Goal: Task Accomplishment & Management: Manage account settings

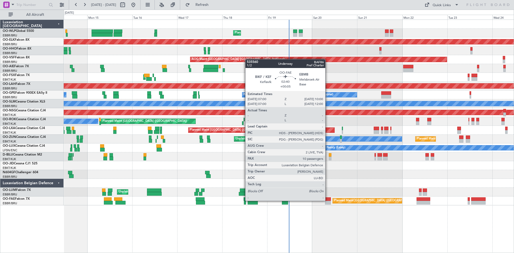
click at [328, 195] on div at bounding box center [328, 199] width 6 height 4
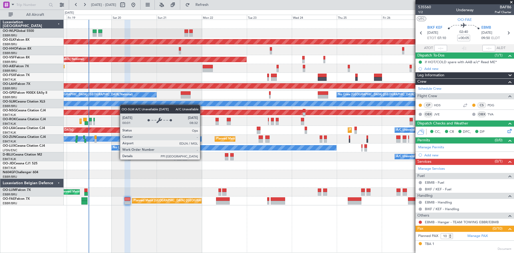
click at [81, 114] on div "Planned Maint Liege Planned Maint [GEOGRAPHIC_DATA]-[GEOGRAPHIC_DATA] AOG Maint…" at bounding box center [289, 112] width 450 height 185
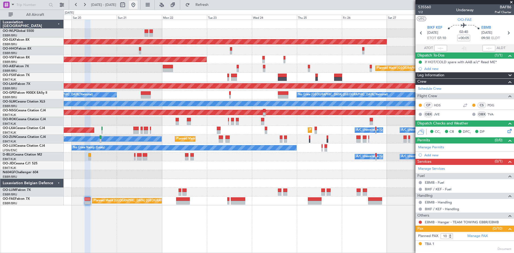
click at [138, 6] on button at bounding box center [133, 5] width 9 height 9
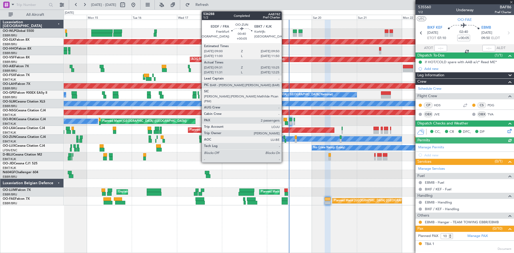
click at [284, 138] on div at bounding box center [284, 137] width 2 height 4
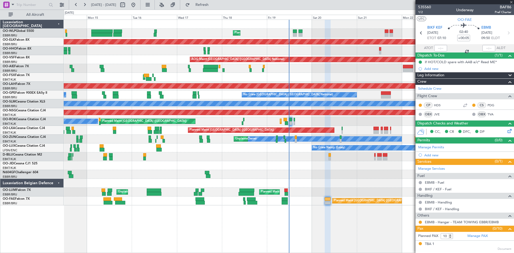
type input "09:36"
type input "10:20"
type input "2"
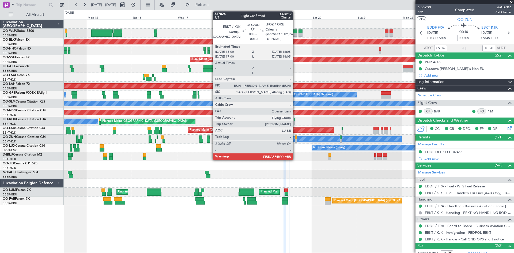
click at [295, 140] on div at bounding box center [296, 141] width 2 height 4
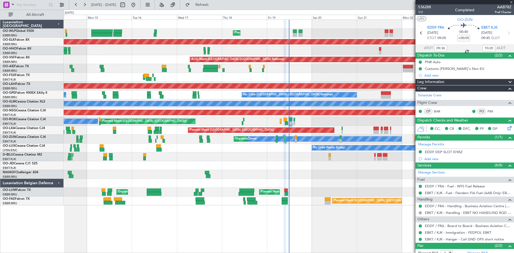
type input "+00:25"
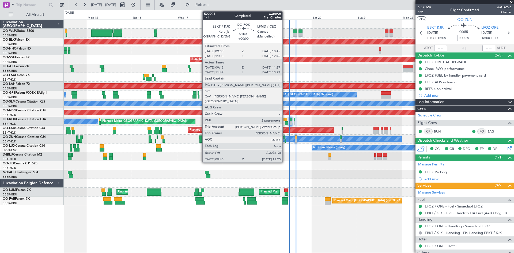
click at [285, 123] on div at bounding box center [286, 123] width 3 height 4
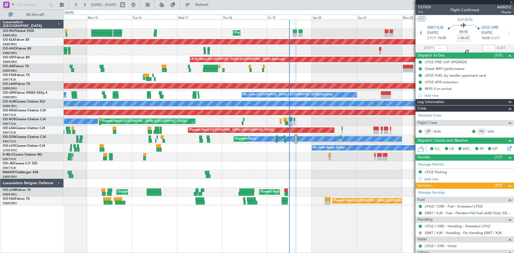
type input "09:47"
type input "11:22"
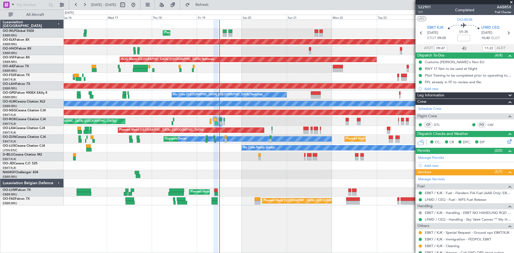
click at [274, 195] on div "Planned Maint Liege Planned Maint [GEOGRAPHIC_DATA]-[GEOGRAPHIC_DATA] AOG Maint…" at bounding box center [289, 136] width 450 height 233
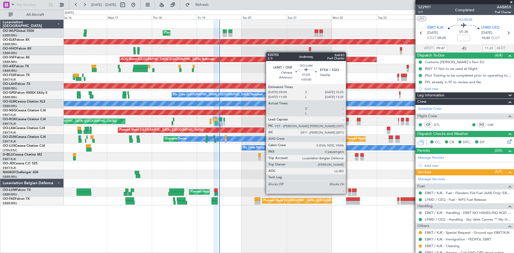
click at [348, 193] on div at bounding box center [349, 194] width 3 height 4
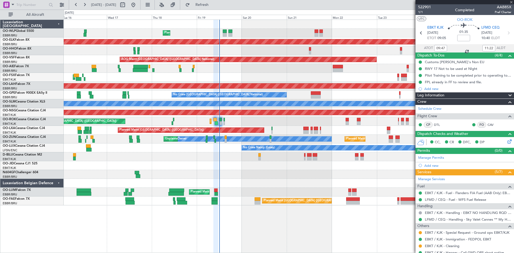
type input "0"
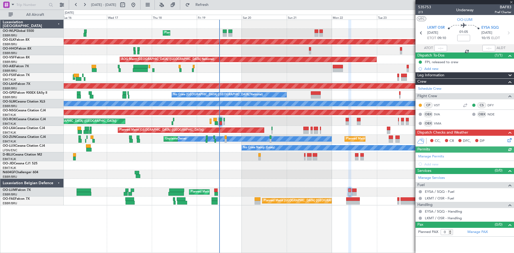
click at [411, 141] on icon at bounding box center [508, 139] width 4 height 4
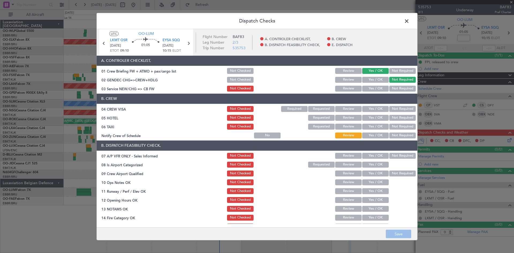
click at [409, 19] on span at bounding box center [409, 22] width 0 height 11
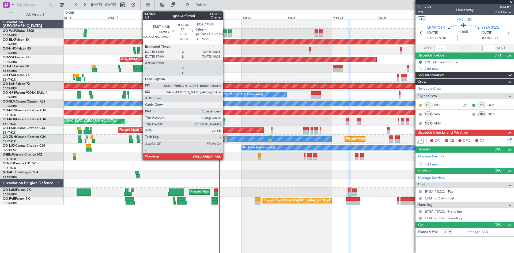
click at [225, 141] on div at bounding box center [226, 141] width 2 height 4
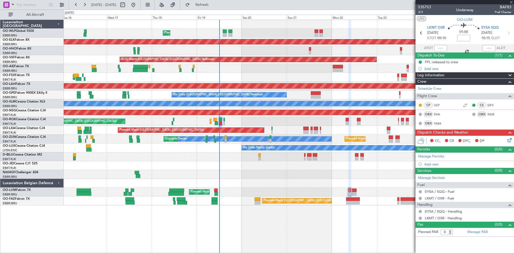
type input "+00:25"
type input "2"
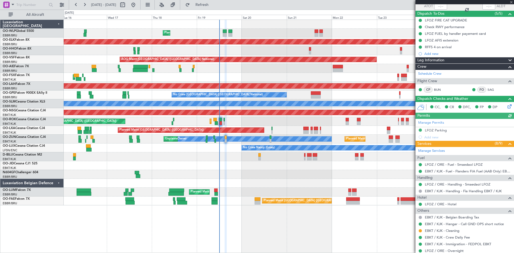
scroll to position [54, 0]
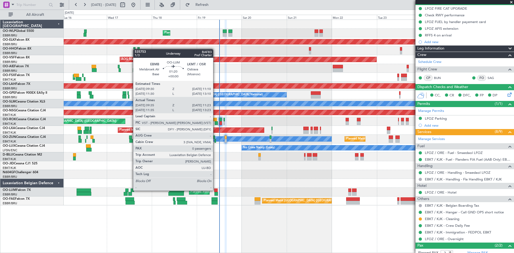
click at [215, 190] on div at bounding box center [215, 190] width 3 height 4
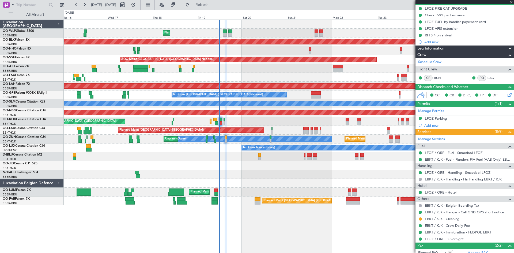
type input "09:45"
type input "11:13"
type input "0"
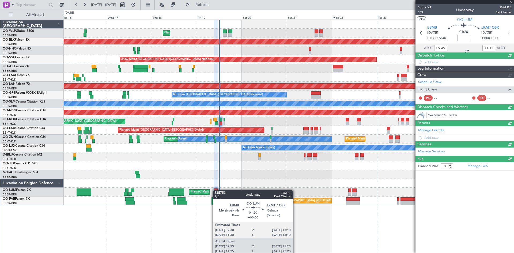
scroll to position [0, 0]
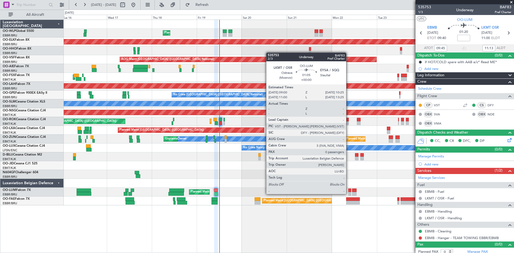
click at [348, 193] on div at bounding box center [349, 194] width 3 height 4
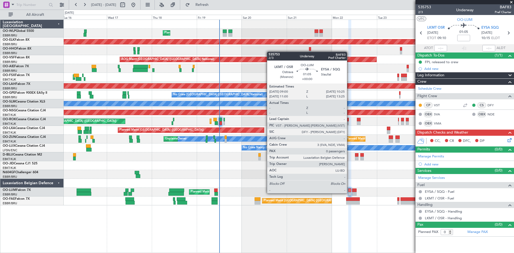
click at [349, 193] on div at bounding box center [349, 194] width 3 height 4
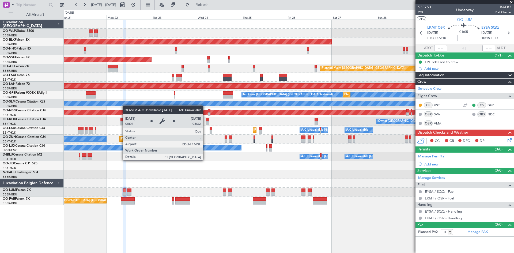
click at [72, 104] on div "Planned Maint Kortrijk-[GEOGRAPHIC_DATA] AOG Maint [GEOGRAPHIC_DATA] ([GEOGRAPH…" at bounding box center [289, 112] width 450 height 185
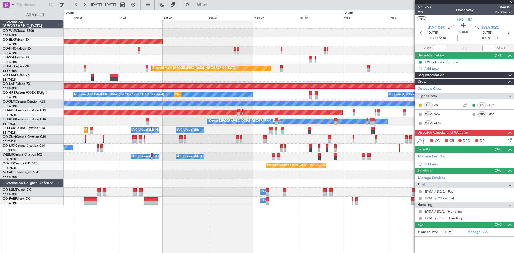
click at [190, 90] on div "Planned Maint Kortrijk-[GEOGRAPHIC_DATA] AOG Maint [GEOGRAPHIC_DATA] ([GEOGRAPH…" at bounding box center [289, 112] width 450 height 185
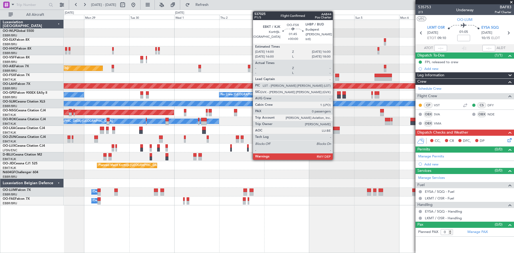
click at [336, 75] on div at bounding box center [337, 76] width 4 height 4
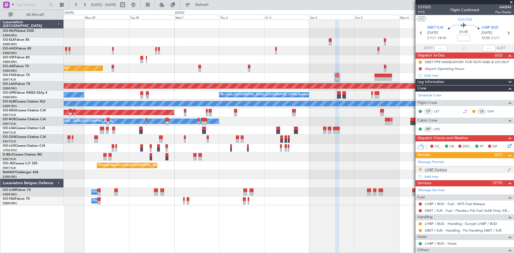
click at [411, 169] on button at bounding box center [420, 169] width 3 height 3
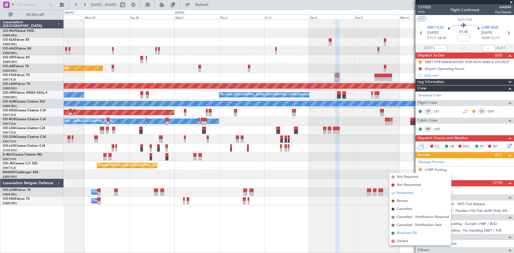
click at [405, 195] on span "Received OK" at bounding box center [407, 232] width 20 height 5
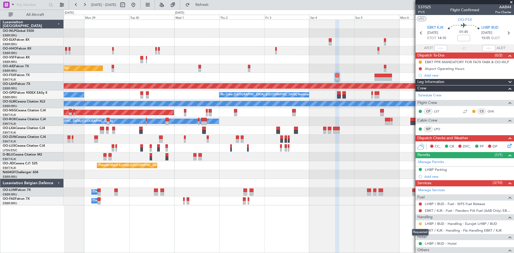
click at [411, 195] on button at bounding box center [420, 223] width 3 height 3
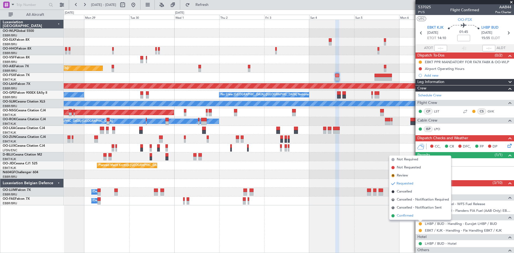
click at [411, 195] on li "Confirmed" at bounding box center [420, 216] width 62 height 8
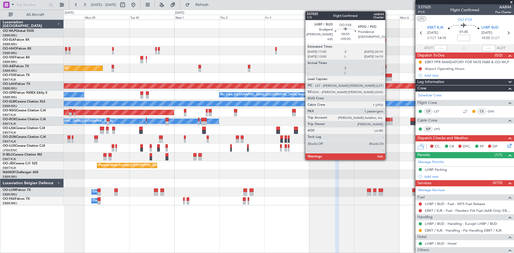
click at [387, 80] on div at bounding box center [382, 79] width 17 height 4
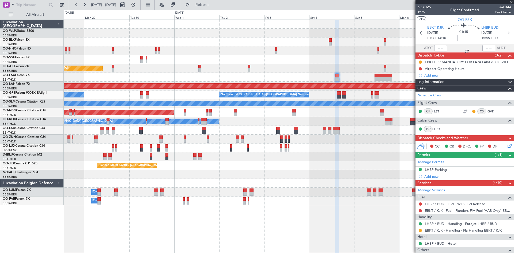
type input "+00:20"
type input "1"
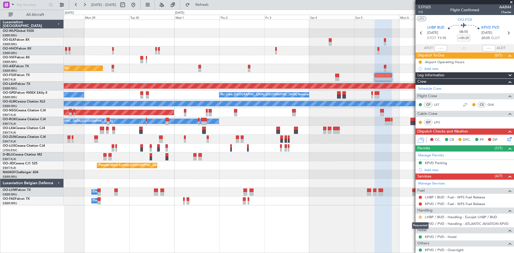
click at [411, 195] on button at bounding box center [420, 216] width 3 height 3
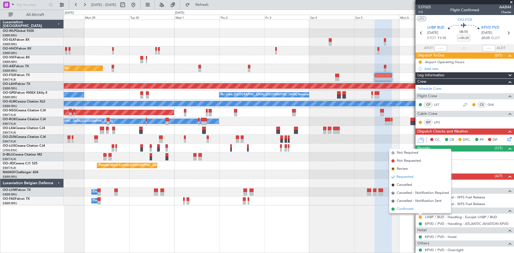
click at [408, 195] on span "Confirmed" at bounding box center [405, 208] width 17 height 5
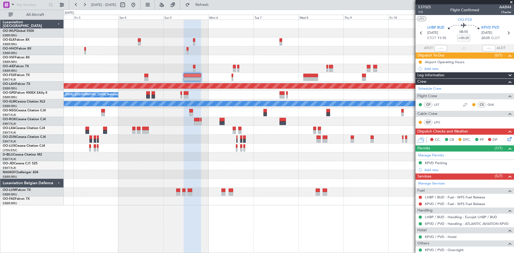
click at [207, 193] on div "Planned Maint [PERSON_NAME]-[GEOGRAPHIC_DATA][PERSON_NAME] ([GEOGRAPHIC_DATA][P…" at bounding box center [289, 112] width 450 height 185
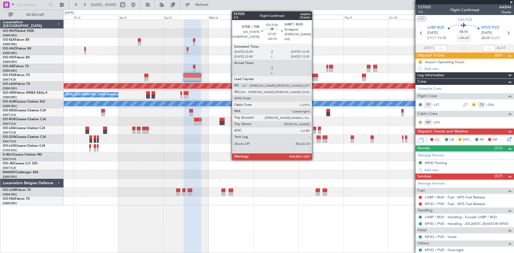
click at [314, 79] on div at bounding box center [310, 79] width 15 height 4
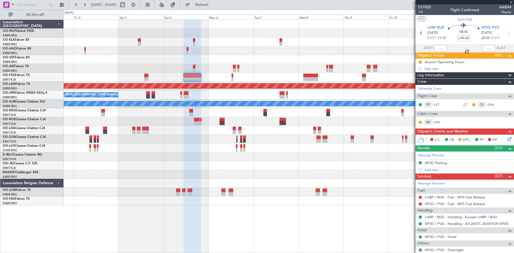
type input "-00:10"
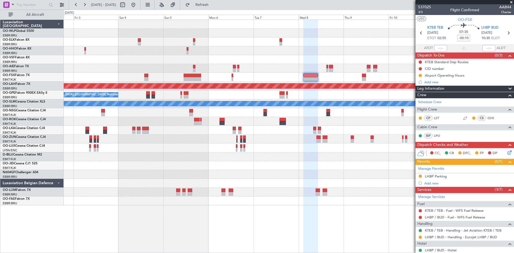
click at [411, 195] on div at bounding box center [420, 237] width 4 height 4
click at [411, 195] on button at bounding box center [420, 236] width 3 height 3
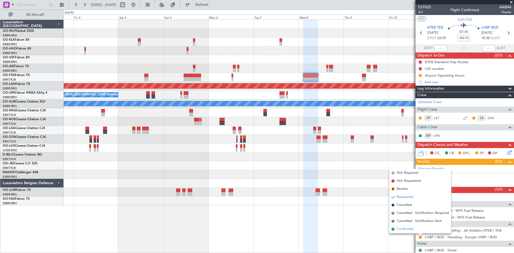
click at [410, 195] on span "Confirmed" at bounding box center [405, 228] width 17 height 5
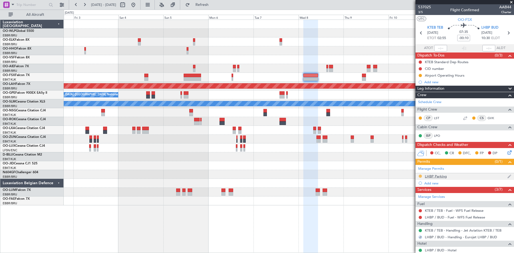
click at [411, 174] on button at bounding box center [420, 175] width 3 height 3
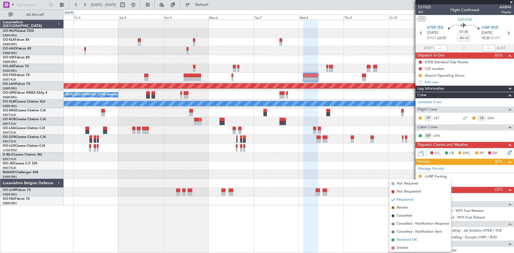
click at [405, 195] on span "Received OK" at bounding box center [407, 239] width 20 height 5
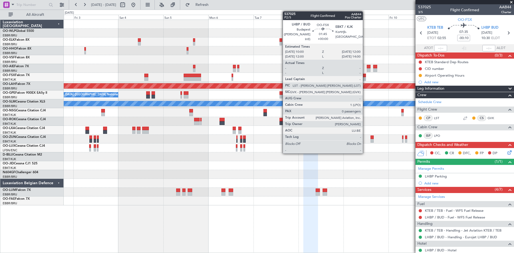
click at [365, 79] on div at bounding box center [364, 79] width 4 height 4
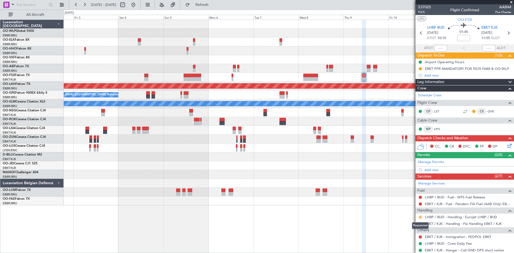
click at [411, 195] on button at bounding box center [420, 216] width 3 height 3
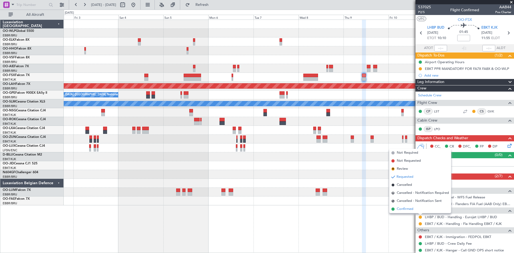
click at [411, 195] on li "Confirmed" at bounding box center [420, 209] width 62 height 8
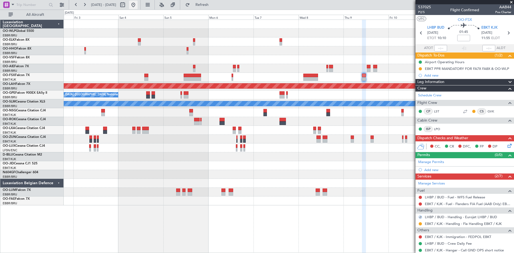
click at [138, 7] on button at bounding box center [133, 5] width 9 height 9
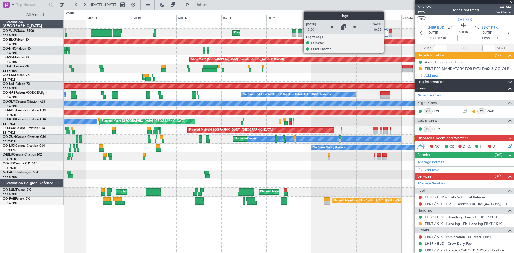
click at [386, 32] on div at bounding box center [385, 32] width 3 height 6
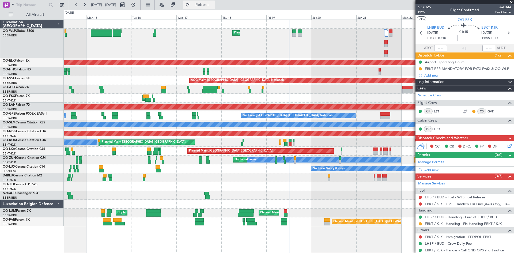
click at [213, 6] on span "Refresh" at bounding box center [202, 5] width 22 height 4
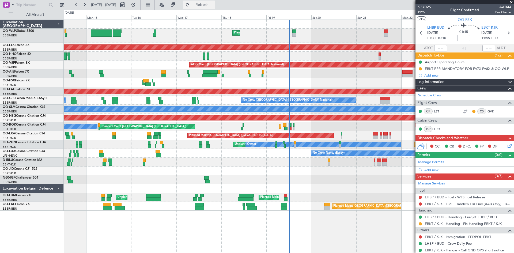
click at [210, 7] on button "Refresh" at bounding box center [199, 5] width 32 height 9
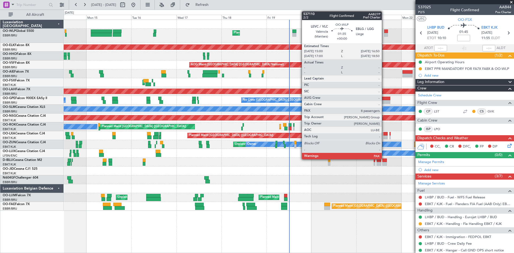
click at [384, 31] on div at bounding box center [385, 31] width 3 height 4
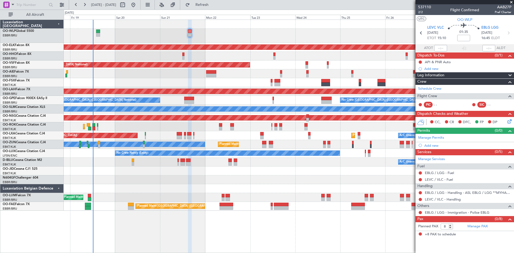
click at [127, 68] on div "Planned Maint Liege Planned Maint Kortrijk-Wevelgem AOG Maint Brussels (Brussel…" at bounding box center [289, 115] width 450 height 191
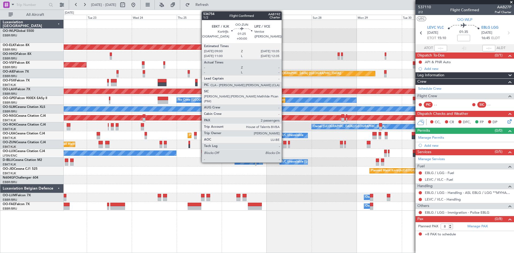
click at [284, 146] on div at bounding box center [284, 146] width 3 height 4
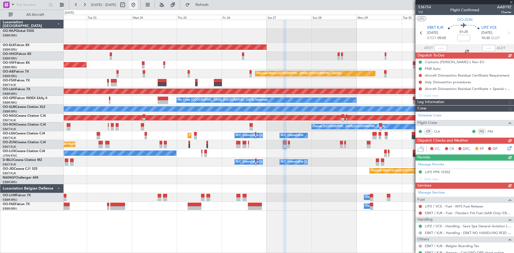
click at [138, 7] on button at bounding box center [133, 5] width 9 height 9
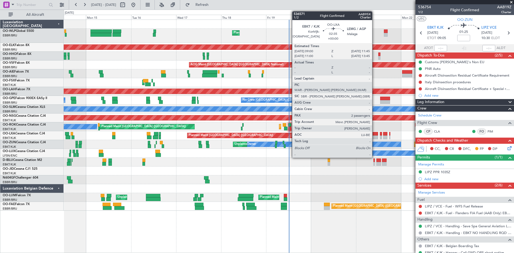
click at [374, 138] on div at bounding box center [374, 137] width 5 height 4
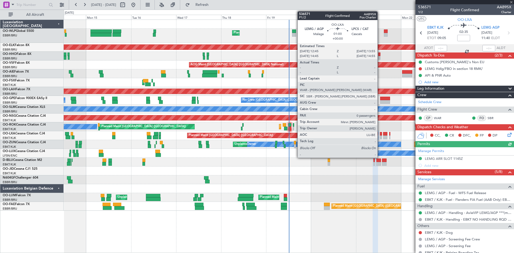
click at [380, 134] on div at bounding box center [381, 134] width 2 height 4
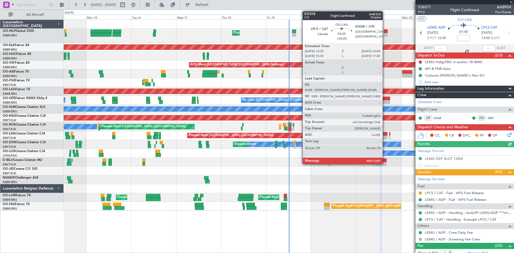
click at [385, 136] on div at bounding box center [385, 137] width 4 height 4
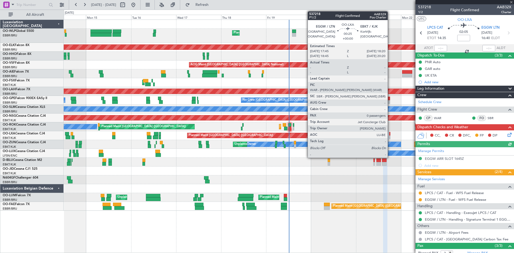
click at [390, 134] on div at bounding box center [389, 134] width 1 height 4
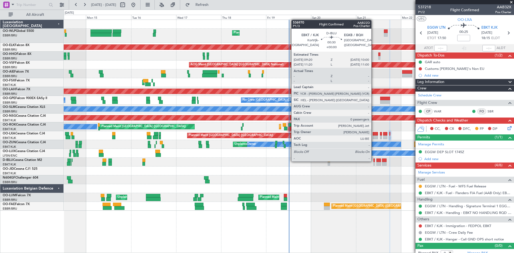
click at [374, 161] on div at bounding box center [373, 160] width 1 height 4
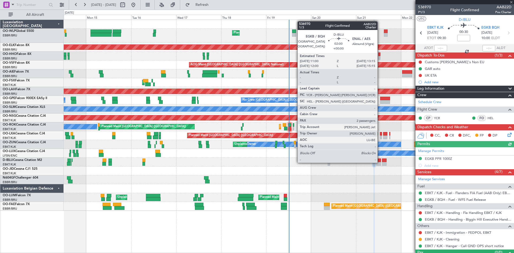
click at [380, 162] on div at bounding box center [378, 164] width 4 height 4
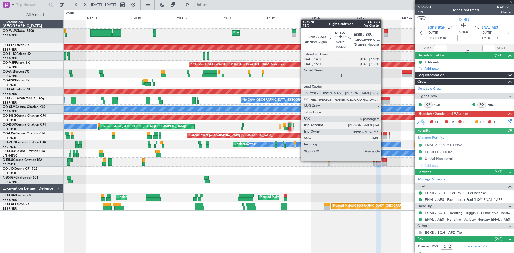
click at [383, 161] on div at bounding box center [384, 160] width 5 height 4
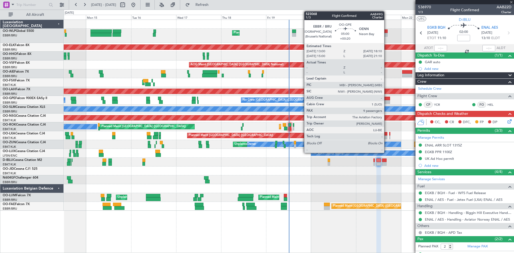
type input "0"
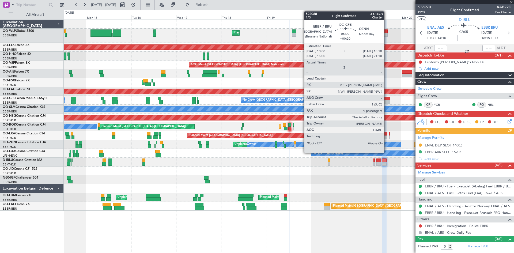
click at [386, 98] on div at bounding box center [385, 99] width 10 height 4
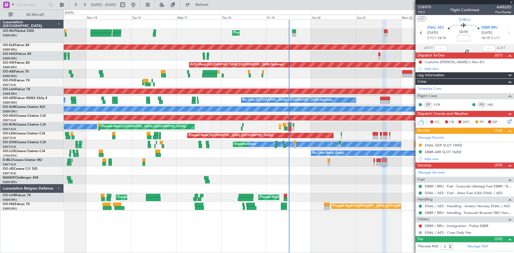
type input "+00:20"
type input "9"
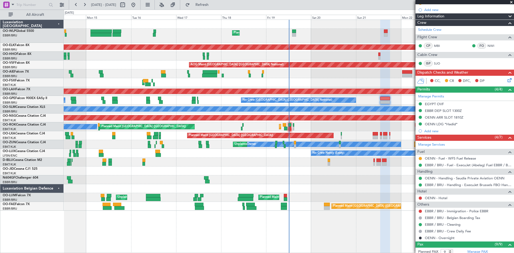
scroll to position [27, 0]
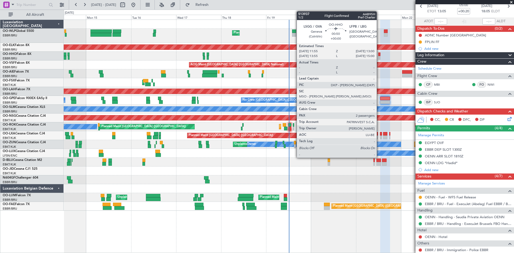
click at [379, 58] on div at bounding box center [379, 58] width 2 height 4
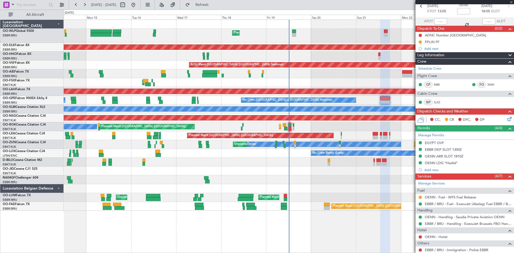
scroll to position [0, 0]
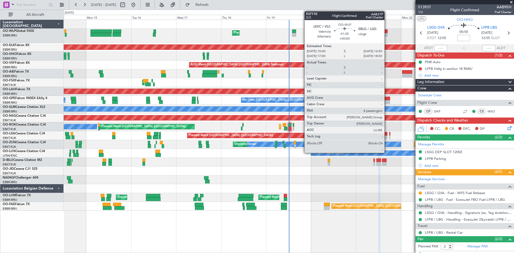
click at [387, 31] on div at bounding box center [385, 31] width 3 height 4
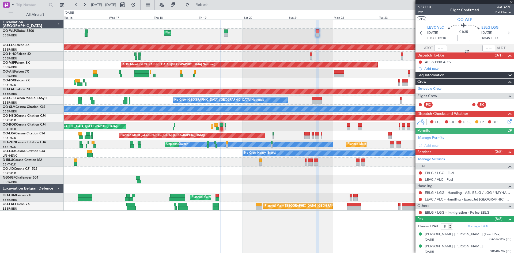
click at [333, 54] on div "Planned Maint Liege Planned Maint Kortrijk-Wevelgem AOG Maint Brussels (Brussel…" at bounding box center [289, 115] width 450 height 191
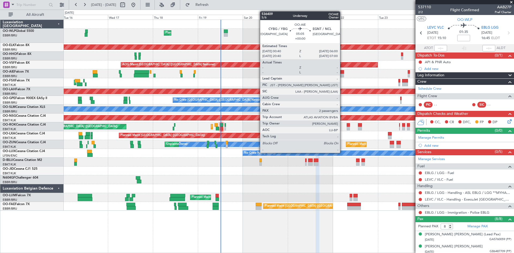
click at [342, 73] on div at bounding box center [339, 72] width 10 height 4
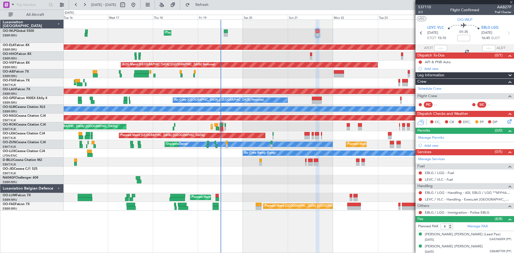
type input "2"
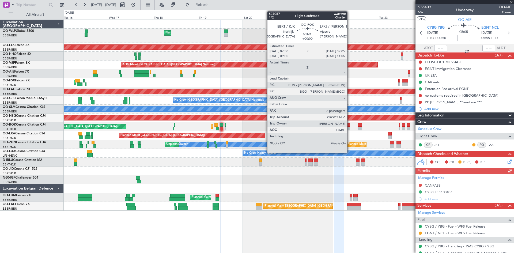
click at [349, 129] on div at bounding box center [348, 129] width 3 height 4
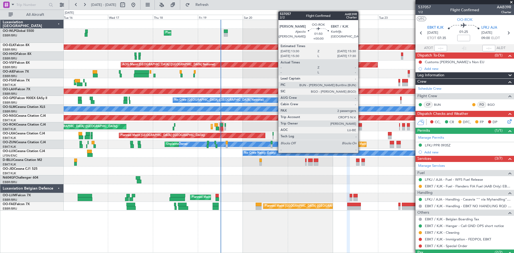
click at [360, 128] on div at bounding box center [360, 129] width 4 height 4
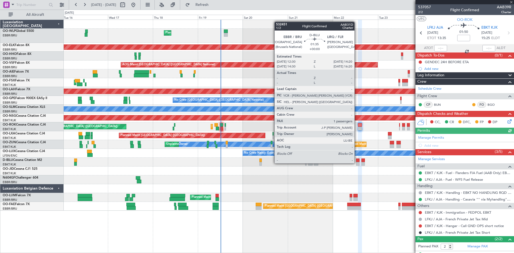
click at [357, 163] on div at bounding box center [357, 164] width 3 height 4
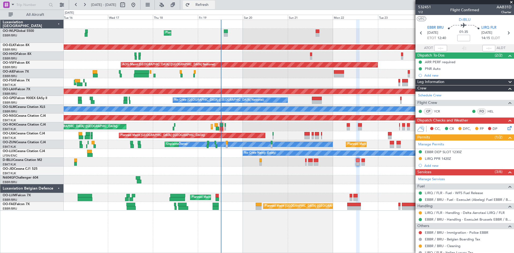
click at [213, 5] on span "Refresh" at bounding box center [202, 5] width 22 height 4
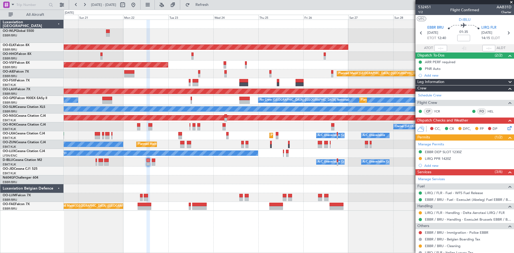
click at [163, 225] on div "Planned Maint Liege Planned Maint [GEOGRAPHIC_DATA]-[GEOGRAPHIC_DATA] AOG Maint…" at bounding box center [289, 136] width 450 height 233
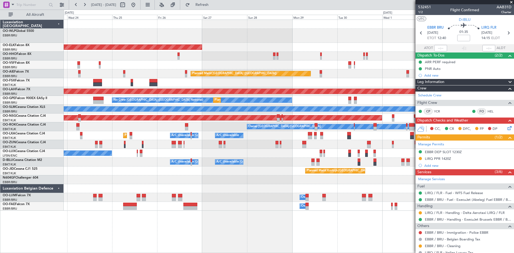
click at [200, 211] on div "Planned Maint Kortrijk-[GEOGRAPHIC_DATA] AOG Maint [GEOGRAPHIC_DATA] ([GEOGRAPH…" at bounding box center [289, 136] width 450 height 233
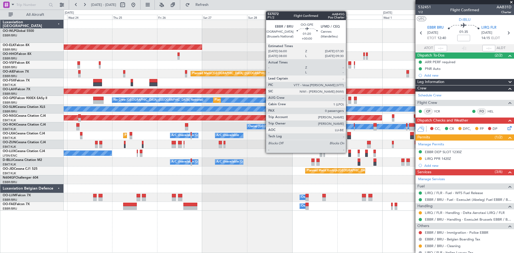
click at [348, 102] on div at bounding box center [349, 102] width 3 height 4
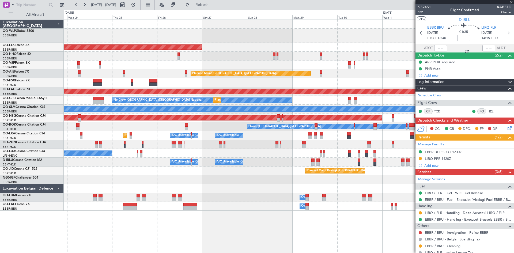
type input "0"
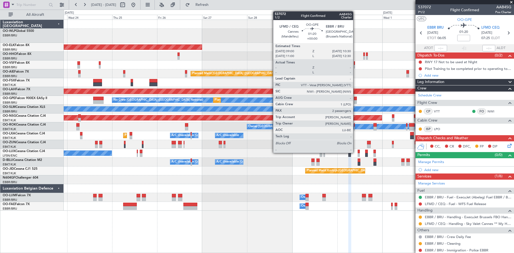
click at [355, 97] on div at bounding box center [355, 99] width 3 height 4
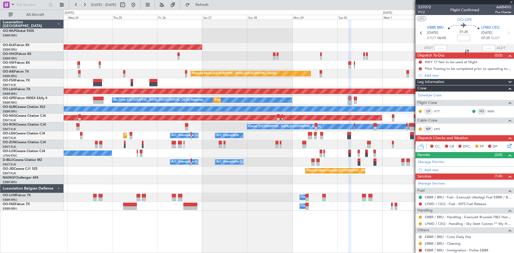
type input "2"
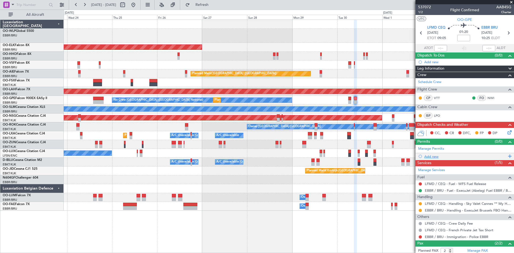
click at [433, 155] on div "Add new" at bounding box center [465, 156] width 82 height 5
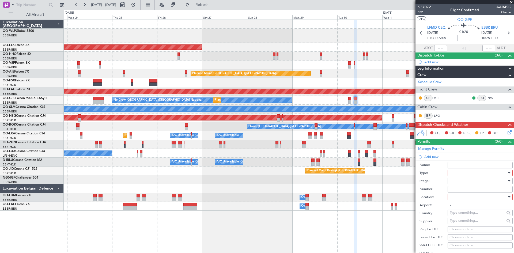
click at [451, 173] on div at bounding box center [478, 173] width 57 height 8
click at [461, 223] on span "Slot" at bounding box center [478, 223] width 56 height 8
click at [458, 199] on div at bounding box center [478, 197] width 57 height 8
click at [460, 224] on span "Arrival" at bounding box center [478, 224] width 56 height 8
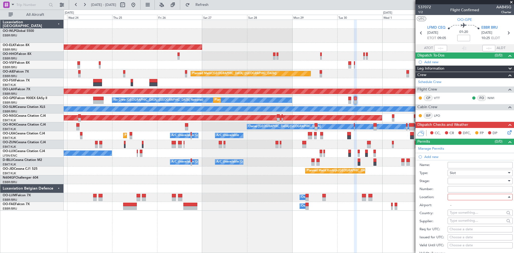
type input "EBBR / BRU"
click at [460, 182] on div at bounding box center [478, 181] width 57 height 8
click at [456, 223] on span "Received OK" at bounding box center [478, 224] width 56 height 8
click at [459, 190] on input "Number:" at bounding box center [479, 189] width 65 height 6
paste input "EBBRAAB8004A"
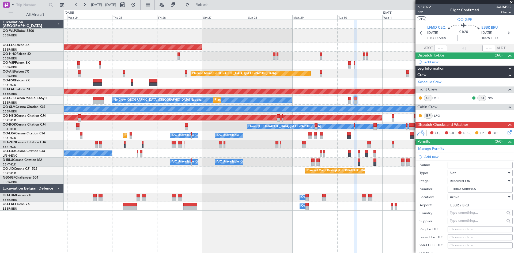
type input "EBBRAAB8004A"
click at [476, 208] on input "EBBR / BRU" at bounding box center [479, 205] width 65 height 6
click at [459, 230] on div "Choose a date" at bounding box center [479, 229] width 61 height 5
select select "9"
select select "2025"
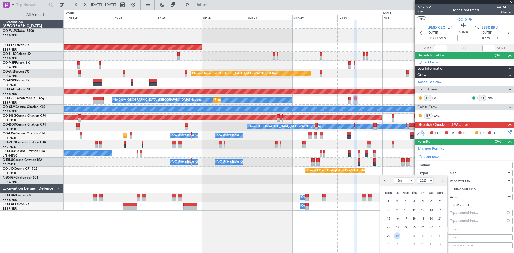
click at [395, 235] on span "30" at bounding box center [397, 235] width 7 height 7
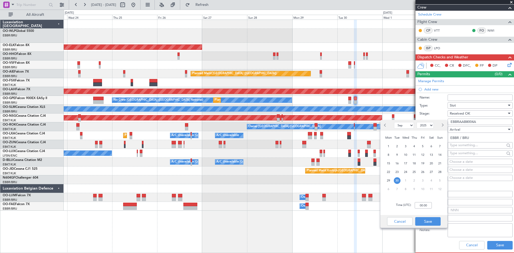
scroll to position [80, 0]
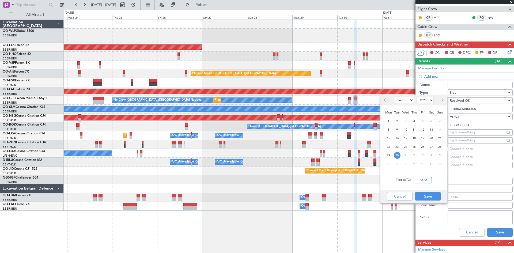
click at [420, 182] on input "00:00" at bounding box center [422, 180] width 17 height 6
type input "10:30"
click at [433, 192] on div "Cancel Save" at bounding box center [413, 196] width 67 height 13
click at [433, 193] on button "Save" at bounding box center [427, 196] width 25 height 9
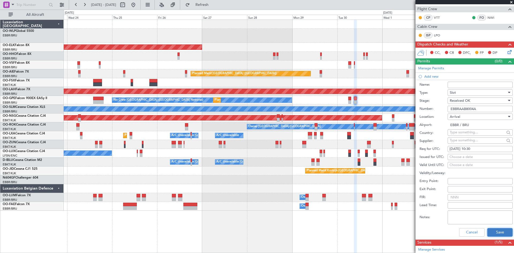
click at [500, 230] on button "Save" at bounding box center [499, 232] width 25 height 9
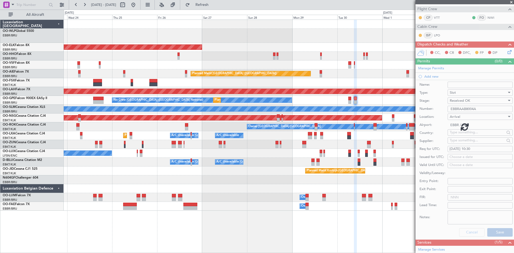
scroll to position [33, 0]
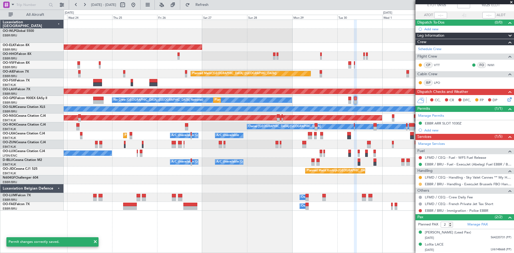
click at [420, 183] on button at bounding box center [420, 183] width 3 height 3
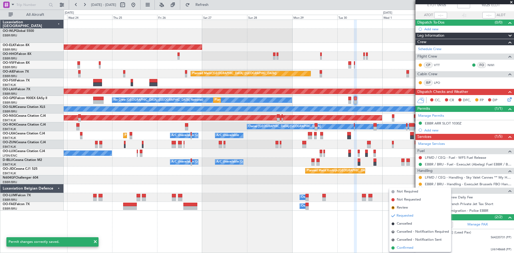
click at [405, 249] on span "Confirmed" at bounding box center [405, 247] width 17 height 5
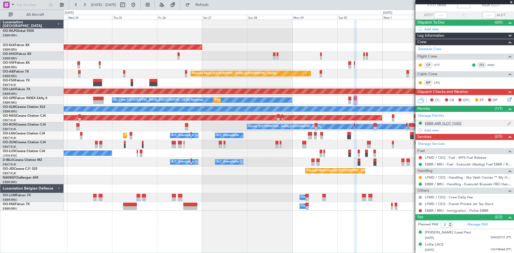
click at [438, 125] on div "EBBR ARR SLOT 1030Z" at bounding box center [464, 123] width 98 height 7
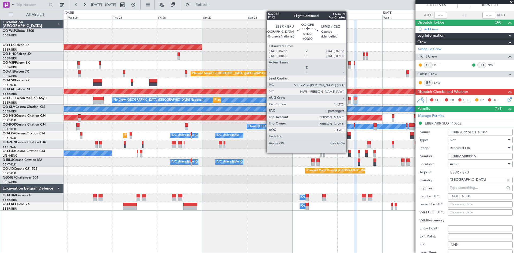
click at [349, 101] on div at bounding box center [349, 102] width 3 height 4
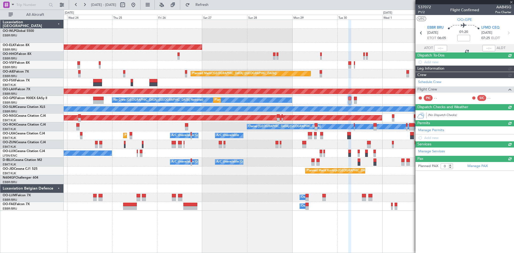
scroll to position [0, 0]
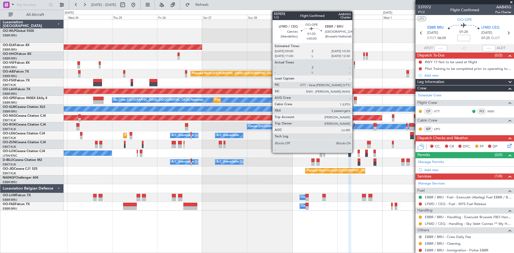
click at [355, 98] on div at bounding box center [355, 99] width 3 height 4
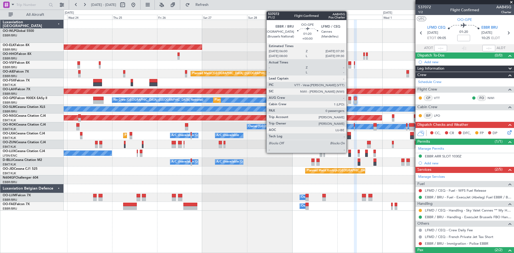
click at [349, 102] on div at bounding box center [349, 102] width 3 height 4
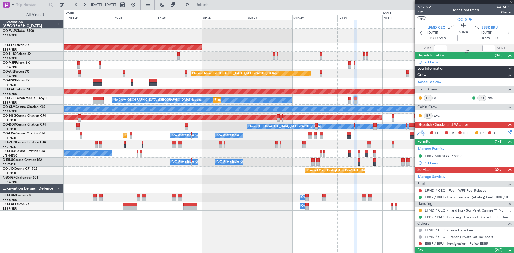
type input "0"
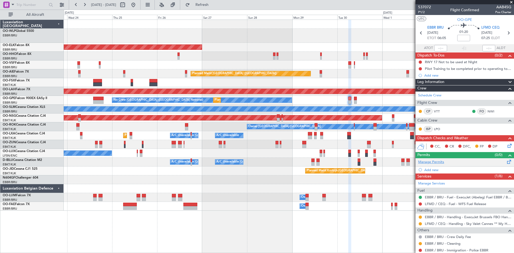
click at [437, 161] on link "Manage Permits" at bounding box center [431, 161] width 26 height 5
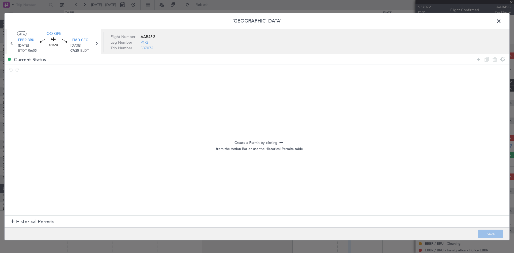
click at [501, 18] on span at bounding box center [501, 22] width 0 height 11
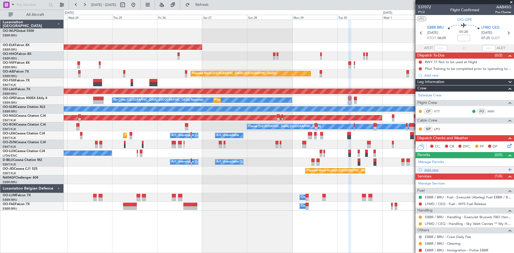
click at [435, 167] on div "Add new" at bounding box center [464, 169] width 98 height 7
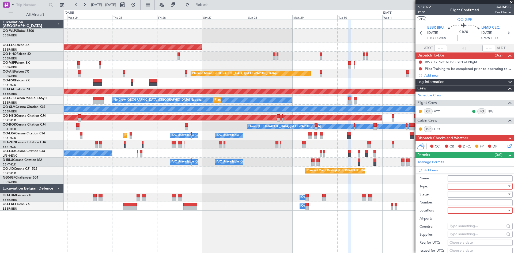
click at [460, 188] on div at bounding box center [478, 186] width 57 height 8
click at [458, 234] on span "Slot" at bounding box center [478, 237] width 56 height 8
click at [459, 195] on div at bounding box center [478, 194] width 57 height 8
click at [463, 230] on span "Requested" at bounding box center [478, 229] width 56 height 8
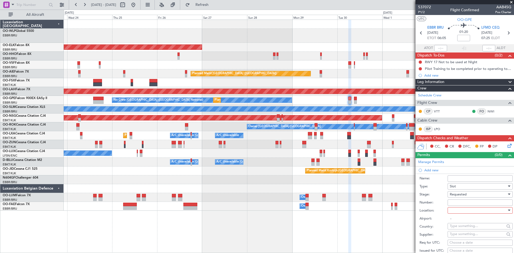
click at [454, 209] on div at bounding box center [478, 210] width 57 height 8
click at [462, 221] on span "Departure" at bounding box center [478, 221] width 56 height 8
type input "EBBR / BRU"
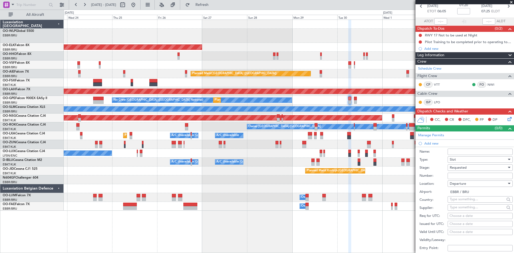
click at [451, 180] on form "Name: Type: Slot Stage: Requested Number: Location: Departure Airport: EBBR / B…" at bounding box center [464, 226] width 98 height 160
click at [453, 175] on input "Number:" at bounding box center [479, 176] width 65 height 6
paste input "EBBRAAB8003D"
type input "EBBRAAB8003D"
click at [465, 217] on div "Choose a date" at bounding box center [479, 215] width 61 height 5
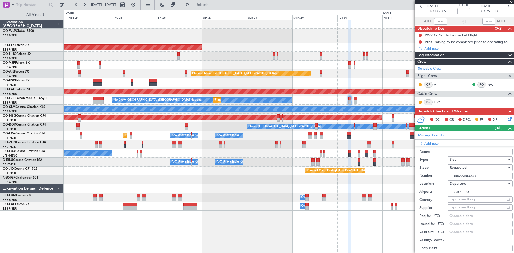
select select "9"
select select "2025"
click at [468, 169] on div "Requested" at bounding box center [478, 167] width 57 height 8
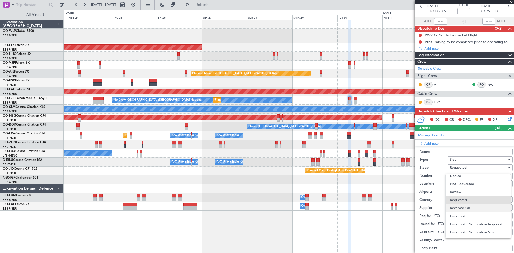
click at [467, 204] on span "Received OK" at bounding box center [478, 208] width 56 height 8
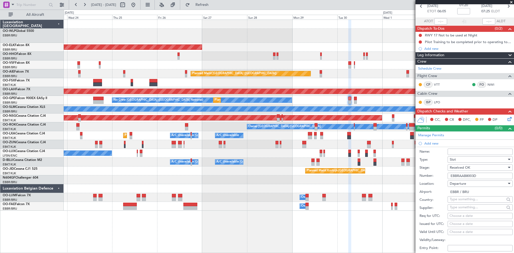
click at [460, 215] on div "Choose a date" at bounding box center [479, 215] width 61 height 5
select select "9"
select select "2025"
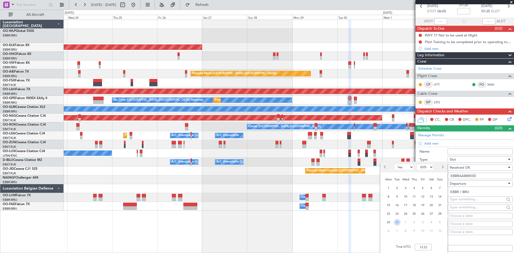
click at [395, 221] on span "30" at bounding box center [397, 222] width 7 height 7
click at [421, 248] on input "00:00" at bounding box center [422, 247] width 17 height 6
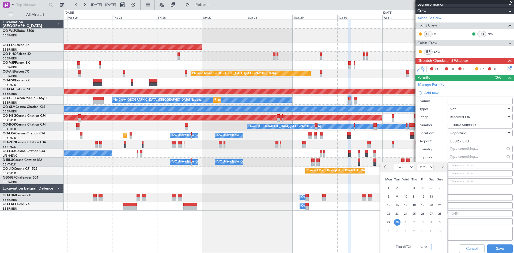
scroll to position [107, 0]
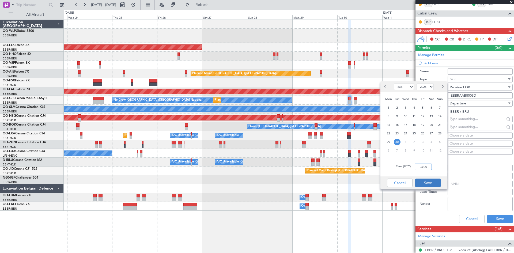
type input "06:00"
click at [432, 183] on button "Save" at bounding box center [427, 182] width 25 height 9
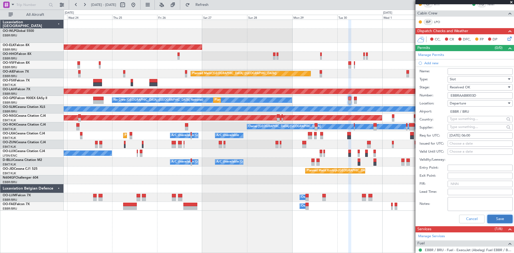
click at [490, 220] on button "Save" at bounding box center [499, 219] width 25 height 9
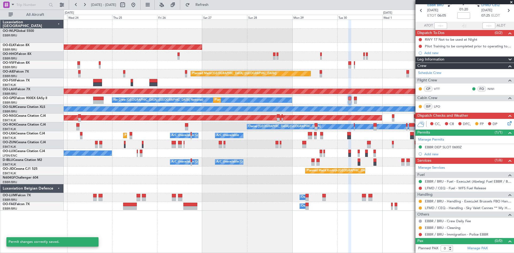
scroll to position [22, 0]
click at [421, 200] on button at bounding box center [420, 201] width 3 height 3
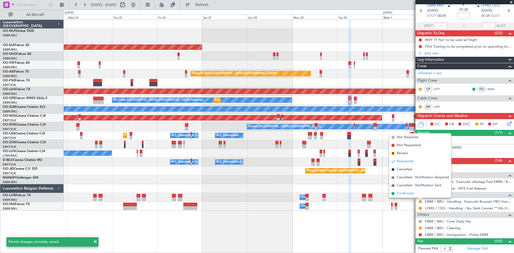
click at [418, 194] on li "Confirmed" at bounding box center [420, 193] width 62 height 8
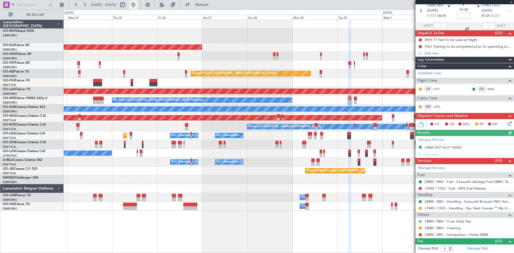
click at [138, 2] on button at bounding box center [133, 5] width 9 height 9
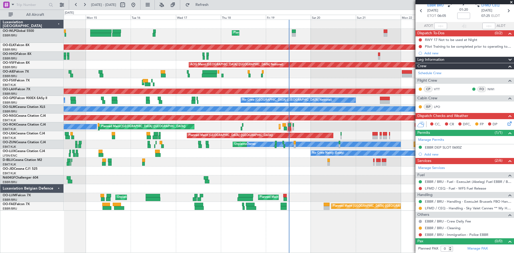
click at [291, 128] on div "Planned Maint Kortrijk-Wevelgem Planned Maint Paris (Le Bourget) A/C Unavailabl…" at bounding box center [289, 126] width 450 height 9
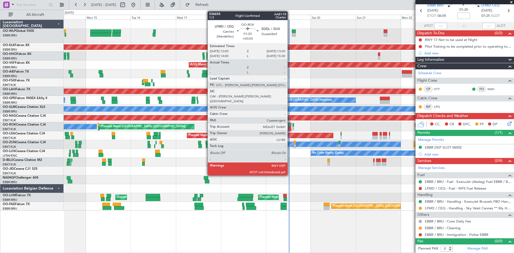
click at [290, 128] on div at bounding box center [289, 129] width 3 height 4
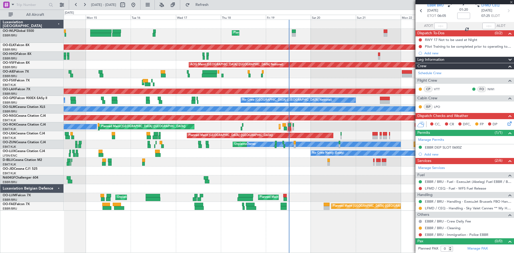
type input "+00:05"
type input "2"
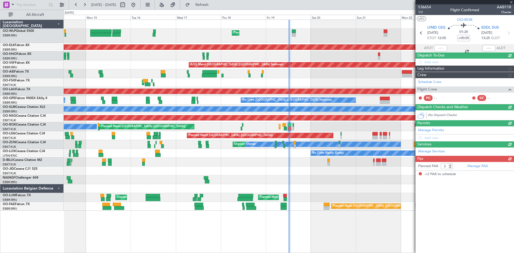
scroll to position [0, 0]
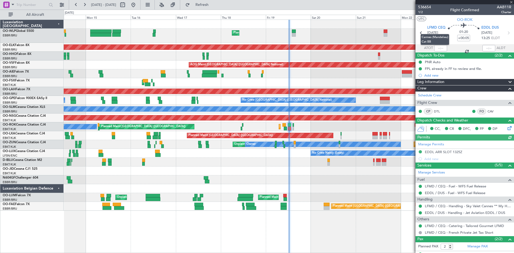
click at [439, 48] on mat-tooltip-component "Cannes (Mandelieu) Cat BB" at bounding box center [435, 39] width 36 height 18
click at [435, 47] on div at bounding box center [440, 48] width 13 height 6
click at [436, 50] on input "text" at bounding box center [440, 48] width 13 height 6
type input "12:21"
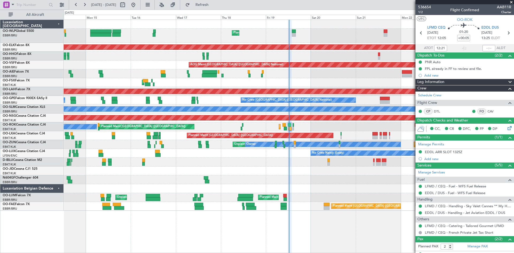
click at [478, 45] on section "ATOT 12:21 ALDT" at bounding box center [464, 48] width 98 height 8
click at [487, 44] on section "ATOT 12:21 ALDT" at bounding box center [464, 48] width 98 height 8
click at [486, 45] on input "text" at bounding box center [488, 48] width 13 height 6
click at [382, 79] on div "AOG Maint Kortrijk-[GEOGRAPHIC_DATA]" at bounding box center [289, 82] width 450 height 9
click at [512, 2] on span at bounding box center [510, 2] width 5 height 5
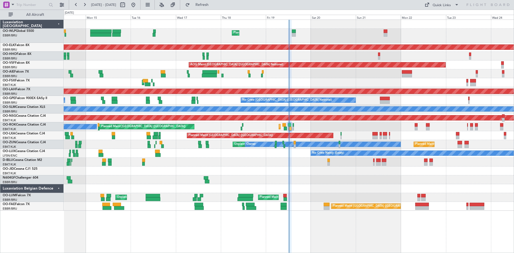
type input "0"
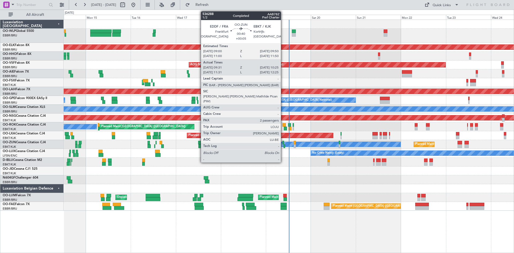
click at [283, 144] on div at bounding box center [283, 143] width 2 height 4
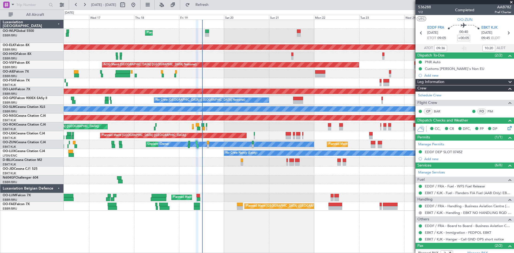
click at [280, 136] on div "Planned Maint Liege Planned Maint Kortrijk-Wevelgem AOG Maint Brussels (Brussel…" at bounding box center [289, 115] width 450 height 191
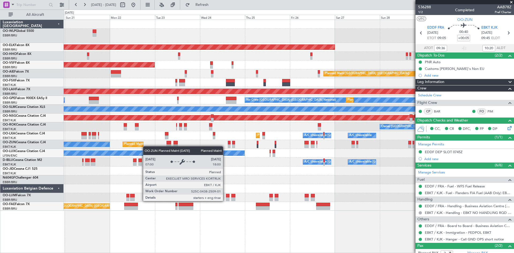
click at [140, 146] on div "Planned Maint Kortrijk-Wevelgem AOG Maint Brussels (Brussels National) Planned …" at bounding box center [289, 115] width 450 height 191
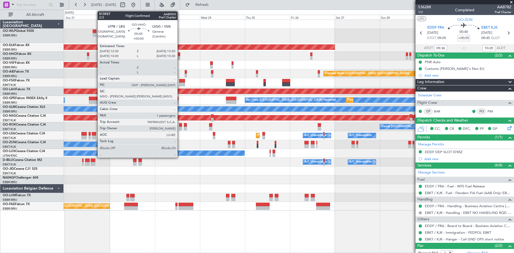
click at [179, 59] on div at bounding box center [179, 58] width 2 height 4
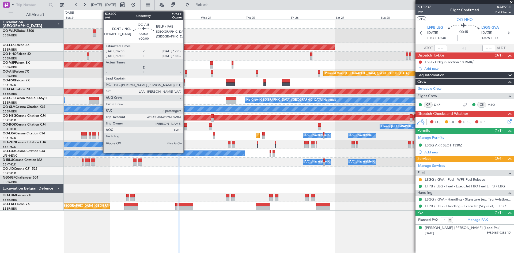
click at [186, 74] on div at bounding box center [186, 76] width 2 height 4
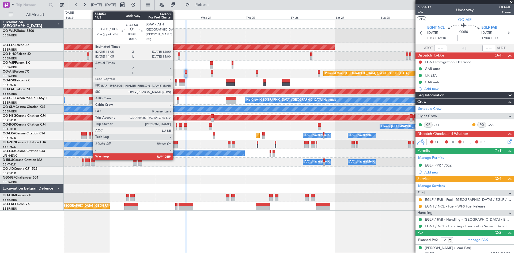
click at [175, 81] on div at bounding box center [176, 81] width 2 height 4
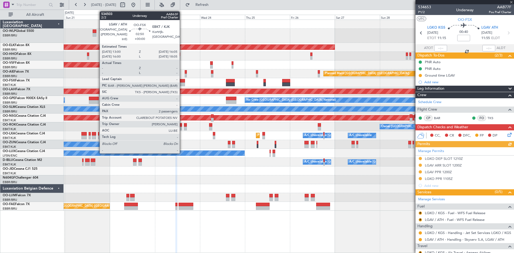
click at [182, 84] on div at bounding box center [182, 84] width 6 height 4
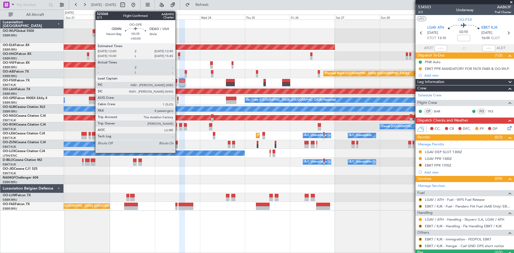
click at [178, 102] on div at bounding box center [178, 102] width 2 height 4
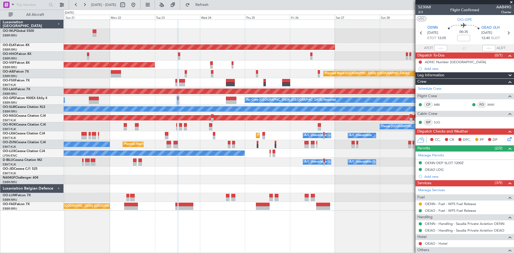
click at [176, 125] on div "Owner Kortrijk-Wevelgem Planned Maint Kortrijk-Wevelgem" at bounding box center [289, 126] width 450 height 9
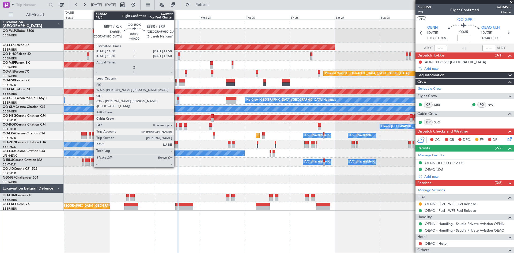
click at [176, 126] on div at bounding box center [176, 125] width 1 height 4
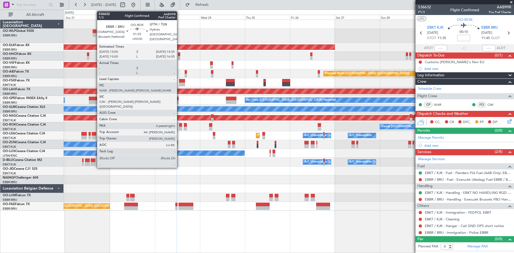
click at [179, 127] on div at bounding box center [180, 129] width 3 height 4
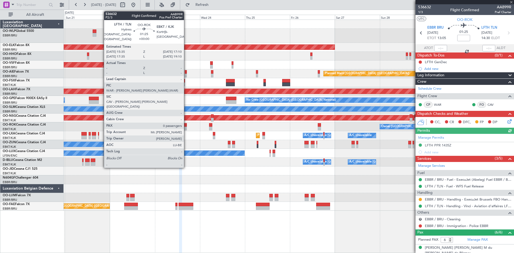
click at [186, 127] on div at bounding box center [185, 129] width 3 height 4
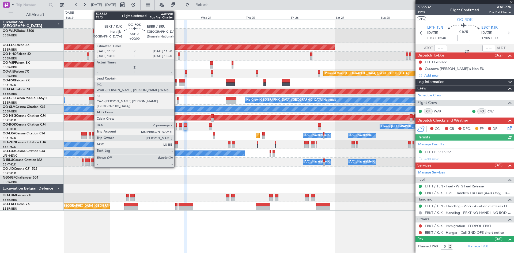
click at [177, 127] on div at bounding box center [176, 129] width 1 height 4
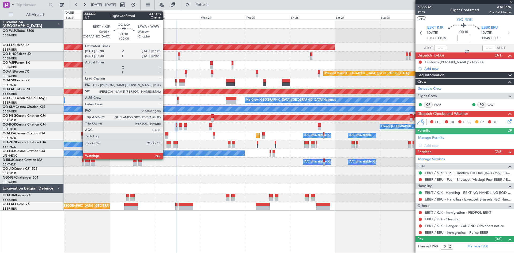
click at [165, 136] on div at bounding box center [166, 137] width 3 height 4
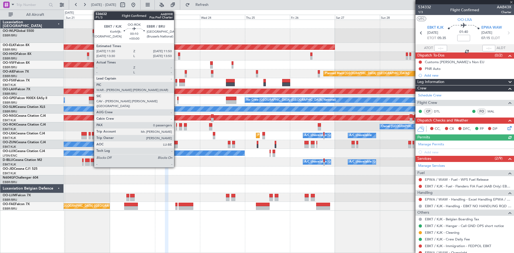
click at [176, 127] on div at bounding box center [176, 129] width 1 height 4
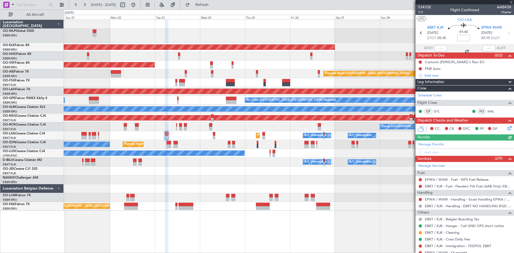
type input "0"
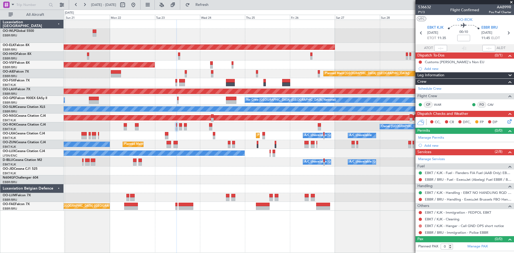
click at [419, 225] on button at bounding box center [420, 225] width 3 height 3
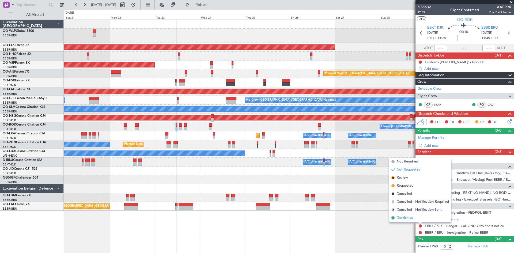
click at [404, 216] on span "Confirmed" at bounding box center [405, 217] width 17 height 5
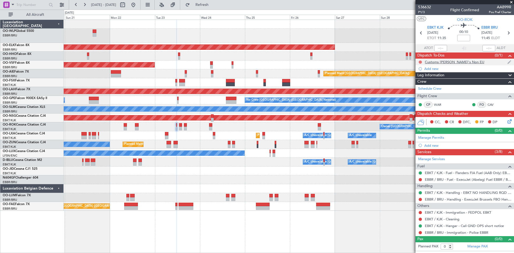
click at [420, 62] on button at bounding box center [420, 61] width 3 height 3
click at [422, 85] on span "Completed" at bounding box center [423, 85] width 18 height 5
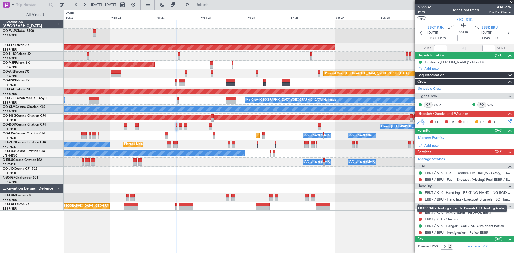
click at [465, 200] on link "EBBR / BRU - Handling - ExecuJet Brussels FBO Handling Abelag" at bounding box center [468, 199] width 86 height 5
click at [420, 179] on button at bounding box center [420, 179] width 3 height 3
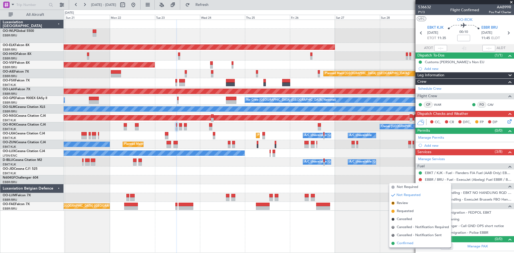
click at [404, 241] on span "Confirmed" at bounding box center [405, 243] width 17 height 5
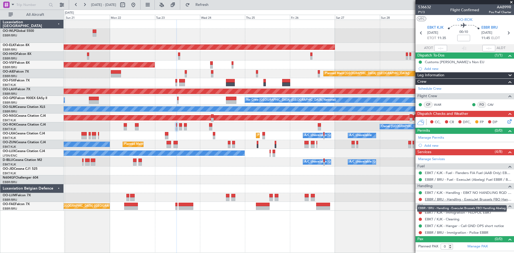
click at [447, 199] on link "EBBR / BRU - Handling - ExecuJet Brussels FBO Handling Abelag" at bounding box center [468, 199] width 86 height 5
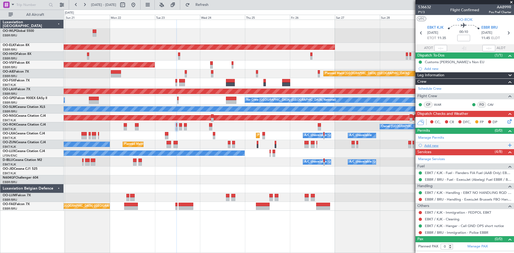
click at [436, 144] on div "Add new" at bounding box center [465, 145] width 82 height 5
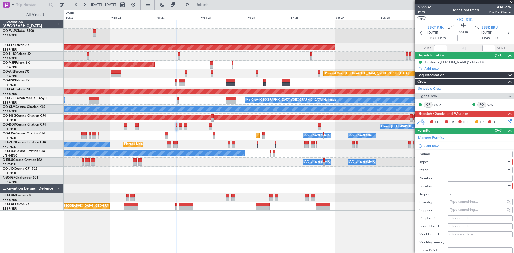
click at [497, 163] on div at bounding box center [478, 162] width 57 height 8
click at [457, 214] on span "Slot" at bounding box center [478, 213] width 56 height 8
click at [457, 172] on div at bounding box center [478, 170] width 57 height 8
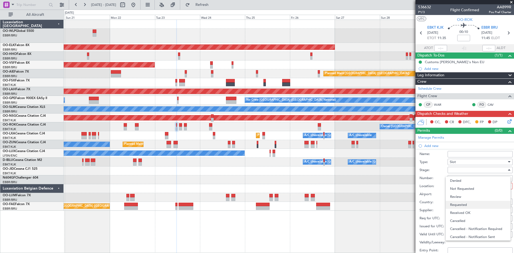
click at [457, 204] on span "Requested" at bounding box center [478, 205] width 56 height 8
click at [462, 185] on div at bounding box center [478, 186] width 57 height 8
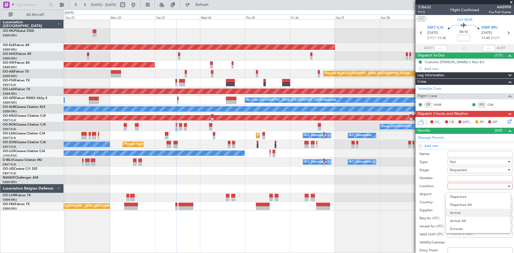
click at [462, 215] on span "Arrival" at bounding box center [478, 213] width 56 height 8
type input "EBBR / BRU"
click at [456, 179] on input "Number:" at bounding box center [479, 178] width 65 height 6
drag, startPoint x: 447, startPoint y: 207, endPoint x: 450, endPoint y: 211, distance: 4.9
click at [448, 208] on div "Supplier:" at bounding box center [465, 210] width 93 height 8
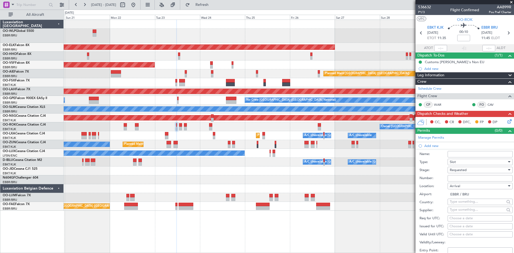
click at [453, 218] on div "Choose a date" at bounding box center [479, 218] width 61 height 5
select select "9"
select select "2025"
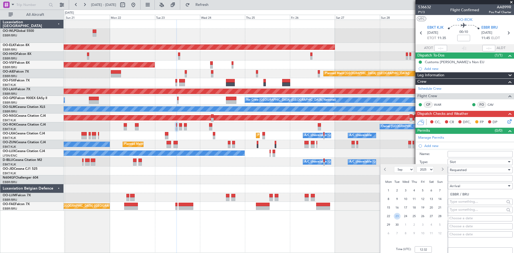
click at [397, 216] on span "23" at bounding box center [397, 216] width 7 height 7
click at [421, 252] on input "00:00" at bounding box center [422, 249] width 17 height 6
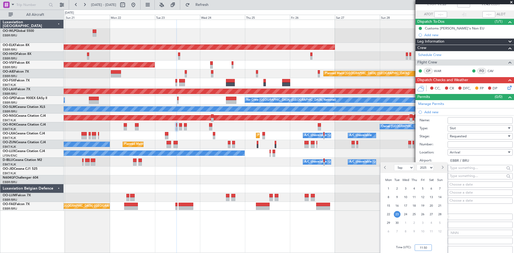
scroll to position [80, 0]
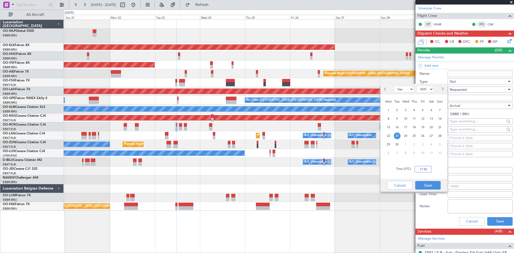
type input "11:50"
click at [431, 191] on div "Cancel Save" at bounding box center [413, 185] width 67 height 13
click at [431, 186] on button "Save" at bounding box center [427, 185] width 25 height 9
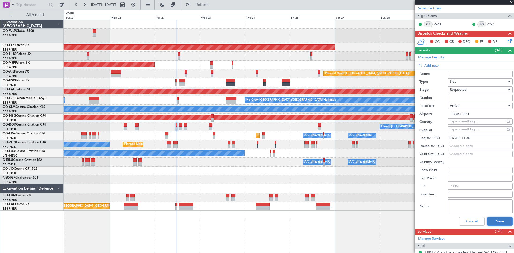
click at [495, 221] on button "Save" at bounding box center [499, 221] width 25 height 9
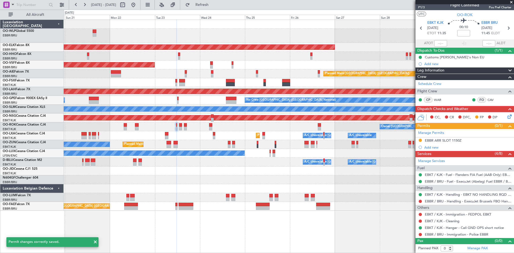
scroll to position [5, 0]
click at [213, 4] on span "Refresh" at bounding box center [202, 5] width 22 height 4
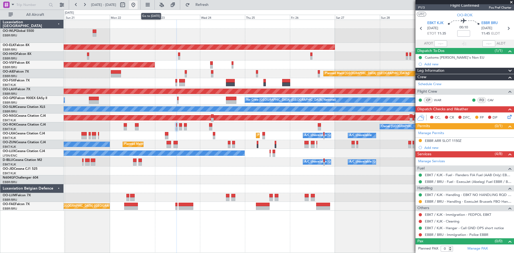
click at [138, 5] on button at bounding box center [133, 5] width 9 height 9
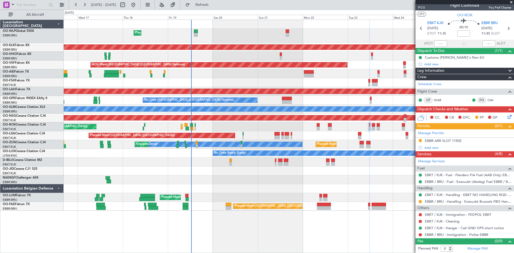
click at [277, 149] on div "Planned Maint Liege Planned Maint Kortrijk-Wevelgem AOG Maint Brussels (Brussel…" at bounding box center [289, 115] width 450 height 191
click at [283, 29] on div "Planned Maint Liege" at bounding box center [289, 36] width 450 height 14
click at [284, 30] on div "Planned Maint Liege" at bounding box center [289, 36] width 450 height 14
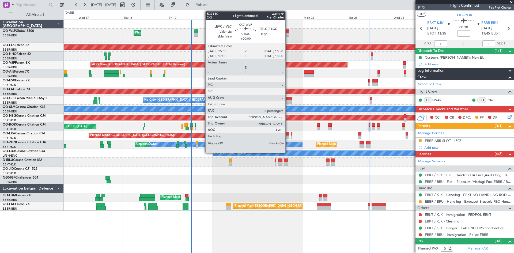
click at [288, 33] on div at bounding box center [287, 35] width 3 height 4
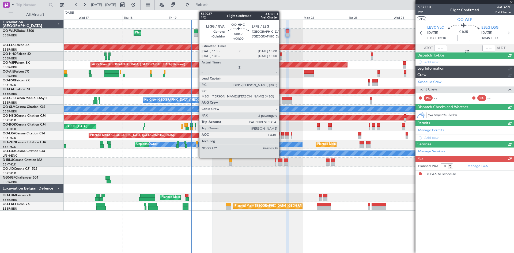
scroll to position [0, 0]
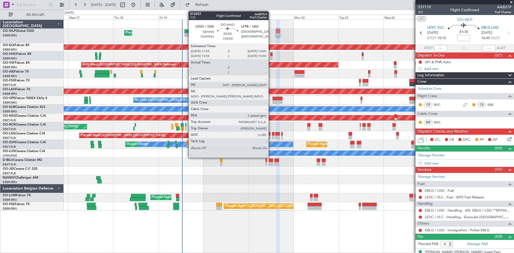
click at [271, 58] on div at bounding box center [271, 58] width 2 height 4
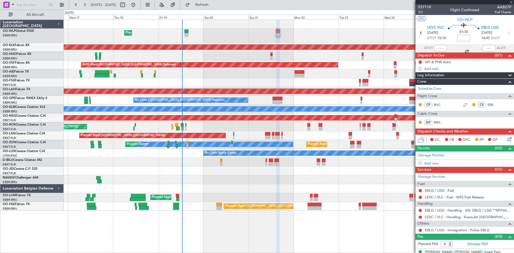
type input "2"
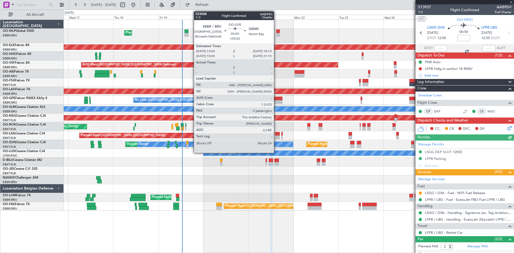
click at [276, 98] on div at bounding box center [277, 99] width 10 height 4
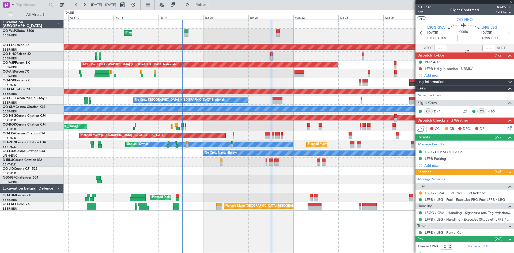
type input "+00:20"
type input "9"
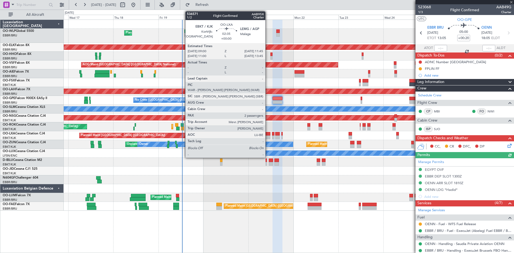
click at [268, 137] on div at bounding box center [267, 137] width 5 height 4
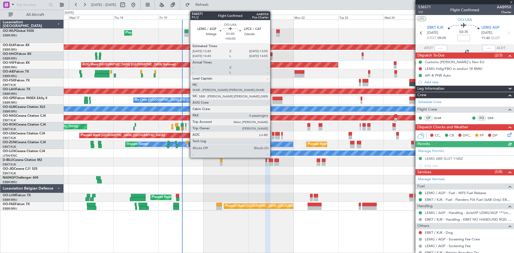
click at [272, 136] on div at bounding box center [273, 137] width 2 height 4
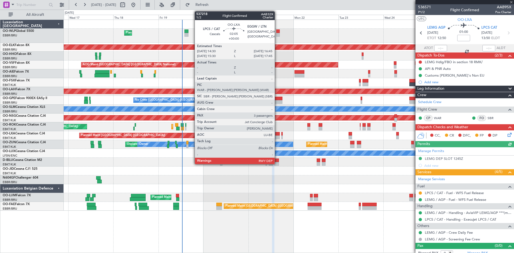
click at [277, 135] on div at bounding box center [277, 134] width 4 height 4
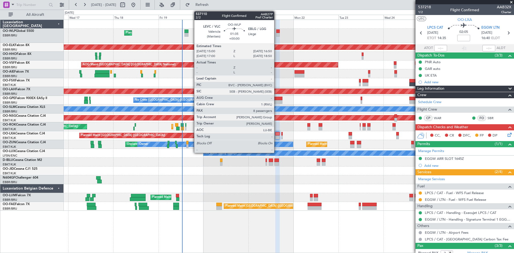
click at [276, 34] on div at bounding box center [277, 35] width 3 height 4
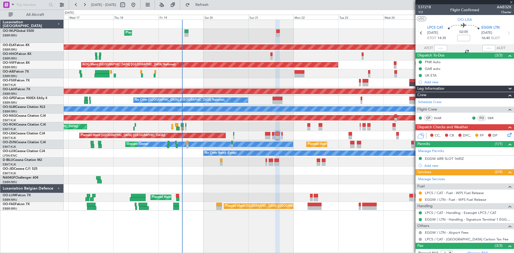
type input "8"
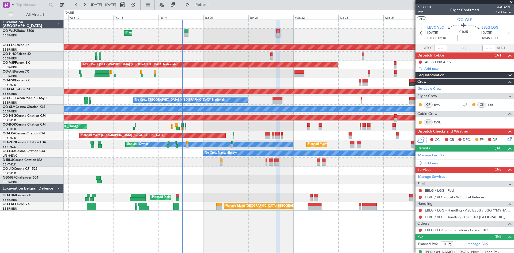
click at [420, 212] on div at bounding box center [420, 210] width 4 height 4
click at [420, 210] on button at bounding box center [420, 210] width 3 height 3
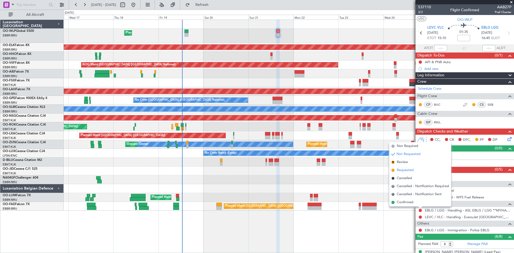
click at [410, 171] on span "Requested" at bounding box center [405, 170] width 17 height 5
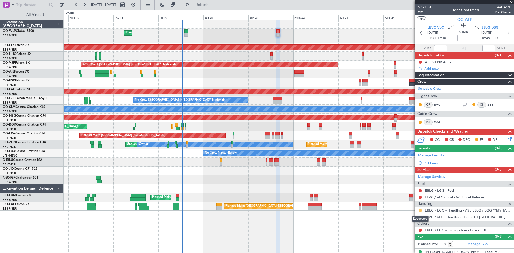
click at [420, 210] on button at bounding box center [420, 210] width 3 height 3
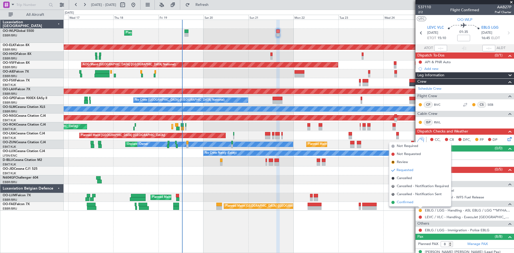
click at [417, 200] on li "Confirmed" at bounding box center [420, 202] width 62 height 8
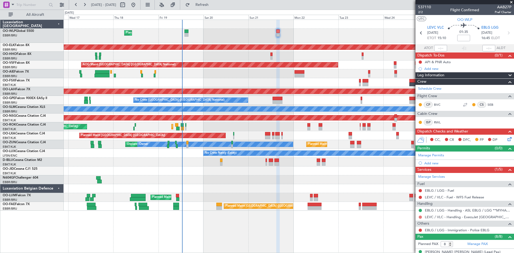
click at [421, 216] on button at bounding box center [420, 216] width 3 height 3
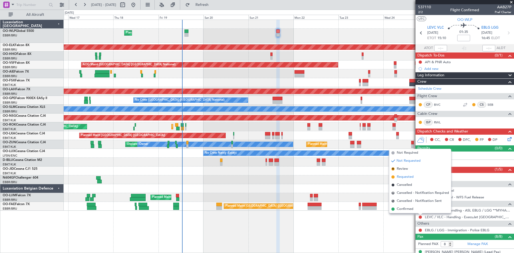
click at [415, 176] on li "Requested" at bounding box center [420, 177] width 62 height 8
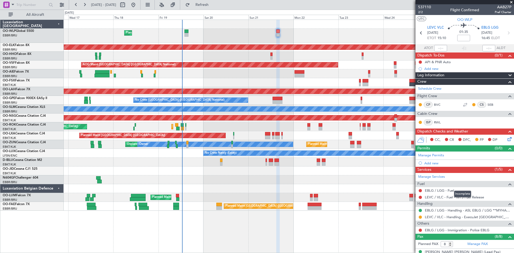
click at [453, 191] on mat-tooltip-component "Incomplete" at bounding box center [462, 194] width 25 height 14
click at [447, 191] on link "EBLG / LGG - Fuel" at bounding box center [439, 190] width 29 height 5
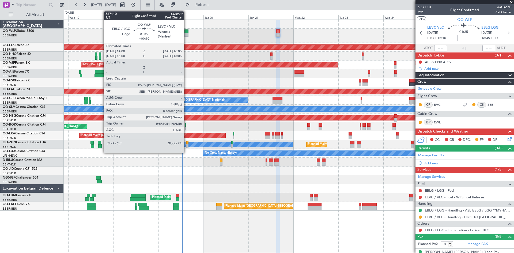
click at [186, 34] on div at bounding box center [186, 35] width 4 height 4
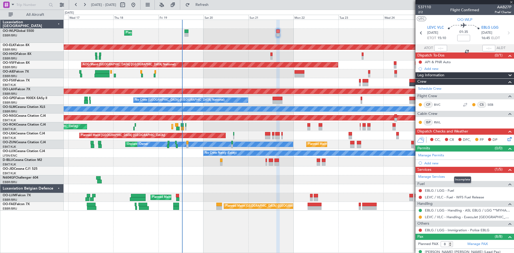
type input "+00:10"
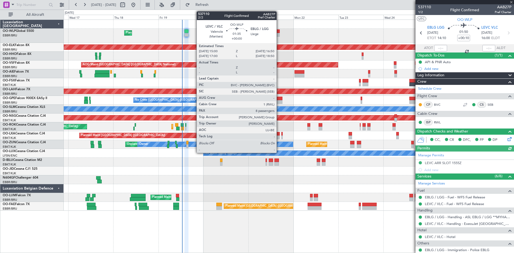
click at [279, 34] on div at bounding box center [277, 35] width 3 height 4
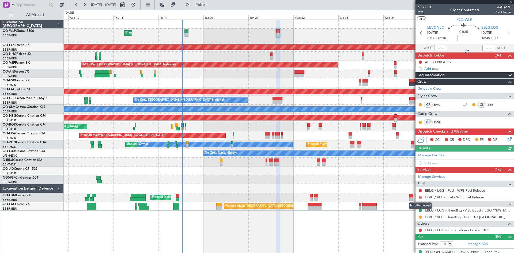
click at [421, 198] on button at bounding box center [420, 197] width 3 height 3
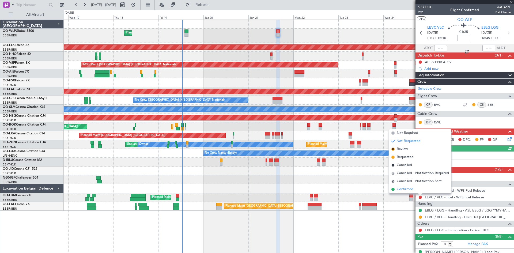
click at [409, 187] on span "Confirmed" at bounding box center [405, 189] width 17 height 5
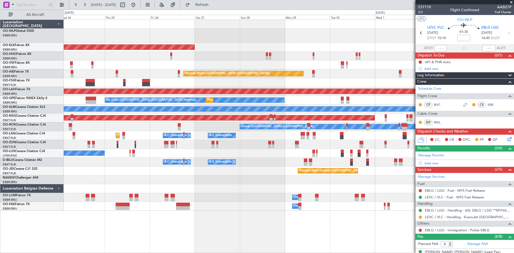
click at [0, 122] on div "Planned Maint Kortrijk-Wevelgem AOG Maint Brussels (Brussels National) Planned …" at bounding box center [257, 131] width 514 height 243
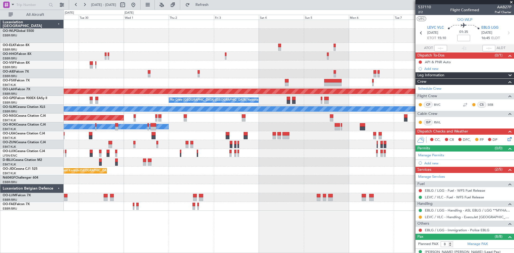
click at [47, 94] on div "Planned Maint London (Farnborough) Planned Maint Alton-st Louis (St Louis Regl)…" at bounding box center [257, 131] width 514 height 243
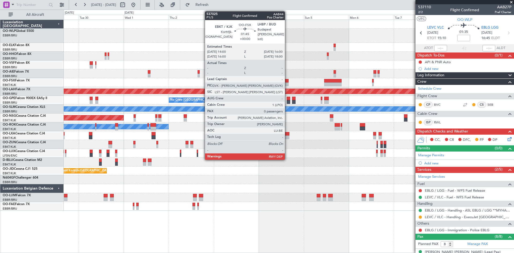
click at [287, 83] on div at bounding box center [287, 84] width 4 height 4
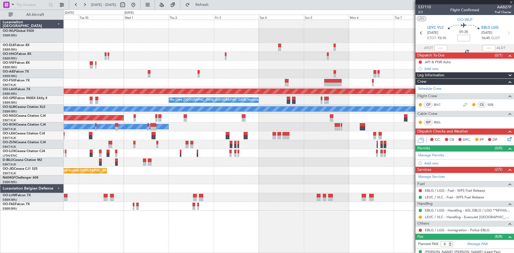
type input "0"
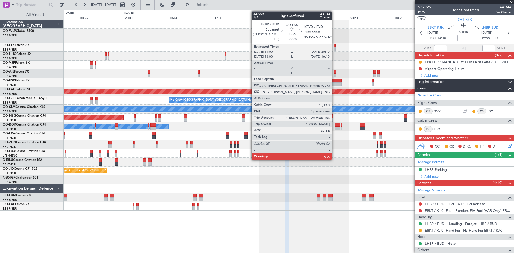
click at [334, 81] on div at bounding box center [332, 81] width 17 height 4
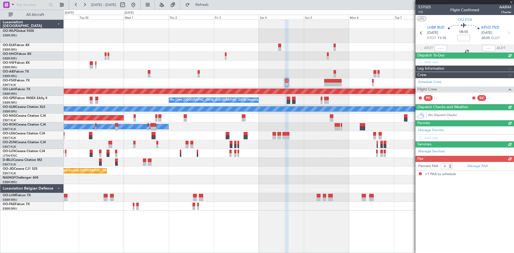
type input "+00:20"
type input "1"
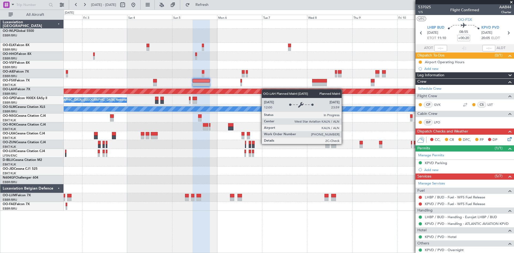
click at [252, 89] on div "Planned Maint [PERSON_NAME]-[GEOGRAPHIC_DATA][PERSON_NAME] ([GEOGRAPHIC_DATA][P…" at bounding box center [289, 115] width 450 height 191
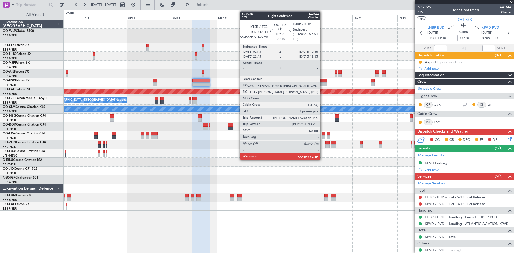
click at [322, 84] on div at bounding box center [319, 84] width 15 height 4
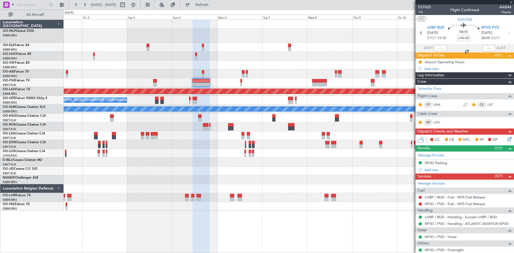
type input "-00:10"
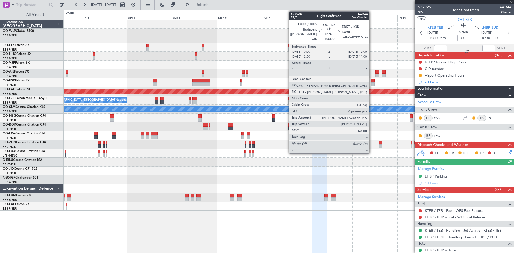
click at [371, 85] on div at bounding box center [373, 84] width 4 height 4
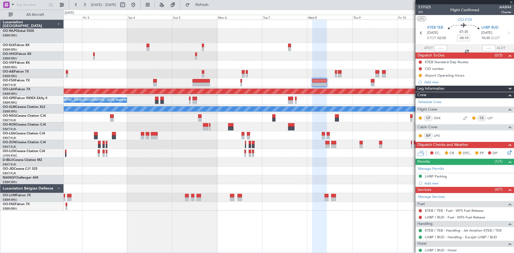
type input "0"
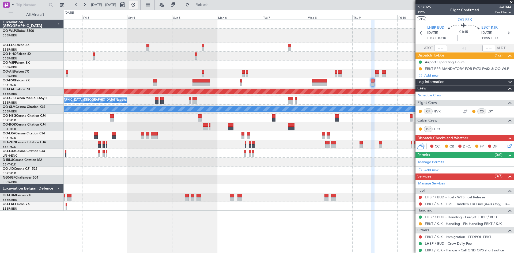
click at [138, 4] on button at bounding box center [133, 5] width 9 height 9
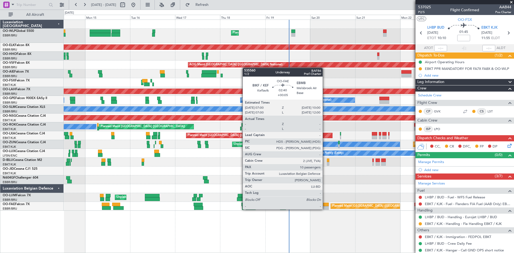
click at [325, 213] on div "Planned Maint Liege Planned Maint Kortrijk-Wevelgem Planned Maint Geneva (Coint…" at bounding box center [289, 136] width 450 height 233
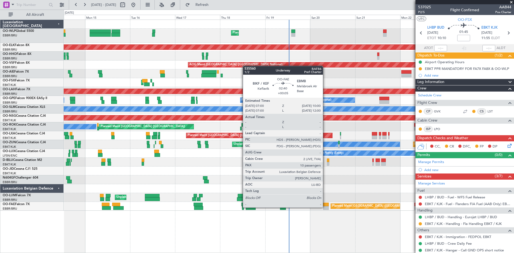
click at [325, 207] on div at bounding box center [326, 208] width 6 height 4
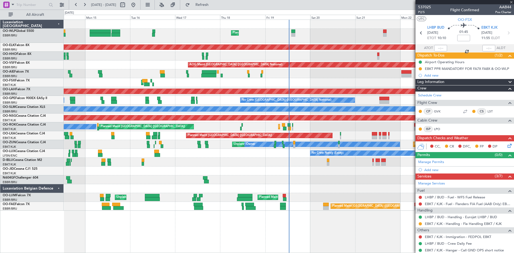
type input "+00:05"
type input "10"
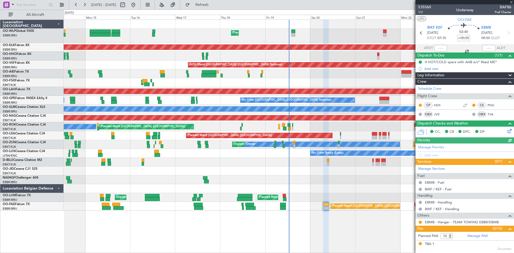
click at [325, 163] on div "A/C Unavailable [GEOGRAPHIC_DATA] ([GEOGRAPHIC_DATA] National)" at bounding box center [289, 162] width 450 height 9
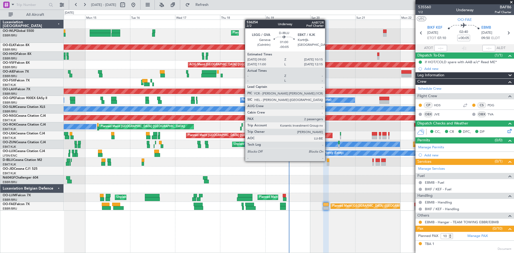
click at [327, 161] on div at bounding box center [328, 160] width 2 height 4
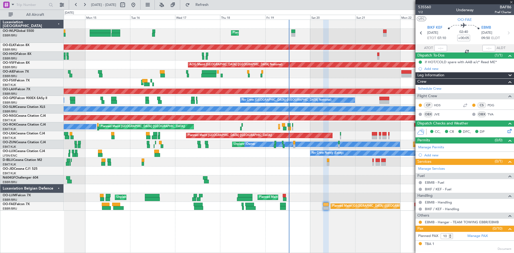
type input "-00:05"
type input "2"
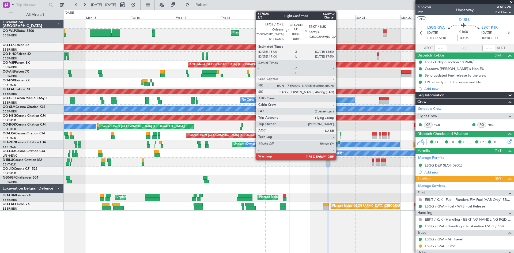
click at [338, 145] on div at bounding box center [339, 146] width 2 height 4
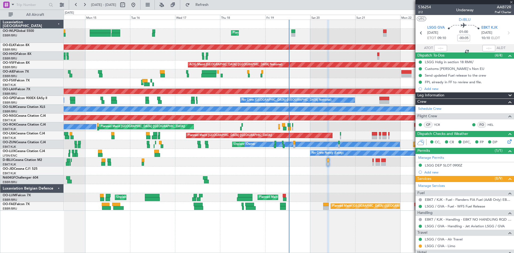
type input "+00:10"
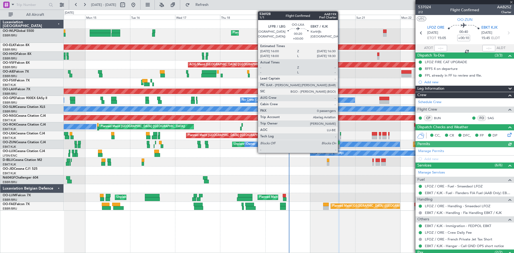
click at [340, 136] on div at bounding box center [340, 137] width 1 height 4
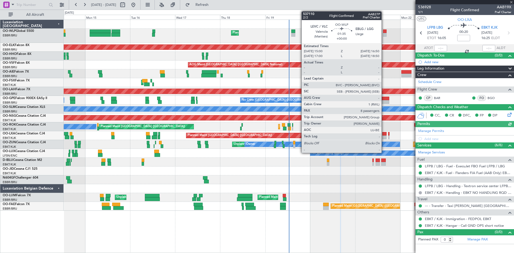
click at [384, 33] on div at bounding box center [384, 35] width 3 height 4
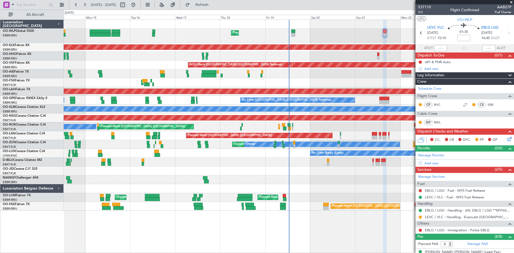
click at [377, 56] on div "Planned Maint Geneva (Cointrin)" at bounding box center [289, 56] width 450 height 9
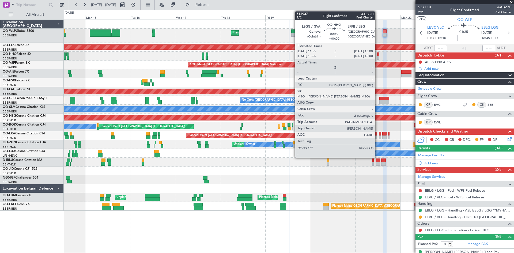
click at [377, 56] on div at bounding box center [378, 58] width 2 height 4
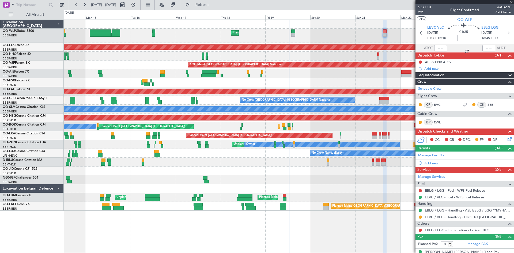
type input "2"
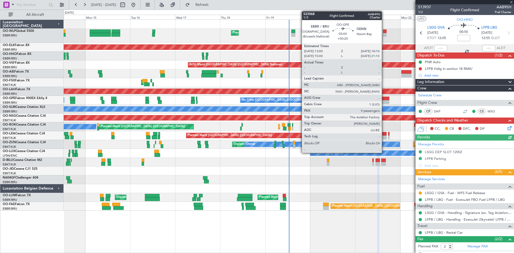
click at [384, 100] on div at bounding box center [384, 99] width 10 height 4
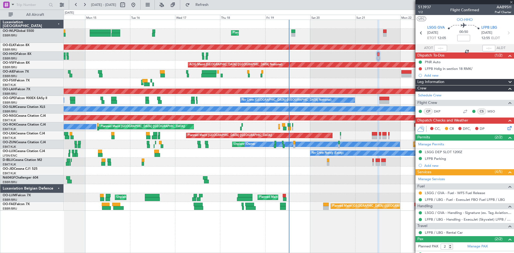
type input "+00:20"
type input "9"
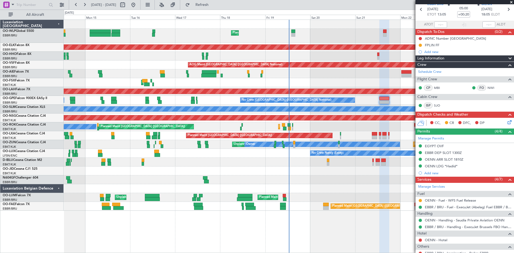
scroll to position [68, 0]
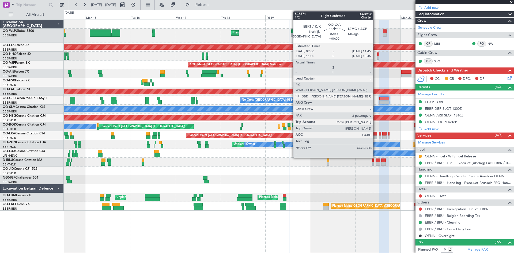
click at [375, 132] on div at bounding box center [374, 134] width 5 height 4
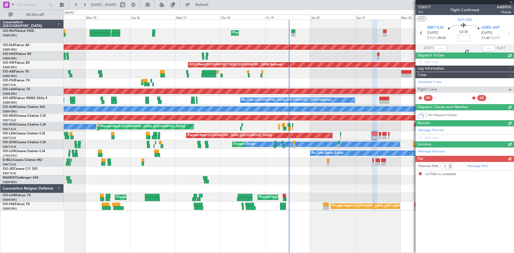
scroll to position [0, 0]
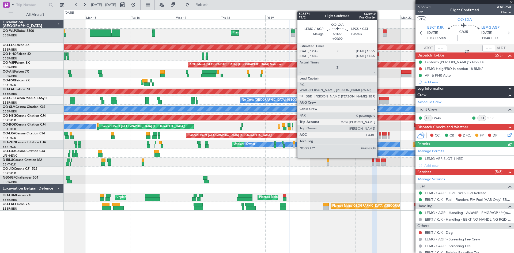
click at [379, 137] on div at bounding box center [380, 137] width 2 height 4
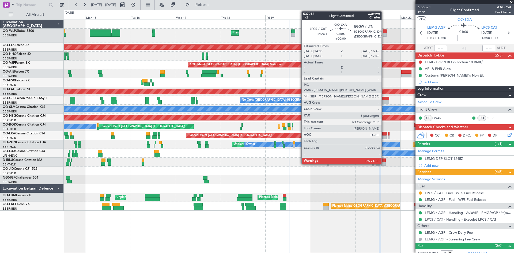
click at [384, 136] on div at bounding box center [384, 137] width 4 height 4
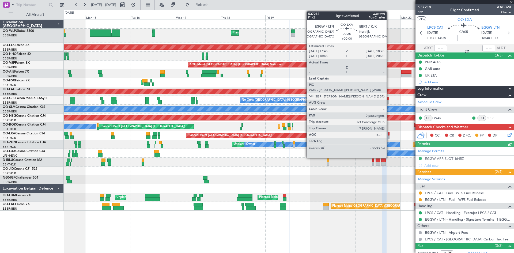
click at [389, 135] on div at bounding box center [388, 137] width 1 height 4
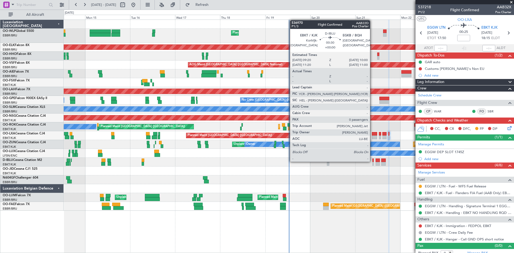
click at [372, 161] on div at bounding box center [372, 160] width 1 height 4
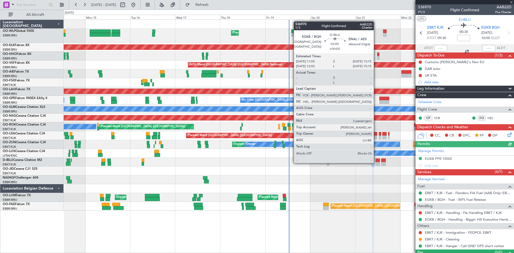
click at [376, 162] on div at bounding box center [377, 164] width 4 height 4
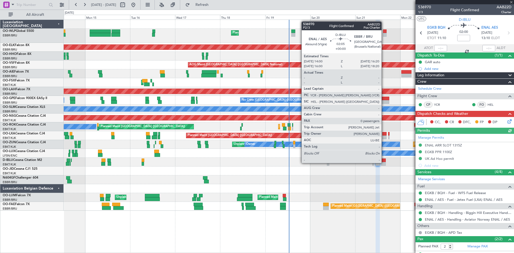
click at [384, 163] on div at bounding box center [383, 164] width 5 height 4
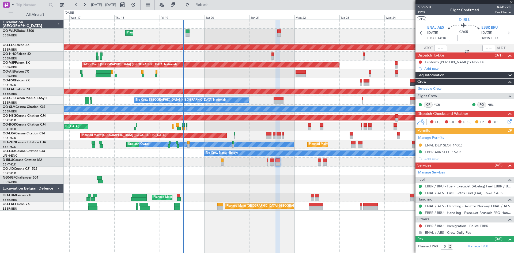
click at [290, 163] on div "Planned Maint Liege Planned Maint Kortrijk-Wevelgem AOG Maint Brussels (Brussel…" at bounding box center [289, 115] width 450 height 191
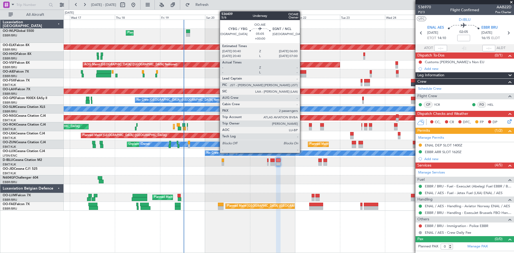
click at [302, 75] on div at bounding box center [301, 76] width 10 height 4
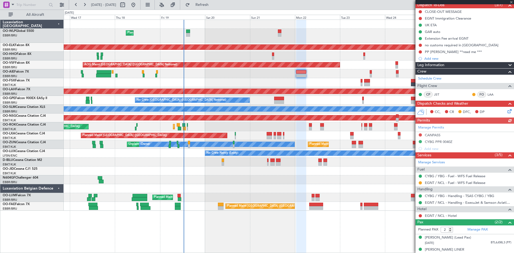
scroll to position [51, 0]
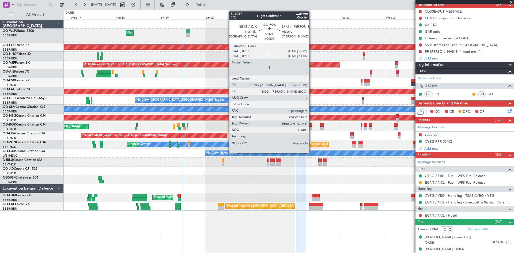
click at [311, 126] on div at bounding box center [310, 125] width 3 height 4
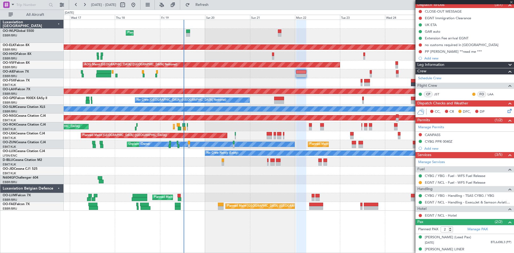
scroll to position [0, 0]
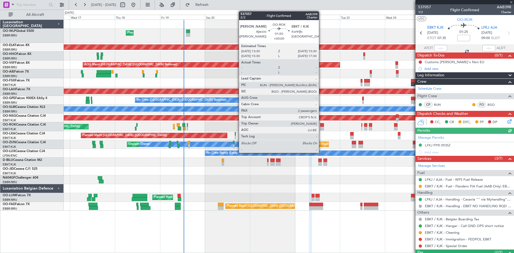
click at [321, 125] on div at bounding box center [322, 125] width 4 height 4
click at [323, 128] on div at bounding box center [322, 129] width 4 height 4
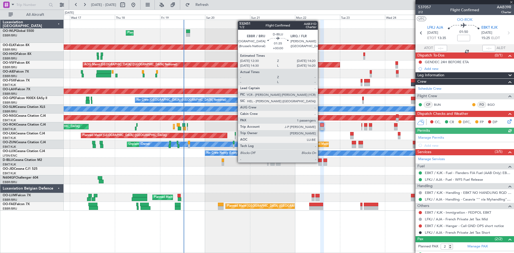
click at [320, 162] on div at bounding box center [319, 164] width 3 height 4
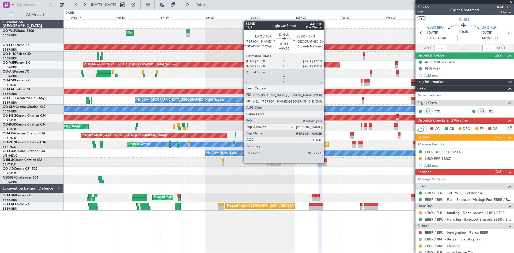
click at [326, 163] on div at bounding box center [324, 164] width 3 height 4
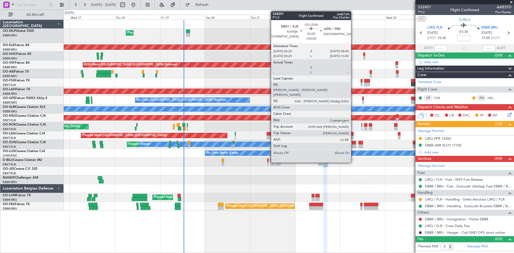
click at [353, 144] on div at bounding box center [354, 143] width 4 height 4
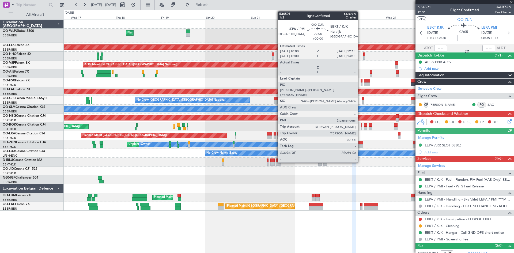
click at [360, 142] on div at bounding box center [360, 143] width 4 height 4
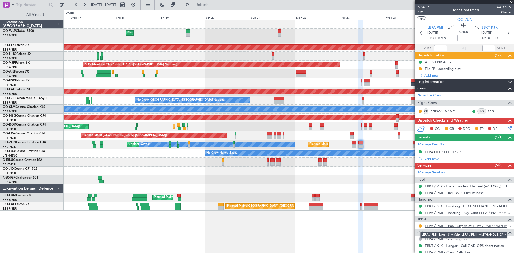
click at [443, 225] on link "LEPA / PMI - Limo - Sky Valet LEPA / PMI ***MYHANDLING***" at bounding box center [468, 225] width 86 height 5
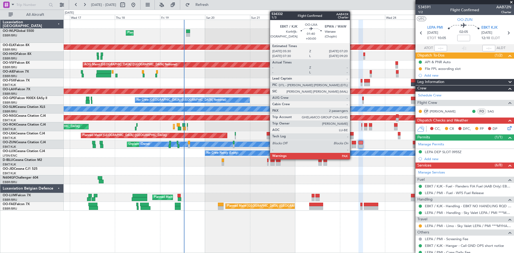
click at [352, 136] on div at bounding box center [351, 137] width 3 height 4
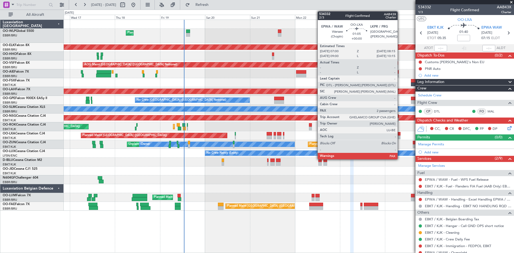
click at [400, 135] on div at bounding box center [399, 134] width 2 height 4
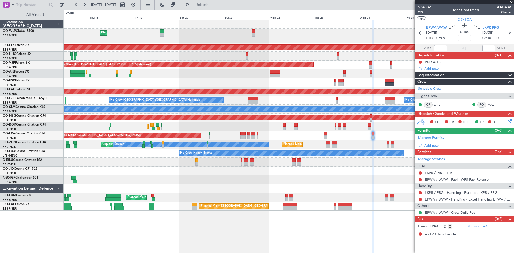
click at [357, 142] on div "Planned Maint Liege Planned Maint Kortrijk-Wevelgem AOG Maint Brussels (Brussel…" at bounding box center [289, 115] width 450 height 191
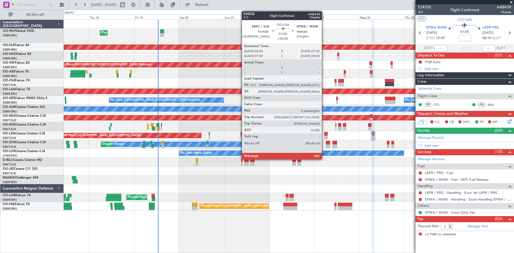
click at [324, 134] on div at bounding box center [325, 134] width 3 height 4
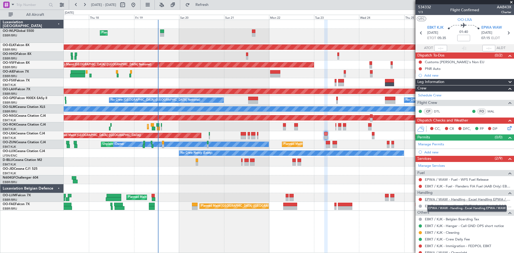
click at [459, 201] on link "EPWA / WAW - Handling - Excel Handling EPWA / WAW" at bounding box center [468, 199] width 86 height 5
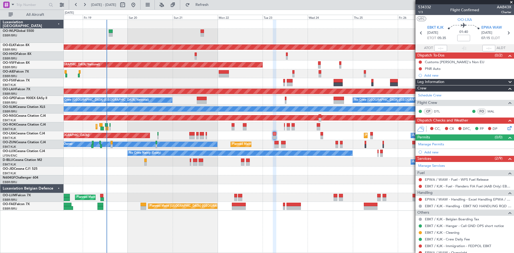
click at [297, 149] on div "Planned Maint Liege Planned Maint Kortrijk-Wevelgem AOG Maint Brussels (Brussel…" at bounding box center [289, 115] width 450 height 191
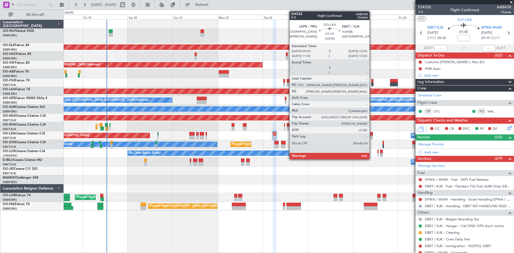
click at [372, 135] on div at bounding box center [371, 134] width 3 height 4
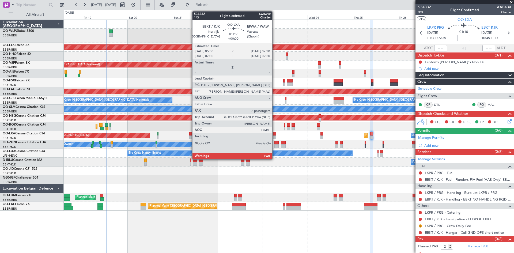
click at [275, 137] on div at bounding box center [274, 137] width 3 height 4
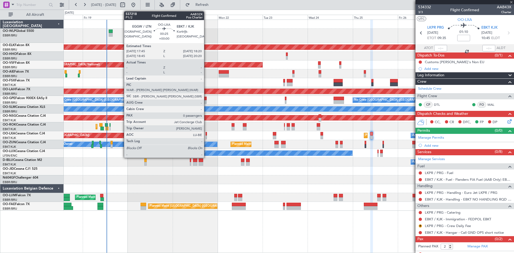
click at [206, 134] on div at bounding box center [206, 134] width 1 height 4
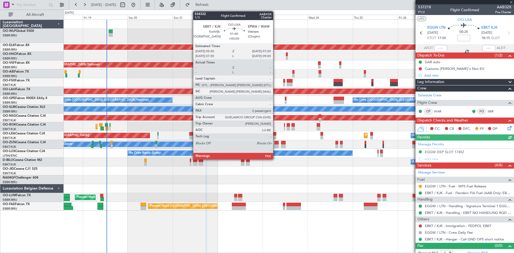
click at [275, 137] on div at bounding box center [274, 137] width 3 height 4
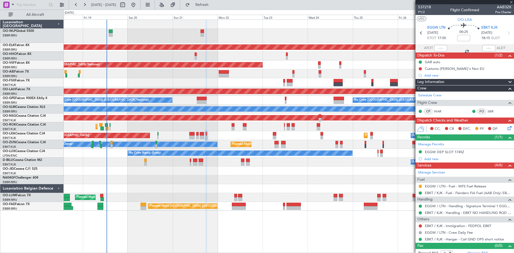
type input "2"
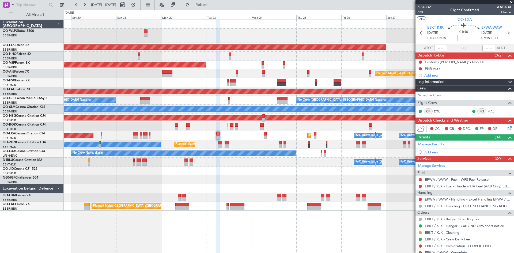
click at [279, 132] on div "A/C Unavailable Brussels (Brussels National) A/C Unavailable Planned Maint Pari…" at bounding box center [289, 135] width 450 height 9
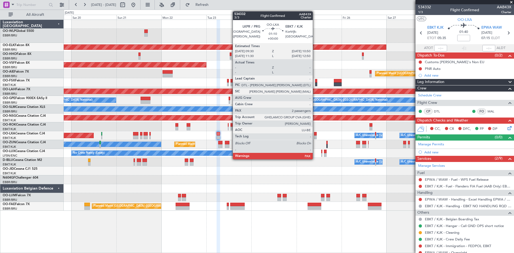
click at [315, 133] on div at bounding box center [315, 134] width 3 height 4
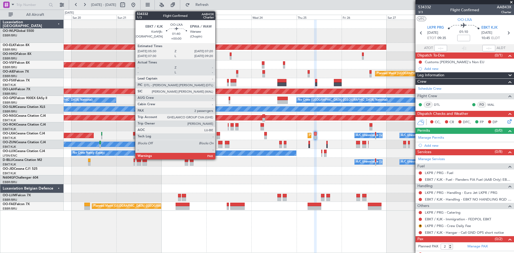
click at [218, 136] on div at bounding box center [217, 137] width 3 height 4
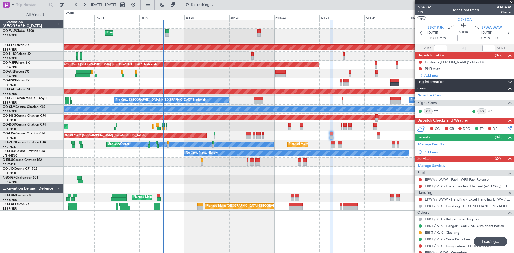
click at [254, 190] on div at bounding box center [289, 188] width 450 height 9
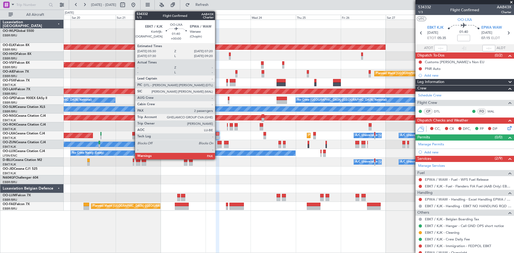
click at [217, 135] on div at bounding box center [217, 134] width 3 height 4
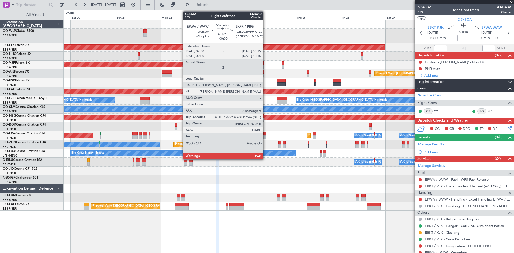
click at [265, 135] on div at bounding box center [264, 134] width 2 height 4
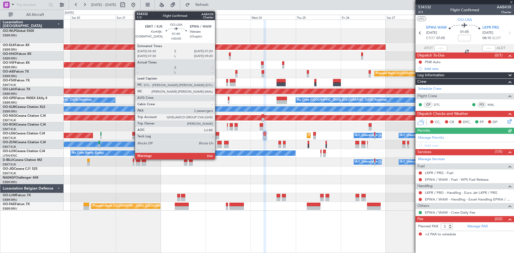
click at [217, 132] on div at bounding box center [217, 134] width 3 height 4
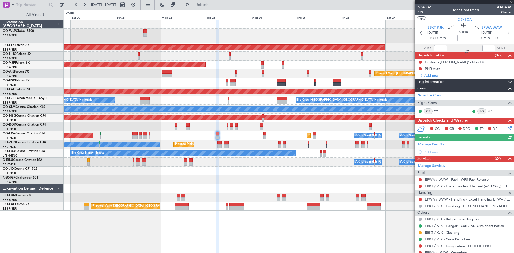
click at [508, 129] on icon at bounding box center [508, 127] width 4 height 4
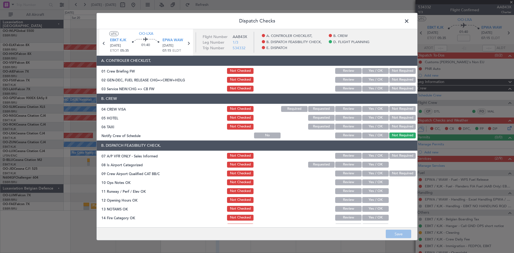
click at [371, 89] on button "Yes / OK" at bounding box center [375, 89] width 26 height 6
click at [373, 112] on div "Yes / OK" at bounding box center [374, 108] width 27 height 7
click at [379, 109] on button "Yes / OK" at bounding box center [375, 109] width 26 height 6
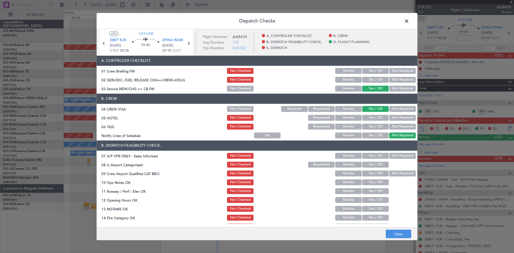
click at [397, 118] on button "Not Required" at bounding box center [402, 118] width 26 height 6
click at [347, 120] on button "Review" at bounding box center [348, 118] width 26 height 6
click at [394, 126] on button "Not Required" at bounding box center [402, 127] width 26 height 6
click at [171, 43] on mat-tooltip-component "Warsaw (Chopin) Cat A" at bounding box center [173, 52] width 32 height 18
click at [172, 40] on span "EPWA WAW" at bounding box center [172, 40] width 21 height 5
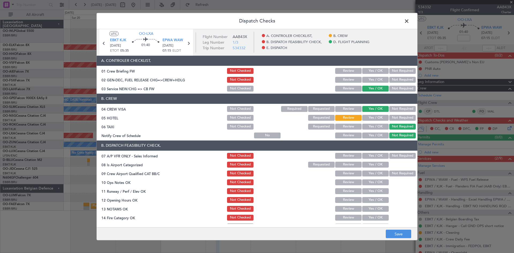
click at [389, 155] on button "Not Required" at bounding box center [402, 156] width 26 height 6
click at [375, 168] on section "B. DISPATCH FEASIBILITY CHECK, 07 A/P VFR ONLY - Sales Informed Not Checked Rev…" at bounding box center [257, 198] width 321 height 116
click at [368, 165] on button "Yes / OK" at bounding box center [375, 165] width 26 height 6
click at [389, 170] on button "Not Required" at bounding box center [402, 173] width 26 height 6
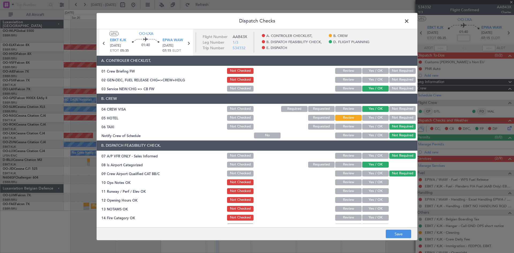
click at [375, 183] on button "Yes / OK" at bounding box center [375, 182] width 26 height 6
click at [374, 188] on button "Yes / OK" at bounding box center [375, 191] width 26 height 6
drag, startPoint x: 374, startPoint y: 191, endPoint x: 373, endPoint y: 196, distance: 4.7
click at [374, 192] on button "Yes / OK" at bounding box center [375, 191] width 26 height 6
click at [373, 198] on button "Yes / OK" at bounding box center [375, 200] width 26 height 6
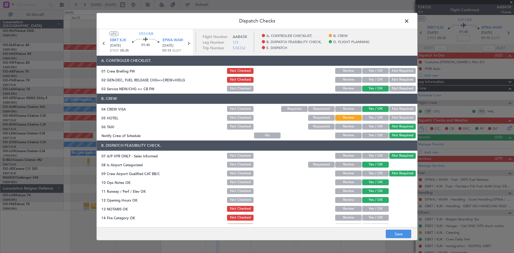
click at [374, 205] on div "Yes / OK" at bounding box center [374, 208] width 27 height 7
click at [374, 208] on button "Yes / OK" at bounding box center [375, 209] width 26 height 6
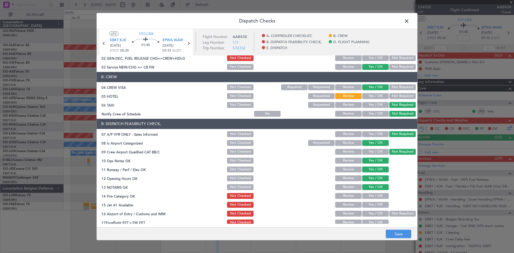
scroll to position [27, 0]
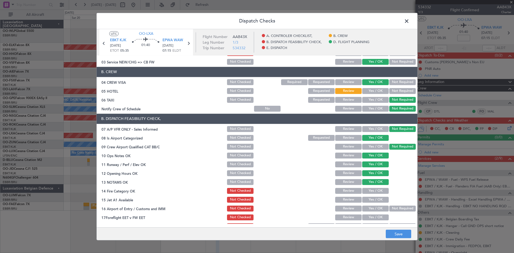
click at [371, 197] on button "Yes / OK" at bounding box center [375, 200] width 26 height 6
click at [371, 190] on button "Yes / OK" at bounding box center [375, 191] width 26 height 6
click at [388, 205] on div "Not Required" at bounding box center [401, 208] width 27 height 7
click at [389, 209] on button "Not Required" at bounding box center [402, 209] width 26 height 6
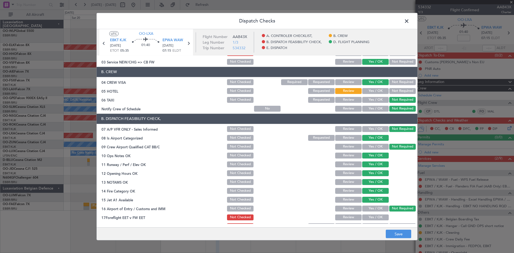
scroll to position [54, 0]
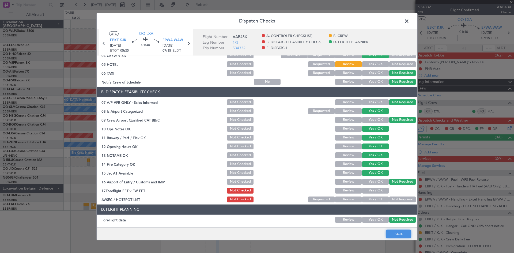
click at [402, 234] on button "Save" at bounding box center [398, 234] width 25 height 9
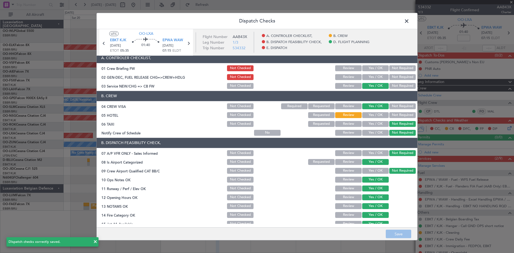
scroll to position [0, 0]
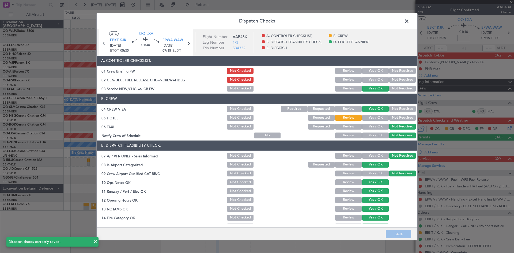
click at [409, 21] on span at bounding box center [409, 22] width 0 height 11
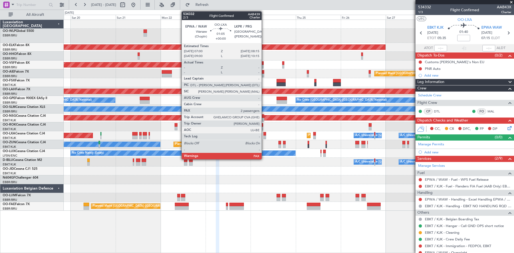
click at [264, 136] on div at bounding box center [264, 137] width 2 height 4
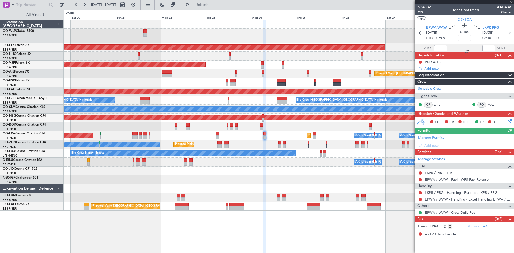
click at [509, 121] on icon at bounding box center [508, 120] width 4 height 4
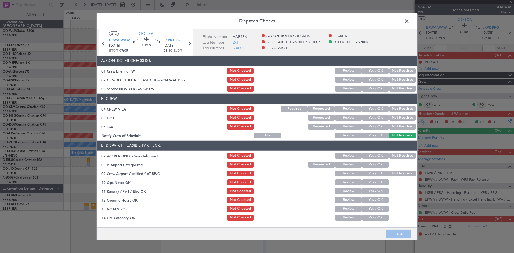
click at [373, 92] on div "Yes / OK" at bounding box center [374, 88] width 27 height 7
click at [373, 89] on button "Yes / OK" at bounding box center [375, 89] width 26 height 6
click at [370, 108] on button "Yes / OK" at bounding box center [375, 109] width 26 height 6
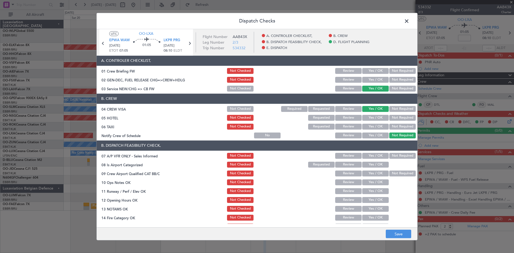
click at [371, 137] on button "Yes / OK" at bounding box center [375, 135] width 26 height 6
click at [341, 120] on button "Review" at bounding box center [348, 118] width 26 height 6
click at [390, 127] on button "Not Required" at bounding box center [402, 127] width 26 height 6
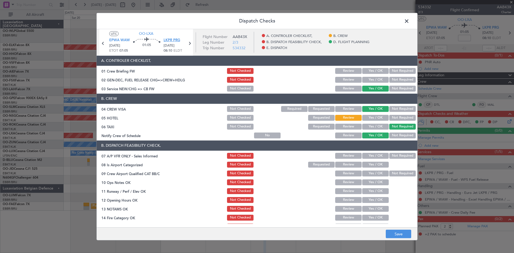
click at [176, 40] on span "LKPR PRG" at bounding box center [171, 40] width 17 height 5
click at [389, 154] on button "Not Required" at bounding box center [402, 156] width 26 height 6
click at [380, 162] on button "Yes / OK" at bounding box center [375, 165] width 26 height 6
click at [394, 170] on div "Not Required" at bounding box center [401, 173] width 27 height 7
click at [394, 170] on button "Not Required" at bounding box center [402, 173] width 26 height 6
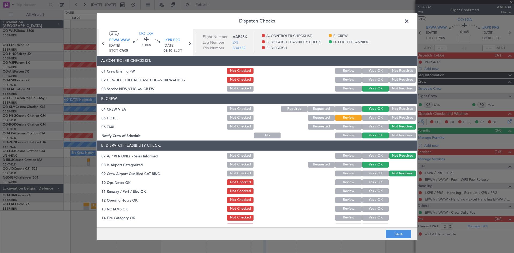
click at [379, 184] on button "Yes / OK" at bounding box center [375, 182] width 26 height 6
click at [374, 200] on button "Yes / OK" at bounding box center [375, 200] width 26 height 6
click at [374, 192] on button "Yes / OK" at bounding box center [375, 191] width 26 height 6
click at [373, 208] on button "Yes / OK" at bounding box center [375, 209] width 26 height 6
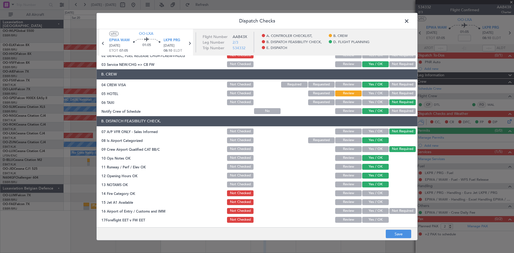
scroll to position [80, 0]
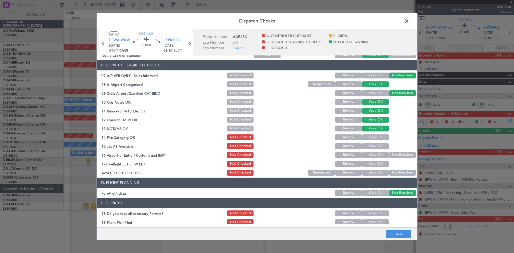
click at [372, 139] on button "Yes / OK" at bounding box center [375, 137] width 26 height 6
click at [370, 144] on button "Yes / OK" at bounding box center [375, 146] width 26 height 6
click at [374, 153] on button "Yes / OK" at bounding box center [375, 155] width 26 height 6
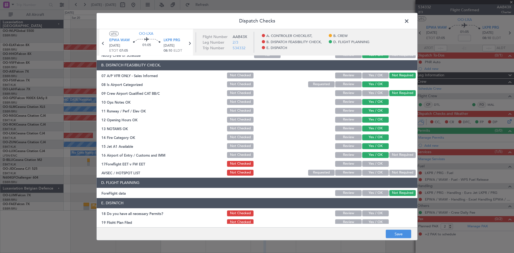
click at [409, 157] on button "Not Required" at bounding box center [402, 155] width 26 height 6
click at [356, 162] on button "Review" at bounding box center [348, 164] width 26 height 6
click at [400, 170] on button "Not Required" at bounding box center [402, 173] width 26 height 6
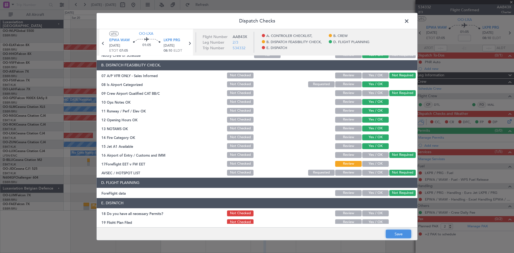
click at [390, 231] on button "Save" at bounding box center [398, 234] width 25 height 9
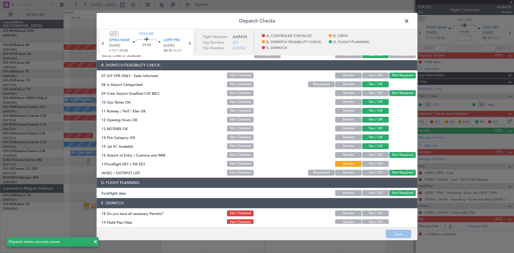
drag, startPoint x: 406, startPoint y: 21, endPoint x: 403, endPoint y: 25, distance: 5.1
click at [409, 21] on span at bounding box center [409, 22] width 0 height 11
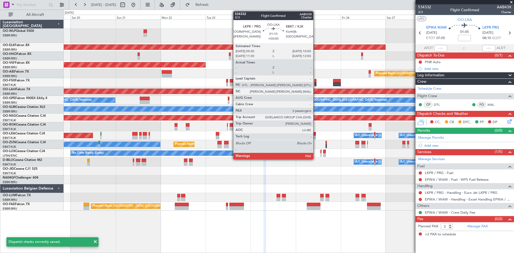
click at [315, 136] on div at bounding box center [314, 137] width 3 height 4
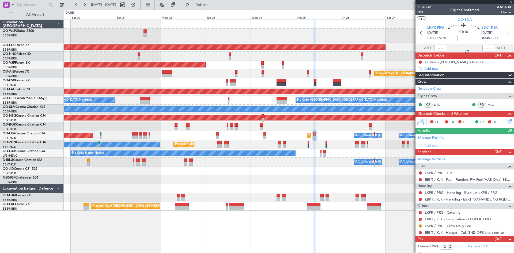
click at [506, 119] on icon at bounding box center [508, 120] width 4 height 4
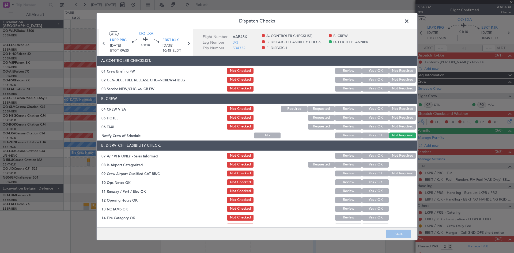
click at [372, 89] on button "Yes / OK" at bounding box center [375, 89] width 26 height 6
click at [379, 109] on button "Yes / OK" at bounding box center [375, 109] width 26 height 6
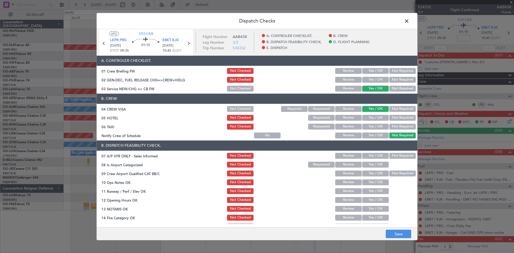
click at [389, 114] on div "Not Required" at bounding box center [401, 117] width 27 height 7
click at [393, 114] on div "Not Required" at bounding box center [401, 117] width 27 height 7
click at [392, 119] on button "Not Required" at bounding box center [402, 118] width 26 height 6
click at [392, 124] on button "Not Required" at bounding box center [402, 127] width 26 height 6
click at [379, 134] on button "Yes / OK" at bounding box center [375, 135] width 26 height 6
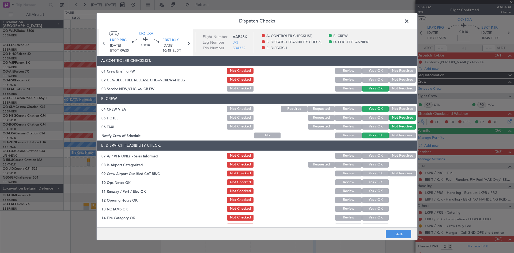
click at [393, 155] on button "Not Required" at bounding box center [402, 156] width 26 height 6
click at [368, 167] on button "Yes / OK" at bounding box center [375, 165] width 26 height 6
drag, startPoint x: 392, startPoint y: 174, endPoint x: 379, endPoint y: 179, distance: 14.1
click at [392, 174] on button "Not Required" at bounding box center [402, 173] width 26 height 6
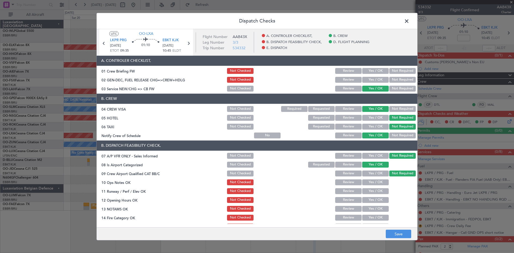
click at [371, 182] on button "Yes / OK" at bounding box center [375, 182] width 26 height 6
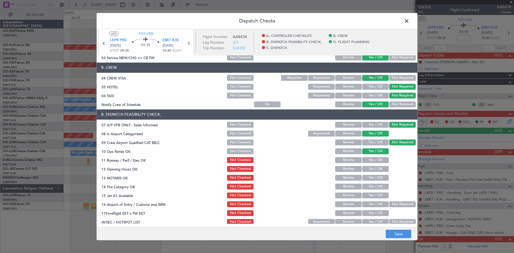
scroll to position [54, 0]
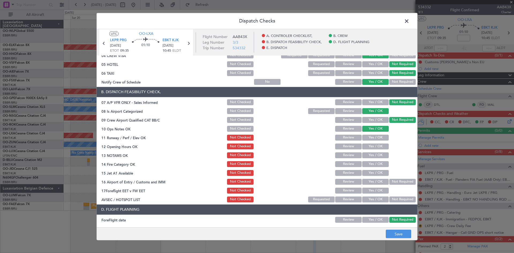
drag, startPoint x: 368, startPoint y: 138, endPoint x: 368, endPoint y: 150, distance: 12.3
click at [368, 138] on button "Yes / OK" at bounding box center [375, 138] width 26 height 6
click at [368, 150] on section "B. DISPATCH FEASIBILITY CHECK, 07 A/P VFR ONLY - Sales Informed Not Checked Rev…" at bounding box center [257, 145] width 321 height 116
click at [368, 148] on button "Yes / OK" at bounding box center [375, 146] width 26 height 6
click at [368, 162] on button "Yes / OK" at bounding box center [375, 164] width 26 height 6
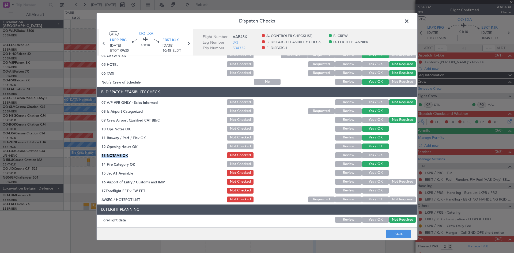
click at [369, 154] on button "Yes / OK" at bounding box center [375, 155] width 26 height 6
click at [371, 174] on button "Yes / OK" at bounding box center [375, 173] width 26 height 6
click at [397, 183] on button "Not Required" at bounding box center [402, 182] width 26 height 6
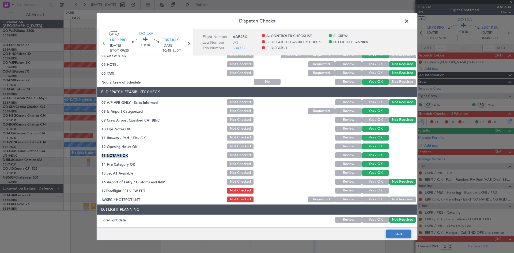
click at [396, 238] on button "Save" at bounding box center [398, 234] width 25 height 9
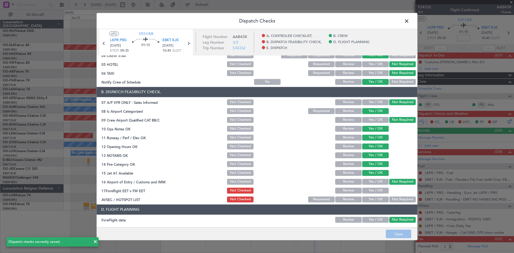
click at [409, 21] on span at bounding box center [409, 22] width 0 height 11
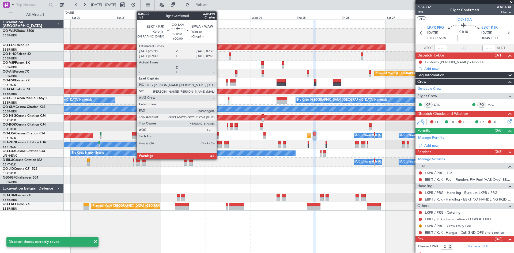
click at [219, 136] on div at bounding box center [217, 137] width 3 height 4
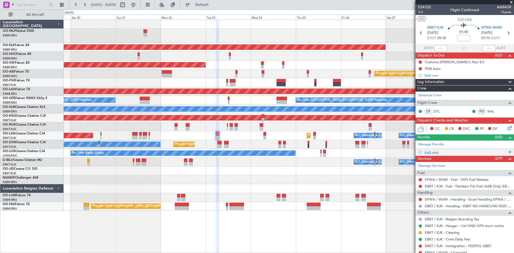
click at [436, 150] on div "Add new" at bounding box center [465, 152] width 82 height 5
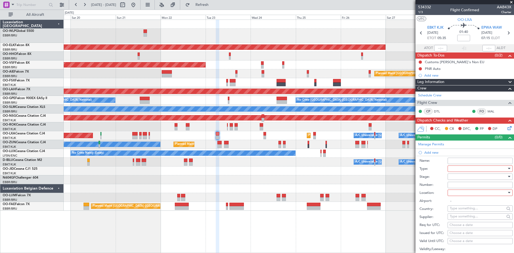
click at [456, 169] on div at bounding box center [478, 169] width 57 height 8
click at [457, 218] on span "Slot" at bounding box center [478, 219] width 56 height 8
click at [462, 191] on div at bounding box center [478, 193] width 57 height 8
click at [457, 220] on span "Arrival" at bounding box center [478, 219] width 56 height 8
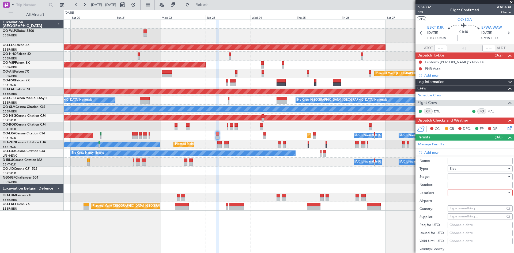
type input "EPWA / WAW"
click at [468, 225] on div "Choose a date" at bounding box center [479, 224] width 61 height 5
select select "9"
select select "2025"
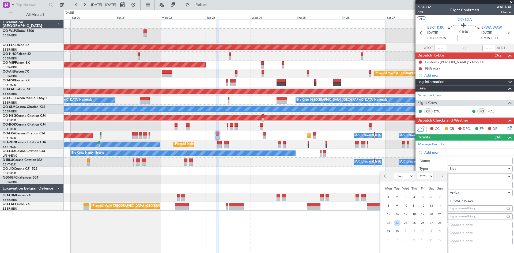
click at [397, 223] on span "23" at bounding box center [397, 222] width 7 height 7
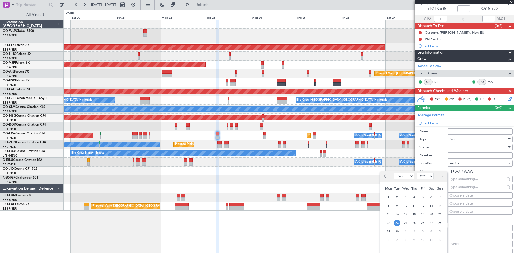
scroll to position [29, 0]
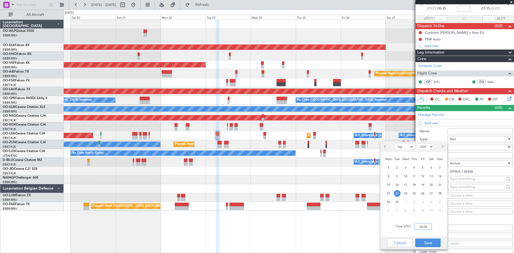
click at [420, 228] on input "00:00" at bounding box center [422, 226] width 17 height 6
type input "07:20"
click at [429, 243] on button "Save" at bounding box center [427, 242] width 25 height 9
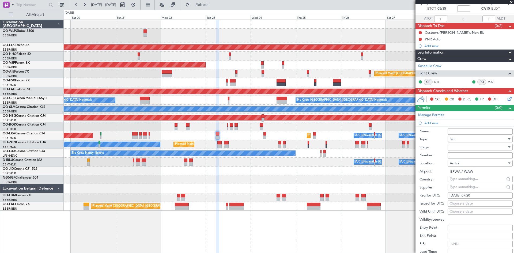
scroll to position [92, 0]
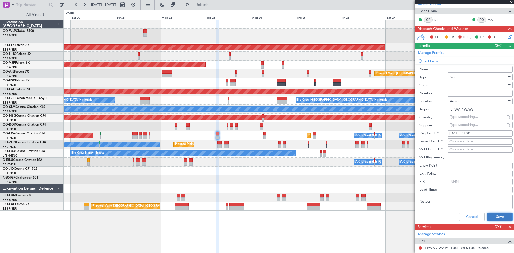
click at [497, 213] on button "Save" at bounding box center [499, 216] width 25 height 9
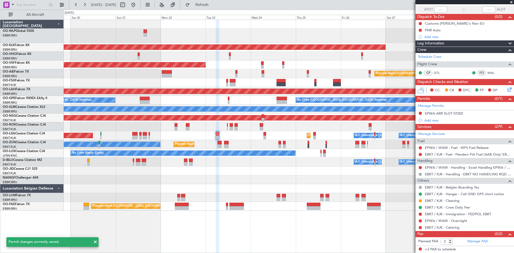
scroll to position [38, 0]
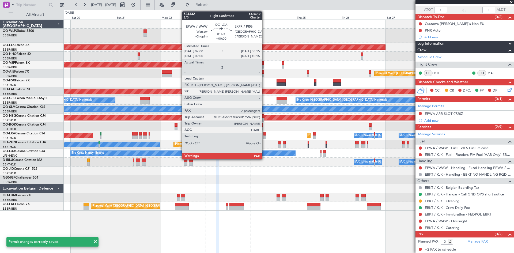
click at [264, 136] on div at bounding box center [264, 137] width 2 height 4
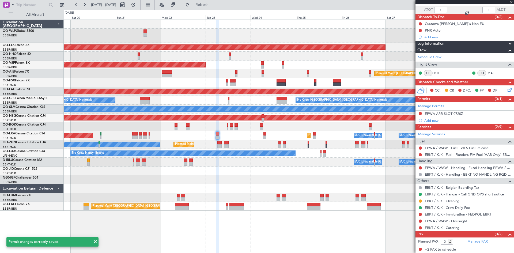
scroll to position [0, 0]
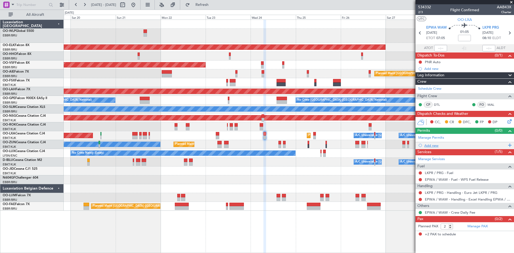
click at [473, 145] on div "Add new" at bounding box center [465, 145] width 82 height 5
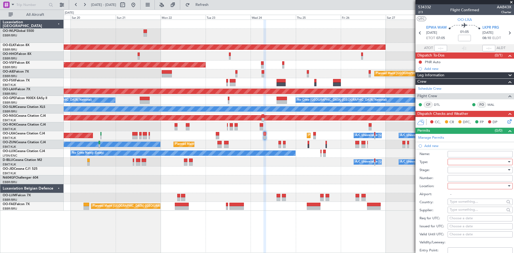
click at [464, 163] on div at bounding box center [478, 162] width 57 height 8
click at [468, 224] on span "Slot" at bounding box center [478, 223] width 56 height 8
click at [461, 185] on div at bounding box center [478, 186] width 57 height 8
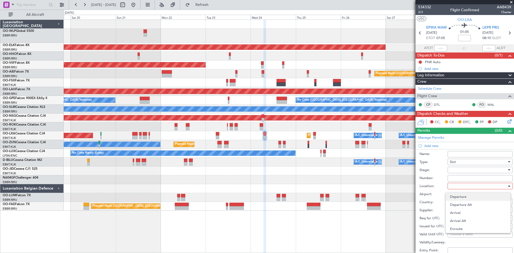
click at [460, 196] on span "Departure" at bounding box center [478, 197] width 56 height 8
type input "EPWA / WAW"
click at [470, 220] on div "Choose a date" at bounding box center [479, 218] width 61 height 5
select select "9"
select select "2025"
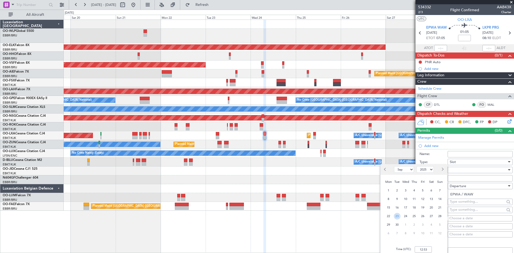
click at [398, 216] on span "23" at bounding box center [397, 216] width 7 height 7
click at [420, 250] on input "00:00" at bounding box center [422, 249] width 17 height 6
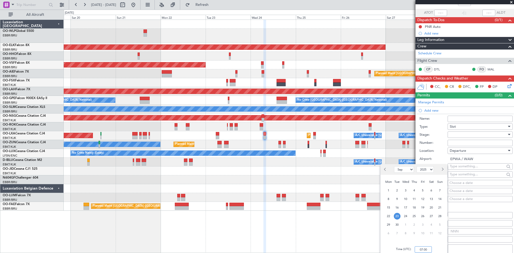
scroll to position [36, 0]
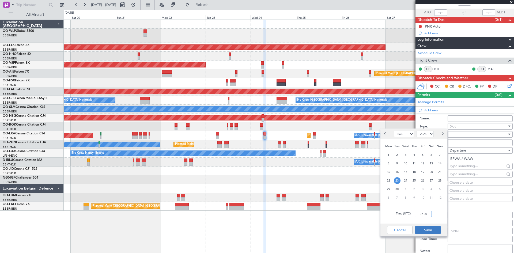
type input "07:00"
click at [425, 228] on button "Save" at bounding box center [427, 230] width 25 height 9
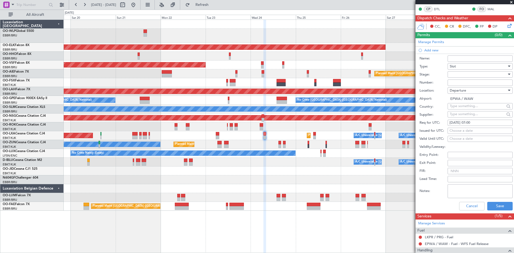
scroll to position [96, 0]
click at [493, 202] on button "Save" at bounding box center [499, 206] width 25 height 9
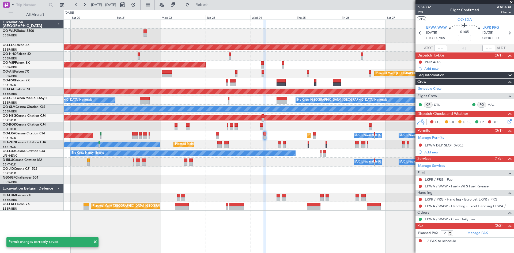
scroll to position [0, 0]
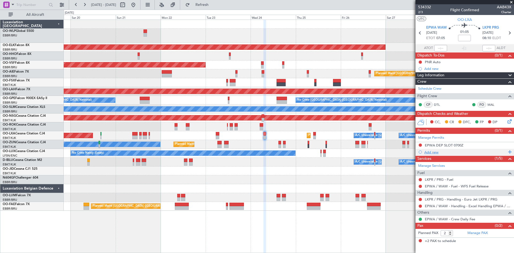
click at [435, 153] on div "Add new" at bounding box center [465, 152] width 82 height 5
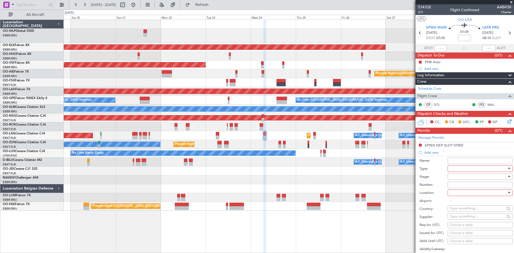
click at [454, 166] on div at bounding box center [478, 169] width 57 height 8
click at [454, 220] on span "Slot" at bounding box center [478, 219] width 56 height 8
click at [469, 193] on div at bounding box center [478, 193] width 57 height 8
click at [458, 219] on span "Arrival" at bounding box center [478, 219] width 56 height 8
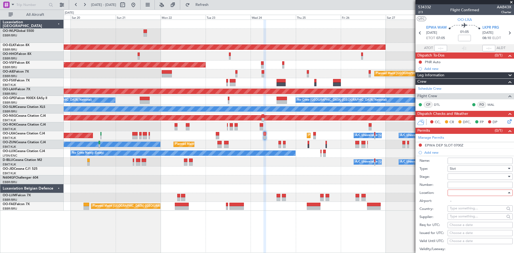
type input "LKPR / PRG"
click at [457, 226] on div "Choose a date" at bounding box center [479, 224] width 61 height 5
select select "9"
select select "2025"
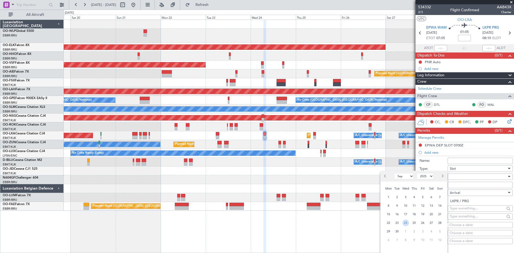
click at [404, 225] on span "24" at bounding box center [405, 222] width 7 height 7
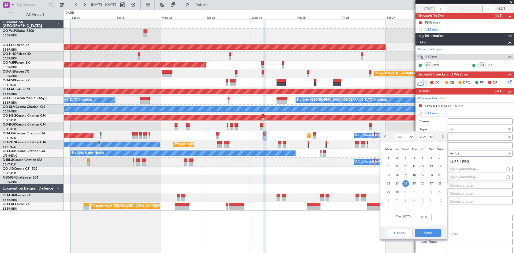
click at [419, 215] on input "00:00" at bounding box center [422, 217] width 17 height 6
type input "0"
type input "08:15"
click div "Cancel Save"
click button "Save"
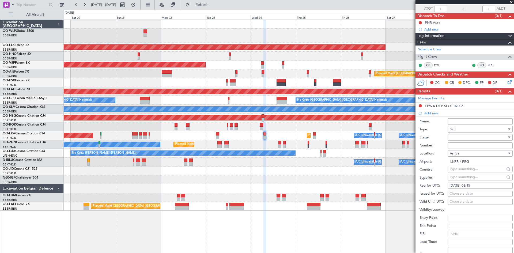
scroll to position [138, 0]
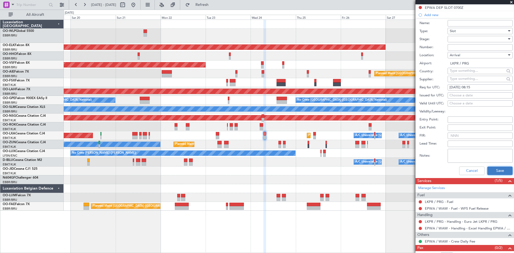
click button "Save"
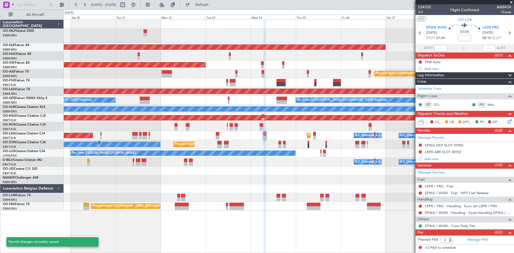
scroll to position [0, 0]
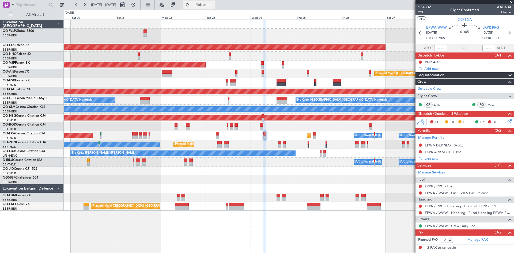
click span "Refresh"
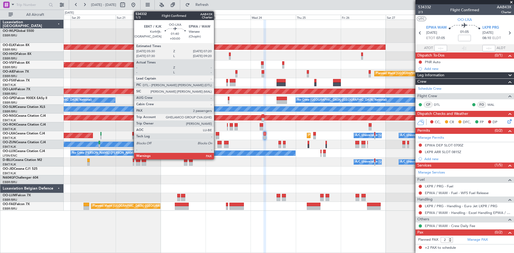
click div
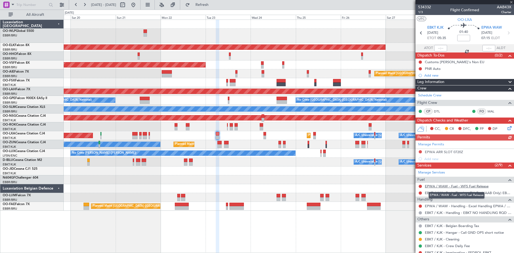
click link "EPWA / WAW - Fuel - WFS Fuel Release"
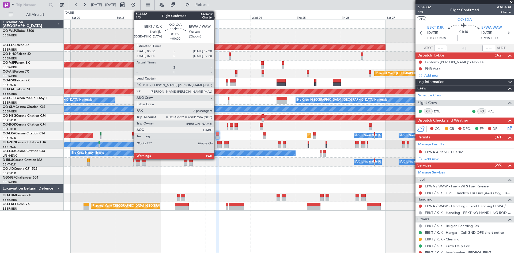
click at [216, 134] on div at bounding box center [217, 134] width 3 height 4
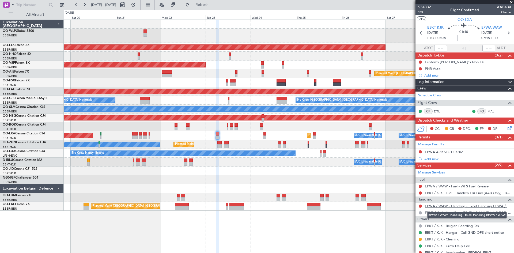
click at [475, 206] on link "EPWA / WAW - Handling - Excel Handling EPWA / WAW" at bounding box center [468, 206] width 86 height 5
click at [207, 6] on button "Refresh" at bounding box center [199, 5] width 32 height 9
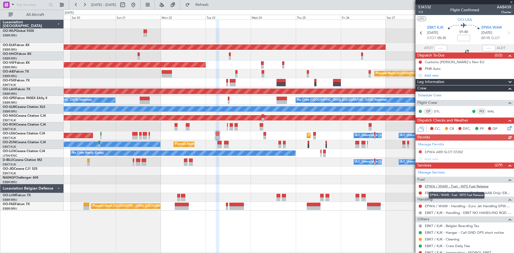
click at [482, 186] on link "EPWA / WAW - Fuel - WFS Fuel Release" at bounding box center [457, 186] width 64 height 5
click at [213, 5] on span "Refresh" at bounding box center [202, 5] width 22 height 4
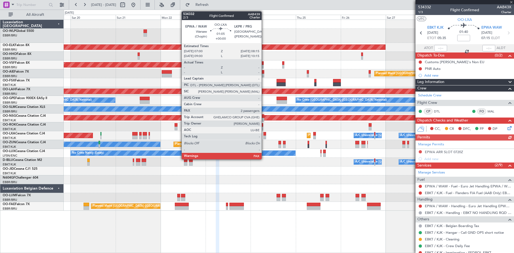
click at [264, 137] on div at bounding box center [264, 137] width 2 height 4
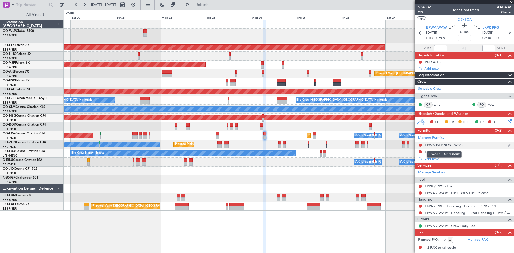
click at [447, 145] on div "EPWA DEP SLOT 0700Z" at bounding box center [444, 145] width 39 height 5
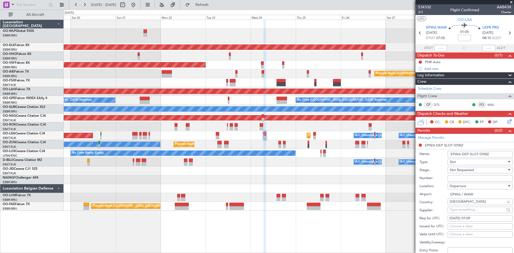
click at [452, 218] on div "[DATE] 07:00" at bounding box center [479, 218] width 61 height 5
select select "9"
select select "2025"
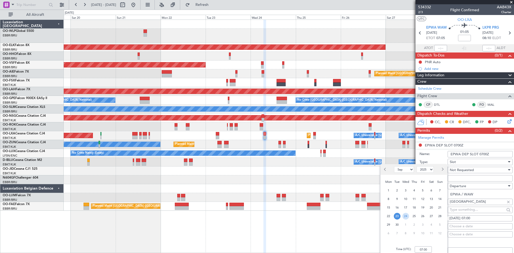
click at [406, 216] on span "24" at bounding box center [405, 216] width 7 height 7
click at [420, 250] on input "00:00" at bounding box center [422, 249] width 17 height 6
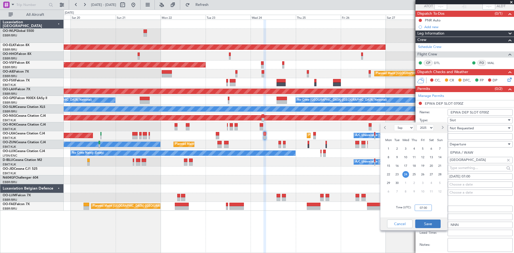
type input "07:00"
click at [431, 222] on button "Save" at bounding box center [427, 223] width 25 height 9
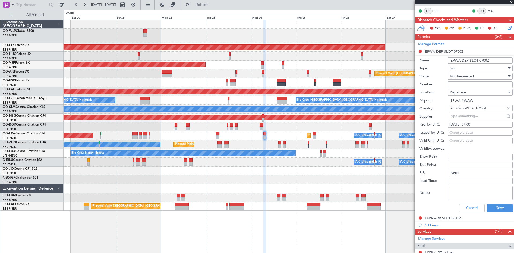
scroll to position [94, 0]
click at [497, 208] on button "Save" at bounding box center [499, 208] width 25 height 9
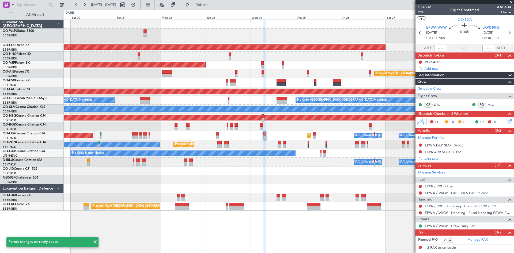
scroll to position [0, 0]
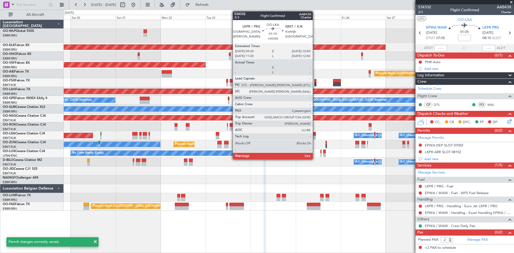
click at [315, 137] on div at bounding box center [314, 137] width 3 height 4
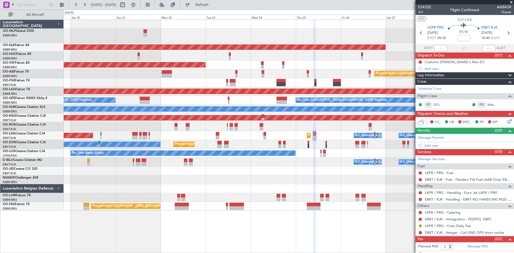
click at [419, 226] on button "R" at bounding box center [420, 225] width 3 height 3
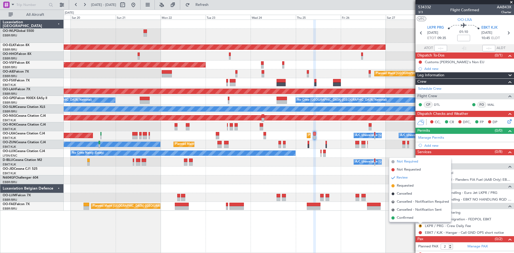
click at [409, 162] on span "Not Required" at bounding box center [407, 161] width 21 height 5
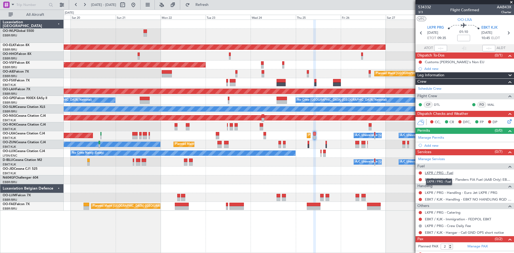
click at [452, 173] on link "LKPR / PRG - Fuel" at bounding box center [439, 172] width 28 height 5
click at [200, 4] on button "Refresh" at bounding box center [199, 5] width 32 height 9
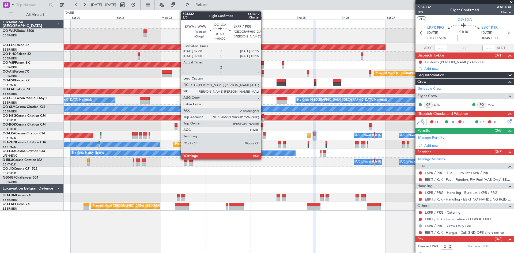
click at [263, 134] on div at bounding box center [264, 134] width 2 height 4
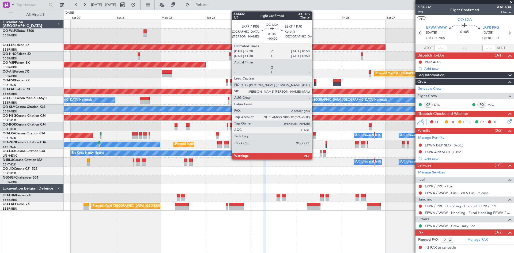
click at [314, 135] on div at bounding box center [314, 134] width 3 height 4
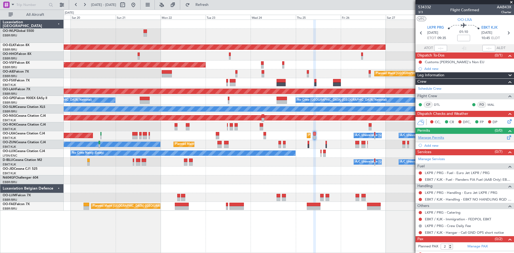
click at [430, 139] on link "Manage Permits" at bounding box center [431, 137] width 26 height 5
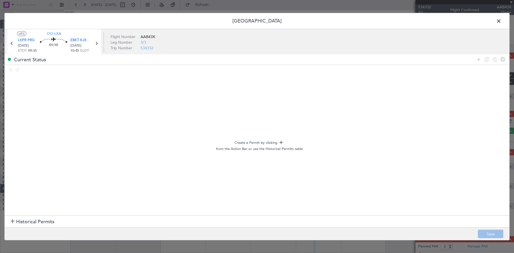
click at [501, 21] on span at bounding box center [501, 22] width 0 height 11
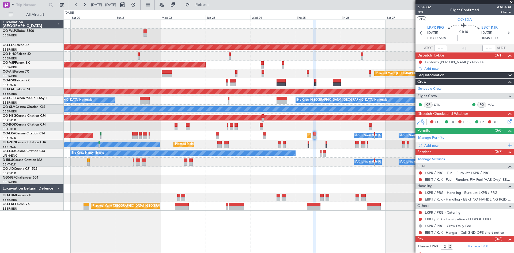
click at [434, 145] on div "Add new" at bounding box center [465, 145] width 82 height 5
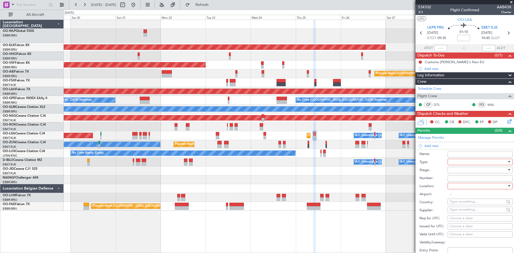
click at [485, 163] on div at bounding box center [478, 162] width 57 height 8
click at [462, 213] on span "Slot" at bounding box center [478, 212] width 56 height 8
click at [458, 171] on div at bounding box center [478, 170] width 57 height 8
click at [463, 189] on span "Not Requested" at bounding box center [478, 189] width 56 height 8
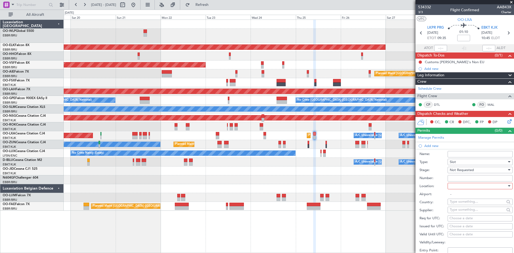
click at [460, 187] on div at bounding box center [478, 186] width 57 height 8
click at [458, 195] on span "Departure" at bounding box center [478, 197] width 56 height 8
type input "LKPR / PRG"
click at [453, 216] on div "Choose a date" at bounding box center [479, 218] width 61 height 5
select select "9"
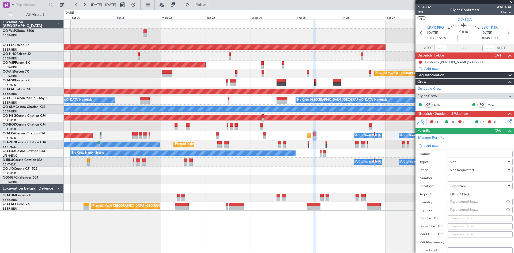
select select "2025"
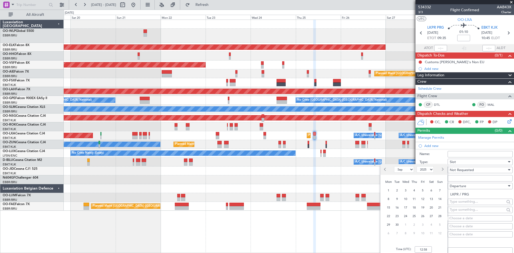
click at [415, 213] on ngb-datepicker-month "Mon Tue Wed Thu Fri Sat Sun 1 2 3 4 5 6 7 8 9 10 11 12 13 14 15 16 17 18 19 20 …" at bounding box center [414, 207] width 62 height 61
click at [415, 213] on span "25" at bounding box center [414, 216] width 7 height 7
click at [421, 246] on input "00:00" at bounding box center [422, 249] width 17 height 6
type input "2"
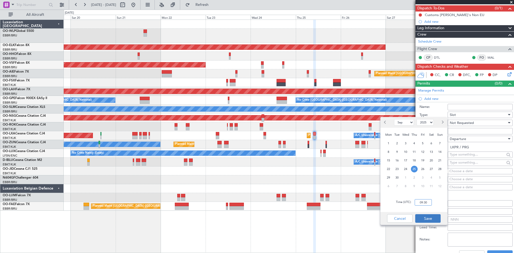
type input "09:30"
click at [425, 214] on button "Save" at bounding box center [427, 218] width 25 height 9
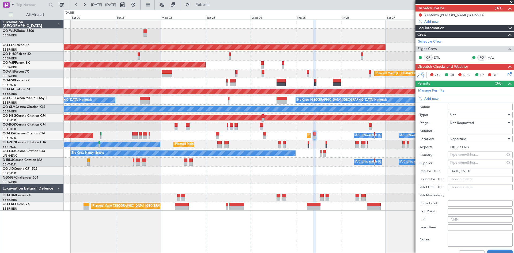
click at [500, 250] on button "Save" at bounding box center [499, 254] width 25 height 9
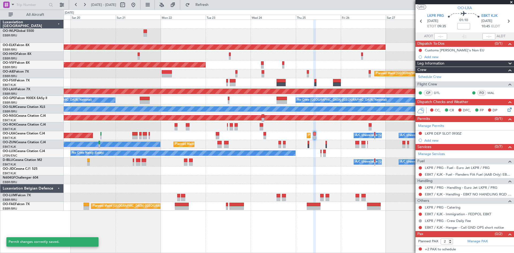
scroll to position [12, 0]
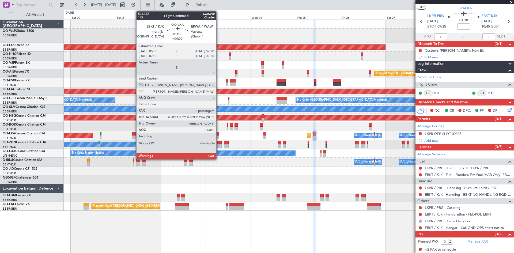
click at [219, 134] on div at bounding box center [217, 134] width 3 height 4
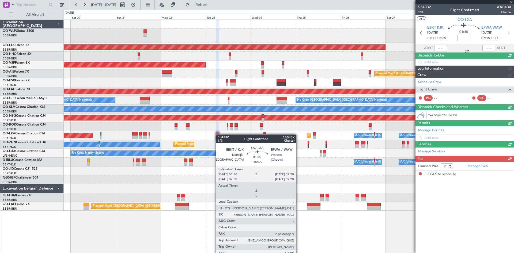
scroll to position [0, 0]
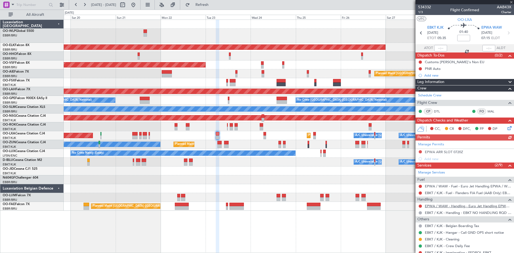
click at [464, 207] on link "EPWA / WAW - Handling - Euro Jet Handling EPWA / WAW" at bounding box center [468, 206] width 86 height 5
click at [507, 81] on span at bounding box center [510, 82] width 6 height 6
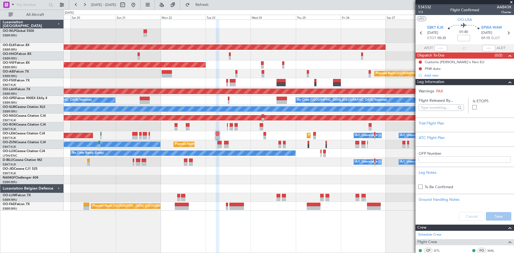
click at [502, 84] on div at bounding box center [507, 82] width 11 height 6
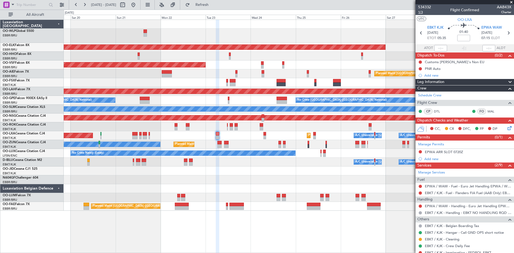
click at [421, 13] on span "1/3" at bounding box center [424, 12] width 13 height 5
click at [468, 205] on link "EPWA / WAW - Handling - Euro Jet Handling EPWA / WAW" at bounding box center [468, 206] width 86 height 5
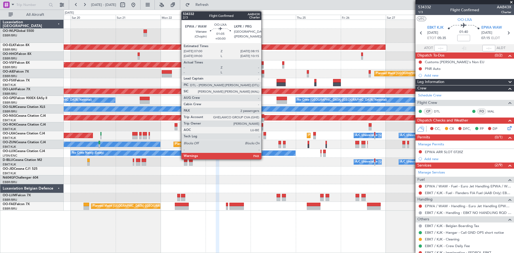
click at [264, 136] on div at bounding box center [264, 137] width 2 height 4
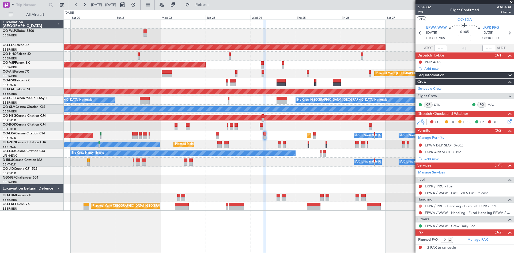
click at [419, 206] on button at bounding box center [420, 205] width 3 height 3
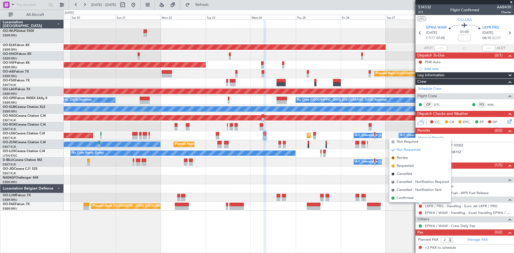
click at [397, 237] on div "Planned Maint Liege Planned Maint Kortrijk-Wevelgem AOG Maint Brussels (Brussel…" at bounding box center [289, 136] width 450 height 233
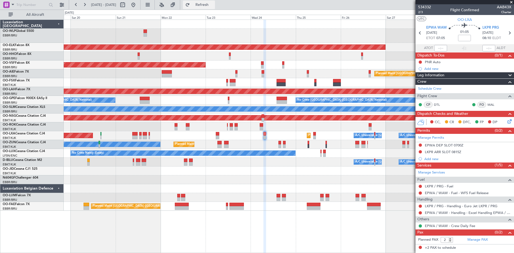
click at [210, 8] on button "Refresh" at bounding box center [199, 5] width 32 height 9
click at [420, 206] on button at bounding box center [420, 205] width 3 height 3
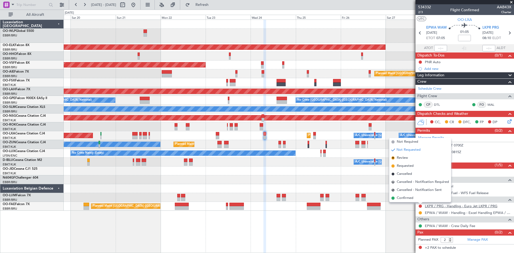
click at [463, 207] on link "LKPR / PRG - Handling - Euro Jet LKPR / PRG" at bounding box center [461, 206] width 73 height 5
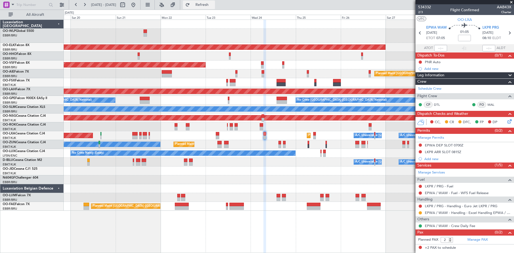
click at [213, 6] on span "Refresh" at bounding box center [202, 5] width 22 height 4
click at [420, 144] on div "Manage Permits EPWA DEP SLOT 0700Z LKPR ARR SLOT 0815Z Add new" at bounding box center [464, 148] width 98 height 28
click at [419, 145] on div at bounding box center [420, 145] width 4 height 4
click at [419, 144] on button at bounding box center [420, 144] width 3 height 3
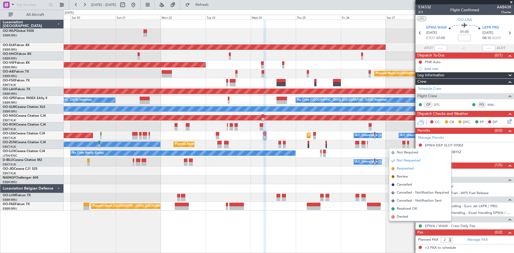
click at [405, 169] on span "Requested" at bounding box center [405, 168] width 17 height 5
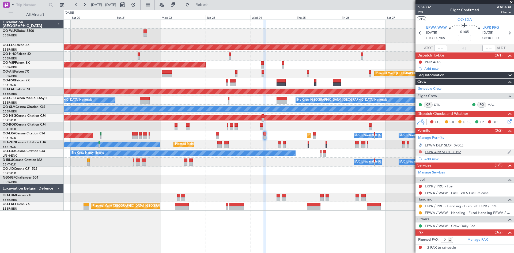
click at [419, 152] on button at bounding box center [420, 151] width 3 height 3
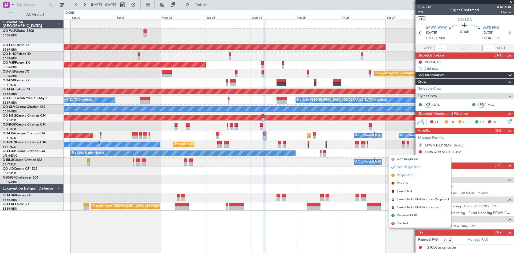
click at [407, 177] on span "Requested" at bounding box center [405, 175] width 17 height 5
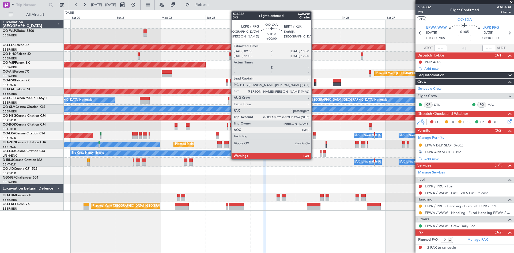
click at [314, 135] on div at bounding box center [314, 134] width 3 height 4
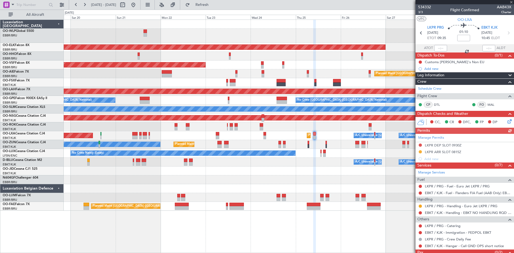
click at [420, 144] on div "Manage Permits LKPR DEP SLOT 0930Z LKPR ARR SLOT 0815Z Add new" at bounding box center [464, 148] width 98 height 28
click at [420, 143] on button at bounding box center [420, 144] width 3 height 3
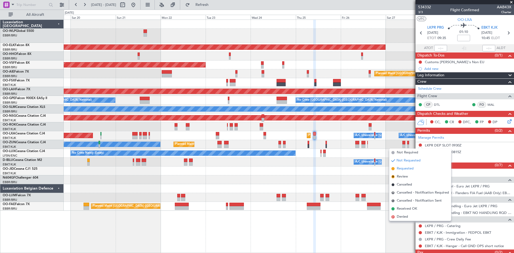
click at [406, 167] on span "Requested" at bounding box center [405, 168] width 17 height 5
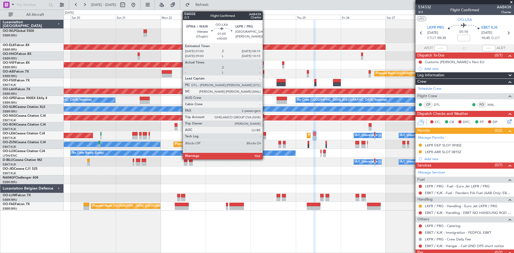
click at [265, 135] on div at bounding box center [264, 134] width 2 height 4
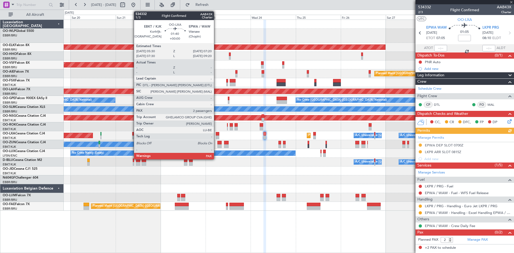
click at [216, 134] on div at bounding box center [217, 134] width 3 height 4
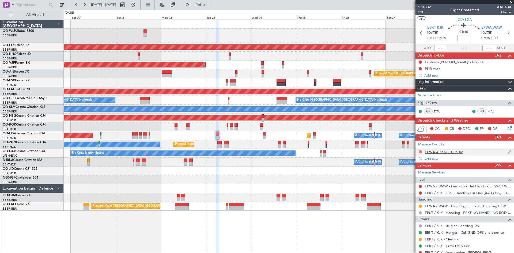
click at [419, 151] on button at bounding box center [420, 151] width 3 height 3
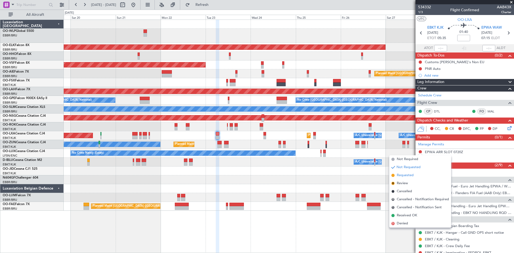
click at [414, 174] on li "Requested" at bounding box center [420, 175] width 62 height 8
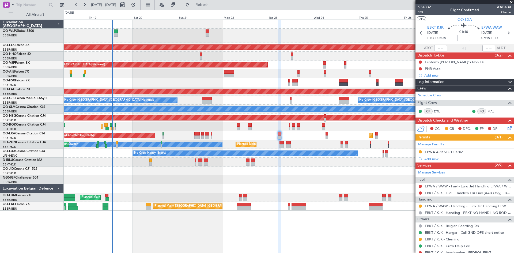
click at [199, 231] on div "Planned Maint Liege Planned Maint Kortrijk-Wevelgem AOG Maint Brussels (Brussel…" at bounding box center [289, 136] width 450 height 233
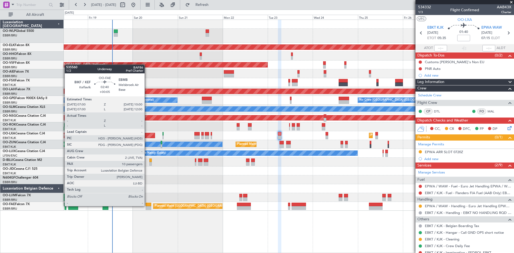
click at [147, 206] on div at bounding box center [149, 205] width 6 height 4
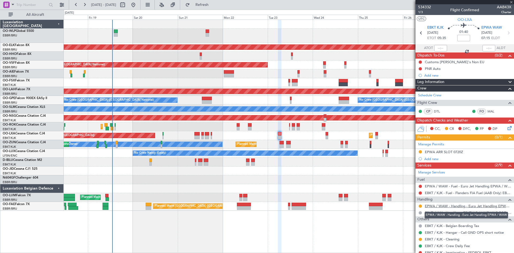
type input "+00:05"
type input "10"
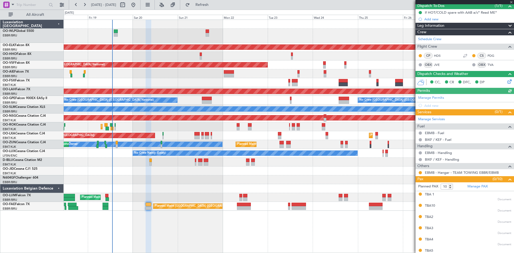
scroll to position [51, 0]
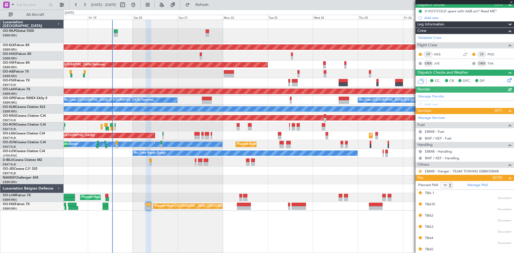
click at [421, 171] on button at bounding box center [420, 171] width 3 height 3
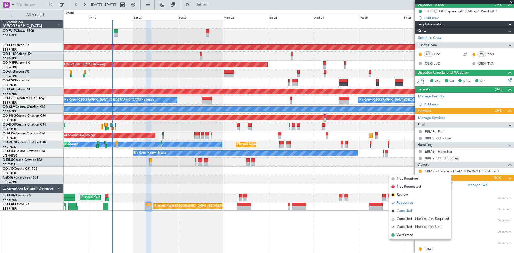
click at [409, 211] on span "Cancelled" at bounding box center [404, 210] width 15 height 5
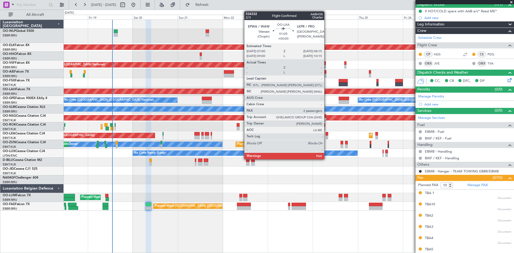
click at [326, 137] on div at bounding box center [326, 137] width 2 height 4
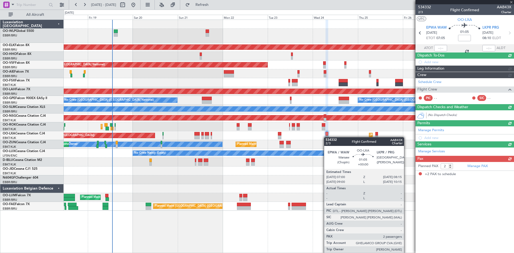
scroll to position [0, 0]
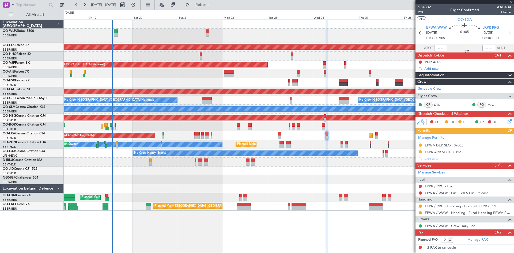
click at [452, 186] on link "LKPR / PRG - Fuel" at bounding box center [439, 186] width 28 height 5
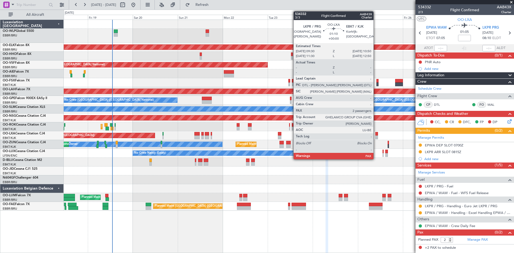
click at [376, 135] on div at bounding box center [376, 134] width 3 height 4
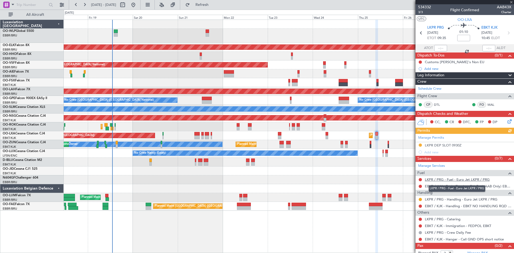
click at [482, 178] on link "LKPR / PRG - Fuel - Euro Jet LKPR / PRG" at bounding box center [457, 179] width 65 height 5
click at [206, 4] on button "Refresh" at bounding box center [199, 5] width 32 height 9
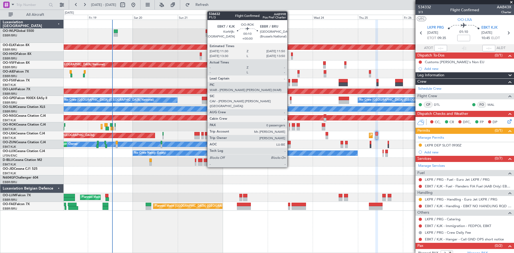
click at [290, 127] on div at bounding box center [289, 129] width 1 height 4
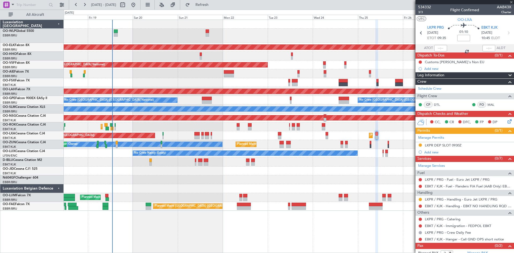
type input "0"
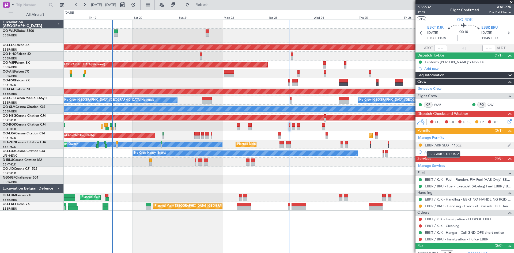
click at [442, 144] on div "EBBR ARR SLOT 1150Z" at bounding box center [443, 145] width 37 height 5
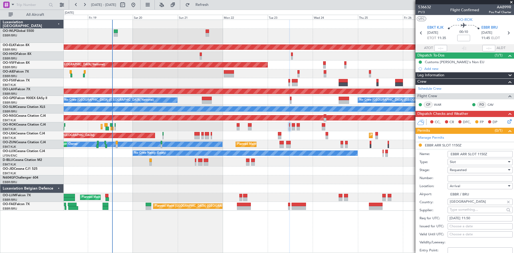
click at [475, 170] on div "Requested" at bounding box center [478, 170] width 57 height 8
click at [461, 211] on span "Received OK" at bounding box center [478, 210] width 56 height 8
click at [464, 211] on input "text" at bounding box center [477, 210] width 55 height 8
click at [463, 179] on input "Number:" at bounding box center [479, 178] width 65 height 6
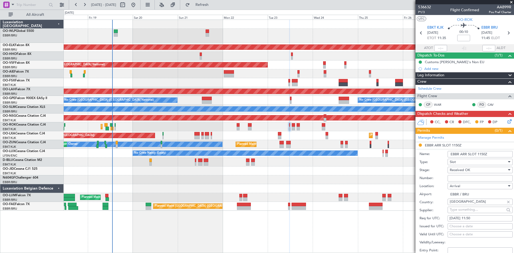
paste input "EBBRAAB7318A"
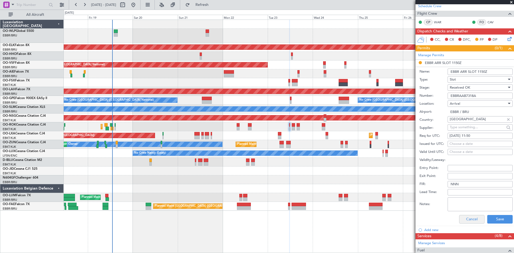
scroll to position [107, 0]
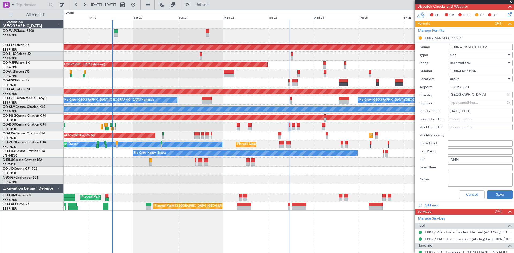
type input "EBBRAAB7318A"
click at [490, 192] on button "Save" at bounding box center [499, 194] width 25 height 9
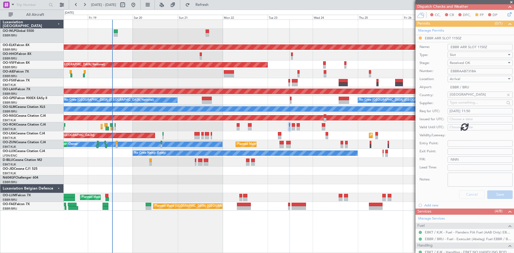
scroll to position [5, 0]
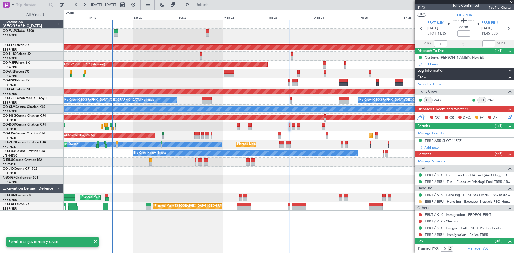
click at [420, 202] on button at bounding box center [420, 201] width 3 height 3
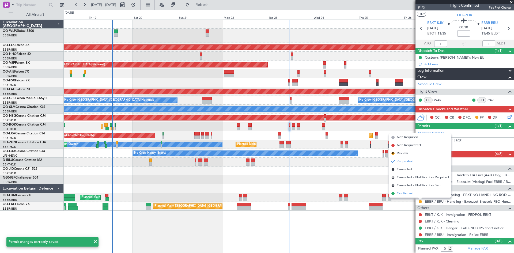
click at [414, 194] on li "Confirmed" at bounding box center [420, 193] width 62 height 8
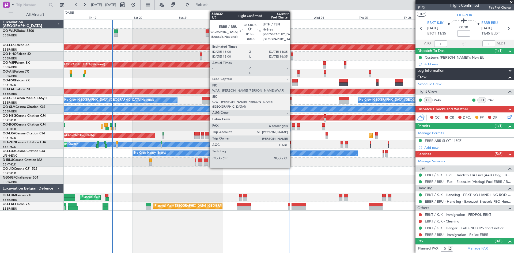
click at [292, 126] on div at bounding box center [293, 125] width 3 height 4
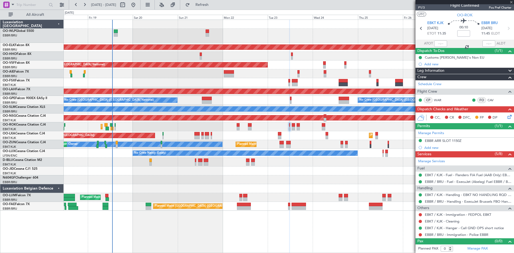
type input "6"
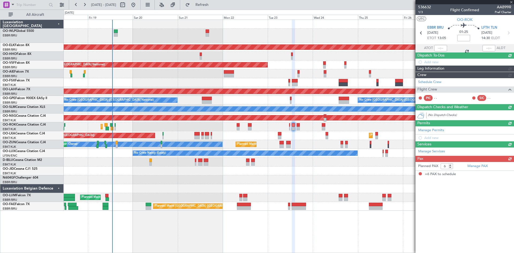
scroll to position [0, 0]
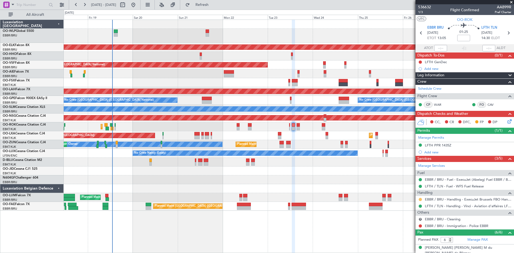
click at [421, 200] on button at bounding box center [420, 199] width 3 height 3
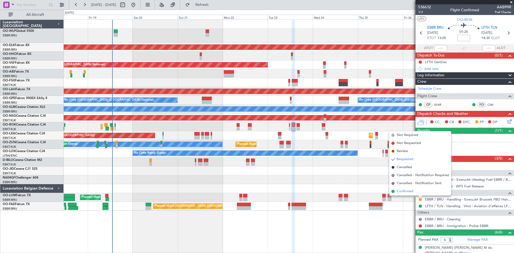
click at [416, 192] on li "Confirmed" at bounding box center [420, 191] width 62 height 8
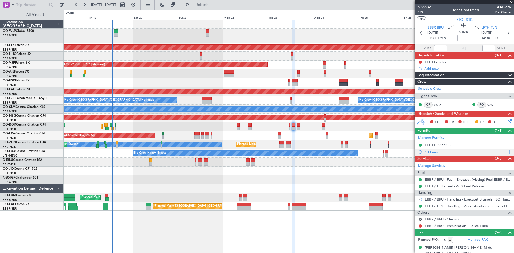
click at [439, 151] on div "Add new" at bounding box center [465, 152] width 82 height 5
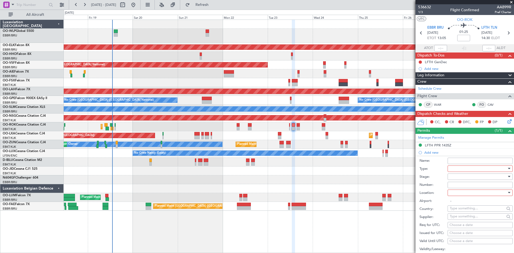
click at [475, 165] on div at bounding box center [478, 169] width 57 height 8
click at [464, 219] on span "Slot" at bounding box center [478, 219] width 56 height 8
click at [481, 177] on div at bounding box center [478, 177] width 57 height 8
click at [468, 218] on span "Received OK" at bounding box center [478, 219] width 56 height 8
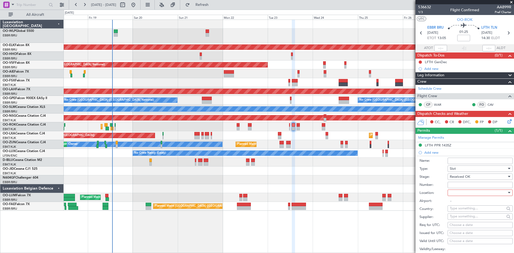
click at [471, 191] on div at bounding box center [478, 193] width 57 height 8
click at [462, 204] on span "Departure" at bounding box center [478, 203] width 56 height 8
type input "EBBR / BRU"
click at [485, 187] on input "Number:" at bounding box center [479, 185] width 65 height 6
paste input "EBBRAAB7313D"
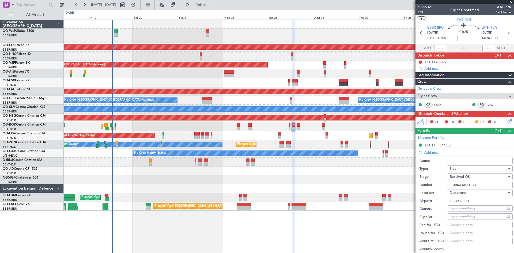
type input "EBBRAAB7313D"
click at [465, 225] on div "Choose a date" at bounding box center [479, 224] width 61 height 5
select select "9"
select select "2025"
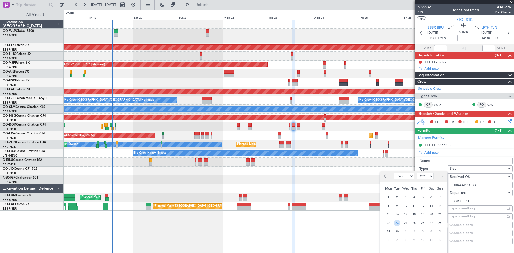
click at [396, 225] on span "23" at bounding box center [397, 222] width 7 height 7
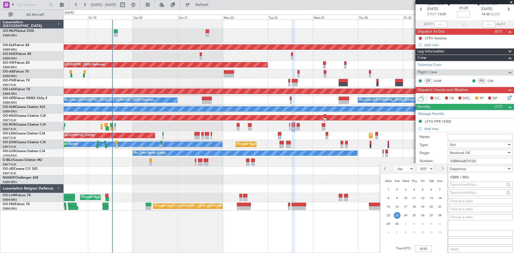
scroll to position [54, 0]
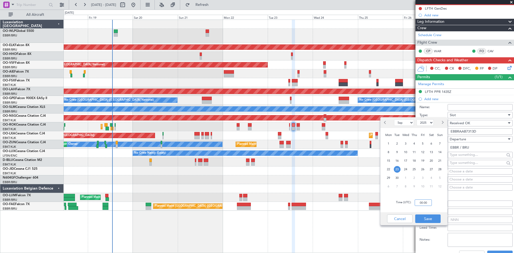
click at [422, 203] on input "00:00" at bounding box center [422, 202] width 17 height 6
type input "0"
type input "13:00"
click at [439, 220] on button "Save" at bounding box center [427, 218] width 25 height 9
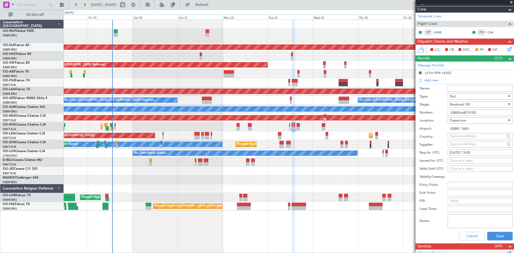
scroll to position [80, 0]
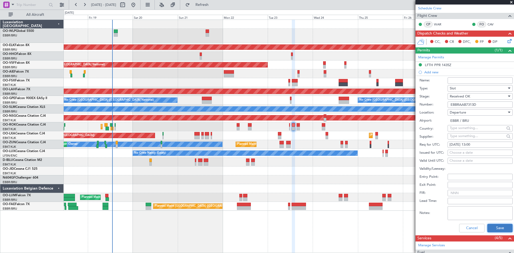
click at [497, 225] on button "Save" at bounding box center [499, 228] width 25 height 9
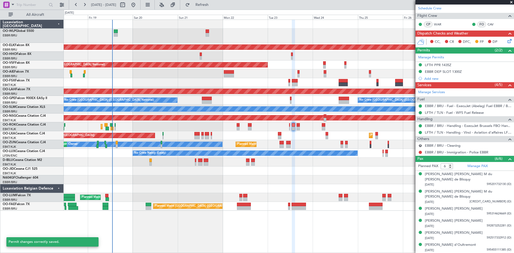
scroll to position [70, 0]
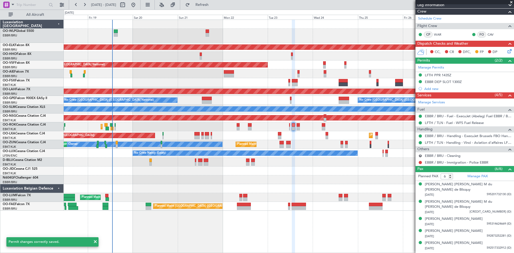
click at [422, 154] on div "R" at bounding box center [420, 156] width 4 height 4
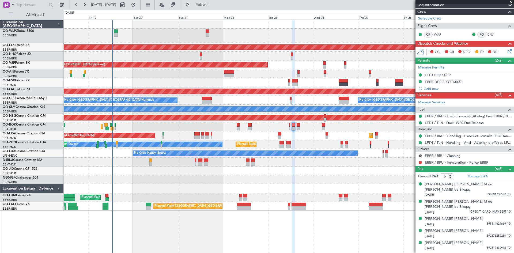
click at [423, 154] on div "R EBBR / BRU - Cleaning" at bounding box center [464, 155] width 98 height 7
click at [421, 155] on button "R" at bounding box center [420, 155] width 3 height 3
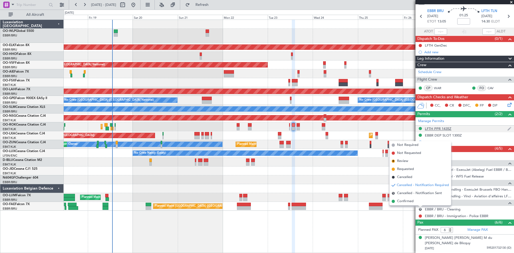
scroll to position [0, 0]
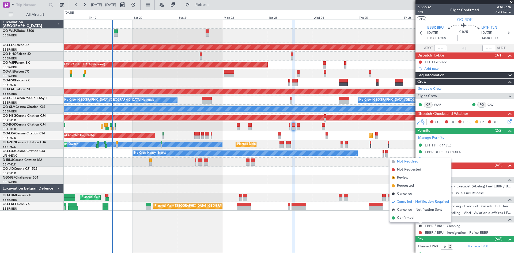
click at [405, 163] on span "Not Required" at bounding box center [407, 161] width 21 height 5
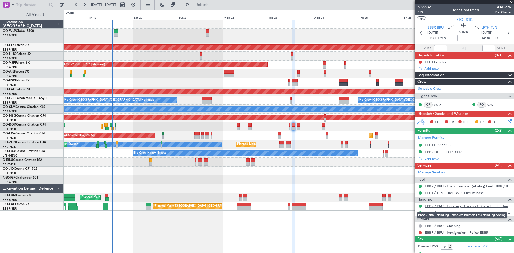
click at [485, 207] on link "EBBR / BRU - Handling - ExecuJet Brussels FBO Handling Abelag" at bounding box center [468, 206] width 86 height 5
click at [206, 7] on button "Refresh" at bounding box center [199, 5] width 32 height 9
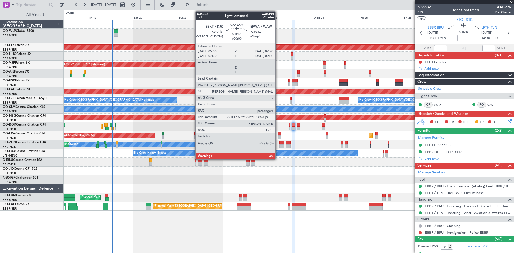
click at [278, 135] on div at bounding box center [279, 137] width 3 height 4
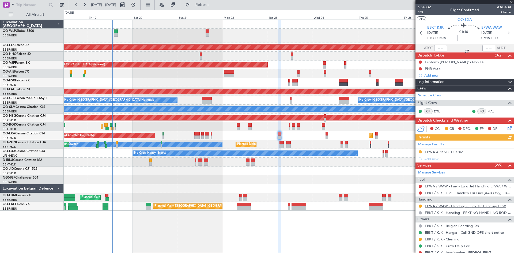
click at [463, 208] on link "EPWA / WAW - Handling - Euro Jet Handling EPWA / WAW" at bounding box center [468, 206] width 86 height 5
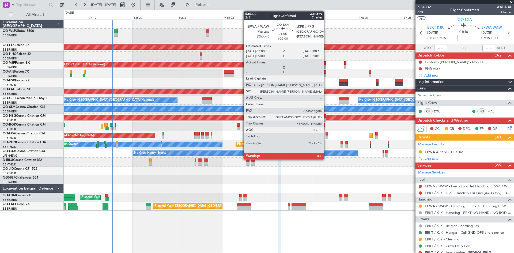
click at [328, 136] on div "Planned Maint Kortrijk-Wevelgem A/C Unavailable Brussels (Brussels National) A/…" at bounding box center [289, 135] width 450 height 9
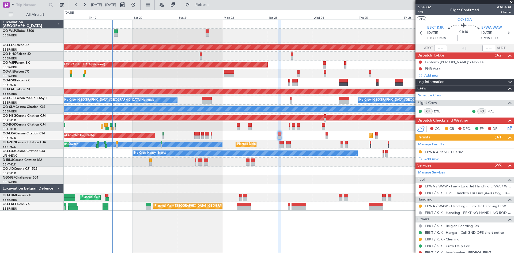
click at [328, 136] on div "Planned Maint Kortrijk-Wevelgem A/C Unavailable Brussels (Brussels National) A/…" at bounding box center [289, 135] width 450 height 9
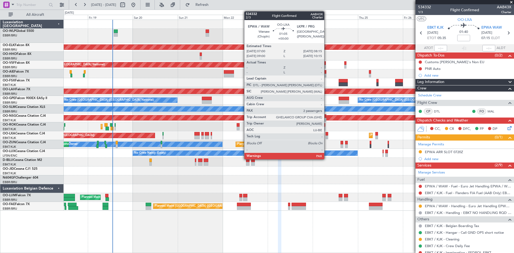
click at [326, 136] on div at bounding box center [326, 137] width 2 height 4
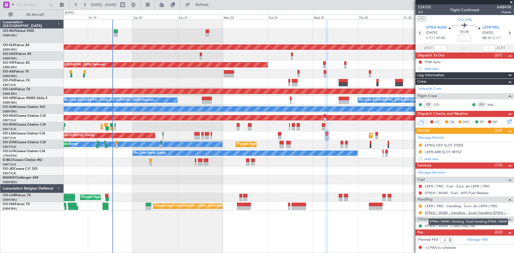
click at [481, 213] on link "EPWA / WAW - Handling - Excel Handling EPWA / WAW" at bounding box center [468, 212] width 86 height 5
click at [470, 212] on link "EPWA / WAW - Handling - Excel Handling EPWA / WAW" at bounding box center [468, 212] width 86 height 5
click at [204, 9] on fb-refresh-button "Refresh" at bounding box center [198, 5] width 37 height 10
click at [211, 3] on button "Refresh" at bounding box center [199, 5] width 32 height 9
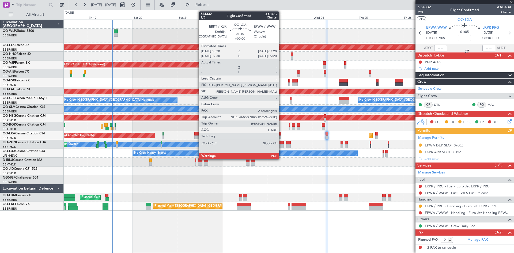
click at [281, 136] on div at bounding box center [279, 137] width 3 height 4
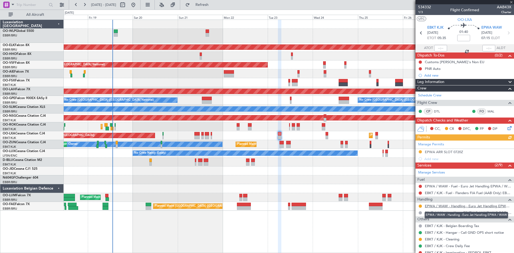
click at [472, 206] on link "EPWA / WAW - Handling - Euro Jet Handling EPWA / WAW" at bounding box center [468, 206] width 86 height 5
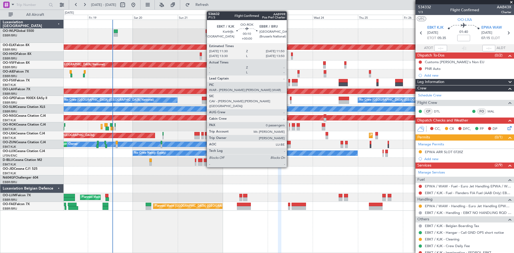
click at [289, 128] on div at bounding box center [289, 129] width 1 height 4
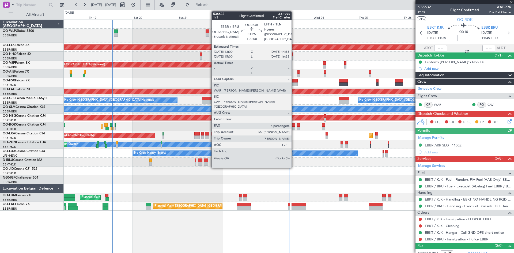
click at [293, 128] on div at bounding box center [293, 129] width 3 height 4
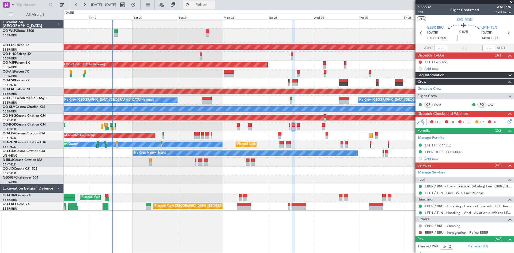
click at [215, 2] on button "Refresh" at bounding box center [199, 5] width 32 height 9
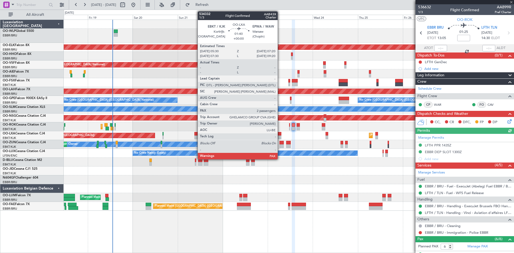
click at [280, 136] on div at bounding box center [279, 137] width 3 height 4
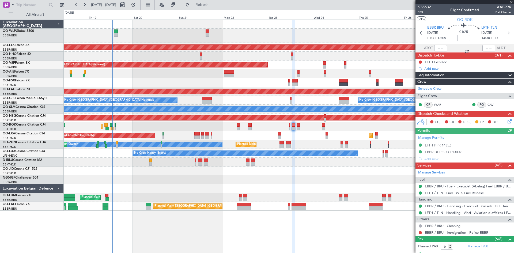
type input "2"
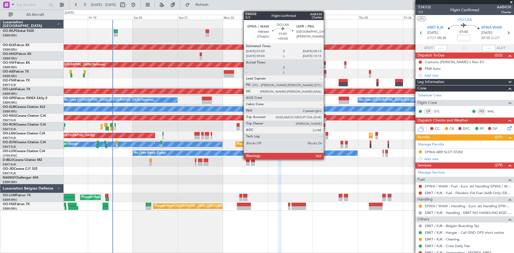
click at [326, 135] on div at bounding box center [326, 134] width 2 height 4
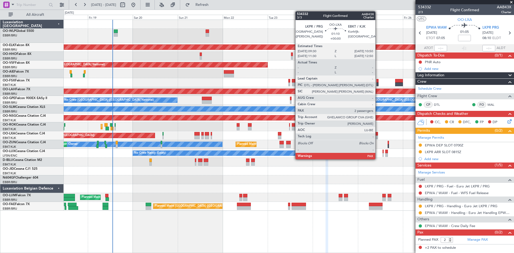
click at [378, 136] on div at bounding box center [376, 137] width 3 height 4
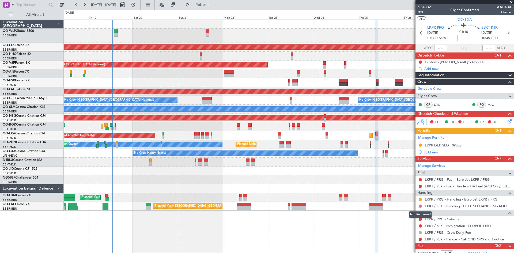
click at [420, 206] on button at bounding box center [420, 205] width 3 height 3
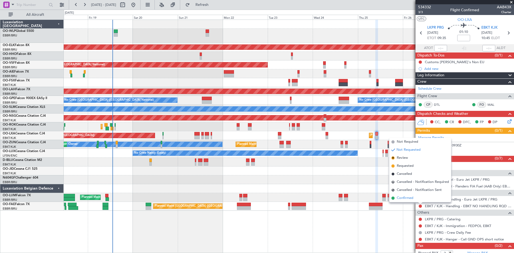
click at [414, 198] on li "Confirmed" at bounding box center [420, 198] width 62 height 8
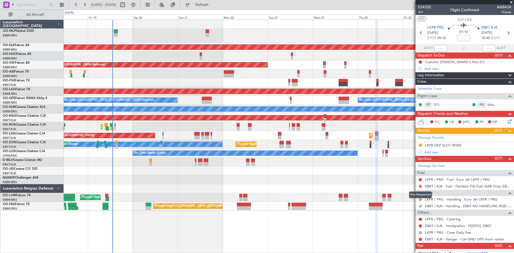
click at [420, 185] on button at bounding box center [420, 186] width 3 height 3
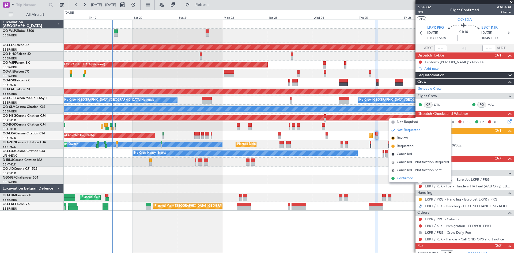
click at [414, 176] on li "Confirmed" at bounding box center [420, 178] width 62 height 8
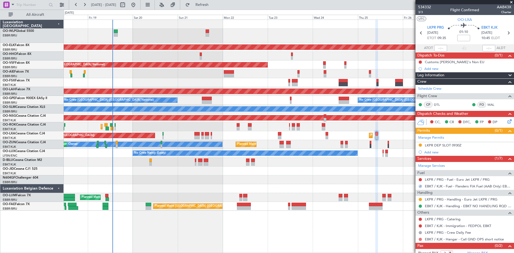
click at [420, 240] on button at bounding box center [420, 239] width 3 height 3
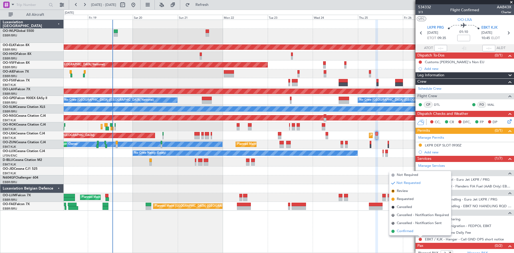
click at [403, 232] on span "Confirmed" at bounding box center [405, 231] width 17 height 5
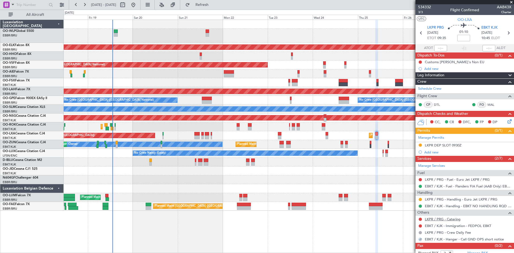
click at [432, 219] on link "LKPR / PRG - Catering" at bounding box center [443, 219] width 36 height 5
click at [84, 2] on button at bounding box center [84, 5] width 9 height 9
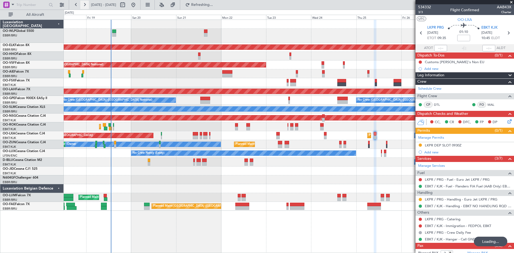
click at [84, 2] on button at bounding box center [84, 5] width 9 height 9
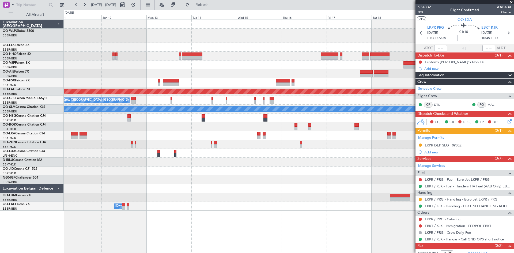
click at [232, 57] on div at bounding box center [289, 56] width 450 height 9
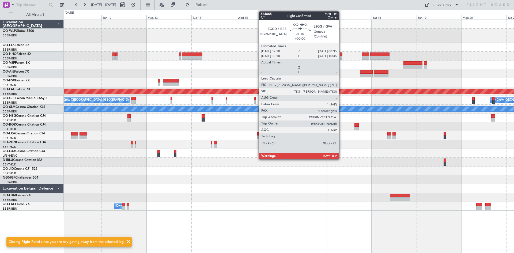
click at [341, 56] on div at bounding box center [341, 54] width 3 height 4
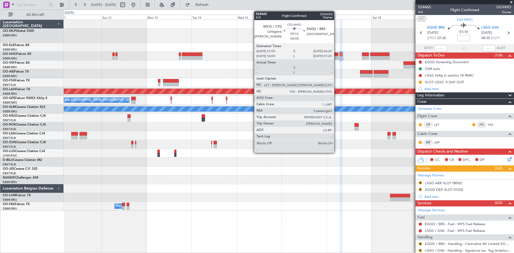
click at [336, 55] on div at bounding box center [330, 54] width 18 height 4
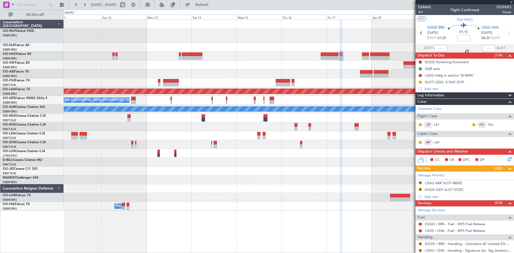
type input "-00:05"
type input "3"
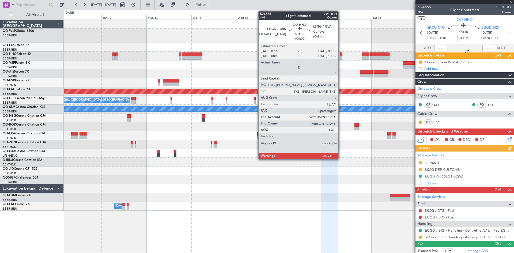
click at [341, 56] on div at bounding box center [341, 54] width 3 height 4
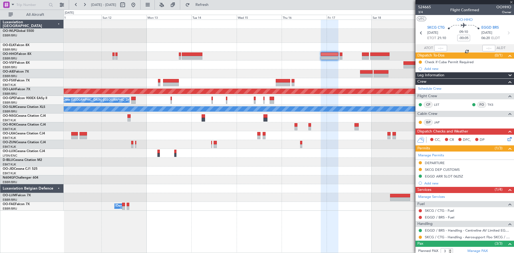
type input "4"
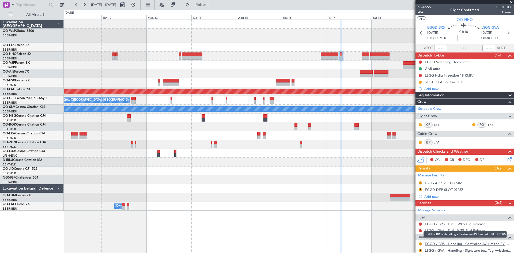
click at [475, 244] on link "EGGD / BRS - Handling - Centreline AV Limited EGGD / BRS" at bounding box center [468, 243] width 86 height 5
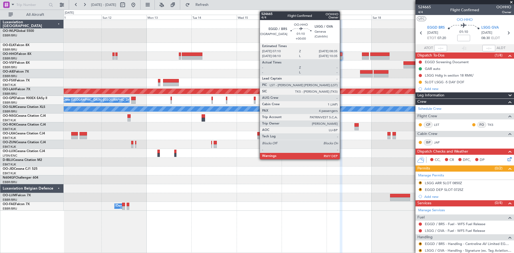
click at [342, 58] on div at bounding box center [341, 58] width 3 height 4
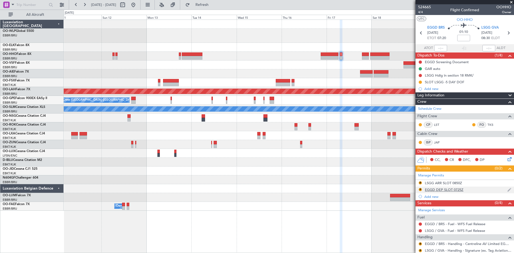
click at [431, 192] on div "R EGGD DEP SLOT 0725Z" at bounding box center [464, 190] width 98 height 7
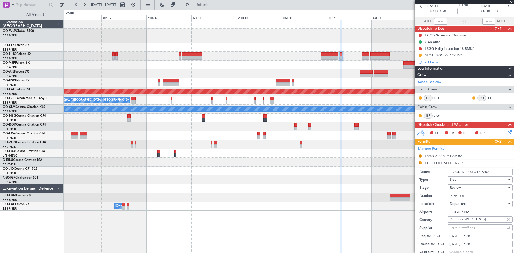
scroll to position [54, 0]
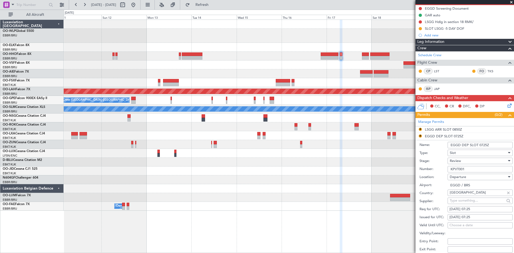
click at [476, 212] on fb-calendar-cell "17/10/2025 07:25" at bounding box center [479, 209] width 65 height 6
click at [476, 211] on div "17/10/2025 07:25" at bounding box center [479, 209] width 61 height 5
select select "10"
select select "2025"
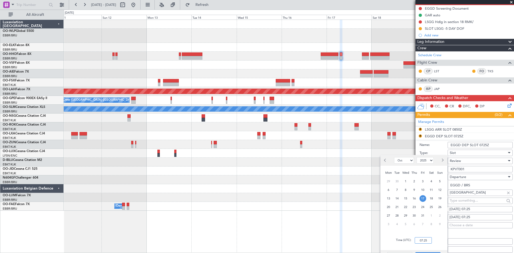
click at [421, 240] on input "07:25" at bounding box center [422, 240] width 17 height 6
click at [425, 240] on input "07:25" at bounding box center [422, 240] width 17 height 6
click at [429, 240] on input "07:15" at bounding box center [422, 240] width 17 height 6
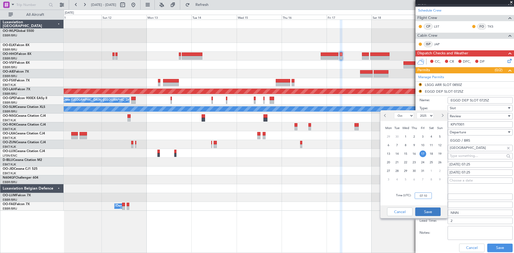
type input "07:10"
click at [432, 213] on button "Save" at bounding box center [427, 211] width 25 height 9
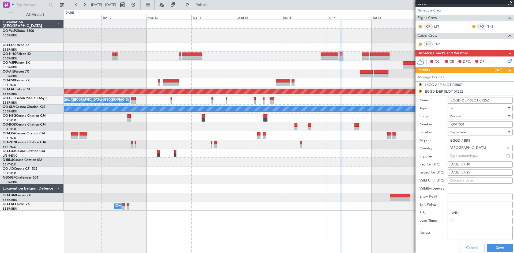
click at [477, 172] on div "17/10/2025 07:25" at bounding box center [479, 172] width 61 height 5
select select "10"
select select "2025"
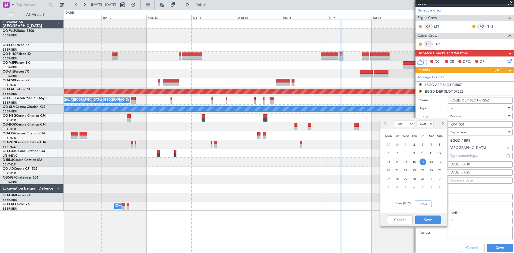
click at [425, 205] on input "07:25" at bounding box center [422, 203] width 17 height 6
type input "07:10"
click at [432, 220] on button "Save" at bounding box center [427, 219] width 25 height 9
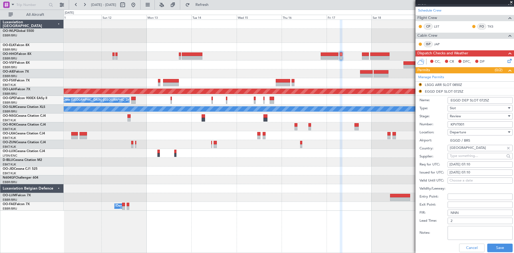
scroll to position [102, 0]
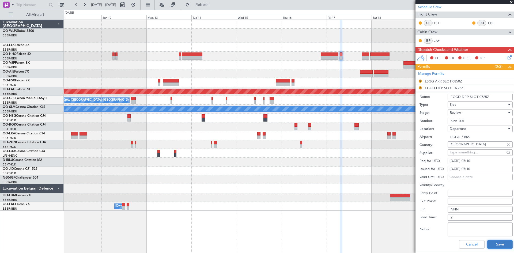
click at [489, 242] on button "Save" at bounding box center [499, 244] width 25 height 9
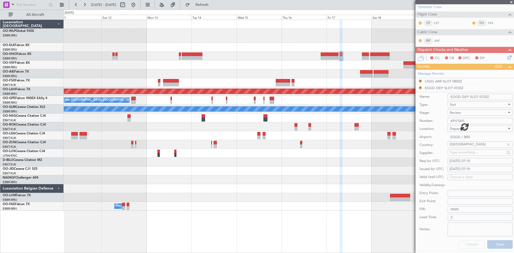
scroll to position [64, 0]
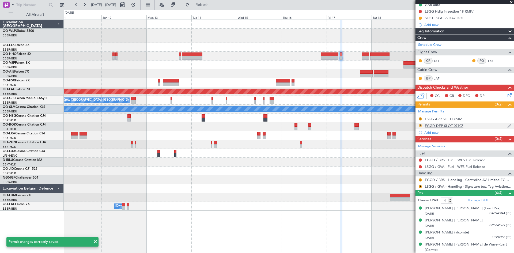
click at [420, 125] on button "R" at bounding box center [420, 125] width 3 height 3
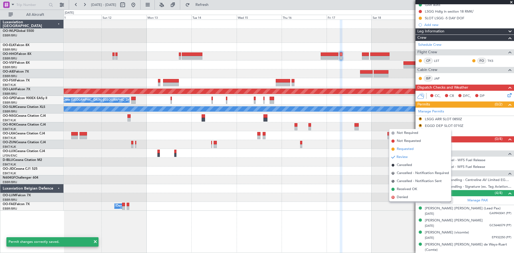
click at [418, 149] on li "Requested" at bounding box center [420, 149] width 62 height 8
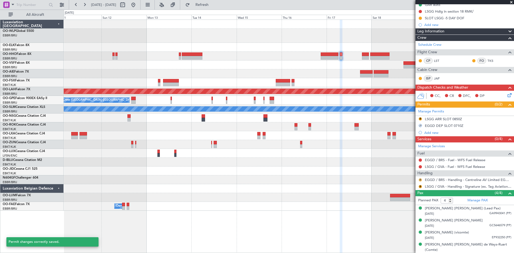
click at [420, 180] on button "R" at bounding box center [420, 179] width 3 height 3
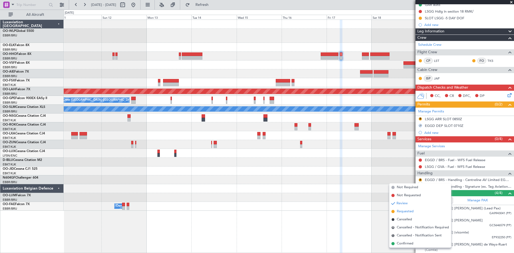
click at [412, 212] on span "Requested" at bounding box center [405, 211] width 17 height 5
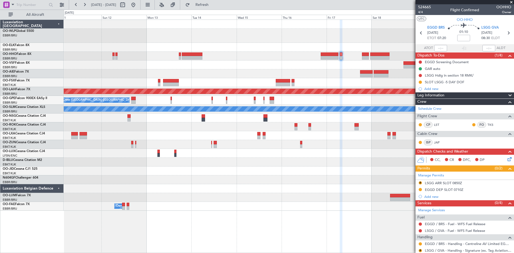
scroll to position [64, 0]
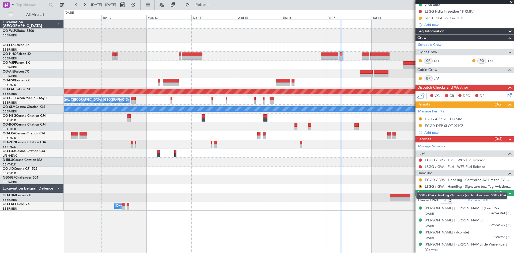
click at [456, 185] on link "LSGG / GVA - Handling - Signature (ex. Tag Aviation) LSGG / GVA" at bounding box center [468, 186] width 86 height 5
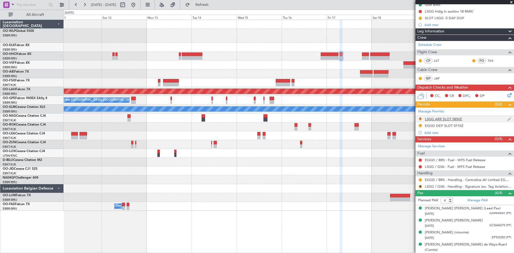
click at [420, 118] on button "R" at bounding box center [420, 118] width 3 height 3
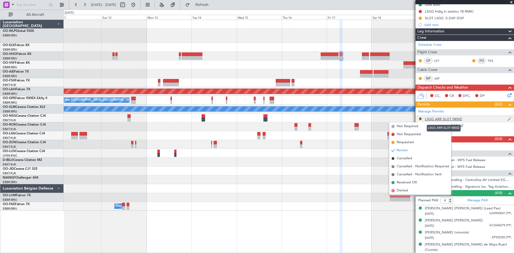
click at [456, 118] on div "LSGG ARR SLOT 0850Z" at bounding box center [443, 119] width 37 height 5
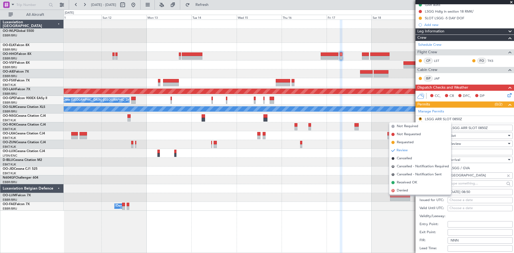
click at [474, 195] on div "Req for UTC: [DATE] 08:50" at bounding box center [465, 192] width 93 height 8
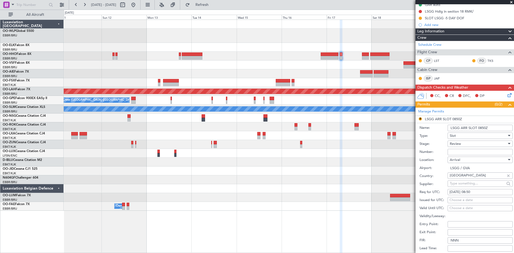
click at [474, 191] on div "[DATE] 08:50" at bounding box center [479, 191] width 61 height 5
select select "10"
select select "2025"
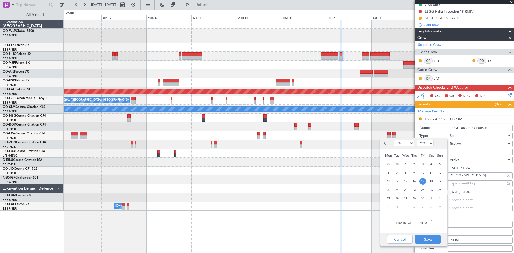
click at [425, 224] on input "08:50" at bounding box center [422, 223] width 17 height 6
type input "08:35"
click at [425, 242] on button "Save" at bounding box center [427, 239] width 25 height 9
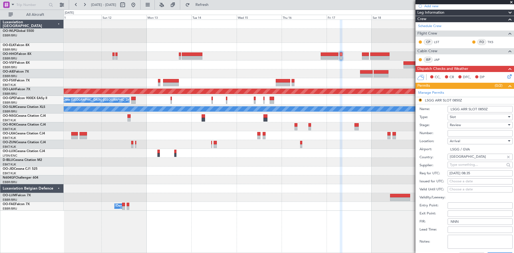
scroll to position [91, 0]
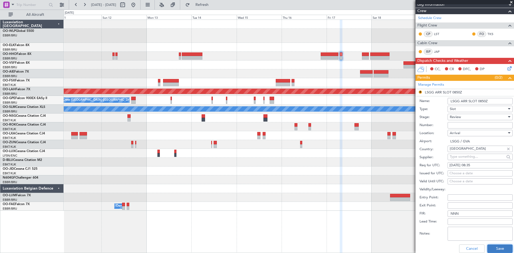
click at [490, 249] on button "Save" at bounding box center [499, 248] width 25 height 9
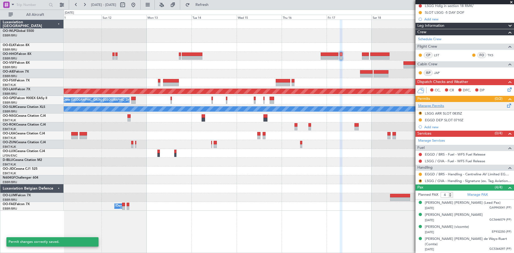
scroll to position [64, 0]
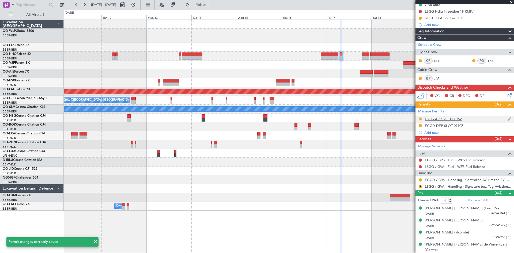
click at [419, 118] on button "R" at bounding box center [420, 118] width 3 height 3
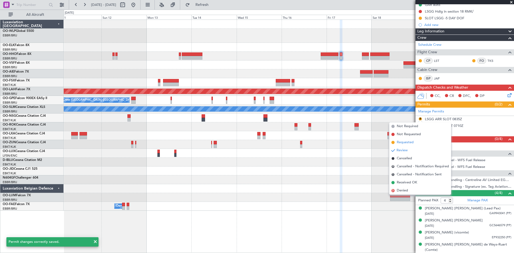
click at [398, 142] on span "Requested" at bounding box center [405, 142] width 17 height 5
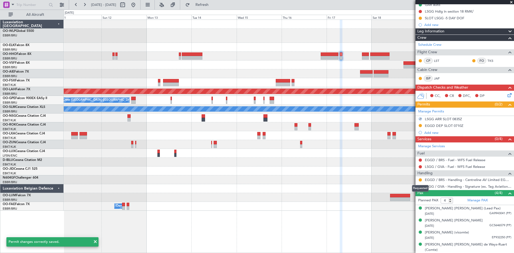
click at [420, 187] on div "Requested" at bounding box center [420, 188] width 17 height 7
click at [419, 186] on div "Requested" at bounding box center [420, 188] width 17 height 7
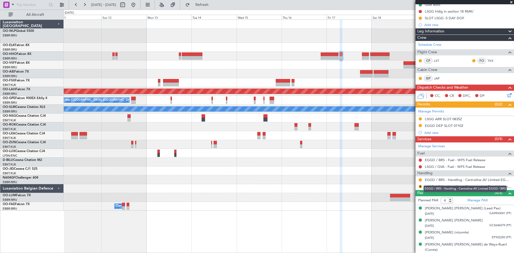
click at [420, 185] on mat-tooltip-component "EGGD / BRS - Handling - Centreline AV Limited EGGD / BRS" at bounding box center [465, 189] width 91 height 14
click at [420, 187] on button "R" at bounding box center [420, 186] width 3 height 3
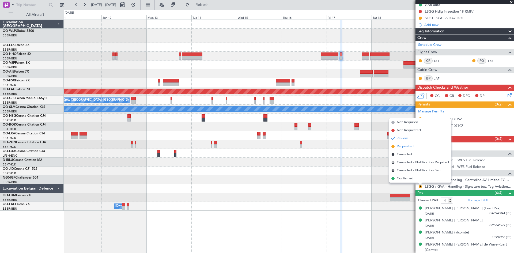
click at [400, 149] on span "Requested" at bounding box center [405, 146] width 17 height 5
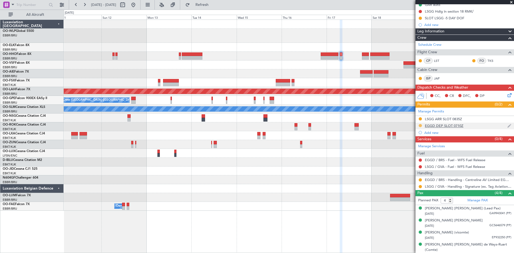
click at [420, 125] on button at bounding box center [420, 125] width 3 height 3
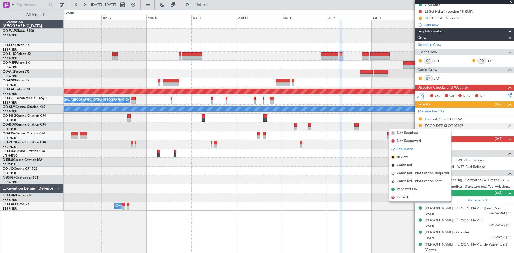
click at [440, 125] on div "EGGD DEP SLOT 0710Z" at bounding box center [444, 125] width 39 height 5
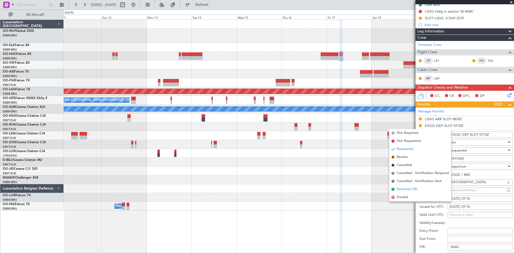
click at [405, 189] on span "Received OK" at bounding box center [407, 189] width 20 height 5
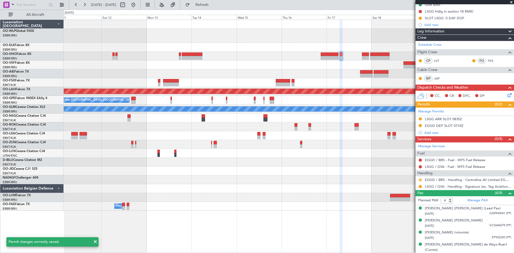
click at [420, 179] on button at bounding box center [420, 179] width 3 height 3
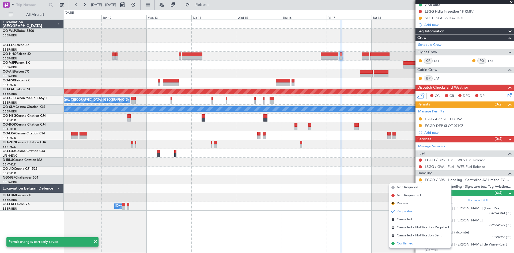
click at [408, 244] on span "Confirmed" at bounding box center [405, 243] width 17 height 5
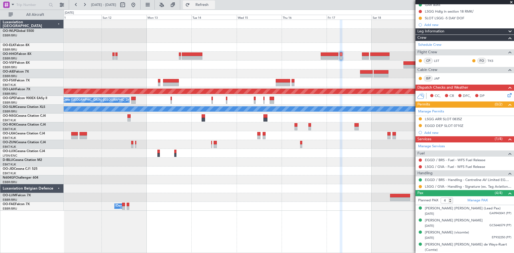
click at [213, 5] on span "Refresh" at bounding box center [202, 5] width 22 height 4
click at [420, 127] on div at bounding box center [420, 125] width 4 height 4
click at [420, 125] on button at bounding box center [420, 125] width 3 height 3
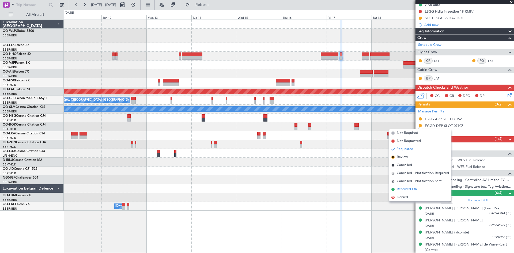
click at [413, 189] on span "Received OK" at bounding box center [407, 189] width 20 height 5
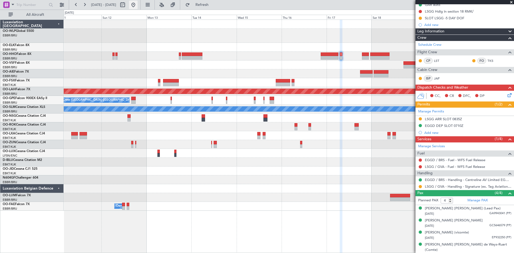
click at [138, 8] on button at bounding box center [133, 5] width 9 height 9
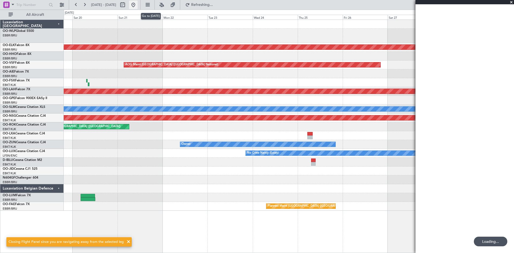
scroll to position [0, 0]
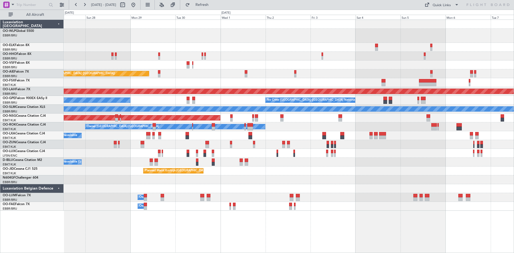
click at [350, 36] on div "Planned Maint Kortrijk-Wevelgem Planned Maint London (Farnborough) Planned Main…" at bounding box center [289, 115] width 450 height 191
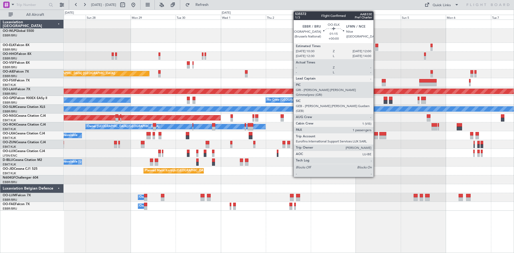
click at [376, 47] on div at bounding box center [376, 46] width 3 height 4
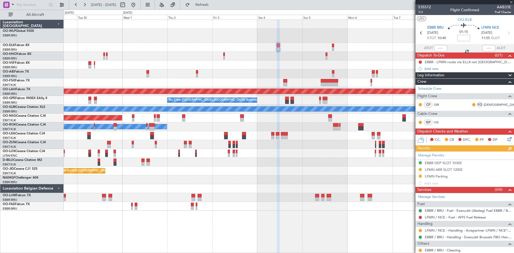
click at [304, 50] on div at bounding box center [289, 47] width 450 height 9
click at [331, 47] on div at bounding box center [289, 47] width 450 height 9
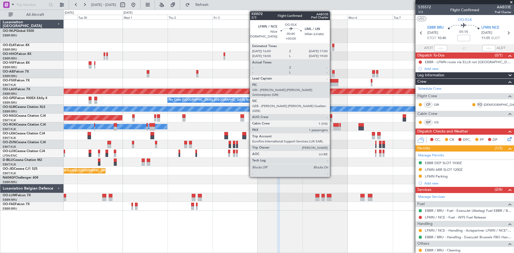
click at [333, 48] on div at bounding box center [333, 49] width 2 height 4
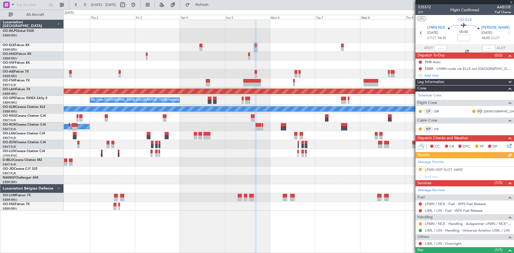
click at [276, 44] on div at bounding box center [289, 47] width 450 height 9
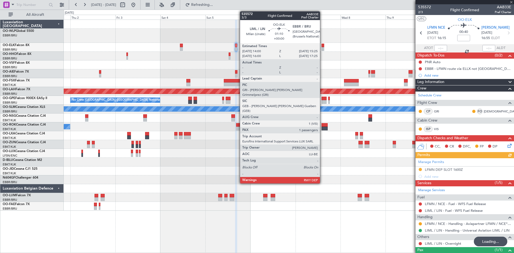
click at [323, 45] on div at bounding box center [322, 46] width 3 height 4
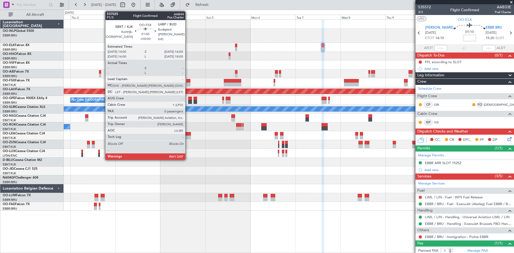
click at [188, 85] on div at bounding box center [188, 84] width 4 height 4
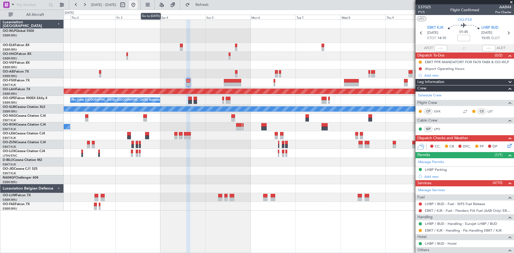
click at [138, 2] on button at bounding box center [133, 5] width 9 height 9
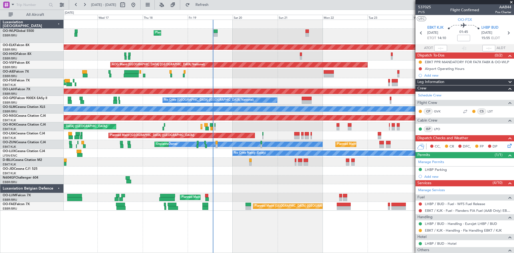
click at [278, 176] on div "Planned Maint Liege Planned Maint Kortrijk-Wevelgem AOG Maint Brussels (Brussel…" at bounding box center [289, 115] width 450 height 191
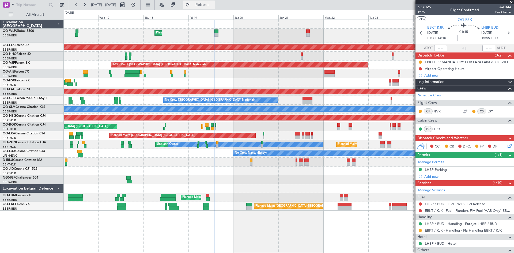
click at [201, 6] on button "Refresh" at bounding box center [199, 5] width 32 height 9
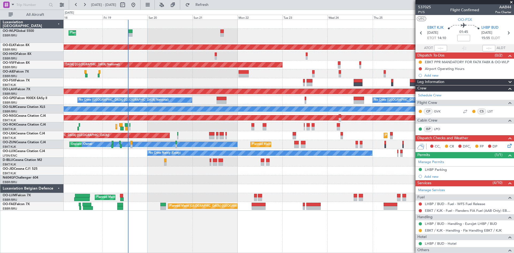
click at [236, 130] on div "Planned Maint Kortrijk-Wevelgem Owner Kortrijk-Wevelgem Planned Maint Paris (Le…" at bounding box center [289, 126] width 450 height 9
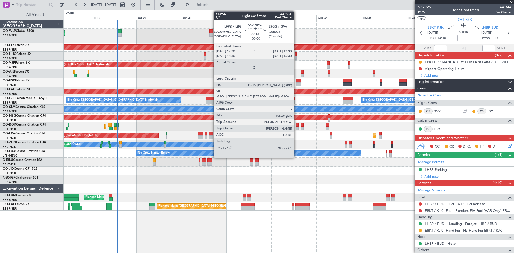
click at [296, 56] on div at bounding box center [296, 58] width 2 height 4
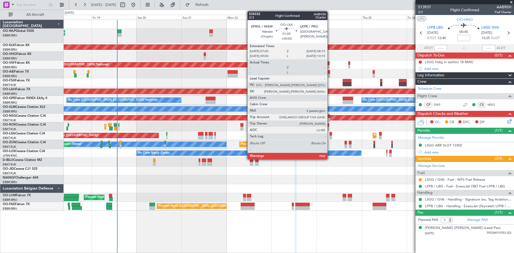
click at [330, 134] on div at bounding box center [330, 134] width 2 height 4
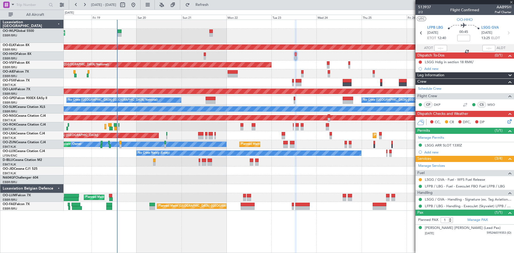
type input "2"
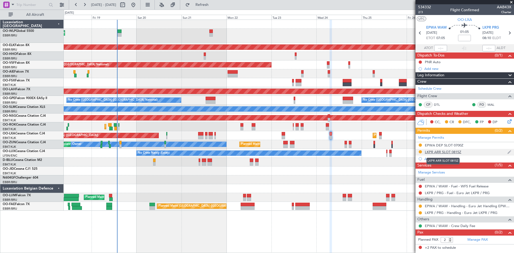
click at [459, 150] on div "LKPR ARR SLOT 0815Z" at bounding box center [443, 152] width 36 height 5
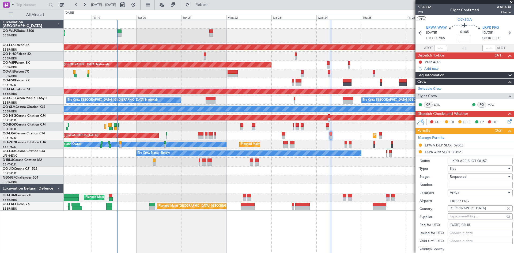
click at [480, 177] on div "Requested" at bounding box center [478, 177] width 57 height 8
click at [468, 216] on span "Received OK" at bounding box center [478, 217] width 56 height 8
click at [458, 186] on input "Number:" at bounding box center [479, 185] width 65 height 6
paste input "CONFIRMED"
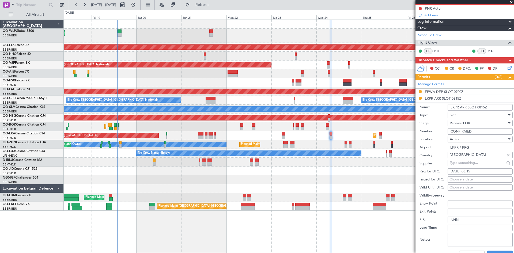
scroll to position [80, 0]
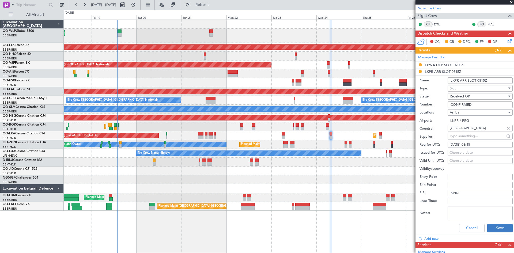
type input "CONFIRMED"
click at [490, 230] on button "Save" at bounding box center [499, 228] width 25 height 9
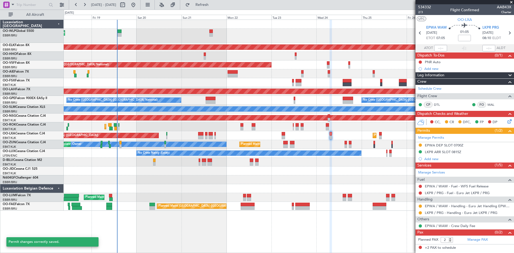
scroll to position [0, 0]
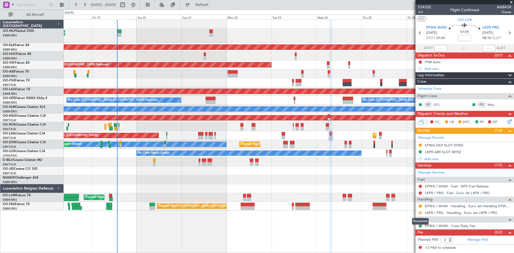
click at [419, 212] on button at bounding box center [420, 212] width 3 height 3
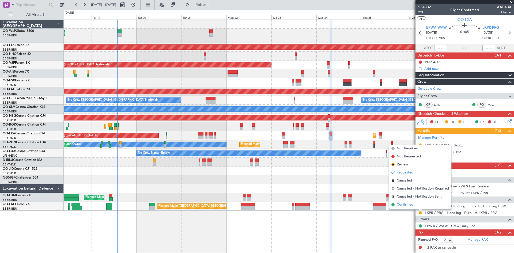
click at [406, 207] on span "Confirmed" at bounding box center [405, 204] width 17 height 5
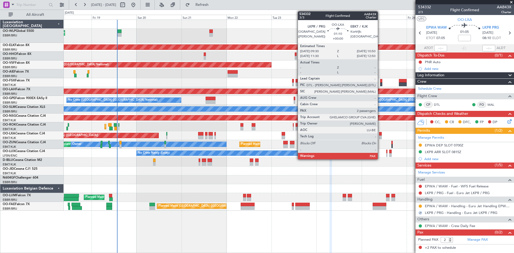
click at [380, 136] on div at bounding box center [380, 137] width 3 height 4
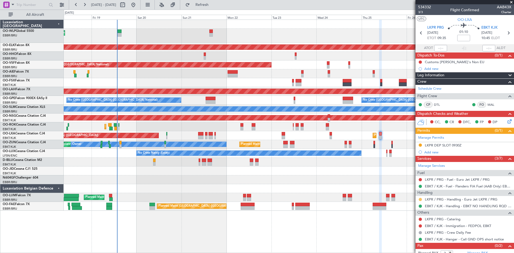
click at [420, 201] on mat-tooltip-component "Requested" at bounding box center [420, 208] width 24 height 14
click at [420, 198] on button at bounding box center [420, 199] width 3 height 3
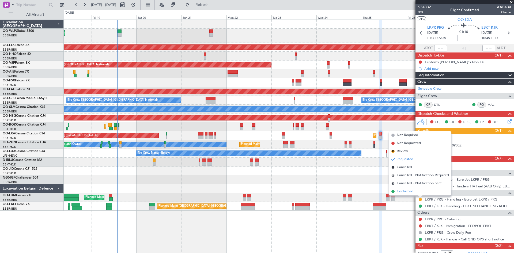
click at [417, 193] on li "Confirmed" at bounding box center [420, 191] width 62 height 8
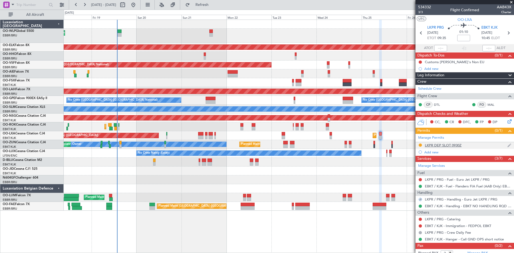
click at [448, 144] on div "LKPR DEP SLOT 0930Z" at bounding box center [443, 145] width 37 height 5
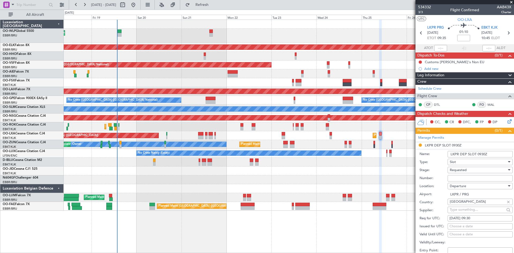
click at [466, 169] on span "Requested" at bounding box center [458, 170] width 17 height 5
click at [467, 211] on span "Received OK" at bounding box center [478, 210] width 56 height 8
click at [463, 176] on input "Number:" at bounding box center [479, 178] width 65 height 6
paste input "CONFIRMED"
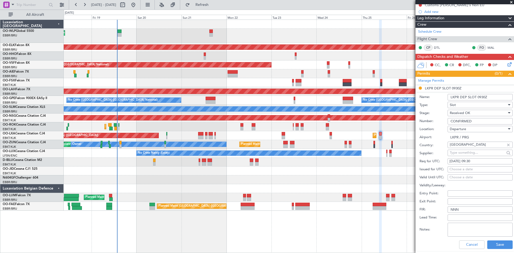
scroll to position [80, 0]
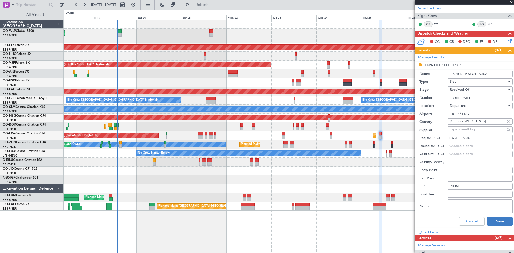
type input "CONFIRMED"
click at [487, 220] on button "Save" at bounding box center [499, 221] width 25 height 9
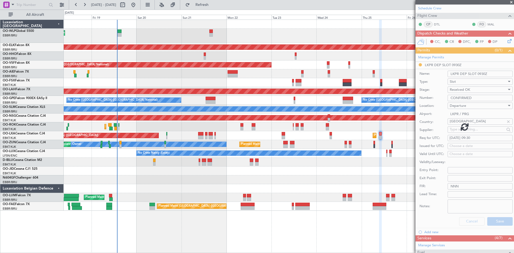
scroll to position [12, 0]
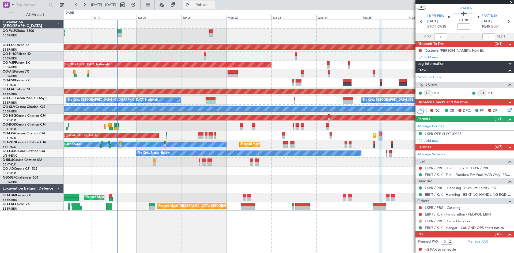
click at [212, 8] on button "Refresh" at bounding box center [199, 5] width 32 height 9
click at [209, 10] on div "0 0 Thu 18 Fri 19 Sat 20 Sun 21 Mon 22 Tue 23 Wed 24 Sep 2025 Thu 25 Fri 26 Sat…" at bounding box center [289, 15] width 450 height 10
click at [212, 8] on button "Refresh" at bounding box center [199, 5] width 32 height 9
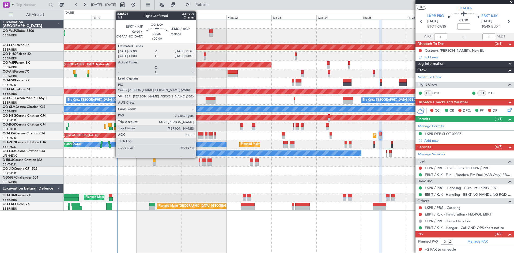
click at [198, 137] on div at bounding box center [200, 137] width 5 height 4
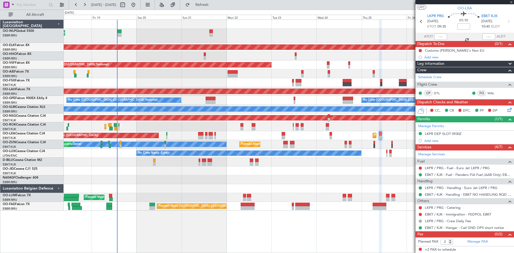
scroll to position [0, 0]
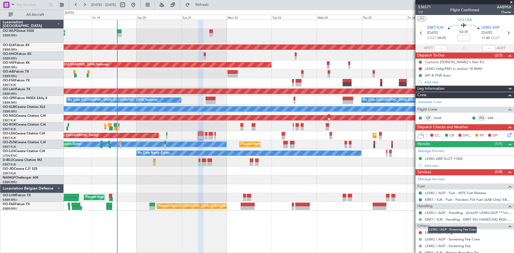
click at [443, 232] on div "LEMG / AGP - Screening Fee Crew" at bounding box center [452, 229] width 49 height 7
click at [439, 231] on link "EBKT / KJK - Dog" at bounding box center [439, 232] width 28 height 5
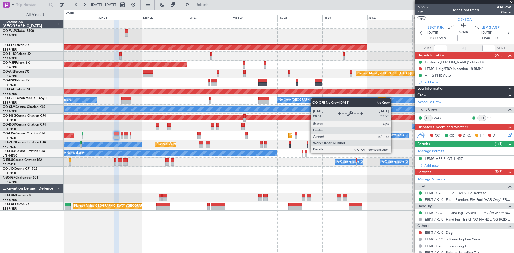
click at [283, 101] on div "Planned Maint Liege Planned Maint Kortrijk-Wevelgem AOG Maint Brussels (Brussel…" at bounding box center [289, 115] width 450 height 191
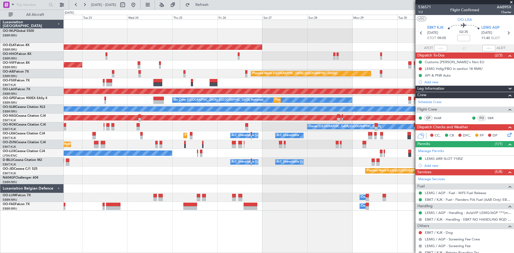
click at [77, 84] on div at bounding box center [289, 82] width 450 height 9
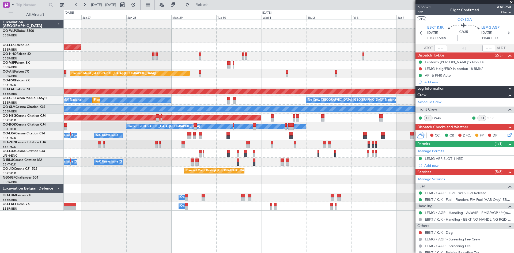
click at [131, 97] on div "Planned Maint Kortrijk-Wevelgem Planned Maint London (Farnborough) Planned Main…" at bounding box center [289, 115] width 450 height 191
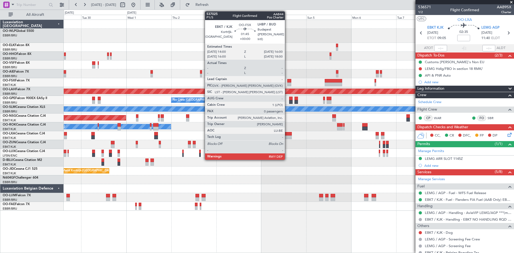
click at [287, 84] on div at bounding box center [289, 84] width 4 height 4
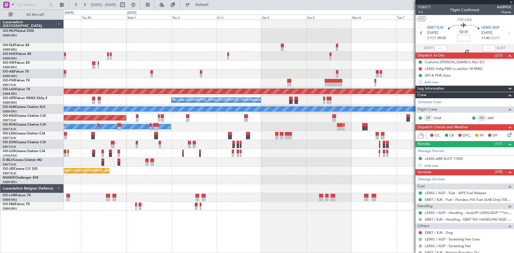
type input "0"
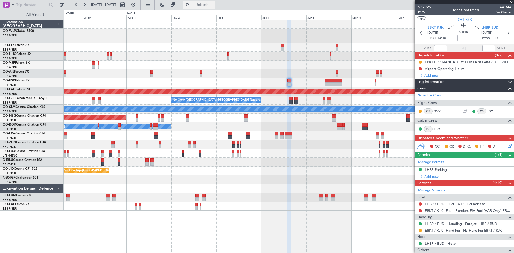
click at [213, 4] on span "Refresh" at bounding box center [202, 5] width 22 height 4
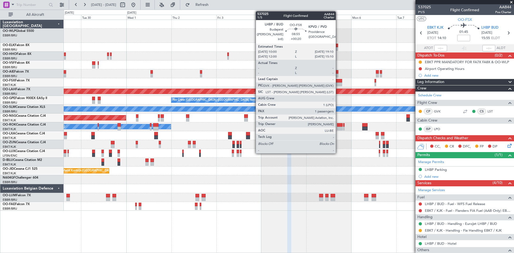
click at [338, 83] on div at bounding box center [333, 84] width 17 height 4
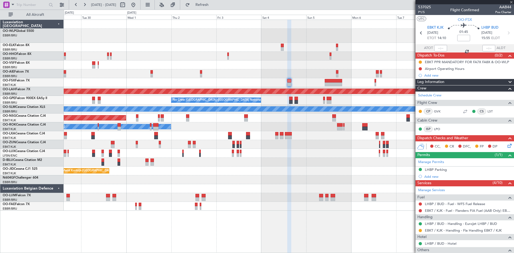
type input "+00:20"
type input "1"
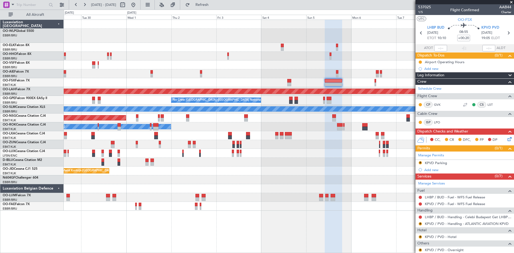
click at [287, 83] on div at bounding box center [289, 82] width 450 height 9
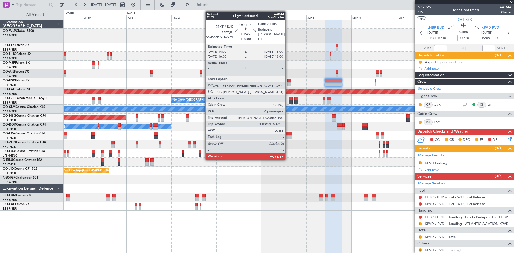
click at [288, 83] on div at bounding box center [289, 84] width 4 height 4
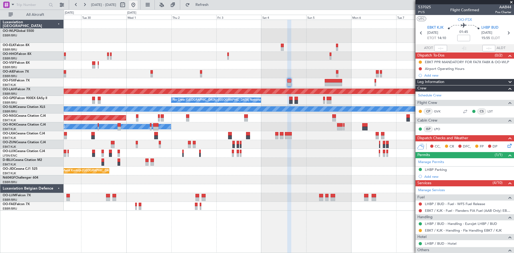
click at [138, 8] on button at bounding box center [133, 5] width 9 height 9
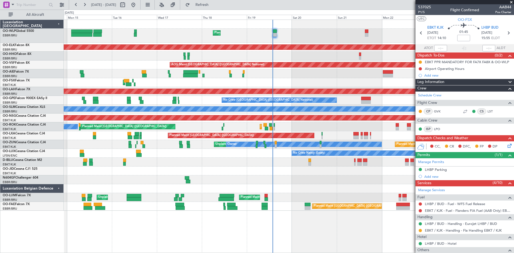
click at [362, 125] on div "Planned Maint Liege Planned Maint Kortrijk-Wevelgem Planned Maint Geneva (Coint…" at bounding box center [289, 115] width 450 height 191
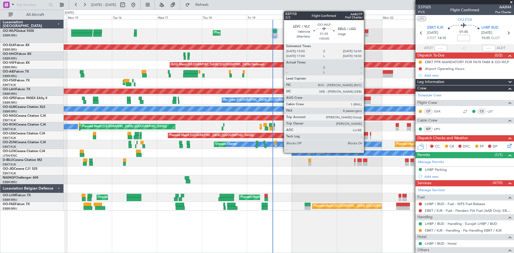
click at [366, 35] on div at bounding box center [366, 35] width 3 height 4
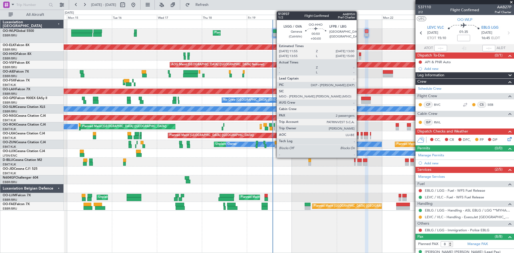
click at [359, 54] on div at bounding box center [360, 54] width 2 height 4
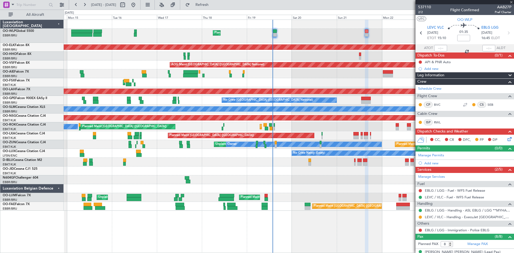
type input "2"
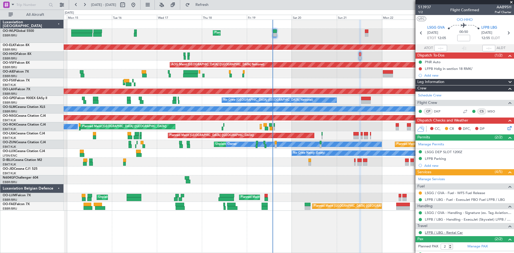
click at [435, 233] on link "LFPB / LBG - Rental Car" at bounding box center [444, 232] width 38 height 5
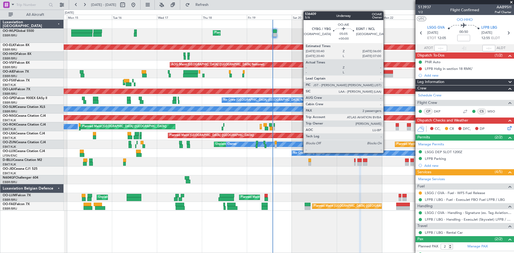
click at [386, 72] on div at bounding box center [388, 72] width 10 height 4
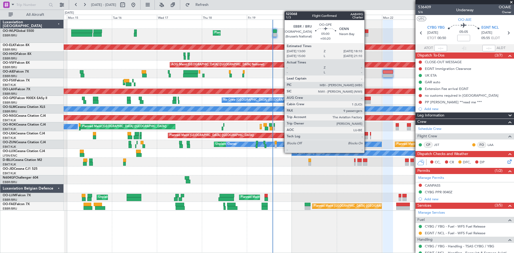
click at [367, 100] on div at bounding box center [366, 99] width 10 height 4
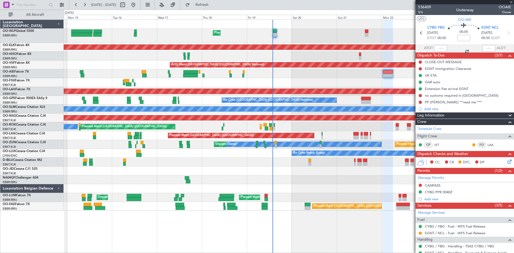
type input "+00:20"
type input "9"
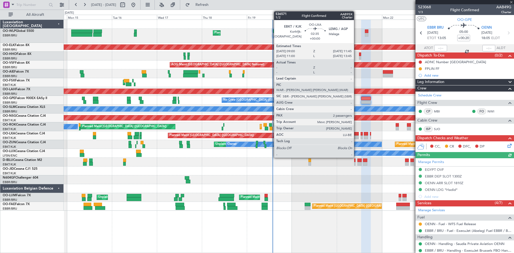
click at [356, 135] on div at bounding box center [355, 134] width 5 height 4
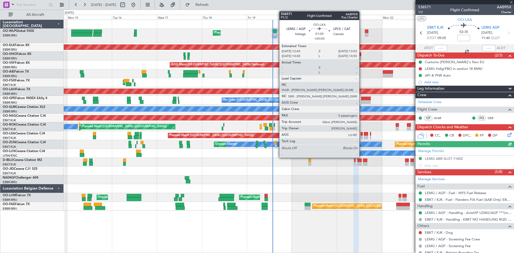
click at [362, 136] on div at bounding box center [361, 137] width 2 height 4
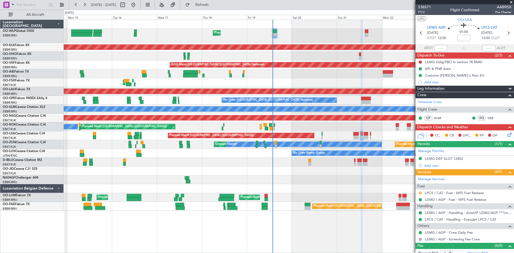
click at [421, 192] on button at bounding box center [420, 192] width 3 height 3
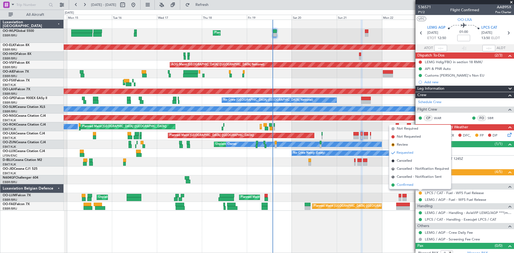
click at [409, 184] on span "Confirmed" at bounding box center [405, 184] width 17 height 5
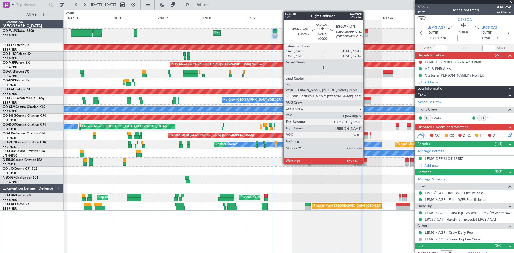
click at [366, 134] on div at bounding box center [366, 134] width 4 height 4
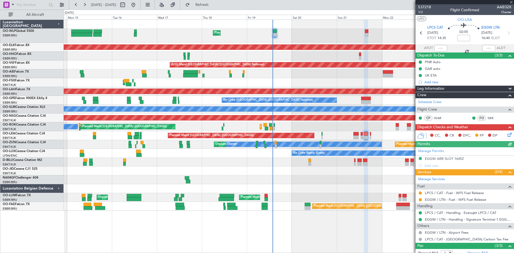
click at [422, 192] on div "LPCS / CAT - Fuel - WFS Fuel Release" at bounding box center [464, 192] width 98 height 7
click at [421, 193] on button at bounding box center [420, 192] width 3 height 3
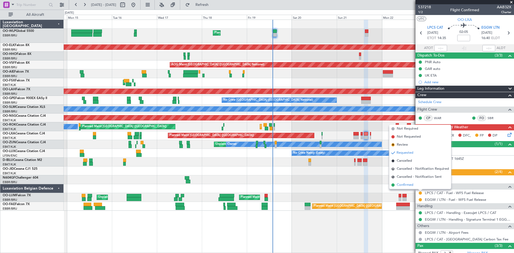
click at [416, 188] on li "Confirmed" at bounding box center [420, 185] width 62 height 8
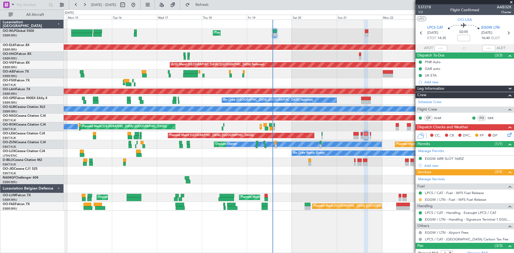
click at [421, 199] on button at bounding box center [420, 199] width 3 height 3
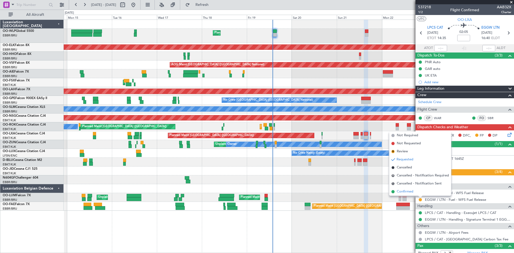
click at [416, 193] on li "Confirmed" at bounding box center [420, 192] width 62 height 8
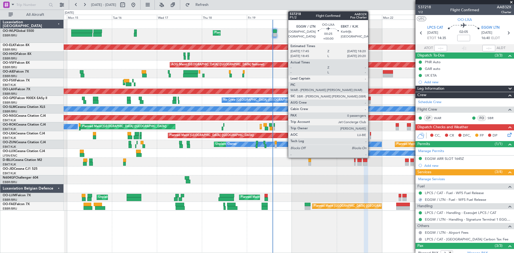
click at [370, 136] on div at bounding box center [370, 137] width 1 height 4
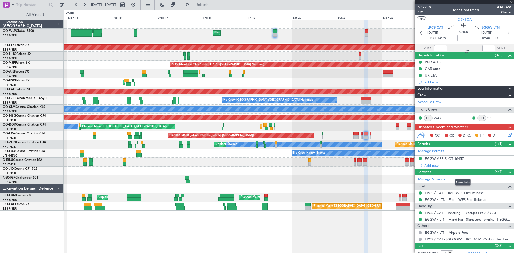
type input "0"
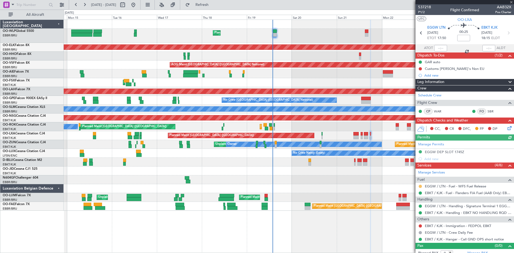
click at [421, 187] on button at bounding box center [420, 186] width 3 height 3
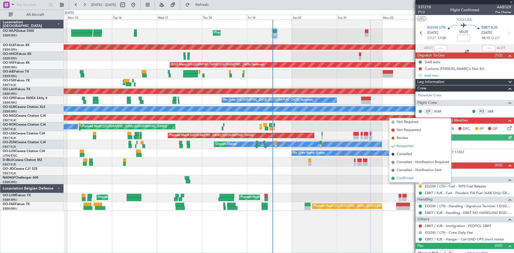
click at [417, 178] on li "Confirmed" at bounding box center [420, 178] width 62 height 8
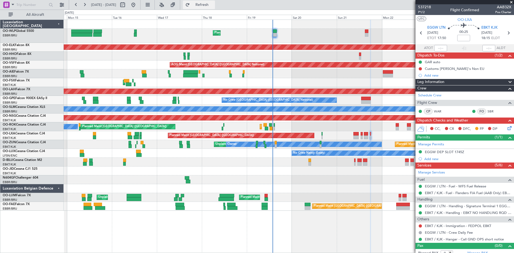
click at [213, 4] on span "Refresh" at bounding box center [202, 5] width 22 height 4
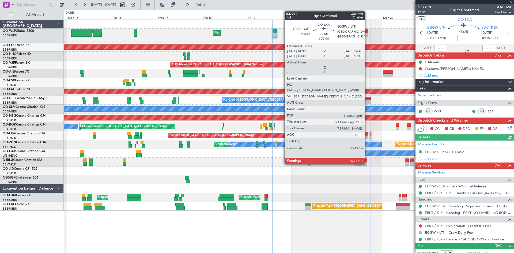
click at [367, 136] on div at bounding box center [366, 137] width 4 height 4
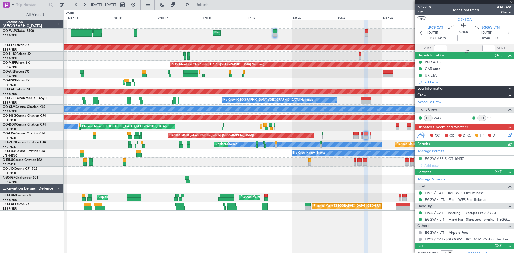
click at [360, 136] on div "Planned Maint [GEOGRAPHIC_DATA] ([GEOGRAPHIC_DATA]) Planned Maint [GEOGRAPHIC_D…" at bounding box center [289, 135] width 450 height 9
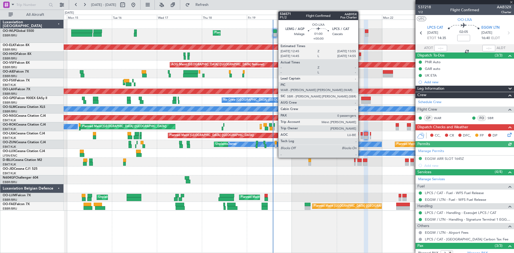
click at [360, 136] on div at bounding box center [361, 137] width 2 height 4
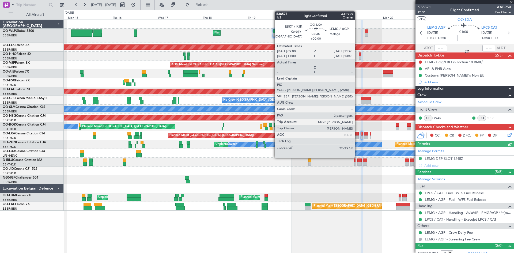
click at [357, 137] on div at bounding box center [355, 137] width 5 height 4
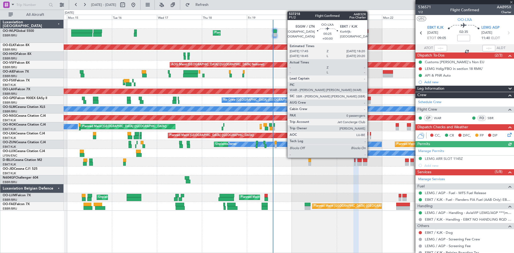
click at [370, 136] on div at bounding box center [370, 137] width 1 height 4
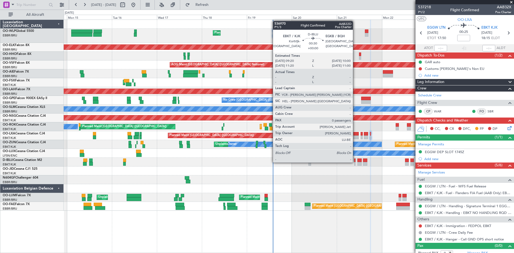
click at [355, 162] on div at bounding box center [354, 164] width 1 height 4
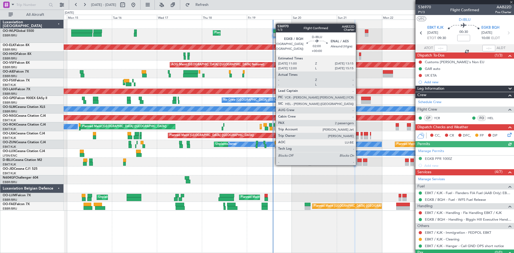
click at [358, 165] on div at bounding box center [359, 164] width 4 height 4
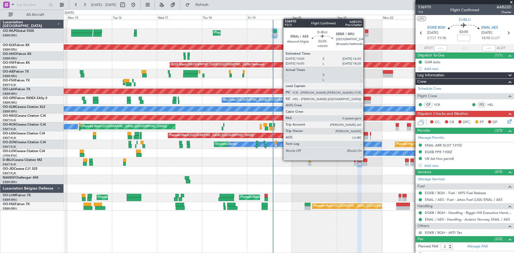
click at [366, 160] on div at bounding box center [365, 160] width 5 height 4
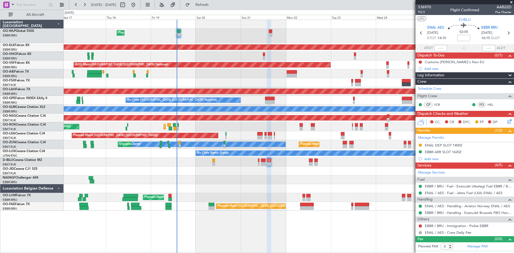
click at [284, 75] on div "Planned Maint [GEOGRAPHIC_DATA] ([GEOGRAPHIC_DATA])" at bounding box center [289, 73] width 450 height 9
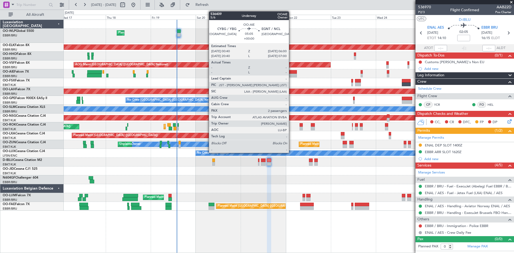
click at [291, 75] on div at bounding box center [292, 76] width 10 height 4
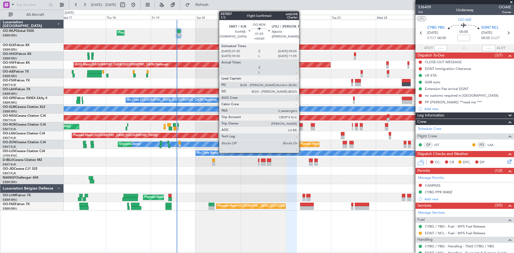
click at [301, 125] on div at bounding box center [300, 125] width 3 height 4
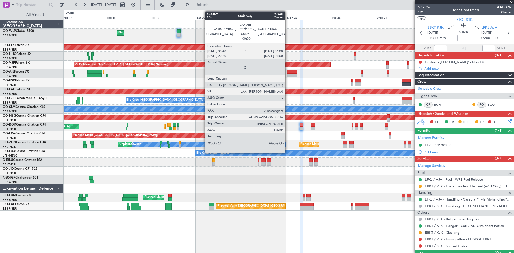
click at [287, 76] on div at bounding box center [292, 76] width 10 height 4
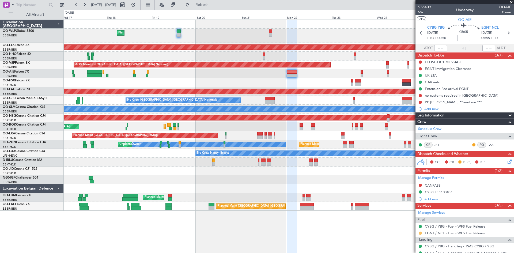
click at [419, 231] on div at bounding box center [420, 233] width 4 height 4
click at [421, 238] on mat-tooltip-component "Requested" at bounding box center [420, 241] width 24 height 14
click at [421, 234] on mat-tooltip-component "Requested" at bounding box center [420, 241] width 24 height 14
click at [420, 233] on button at bounding box center [420, 232] width 3 height 3
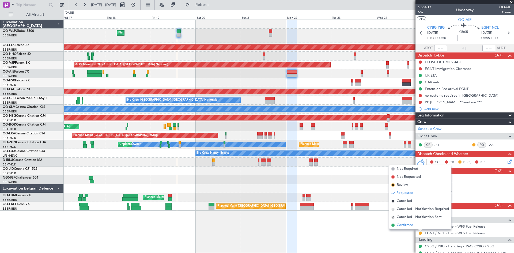
click at [415, 225] on li "Confirmed" at bounding box center [420, 225] width 62 height 8
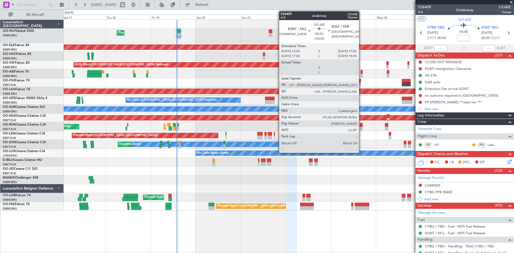
click at [361, 74] on div at bounding box center [361, 76] width 2 height 4
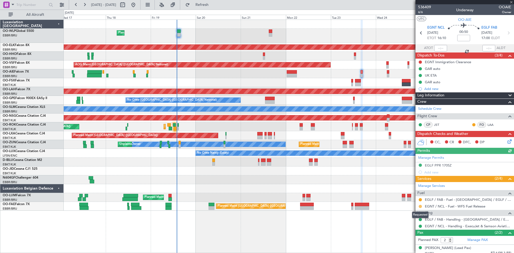
click at [420, 206] on button at bounding box center [420, 206] width 3 height 3
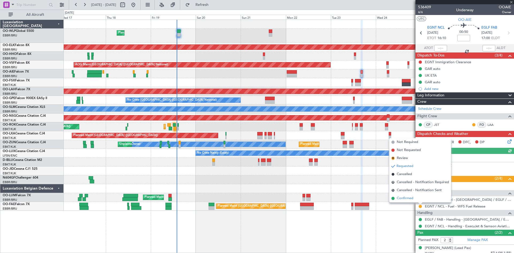
click at [418, 199] on li "Confirmed" at bounding box center [420, 198] width 62 height 8
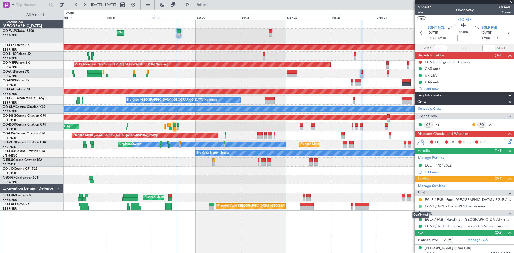
click at [420, 206] on button at bounding box center [420, 206] width 3 height 3
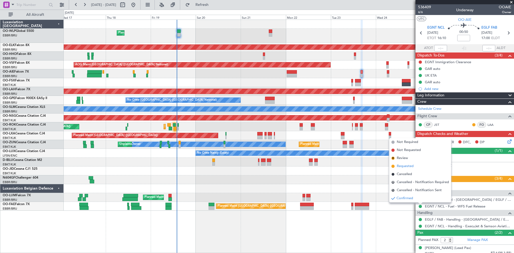
click at [404, 166] on span "Requested" at bounding box center [405, 165] width 17 height 5
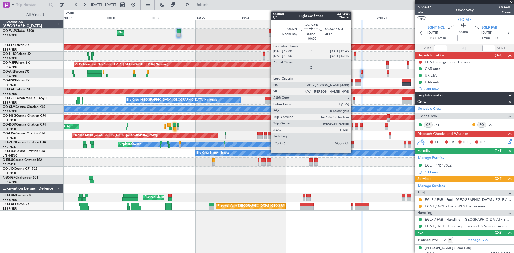
click at [353, 101] on div at bounding box center [354, 102] width 2 height 4
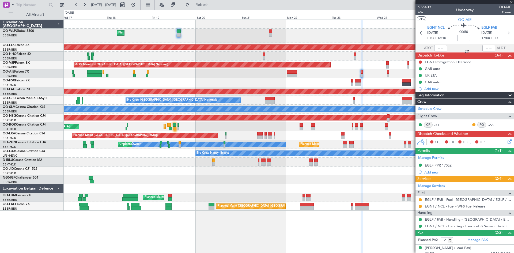
type input "8"
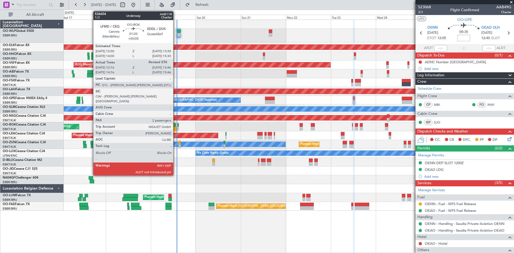
click at [176, 126] on div at bounding box center [174, 125] width 3 height 4
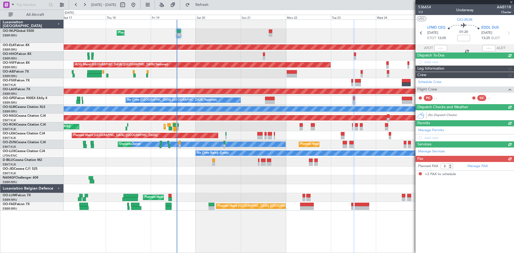
type input "+00:05"
type input "12:21"
type input "2"
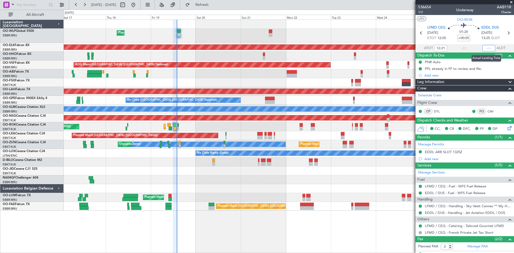
click at [482, 47] on input "text" at bounding box center [488, 48] width 13 height 6
type input "13:41"
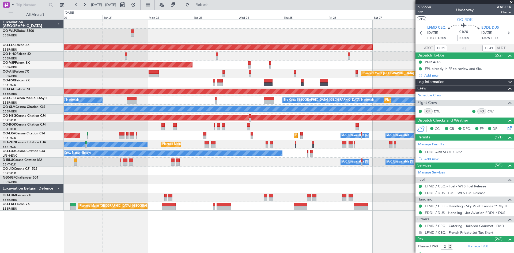
click at [192, 105] on div "Planned Maint Liege Planned Maint Kortrijk-Wevelgem AOG Maint Brussels (Brussel…" at bounding box center [289, 115] width 450 height 191
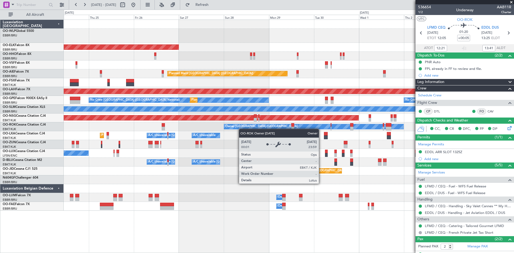
click at [241, 129] on div "Planned Maint Kortrijk-Wevelgem AOG Maint Brussels (Brussels National) Planned …" at bounding box center [289, 115] width 450 height 191
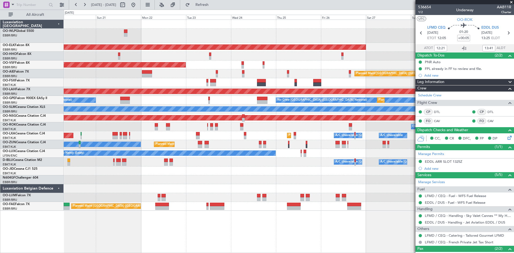
click at [435, 136] on fb-app "24 Sep 2025 - 04 Oct 2025 Refresh Quick Links All Aircraft Planned Maint Liege …" at bounding box center [257, 128] width 514 height 249
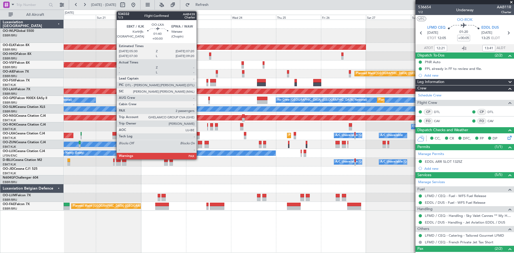
click at [199, 134] on div at bounding box center [197, 134] width 3 height 4
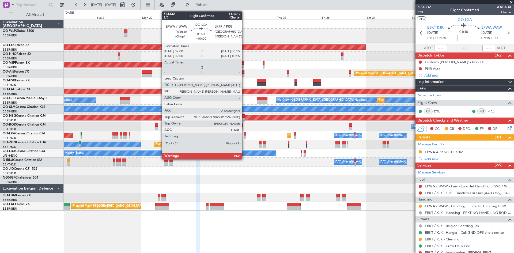
click at [244, 132] on div at bounding box center [245, 134] width 2 height 4
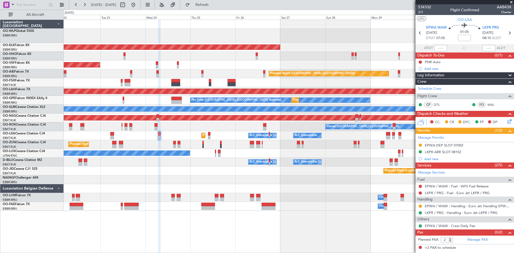
click at [291, 46] on div "Planned Maint Kortrijk-Wevelgem AOG Maint Brussels (Brussels National) Planned …" at bounding box center [289, 115] width 450 height 191
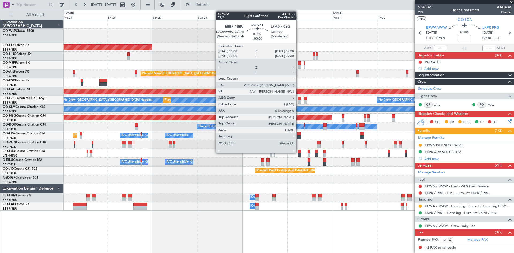
click at [298, 99] on div at bounding box center [299, 99] width 3 height 4
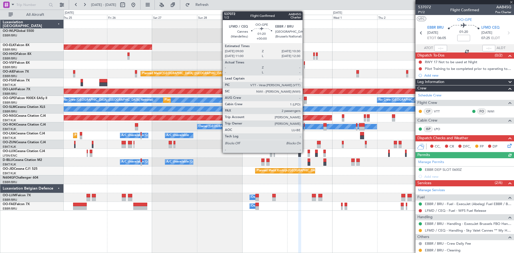
click at [305, 100] on div at bounding box center [305, 102] width 3 height 4
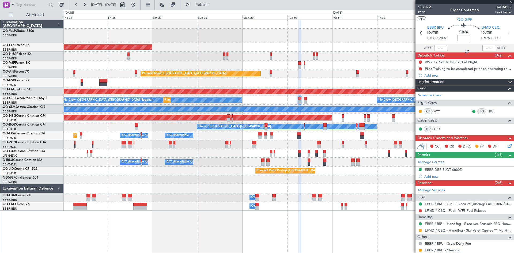
type input "2"
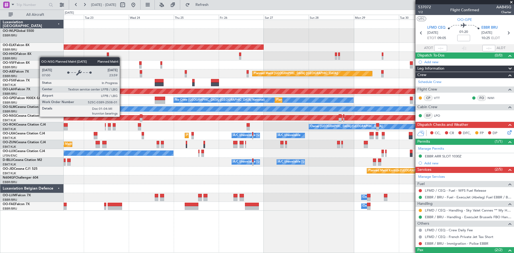
click at [234, 119] on div "Planned Maint [GEOGRAPHIC_DATA] ([GEOGRAPHIC_DATA])" at bounding box center [28, 117] width 829 height 5
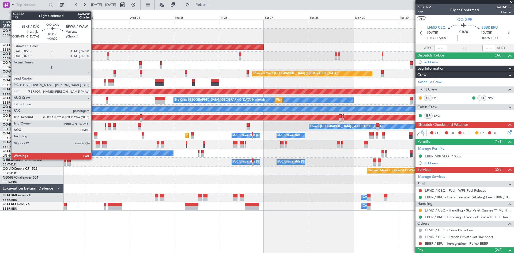
click at [94, 136] on div at bounding box center [95, 137] width 3 height 4
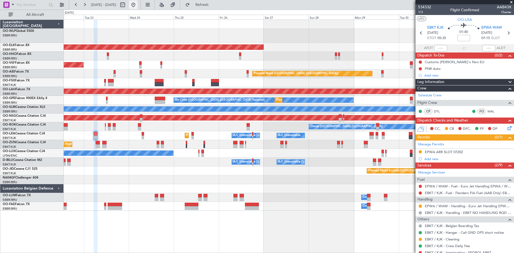
click at [138, 6] on button at bounding box center [133, 5] width 9 height 9
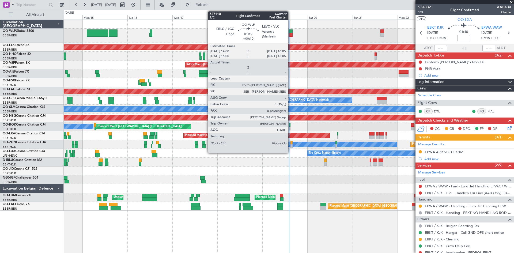
click at [290, 34] on div at bounding box center [290, 35] width 4 height 4
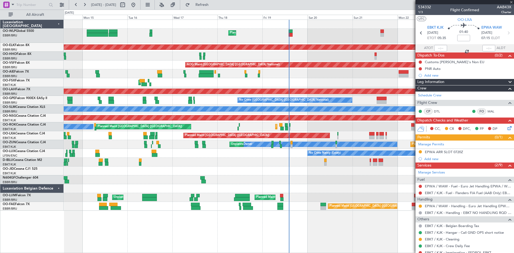
type input "+00:10"
type input "8"
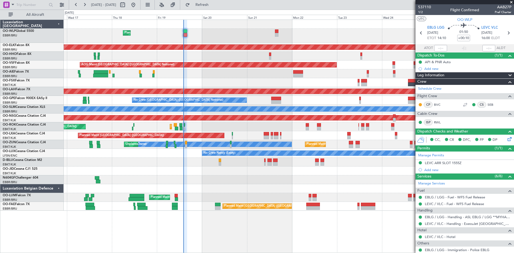
click at [237, 185] on div at bounding box center [289, 188] width 450 height 9
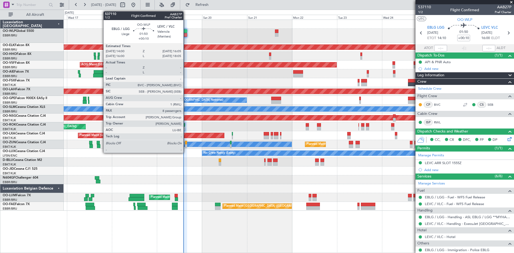
click at [186, 31] on div at bounding box center [185, 31] width 4 height 4
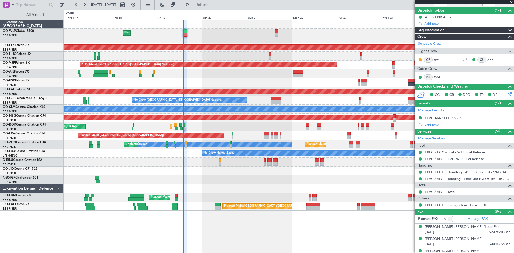
scroll to position [54, 0]
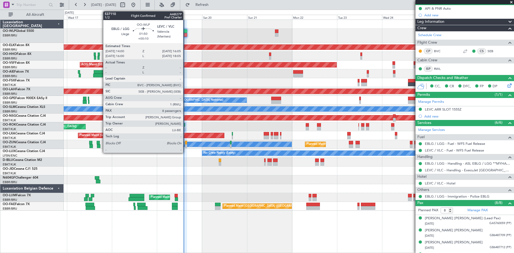
click at [185, 31] on div at bounding box center [185, 31] width 4 height 4
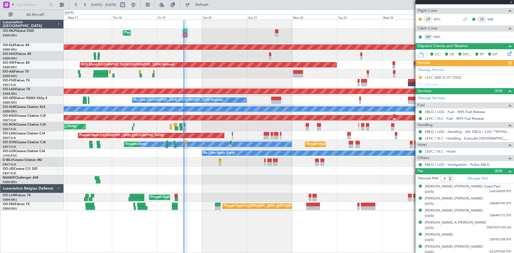
scroll to position [112, 0]
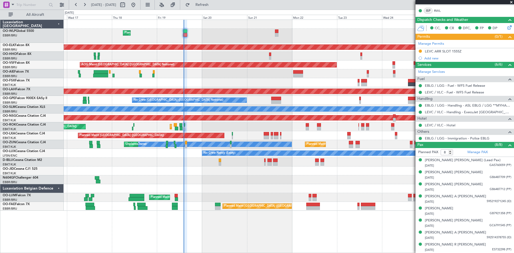
click at [377, 241] on div "Planned Maint Liege Planned Maint Kortrijk-Wevelgem AOG Maint Brussels (Brussel…" at bounding box center [289, 136] width 450 height 233
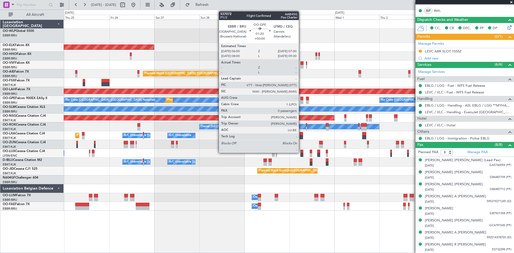
click at [301, 101] on div at bounding box center [301, 102] width 3 height 4
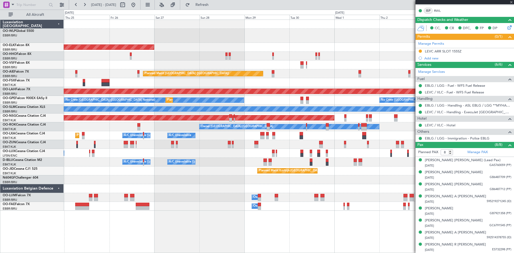
type input "0"
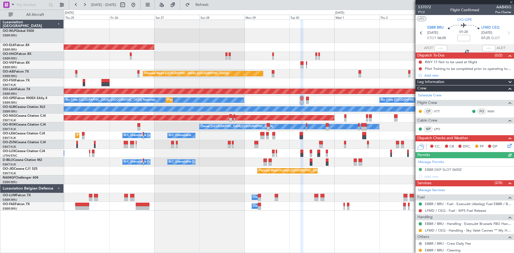
click at [508, 147] on icon at bounding box center [508, 145] width 4 height 4
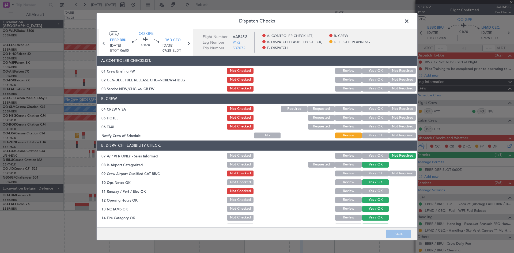
click at [409, 20] on span at bounding box center [409, 22] width 0 height 11
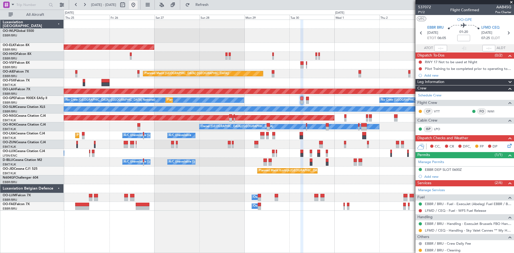
click at [138, 5] on button at bounding box center [133, 5] width 9 height 9
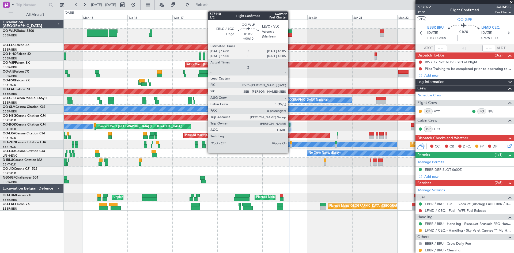
click at [290, 33] on div at bounding box center [290, 35] width 4 height 4
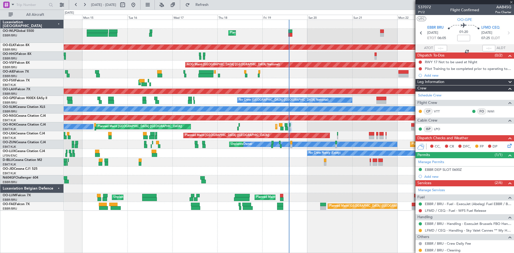
type input "+00:10"
type input "8"
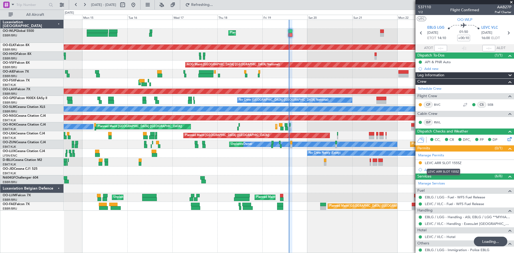
click at [447, 162] on div "LEVC ARR SLOT 1555Z" at bounding box center [443, 163] width 37 height 5
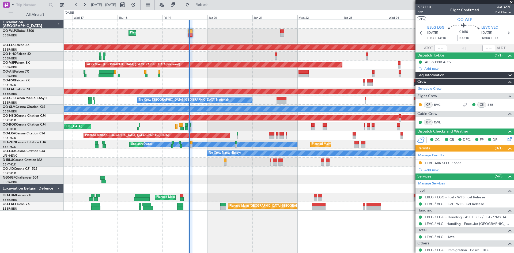
click at [262, 73] on div "Planned Maint Liege Planned Maint Kortrijk-Wevelgem AOG Maint Brussels (Brussel…" at bounding box center [289, 115] width 450 height 191
click at [206, 10] on div "Planned Maint Liege Planned Maint Kortrijk-Wevelgem AOG Maint Brussels (Brussel…" at bounding box center [257, 131] width 514 height 243
click at [208, 7] on button "Refresh" at bounding box center [199, 5] width 32 height 9
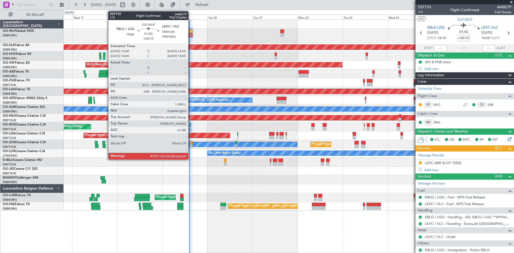
click at [191, 31] on div at bounding box center [190, 31] width 4 height 4
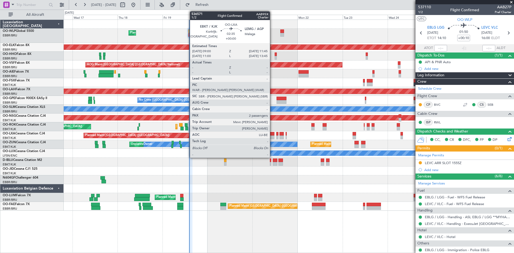
click at [272, 137] on div at bounding box center [271, 137] width 5 height 4
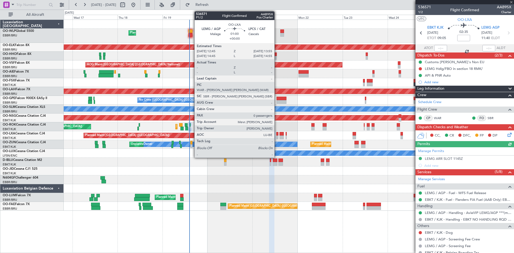
click at [277, 135] on div at bounding box center [277, 134] width 2 height 4
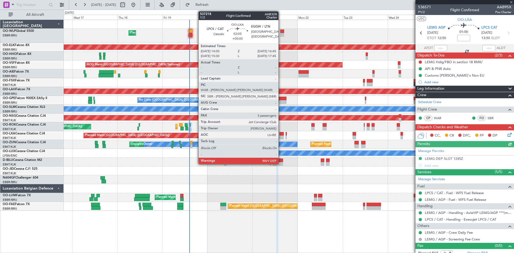
click at [281, 133] on div at bounding box center [281, 134] width 4 height 4
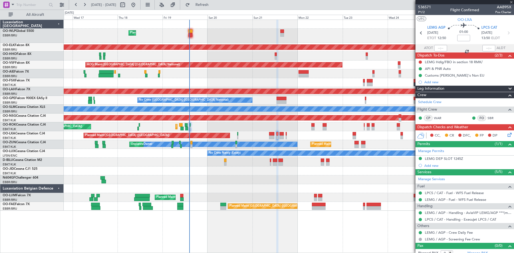
type input "3"
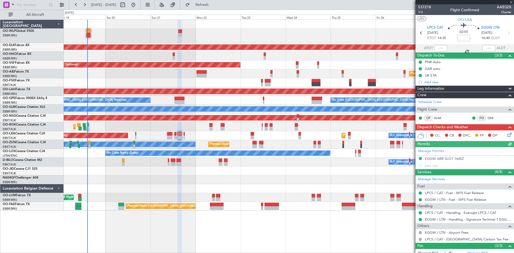
click at [241, 142] on div "Planned Maint Liege Planned Maint Kortrijk-Wevelgem AOG Maint Brussels (Brussel…" at bounding box center [289, 115] width 450 height 191
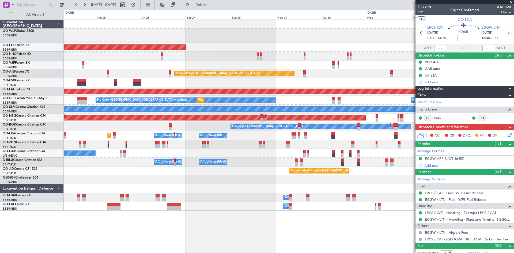
click at [277, 80] on div "Planned Maint Kortrijk-Wevelgem AOG Maint Brussels (Brussels National) Planned …" at bounding box center [289, 115] width 450 height 191
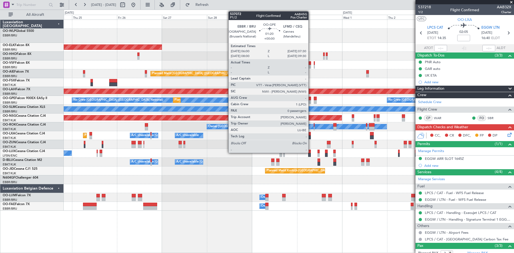
click at [311, 97] on div at bounding box center [309, 99] width 3 height 4
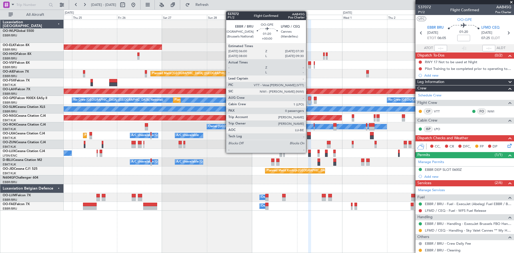
click at [308, 97] on div at bounding box center [309, 99] width 3 height 4
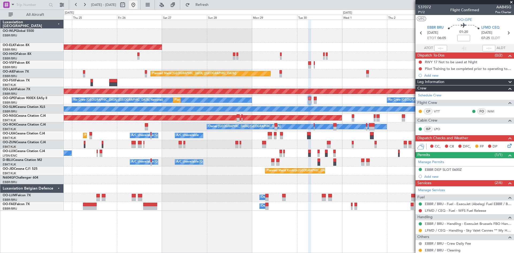
click at [138, 6] on button at bounding box center [133, 5] width 9 height 9
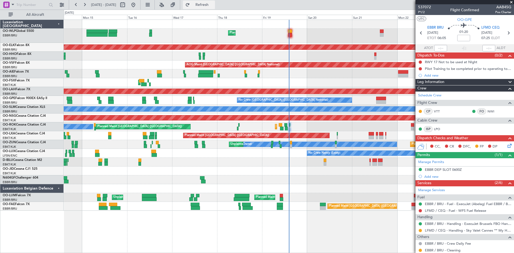
click at [213, 3] on span "Refresh" at bounding box center [202, 5] width 22 height 4
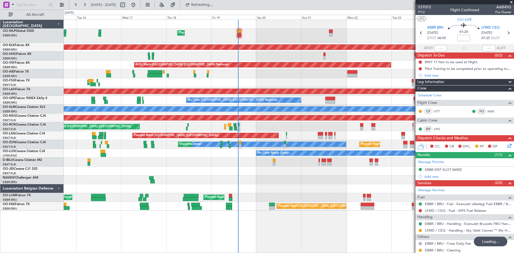
click at [289, 137] on div "Planned Maint Liege Planned Maint [GEOGRAPHIC_DATA]-[GEOGRAPHIC_DATA] AOG Maint…" at bounding box center [289, 115] width 450 height 191
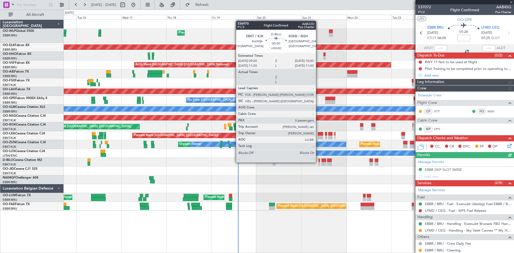
click at [318, 162] on div at bounding box center [318, 164] width 1 height 4
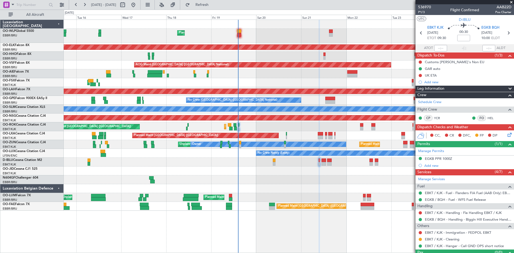
scroll to position [11, 0]
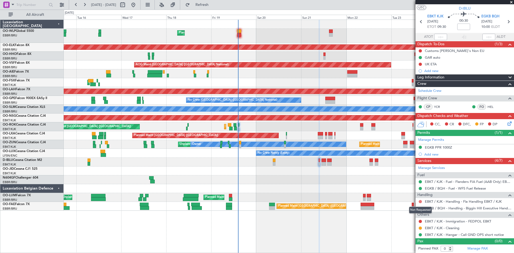
click at [420, 200] on button at bounding box center [420, 201] width 3 height 3
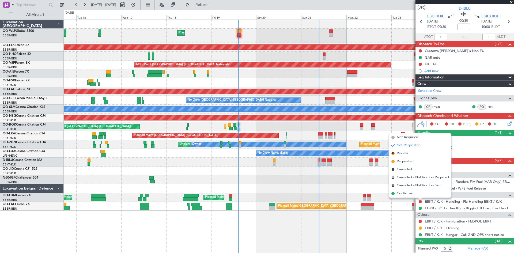
click at [410, 192] on span "Confirmed" at bounding box center [405, 193] width 17 height 5
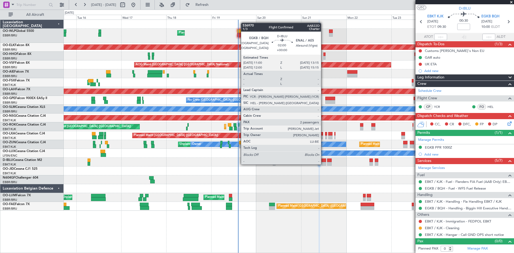
click at [323, 164] on div at bounding box center [323, 164] width 4 height 4
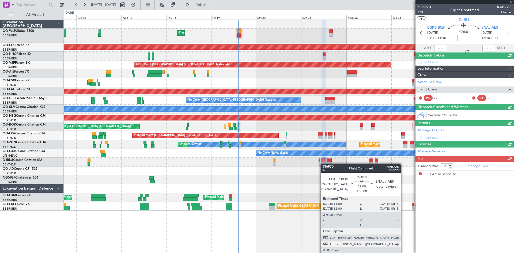
scroll to position [0, 0]
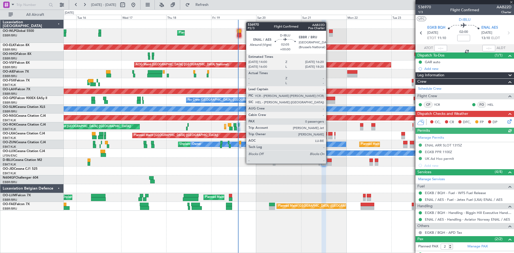
click at [329, 163] on div at bounding box center [329, 164] width 5 height 4
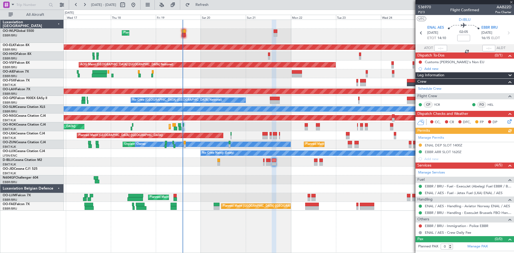
click at [320, 182] on div "Planned Maint Liege Planned Maint [GEOGRAPHIC_DATA]-[GEOGRAPHIC_DATA] AOG Maint…" at bounding box center [289, 115] width 450 height 191
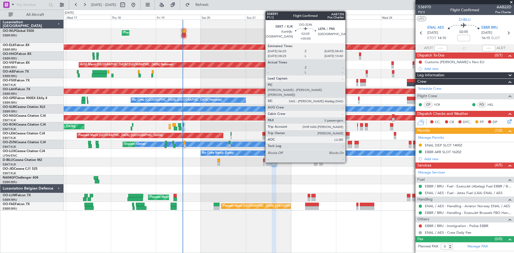
click at [348, 144] on div at bounding box center [350, 143] width 4 height 4
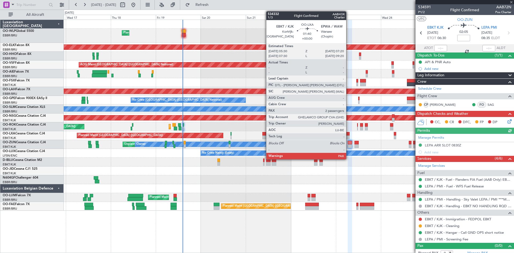
click at [348, 135] on div at bounding box center [347, 137] width 3 height 4
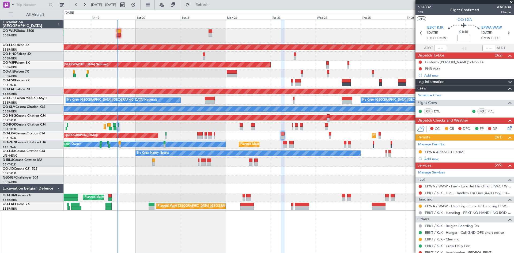
click at [308, 188] on div "Planned Maint Liege Planned Maint [GEOGRAPHIC_DATA]-[GEOGRAPHIC_DATA] AOG Maint…" at bounding box center [289, 115] width 450 height 191
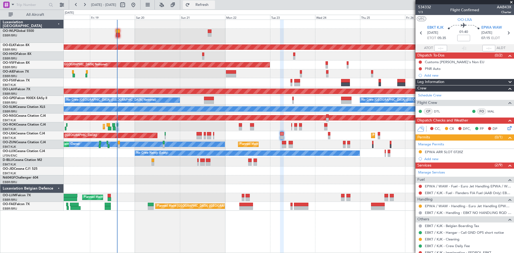
click at [204, 3] on button "Refresh" at bounding box center [199, 5] width 32 height 9
click at [138, 3] on button at bounding box center [133, 5] width 9 height 9
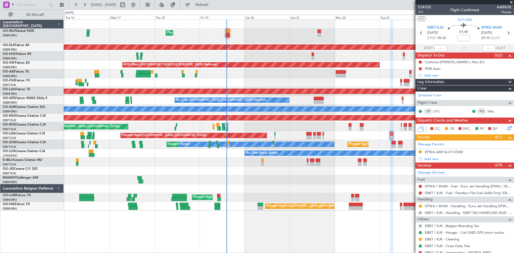
click at [326, 181] on div "Planned Maint Liege Planned Maint [GEOGRAPHIC_DATA]-[GEOGRAPHIC_DATA] AOG Maint…" at bounding box center [289, 115] width 450 height 191
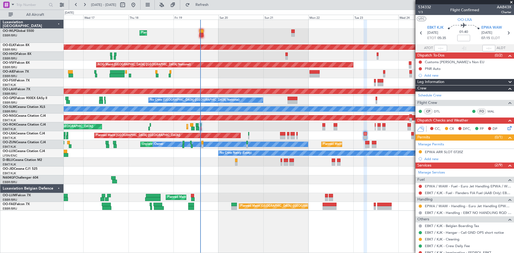
click at [327, 187] on div "Planned Maint Liege Planned Maint [GEOGRAPHIC_DATA]-[GEOGRAPHIC_DATA] AOG Maint…" at bounding box center [289, 115] width 450 height 191
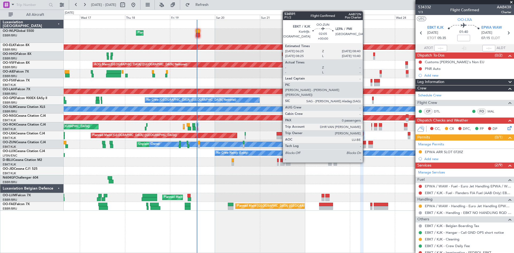
click at [365, 143] on div at bounding box center [364, 143] width 4 height 4
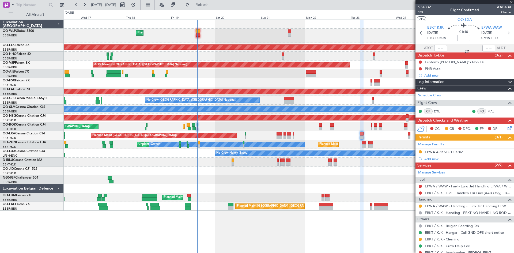
type input "0"
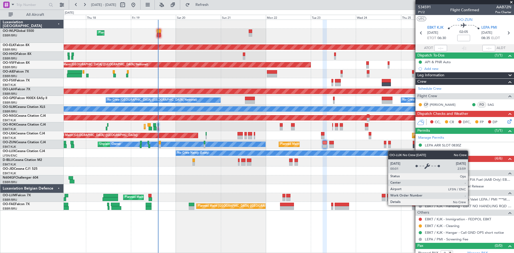
click at [356, 155] on div "No Crew Nancy (Essey)" at bounding box center [289, 153] width 450 height 9
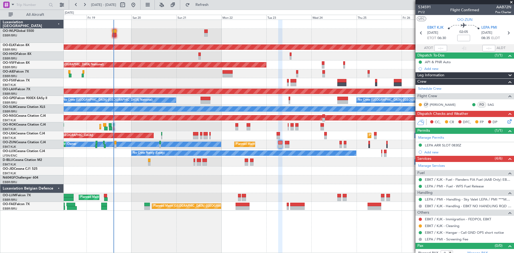
click at [329, 156] on div "Planned Maint Liege Planned Maint [GEOGRAPHIC_DATA]-[GEOGRAPHIC_DATA] AOG Maint…" at bounding box center [289, 115] width 450 height 191
drag, startPoint x: 151, startPoint y: 2, endPoint x: 146, endPoint y: 4, distance: 5.8
click at [138, 2] on button at bounding box center [133, 5] width 9 height 9
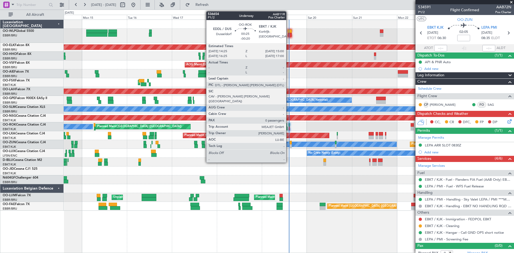
click at [288, 125] on div at bounding box center [288, 125] width 1 height 4
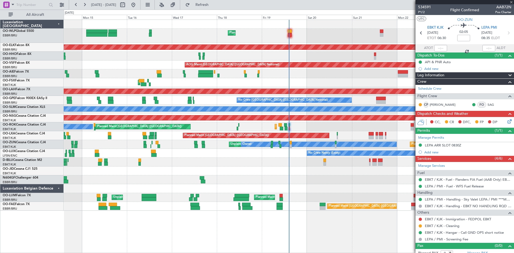
type input "-00:20"
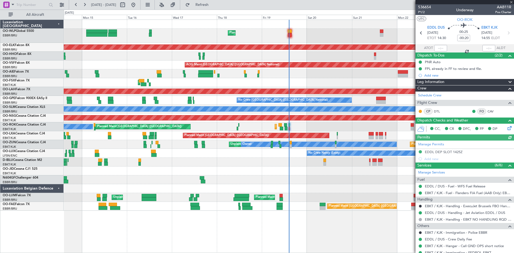
click at [437, 49] on div at bounding box center [440, 48] width 13 height 6
click at [439, 49] on div at bounding box center [440, 48] width 13 height 6
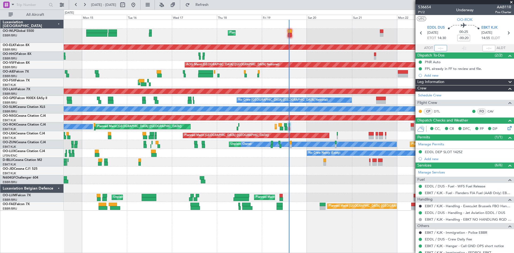
click at [439, 49] on input "text" at bounding box center [440, 48] width 13 height 6
click at [384, 72] on div "Planned Maint [GEOGRAPHIC_DATA] ([GEOGRAPHIC_DATA])" at bounding box center [289, 73] width 450 height 9
type input "14:27"
click at [510, 2] on span at bounding box center [510, 2] width 5 height 5
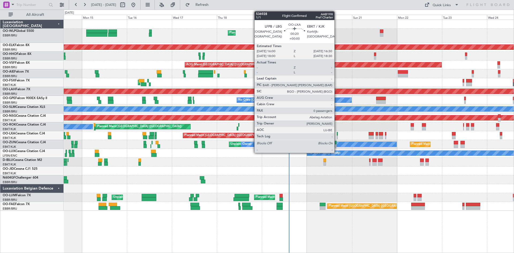
click at [337, 135] on div at bounding box center [337, 134] width 1 height 4
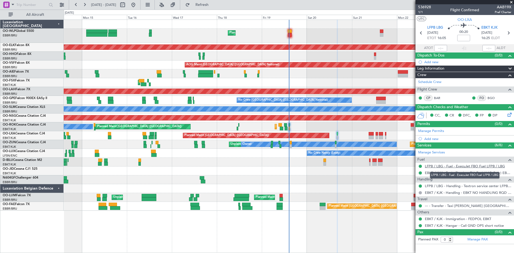
click at [463, 165] on link "LFPB / LBG - Fuel - ExecuJet FBO Fuel LFPB / LBG" at bounding box center [465, 166] width 80 height 5
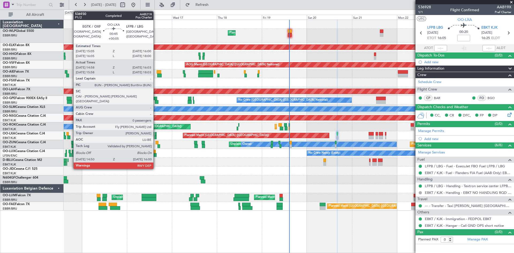
click at [156, 135] on div at bounding box center [156, 134] width 2 height 4
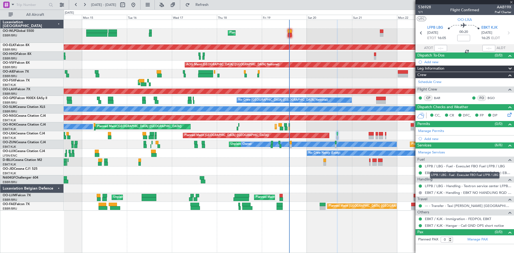
type input "+00:05"
type input "15:03"
type input "15:58"
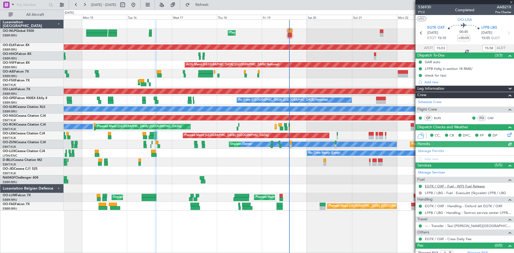
click at [478, 188] on link "EGTK / OXF - Fuel - WFS Fuel Release" at bounding box center [455, 186] width 60 height 5
click at [486, 194] on link "LFPB / LBG - Fuel - ExecuJet (Skyvalet) LFPB / LBG" at bounding box center [465, 193] width 81 height 5
click at [212, 8] on button "Refresh" at bounding box center [199, 5] width 32 height 9
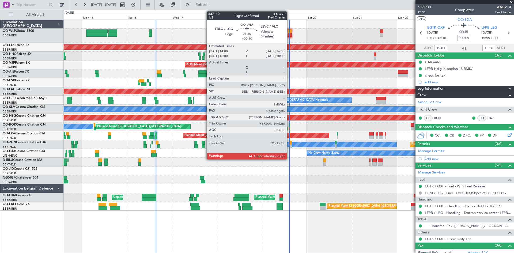
click at [290, 36] on div at bounding box center [290, 35] width 4 height 4
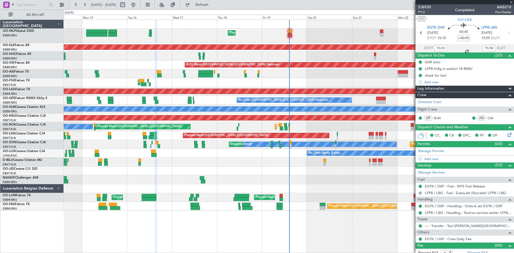
type input "+00:10"
type input "8"
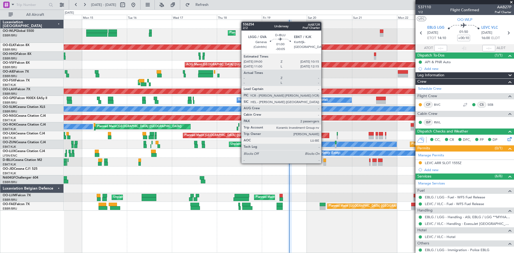
click at [324, 163] on div at bounding box center [324, 164] width 2 height 4
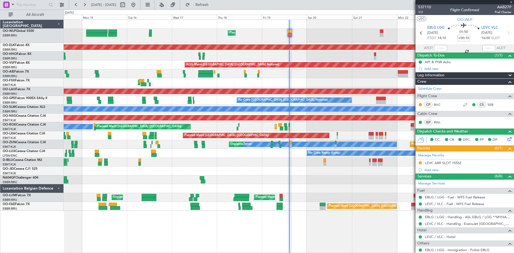
type input "-00:05"
type input "2"
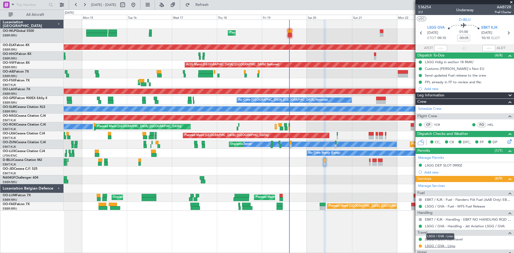
click at [442, 244] on link "LSGG / GVA - Limo" at bounding box center [440, 246] width 31 height 5
click at [207, 5] on button "Refresh" at bounding box center [199, 5] width 32 height 9
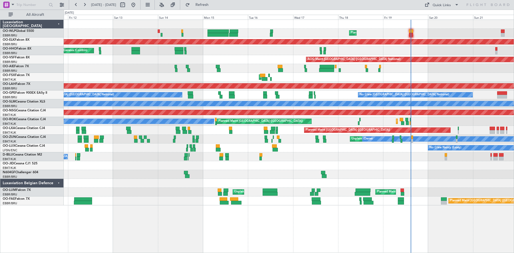
click at [429, 185] on div "Planned Maint Liege Planned Maint Liege Planned Maint [GEOGRAPHIC_DATA]-[GEOGRA…" at bounding box center [289, 112] width 450 height 185
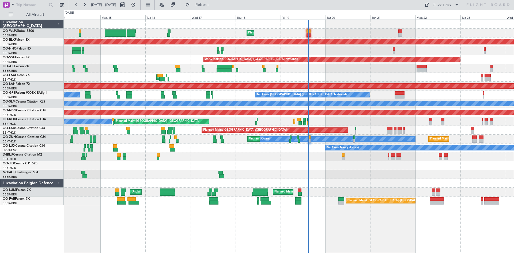
click at [343, 180] on div "Planned Maint Liege Planned Maint [GEOGRAPHIC_DATA]-[GEOGRAPHIC_DATA] Planned M…" at bounding box center [289, 112] width 450 height 185
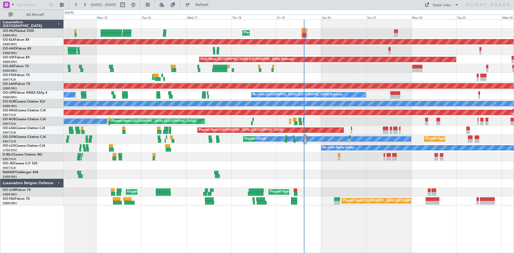
click at [359, 125] on div "Planned Maint Kortrijk-[GEOGRAPHIC_DATA] Planned Maint [GEOGRAPHIC_DATA] ([GEOG…" at bounding box center [289, 121] width 450 height 9
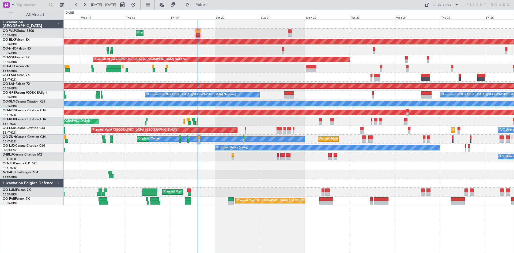
click at [348, 131] on div "Planned Maint [GEOGRAPHIC_DATA] ([GEOGRAPHIC_DATA]) Planned Maint [GEOGRAPHIC_D…" at bounding box center [289, 130] width 450 height 9
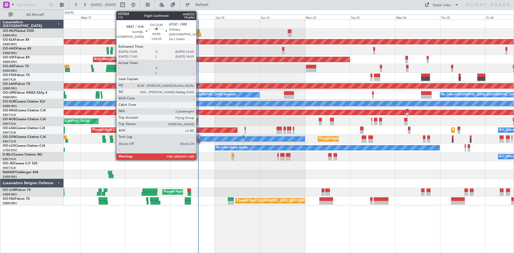
click at [199, 139] on div at bounding box center [199, 141] width 2 height 4
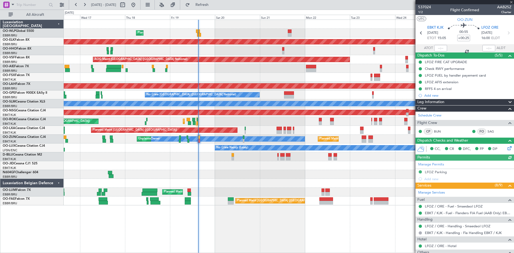
click at [437, 48] on div at bounding box center [440, 48] width 13 height 6
click at [437, 48] on input "text" at bounding box center [440, 48] width 13 height 6
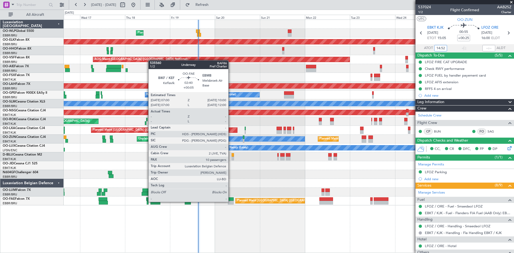
click at [231, 201] on div at bounding box center [231, 203] width 6 height 4
type input "14:52"
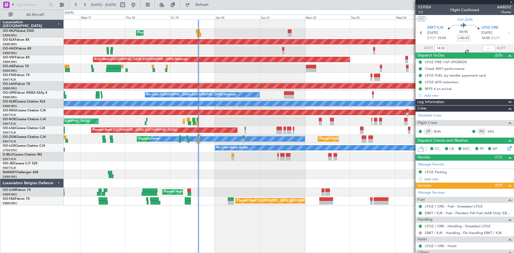
type input "+00:05"
type input "10"
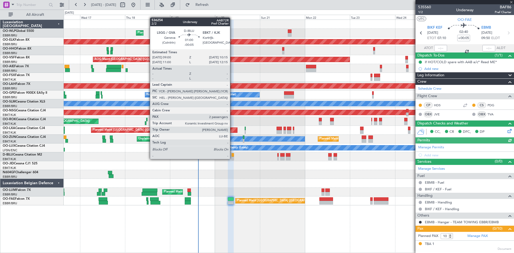
click at [232, 158] on div at bounding box center [232, 159] width 2 height 4
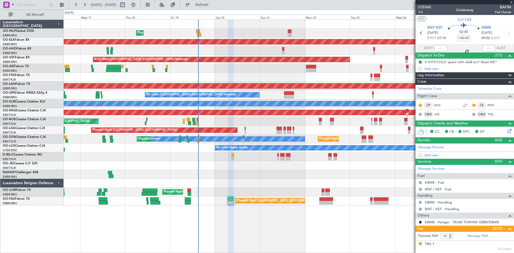
type input "-00:05"
type input "2"
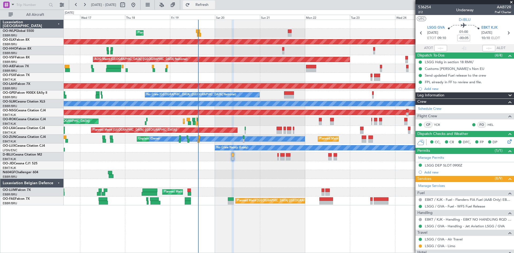
click at [208, 7] on button "Refresh" at bounding box center [199, 5] width 32 height 9
click at [138, 3] on button at bounding box center [133, 5] width 9 height 9
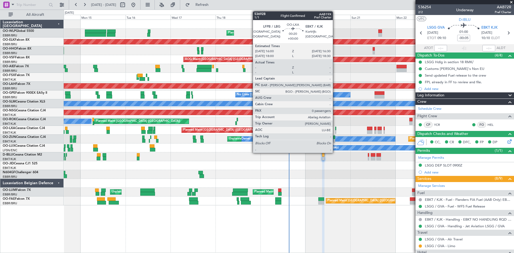
click at [335, 131] on div at bounding box center [335, 132] width 1 height 4
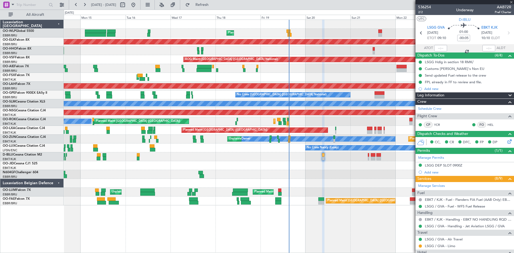
type input "0"
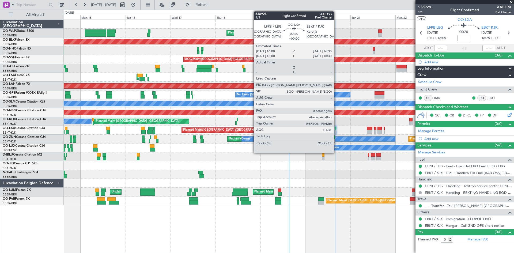
click at [336, 130] on div at bounding box center [335, 132] width 1 height 4
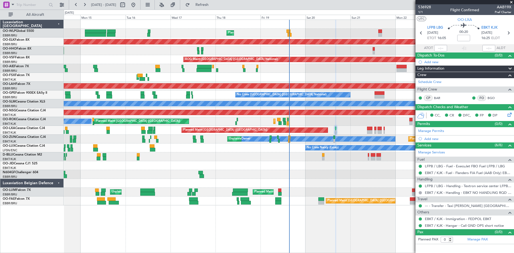
click at [334, 130] on div "Planned Maint [GEOGRAPHIC_DATA] ([GEOGRAPHIC_DATA]) Planned Maint [GEOGRAPHIC_D…" at bounding box center [289, 130] width 450 height 9
click at [336, 131] on div "Planned Maint [GEOGRAPHIC_DATA] ([GEOGRAPHIC_DATA]) Planned Maint [GEOGRAPHIC_D…" at bounding box center [289, 130] width 450 height 9
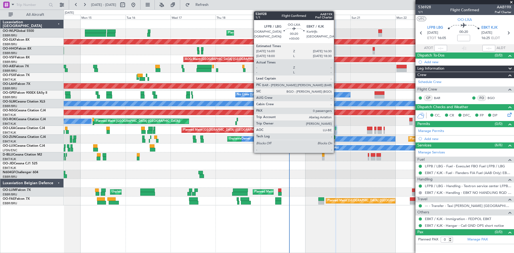
click at [336, 128] on div at bounding box center [335, 129] width 1 height 4
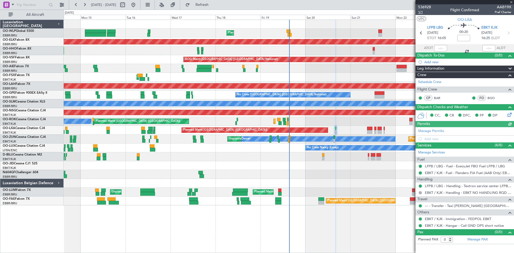
click at [422, 13] on span "1/1" at bounding box center [424, 12] width 13 height 5
click at [452, 205] on link "--- - Transfer - Taxi [PERSON_NAME] [GEOGRAPHIC_DATA]" at bounding box center [468, 205] width 86 height 5
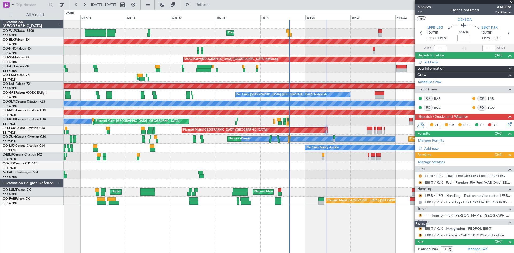
click at [419, 214] on button "R" at bounding box center [420, 215] width 3 height 3
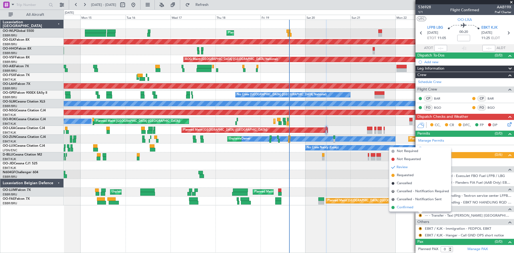
click at [409, 209] on span "Confirmed" at bounding box center [405, 207] width 17 height 5
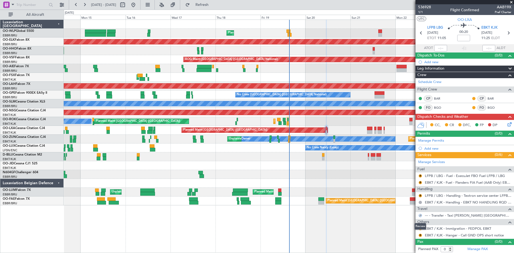
click at [420, 227] on div "Review" at bounding box center [420, 226] width 12 height 7
click at [420, 229] on button "R" at bounding box center [420, 228] width 3 height 3
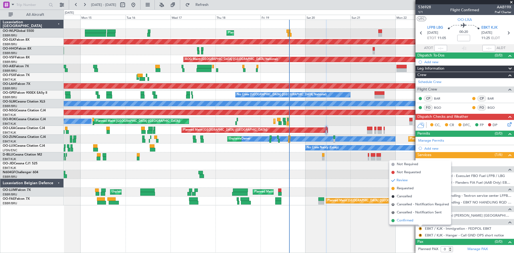
click at [414, 223] on li "Confirmed" at bounding box center [420, 220] width 62 height 8
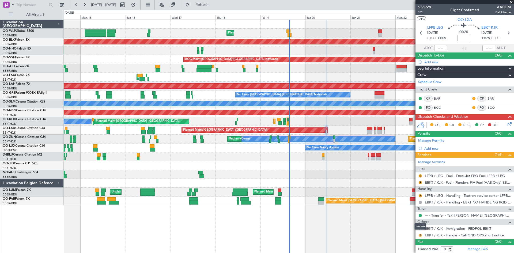
click at [421, 234] on button "R" at bounding box center [420, 235] width 3 height 3
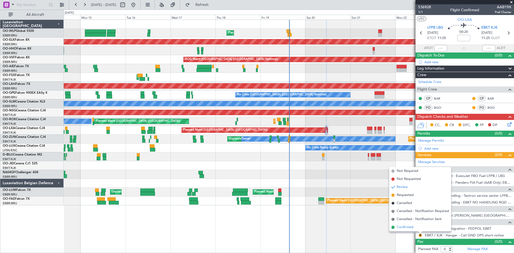
click at [410, 228] on span "Confirmed" at bounding box center [405, 227] width 17 height 5
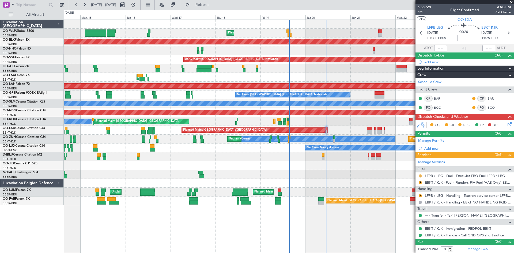
click at [420, 176] on button "R" at bounding box center [420, 175] width 3 height 3
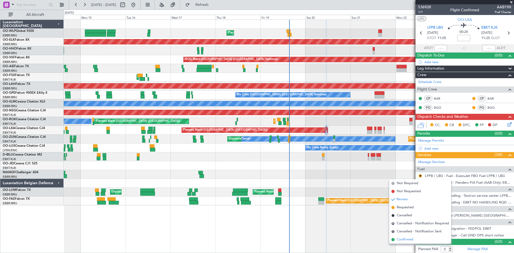
click at [410, 238] on span "Confirmed" at bounding box center [405, 239] width 17 height 5
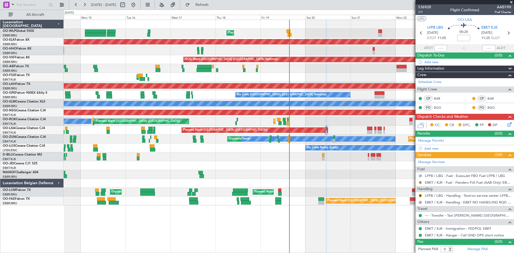
click at [420, 181] on button "R" at bounding box center [420, 182] width 3 height 3
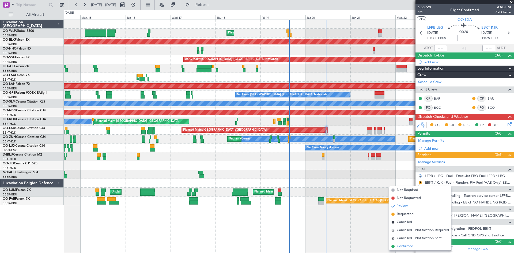
click at [412, 245] on span "Confirmed" at bounding box center [405, 246] width 17 height 5
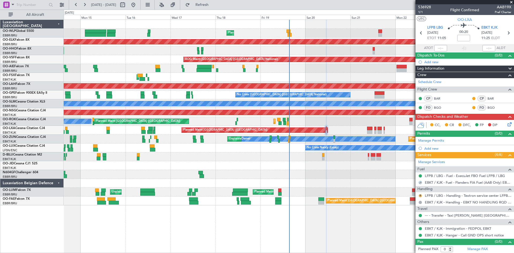
click at [419, 196] on button "R" at bounding box center [420, 195] width 3 height 3
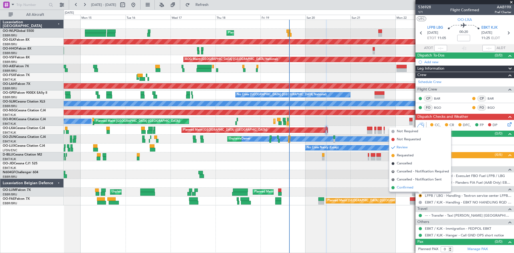
click at [418, 188] on li "Confirmed" at bounding box center [420, 188] width 62 height 8
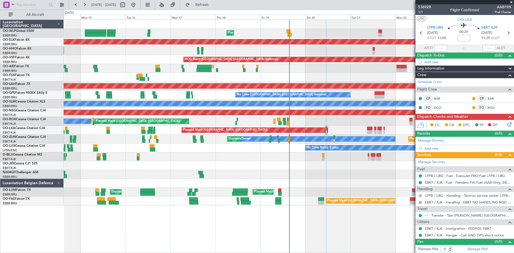
click at [464, 229] on div "EBKT / KJK - Hangar - Call GND OPS short notice" at bounding box center [464, 229] width 0 height 0
click at [454, 229] on link "EBKT / KJK - Immigration - FEDPOL EBKT" at bounding box center [458, 228] width 66 height 5
click at [213, 6] on span "Refresh" at bounding box center [202, 5] width 22 height 4
click at [444, 214] on link "--- - Transfer - Taxi [PERSON_NAME] [GEOGRAPHIC_DATA]" at bounding box center [468, 215] width 86 height 5
click at [459, 215] on link "--- - Transfer - Taxi [PERSON_NAME] [GEOGRAPHIC_DATA]" at bounding box center [468, 215] width 86 height 5
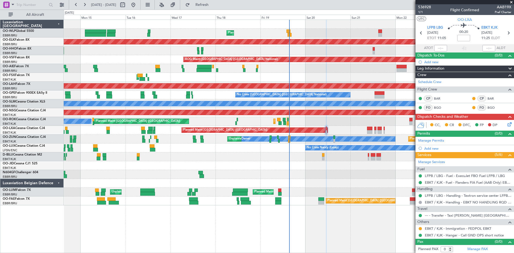
click at [418, 228] on div at bounding box center [420, 228] width 4 height 4
click at [419, 227] on button at bounding box center [420, 228] width 3 height 3
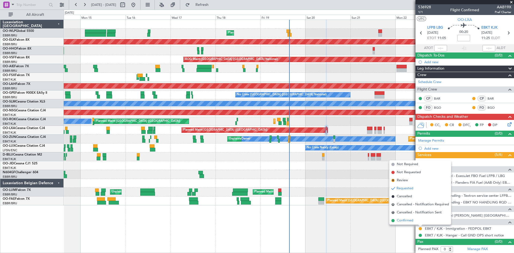
click at [405, 218] on span "Confirmed" at bounding box center [405, 220] width 17 height 5
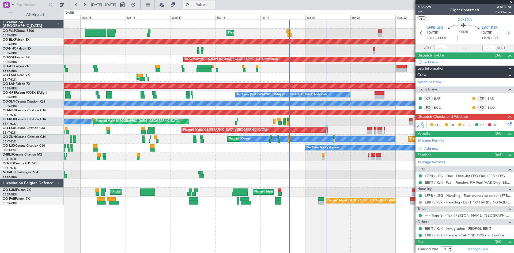
click at [211, 5] on span "Refresh" at bounding box center [202, 5] width 22 height 4
click at [506, 125] on icon at bounding box center [508, 123] width 4 height 4
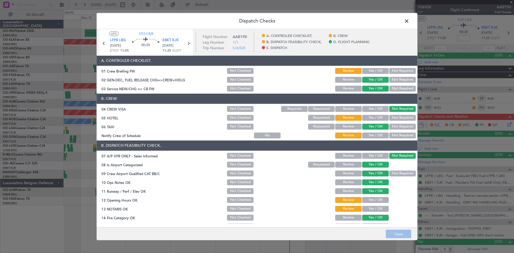
click at [362, 71] on button "Yes / OK" at bounding box center [375, 71] width 26 height 6
click at [397, 120] on button "Not Required" at bounding box center [402, 118] width 26 height 6
click at [371, 137] on button "Yes / OK" at bounding box center [375, 135] width 26 height 6
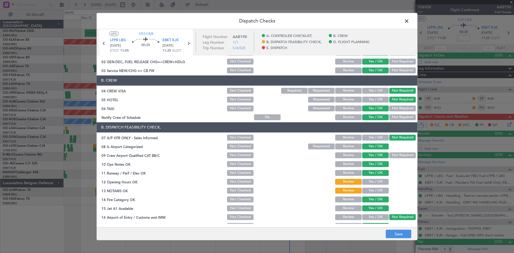
scroll to position [27, 0]
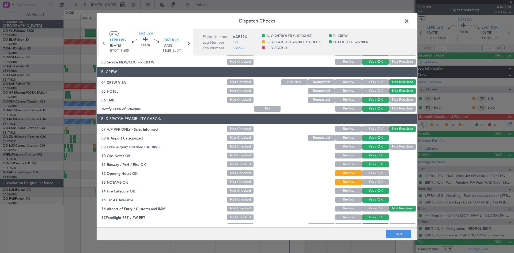
click at [374, 175] on button "Yes / OK" at bounding box center [375, 173] width 26 height 6
click at [374, 178] on section "B. DISPATCH FEASIBILITY CHECK, 07 A/P VFR ONLY - Sales Informed Not Checked Rev…" at bounding box center [257, 172] width 321 height 116
click at [374, 181] on button "Yes / OK" at bounding box center [375, 182] width 26 height 6
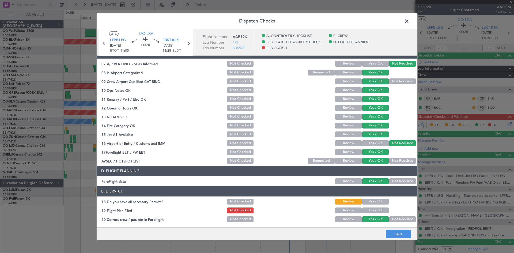
scroll to position [101, 0]
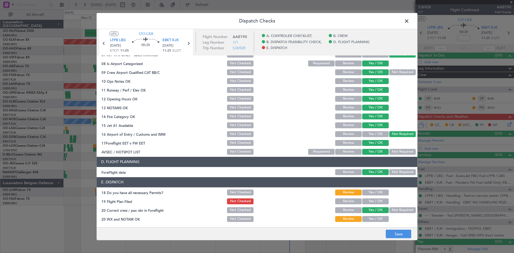
click at [368, 191] on button "Yes / OK" at bounding box center [375, 192] width 26 height 6
click at [371, 203] on button "Yes / OK" at bounding box center [375, 201] width 26 height 6
click at [372, 215] on div "Yes / OK" at bounding box center [374, 218] width 27 height 7
click at [372, 218] on button "Yes / OK" at bounding box center [375, 219] width 26 height 6
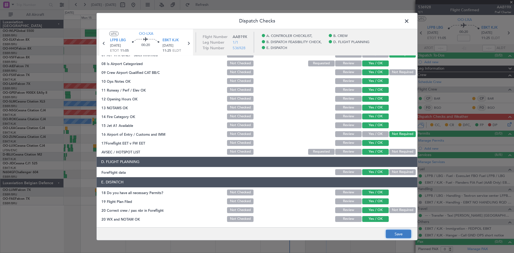
click at [394, 233] on button "Save" at bounding box center [398, 234] width 25 height 9
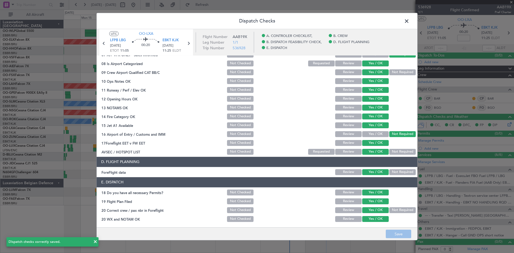
click at [409, 22] on span at bounding box center [409, 22] width 0 height 11
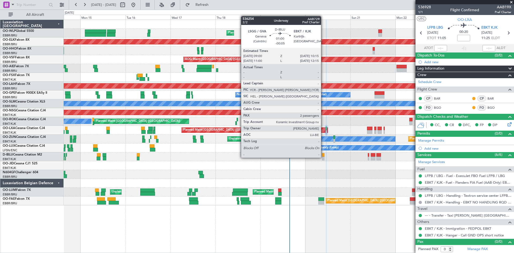
click at [323, 157] on div at bounding box center [323, 159] width 2 height 4
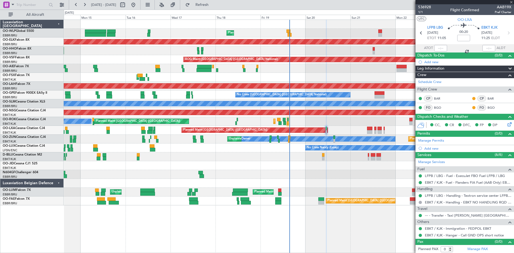
type input "-00:05"
type input "2"
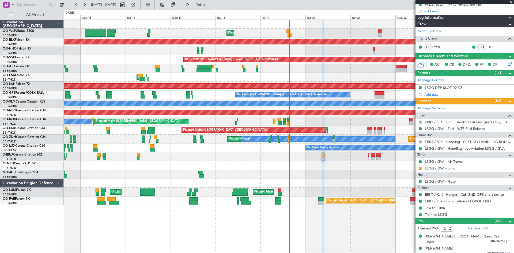
scroll to position [80, 0]
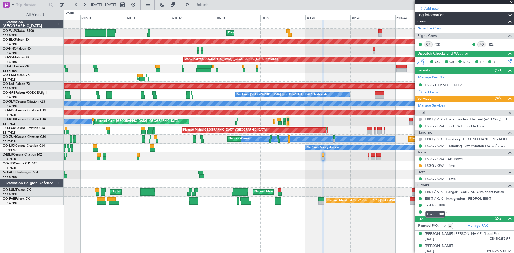
click at [433, 203] on link "Taxi to EBBR" at bounding box center [435, 205] width 20 height 5
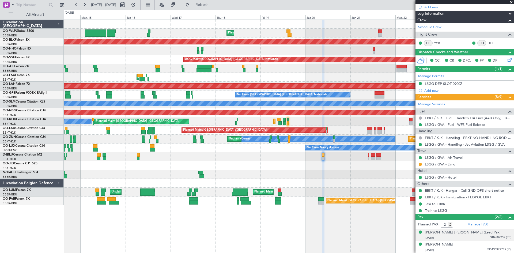
click at [461, 232] on div "[PERSON_NAME] [PERSON_NAME] (Lead Pax)" at bounding box center [463, 232] width 76 height 5
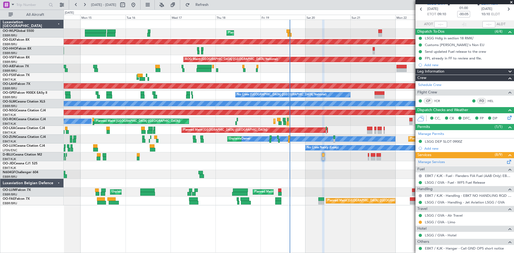
scroll to position [0, 0]
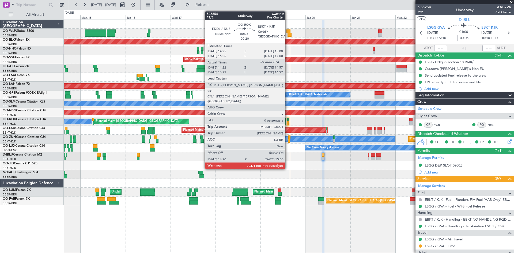
click at [287, 121] on div at bounding box center [287, 123] width 1 height 4
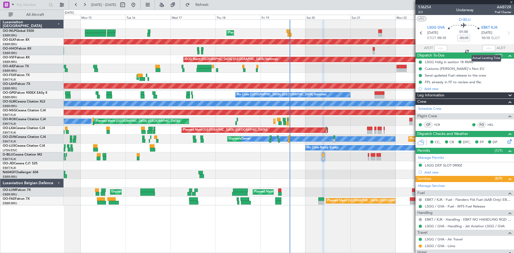
type input "-00:20"
type input "14:27"
type input "0"
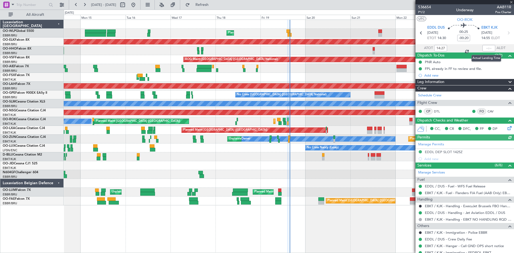
click at [483, 50] on div at bounding box center [488, 48] width 13 height 6
click at [483, 50] on input "text" at bounding box center [488, 48] width 13 height 6
type input "14:57"
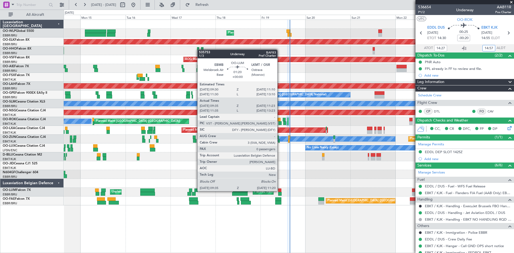
click at [280, 191] on div at bounding box center [279, 190] width 3 height 4
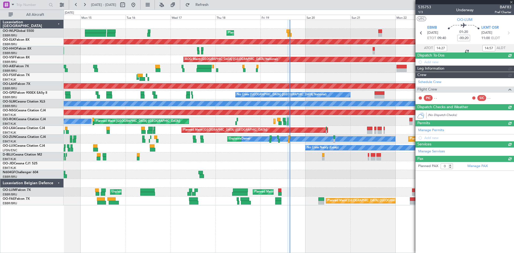
type input "09:45"
type input "11:13"
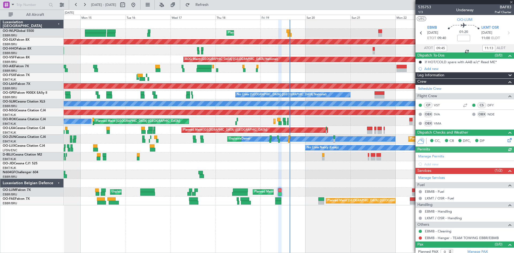
scroll to position [3, 0]
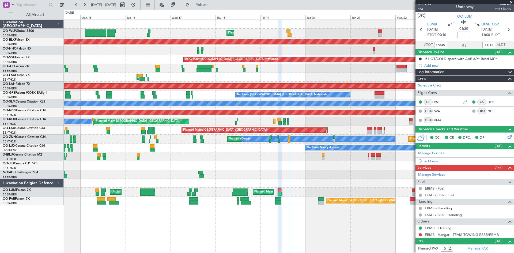
click at [24, 109] on link "OO-NSG Cessna Citation CJ4" at bounding box center [24, 110] width 43 height 3
click at [26, 66] on link "OO-AIE Falcon 7X" at bounding box center [16, 66] width 26 height 3
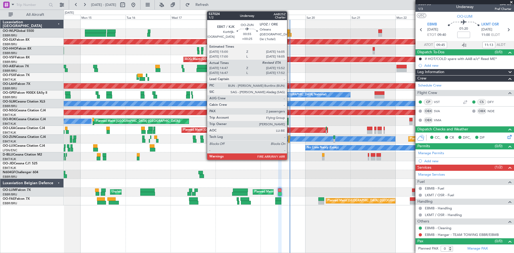
click at [289, 140] on div at bounding box center [289, 141] width 2 height 4
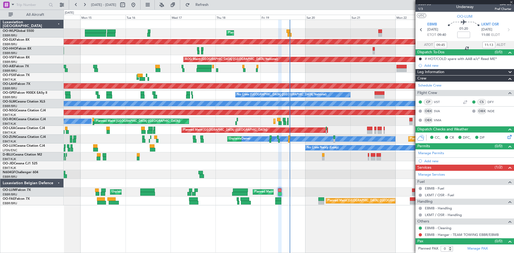
type input "+00:25"
type input "14:52"
type input "2"
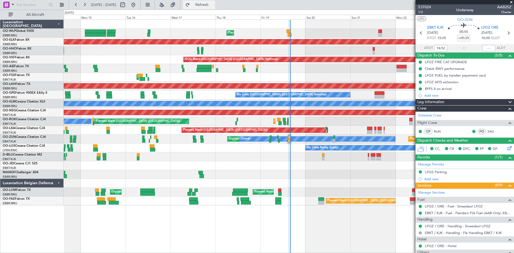
click at [213, 6] on span "Refresh" at bounding box center [202, 5] width 22 height 4
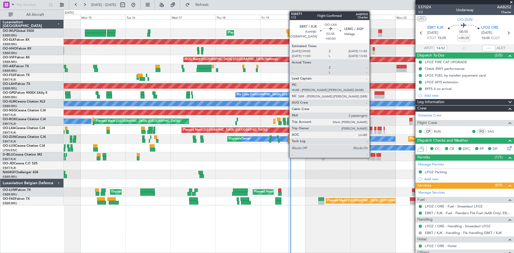
click at [371, 131] on div at bounding box center [369, 132] width 5 height 4
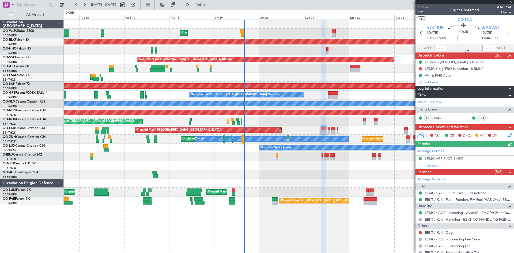
click at [328, 126] on div "Planned Maint Liege Planned Maint Kortrijk-Wevelgem AOG Maint Brussels (Brussel…" at bounding box center [289, 112] width 450 height 185
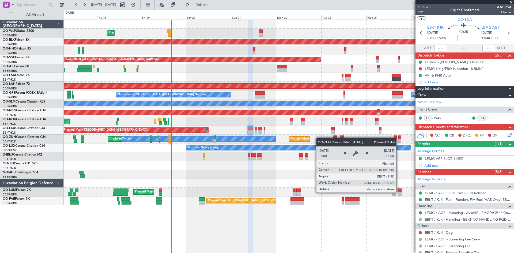
click at [308, 140] on div "Planned Maint Liege Planned Maint Kortrijk-Wevelgem AOG Maint Brussels (Brussel…" at bounding box center [289, 112] width 450 height 185
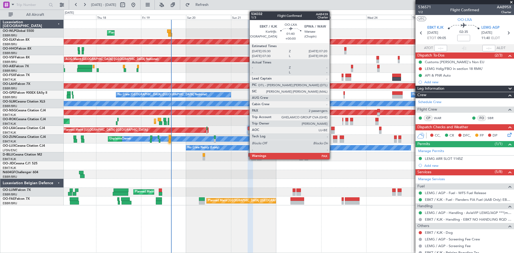
click at [332, 132] on div at bounding box center [332, 132] width 3 height 4
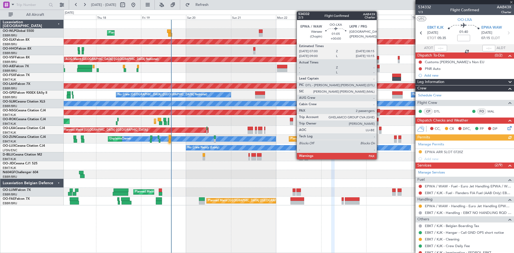
click at [379, 129] on div at bounding box center [380, 129] width 2 height 4
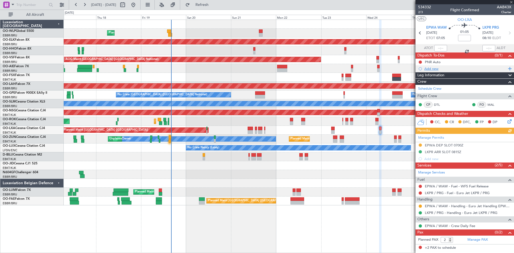
click at [437, 68] on div "Add new" at bounding box center [465, 68] width 82 height 5
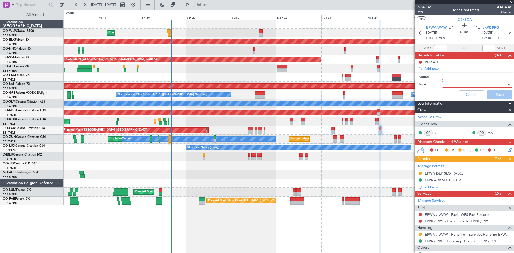
click at [443, 75] on input "Name:" at bounding box center [477, 77] width 70 height 6
type input "s"
type input "Slot mismatch"
click at [463, 85] on div at bounding box center [475, 84] width 62 height 8
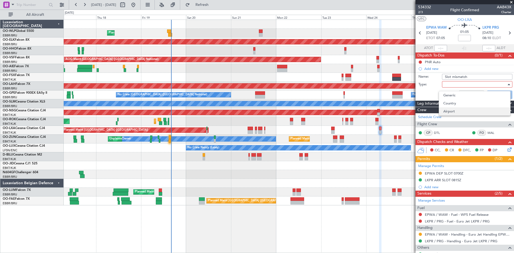
click at [455, 111] on span "Airport" at bounding box center [474, 111] width 63 height 8
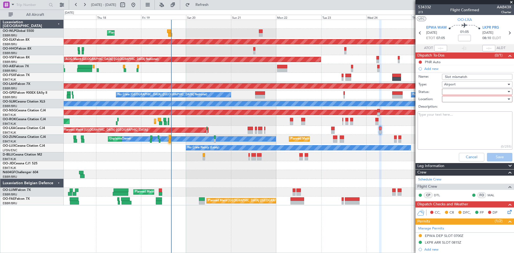
click at [461, 93] on div at bounding box center [475, 92] width 62 height 8
click at [458, 118] on span "Completed" at bounding box center [474, 119] width 63 height 8
click at [465, 92] on div "Completed" at bounding box center [475, 92] width 62 height 8
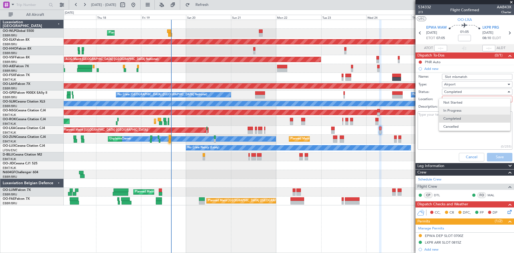
click at [462, 110] on span "In Progress" at bounding box center [474, 111] width 63 height 8
click at [455, 123] on textarea "Description:" at bounding box center [464, 130] width 95 height 38
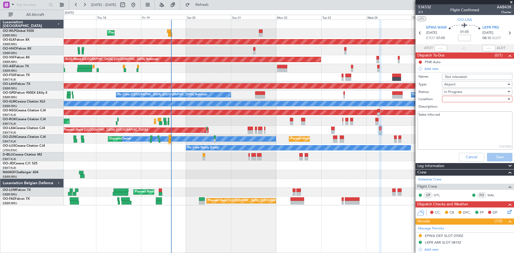
click at [471, 100] on div at bounding box center [475, 99] width 62 height 8
click at [463, 116] on span "Departure" at bounding box center [474, 118] width 63 height 8
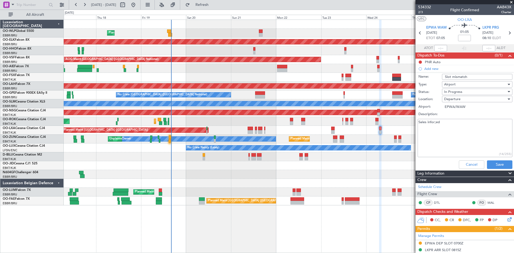
click at [436, 124] on textarea "Sales infor;ed" at bounding box center [464, 138] width 95 height 38
type textarea "Sales informed"
click at [496, 163] on button "Save" at bounding box center [499, 164] width 25 height 9
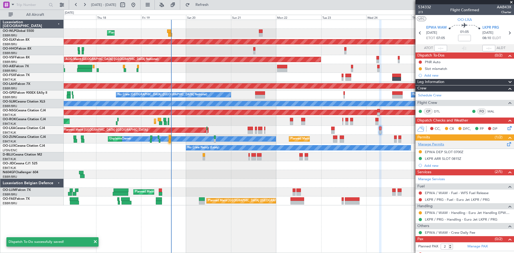
click at [442, 142] on link "Manage Permits" at bounding box center [431, 144] width 26 height 5
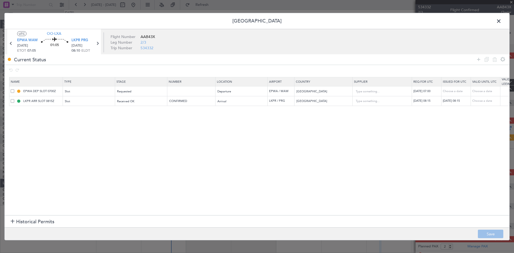
click at [501, 21] on span at bounding box center [501, 22] width 0 height 11
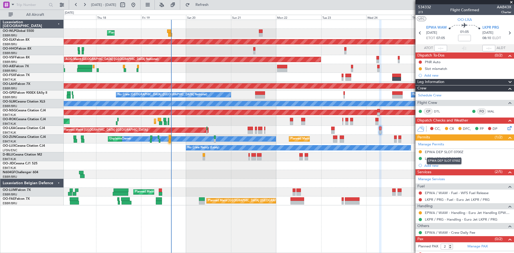
click at [426, 166] on mat-tooltip-component "EPWA DEP SLOT 0700Z" at bounding box center [444, 161] width 42 height 14
click at [428, 167] on div "Add new" at bounding box center [465, 165] width 82 height 5
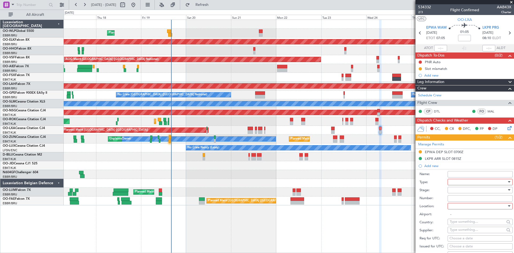
click at [469, 181] on div at bounding box center [478, 182] width 57 height 8
click at [458, 233] on span "Slot" at bounding box center [478, 232] width 56 height 8
click at [467, 194] on div "Number:" at bounding box center [465, 198] width 93 height 8
click at [468, 192] on div at bounding box center [478, 190] width 57 height 8
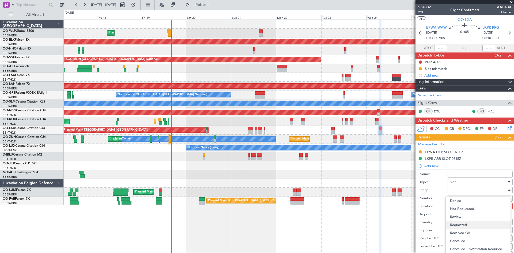
click at [466, 224] on span "Requested" at bounding box center [478, 225] width 56 height 8
click at [469, 200] on input "Number:" at bounding box center [479, 198] width 65 height 6
click at [469, 205] on div at bounding box center [478, 206] width 57 height 8
click at [438, 70] on div at bounding box center [257, 126] width 514 height 253
click at [440, 69] on div "Slot mismatch" at bounding box center [436, 68] width 22 height 5
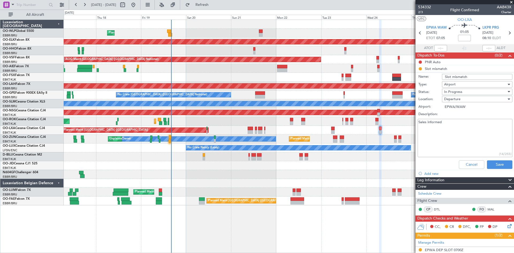
click at [453, 135] on textarea "Sales informed" at bounding box center [464, 138] width 95 height 38
type textarea "Sales informed slot not yet confirmed with handler"
click at [487, 163] on button "Save" at bounding box center [499, 164] width 25 height 9
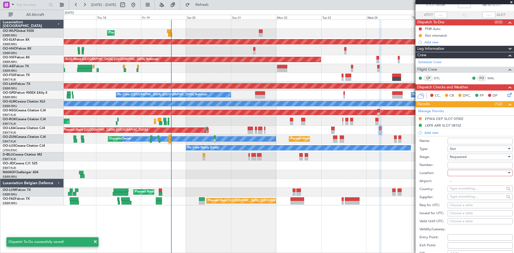
scroll to position [54, 0]
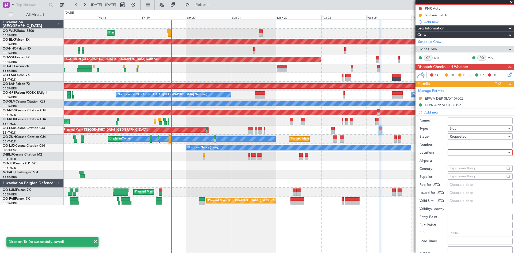
click at [470, 151] on div at bounding box center [478, 153] width 57 height 8
click at [466, 166] on span "Departure" at bounding box center [478, 163] width 56 height 8
type input "EPWA / WAW"
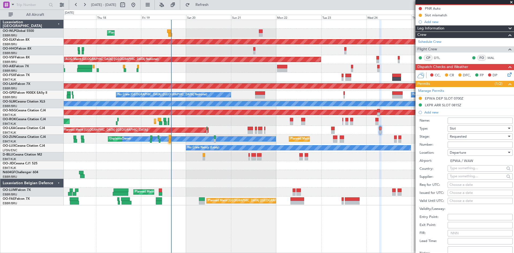
click at [459, 192] on div "Choose a date" at bounding box center [479, 192] width 61 height 5
select select "9"
select select "2025"
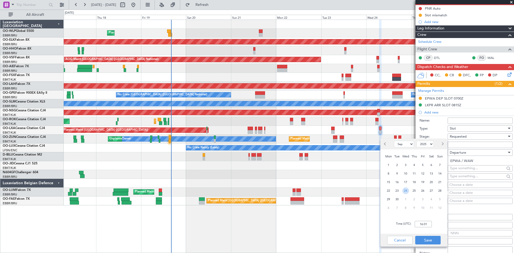
click at [408, 192] on span "24" at bounding box center [405, 190] width 7 height 7
click at [420, 226] on input "00:00" at bounding box center [422, 224] width 17 height 6
type input "19:00"
click at [427, 237] on button "Save" at bounding box center [427, 240] width 25 height 9
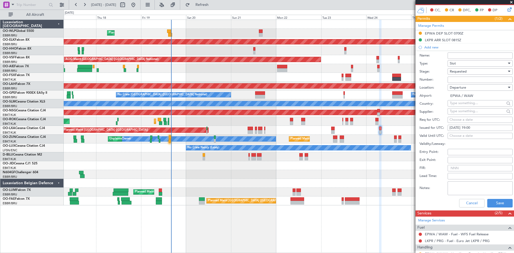
scroll to position [161, 0]
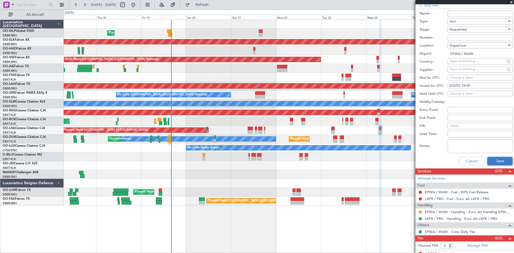
click at [501, 162] on button "Save" at bounding box center [499, 161] width 25 height 9
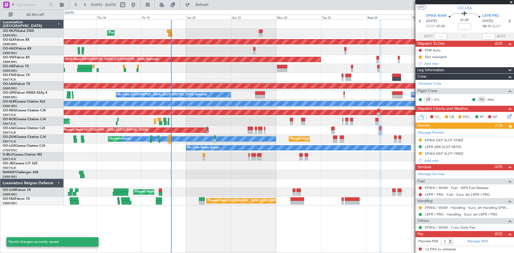
scroll to position [12, 0]
click at [420, 142] on mat-tooltip-component "Requested" at bounding box center [420, 149] width 24 height 14
click at [420, 140] on button at bounding box center [420, 140] width 3 height 3
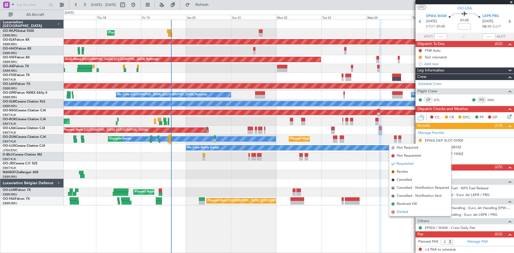
click at [404, 210] on span "Denied" at bounding box center [402, 211] width 11 height 5
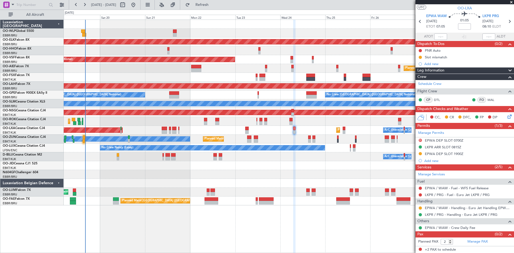
click at [304, 129] on div "Planned Maint Liege Planned Maint Kortrijk-Wevelgem AOG Maint Brussels (Brussel…" at bounding box center [289, 112] width 450 height 185
click at [138, 6] on button at bounding box center [133, 5] width 9 height 9
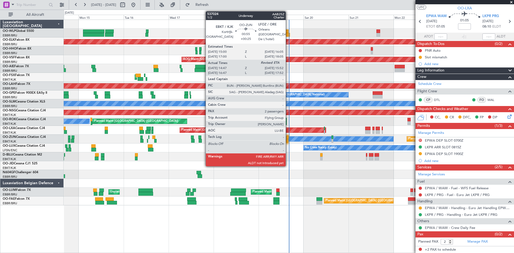
click at [288, 136] on div at bounding box center [287, 137] width 2 height 4
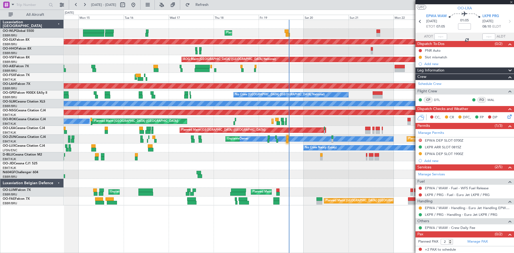
type input "+00:25"
type input "14:52"
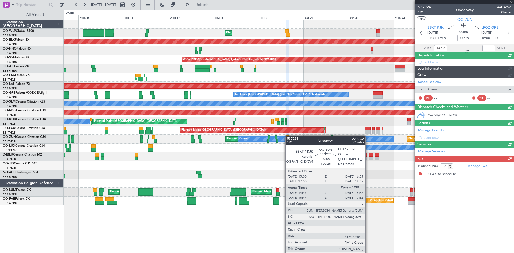
scroll to position [0, 0]
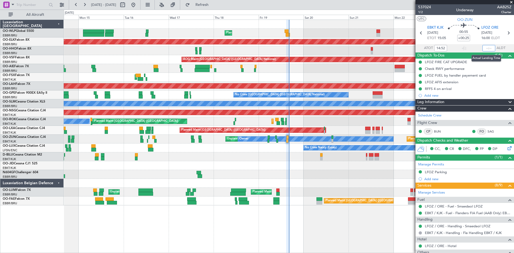
click at [486, 48] on input "text" at bounding box center [488, 48] width 13 height 6
type input "15:44"
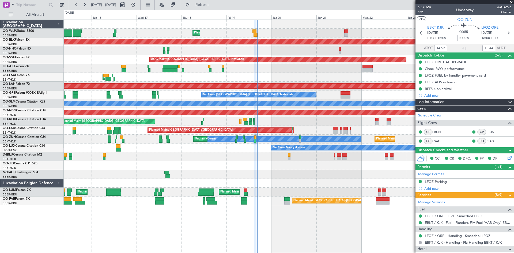
click at [340, 176] on div at bounding box center [289, 174] width 450 height 9
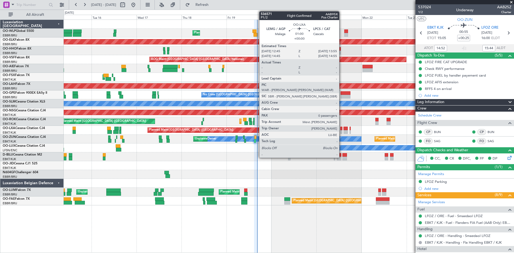
click at [341, 131] on div at bounding box center [341, 132] width 2 height 4
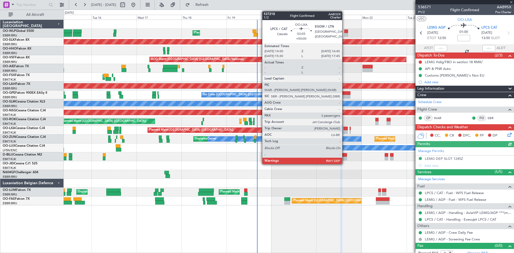
click at [344, 129] on div at bounding box center [345, 129] width 4 height 4
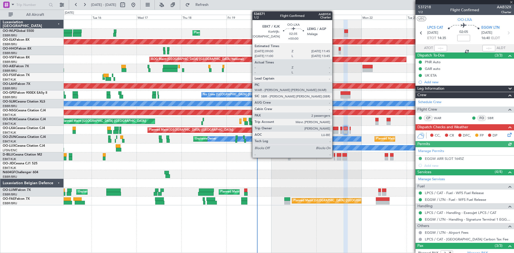
click at [334, 131] on div at bounding box center [335, 132] width 5 height 4
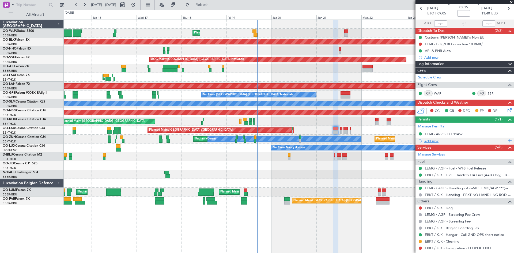
scroll to position [54, 0]
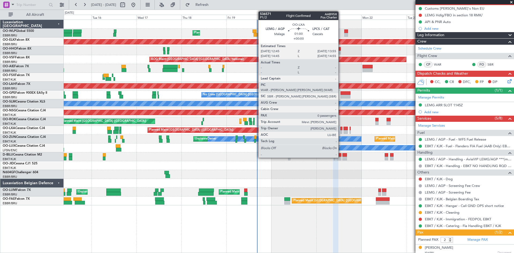
click at [341, 130] on div at bounding box center [341, 129] width 2 height 4
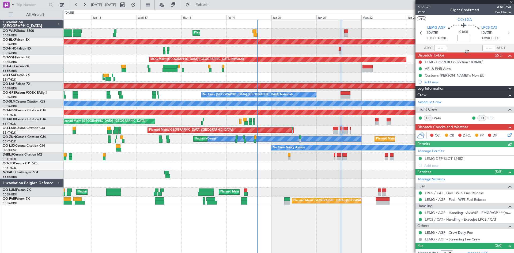
scroll to position [5, 0]
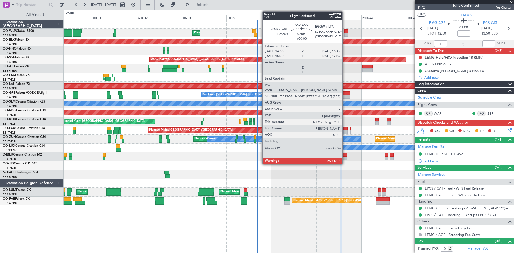
click at [345, 132] on div at bounding box center [345, 132] width 4 height 4
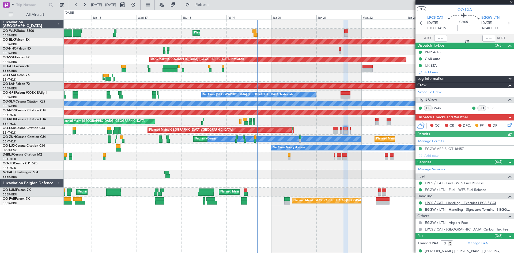
scroll to position [27, 0]
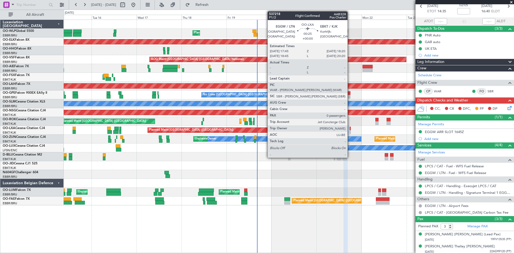
click at [350, 133] on div at bounding box center [349, 132] width 1 height 4
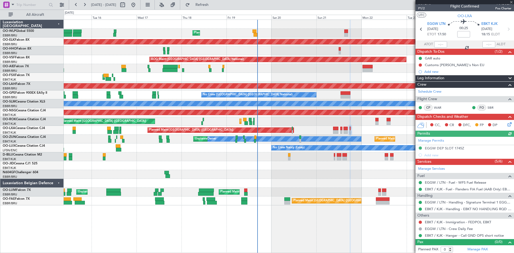
scroll to position [5, 0]
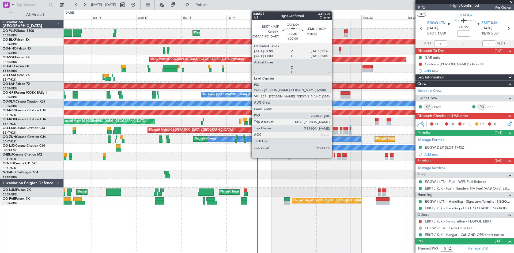
click at [334, 132] on div at bounding box center [335, 132] width 5 height 4
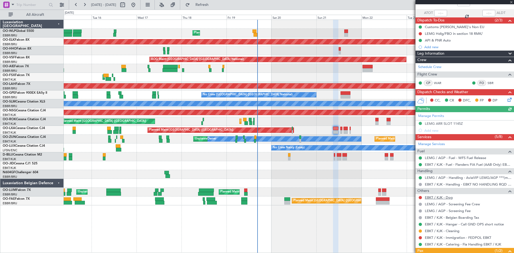
scroll to position [69, 0]
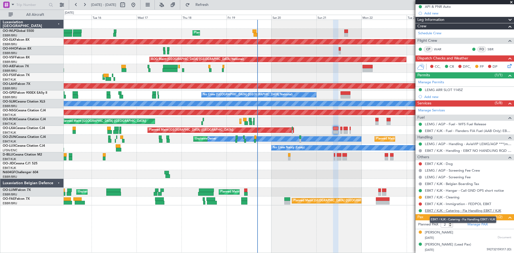
click at [455, 211] on link "EBKT / KJK - Catering - Fia Handling EBKT / KJK" at bounding box center [463, 210] width 76 height 5
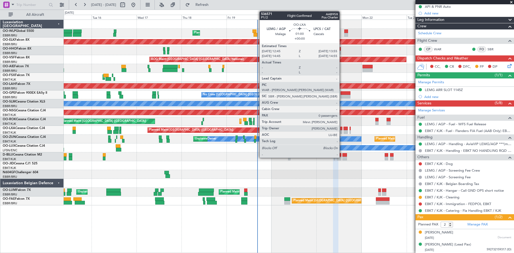
click at [342, 129] on div at bounding box center [341, 129] width 2 height 4
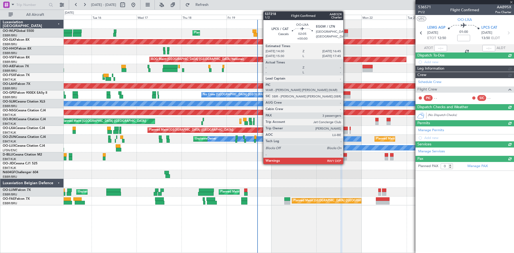
scroll to position [0, 0]
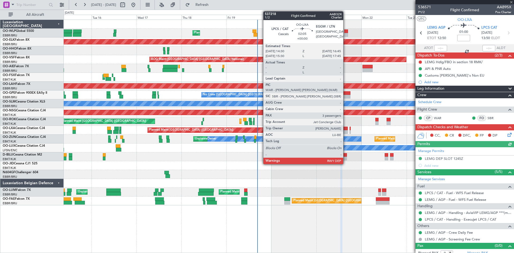
click at [345, 130] on div at bounding box center [345, 129] width 4 height 4
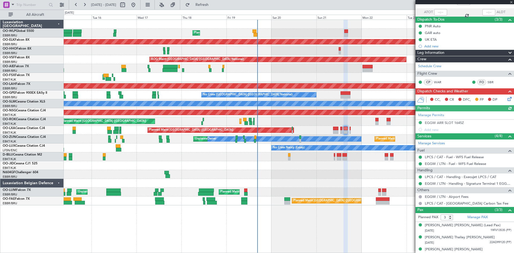
scroll to position [41, 0]
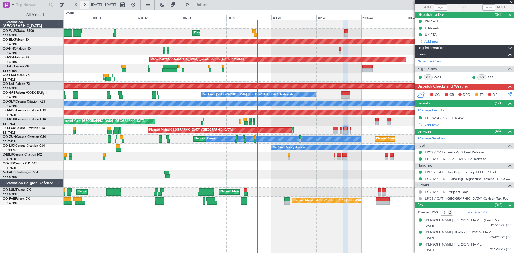
click at [84, 5] on button at bounding box center [84, 5] width 9 height 9
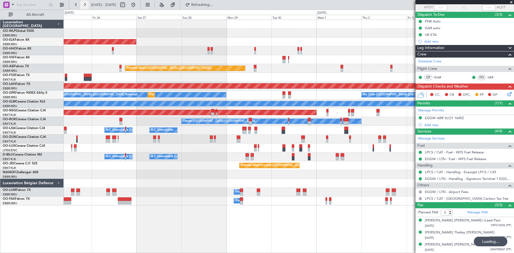
click at [84, 5] on button at bounding box center [84, 5] width 9 height 9
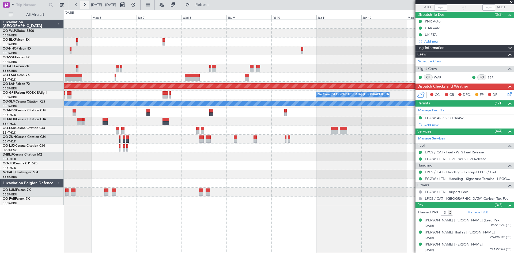
click at [84, 5] on button at bounding box center [84, 5] width 9 height 9
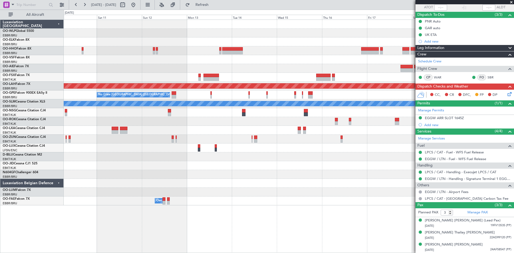
click at [343, 70] on div "Planned Maint Alton-st Louis (St Louis Regl) No Crew Brussels (Brussels Nationa…" at bounding box center [289, 112] width 450 height 185
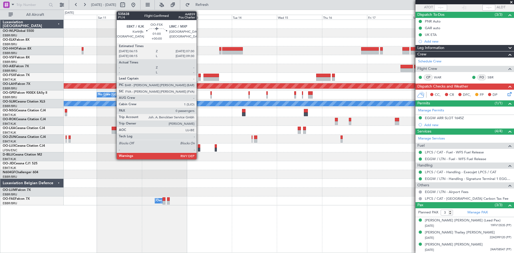
click at [199, 78] on div at bounding box center [199, 79] width 2 height 4
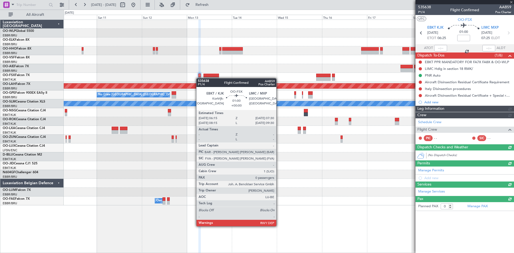
scroll to position [0, 0]
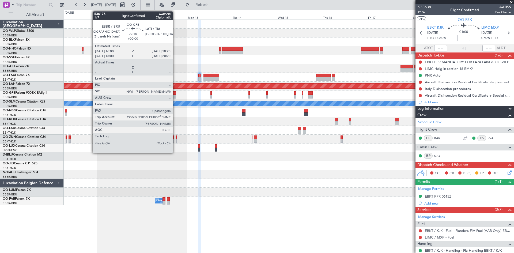
click at [173, 95] on div at bounding box center [174, 97] width 5 height 4
type input "1"
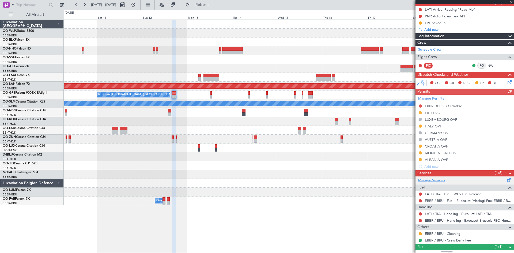
scroll to position [70, 0]
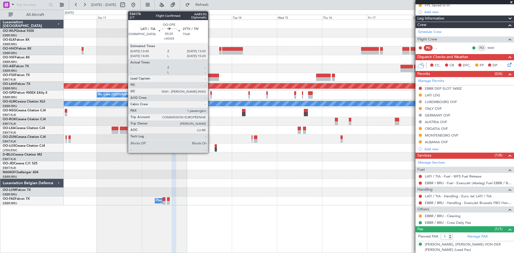
click at [210, 93] on div at bounding box center [210, 93] width 1 height 4
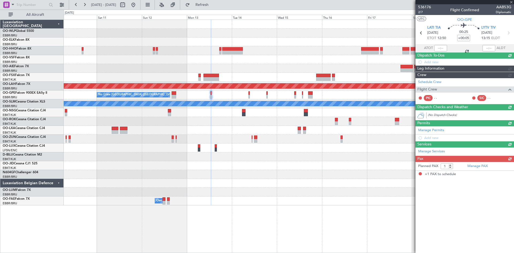
scroll to position [0, 0]
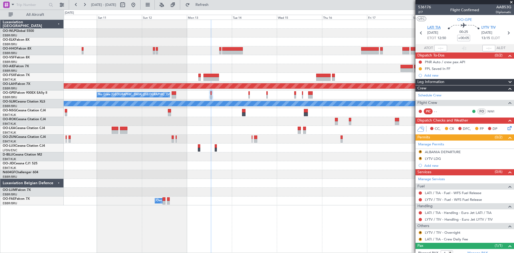
click at [432, 29] on span "LATI TIA" at bounding box center [433, 27] width 13 height 5
click at [419, 12] on span "2/7" at bounding box center [424, 12] width 13 height 5
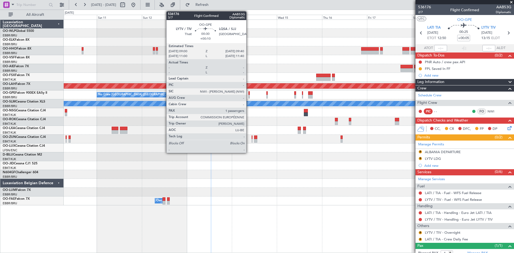
click at [249, 94] on div at bounding box center [248, 93] width 1 height 4
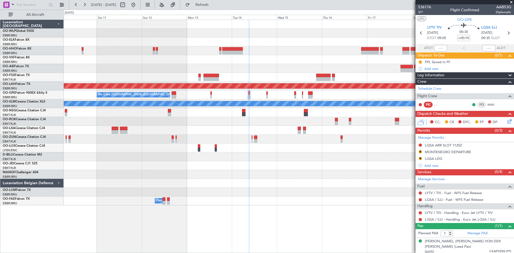
click at [267, 95] on div "No Crew Brussels (Brussels National) No Crew Brussels (Brussels National) Plann…" at bounding box center [289, 94] width 450 height 9
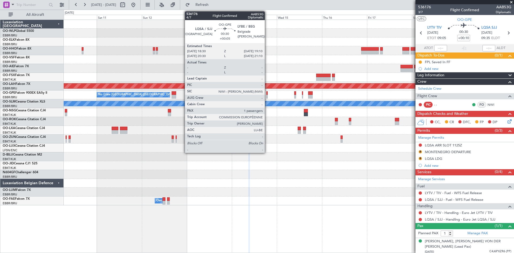
click at [267, 95] on div at bounding box center [266, 97] width 1 height 4
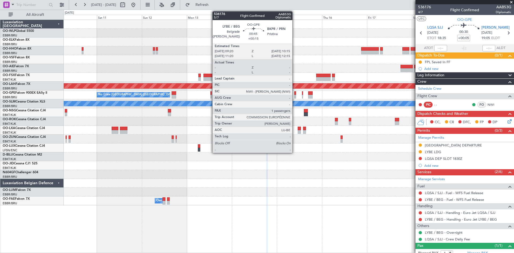
click at [295, 94] on div at bounding box center [295, 93] width 2 height 4
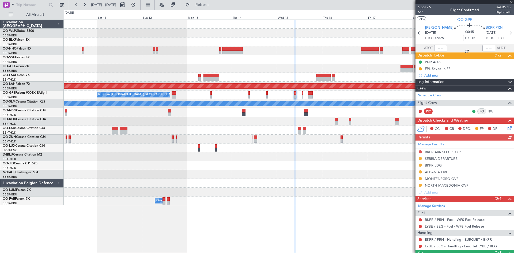
click at [303, 96] on div "No Crew Brussels (Brussels National) No Crew Brussels (Brussels National) Plann…" at bounding box center [289, 94] width 450 height 9
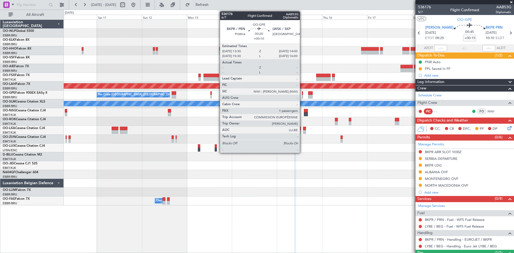
click at [302, 96] on div at bounding box center [302, 97] width 1 height 4
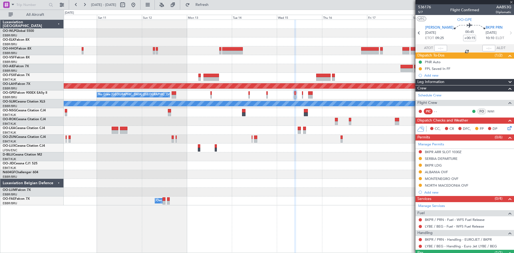
type input "+00:10"
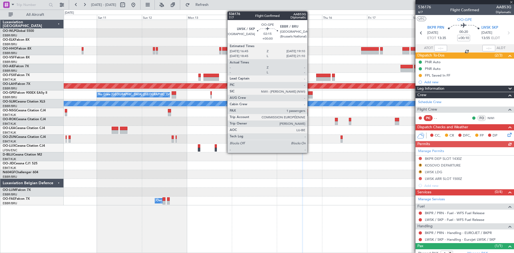
click at [310, 96] on div at bounding box center [310, 97] width 5 height 4
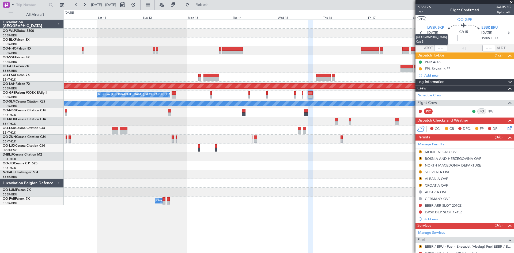
click at [436, 28] on span "LWSK SKP" at bounding box center [435, 27] width 17 height 5
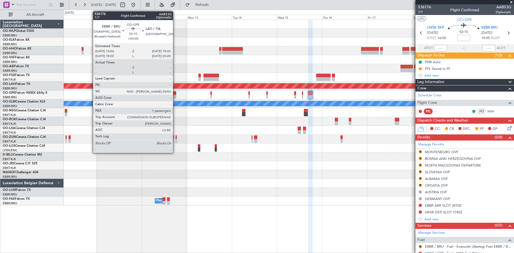
click at [175, 96] on div at bounding box center [174, 97] width 5 height 4
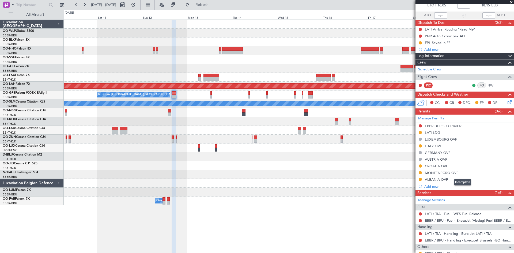
scroll to position [27, 0]
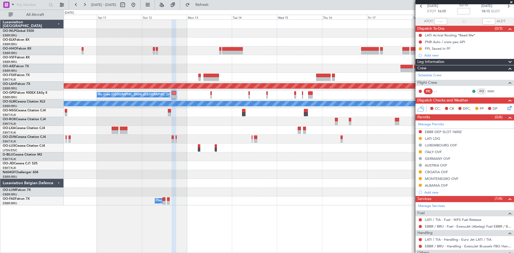
click at [210, 96] on div "No Crew Brussels (Brussels National) No Crew Brussels (Brussels National) Plann…" at bounding box center [289, 94] width 450 height 9
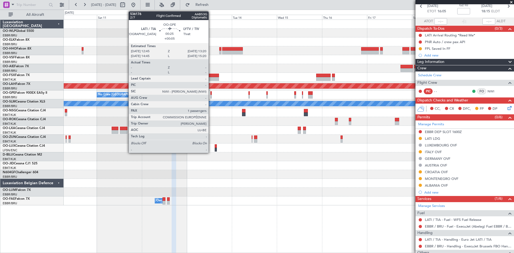
click at [211, 96] on div at bounding box center [210, 97] width 1 height 4
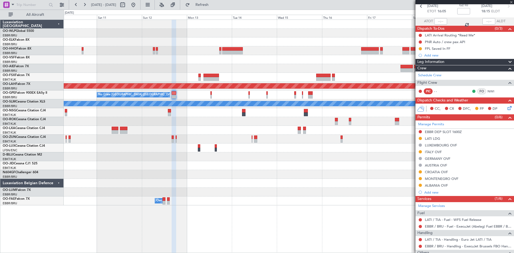
type input "+00:05"
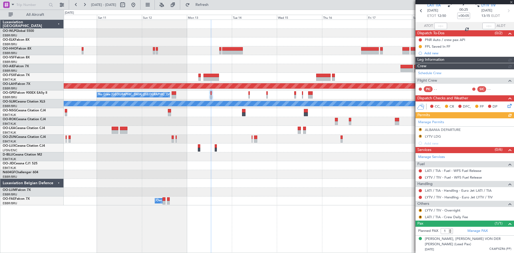
scroll to position [0, 0]
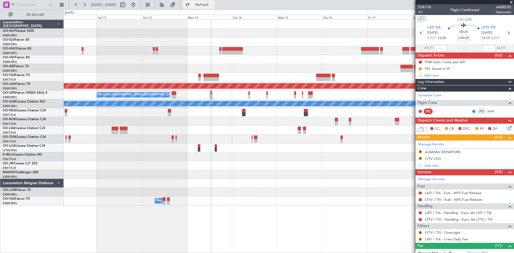
click at [213, 4] on span "Refresh" at bounding box center [202, 5] width 22 height 4
click at [138, 3] on button at bounding box center [133, 5] width 9 height 9
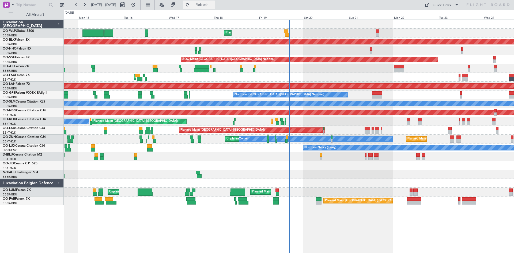
click at [211, 6] on span "Refresh" at bounding box center [202, 5] width 22 height 4
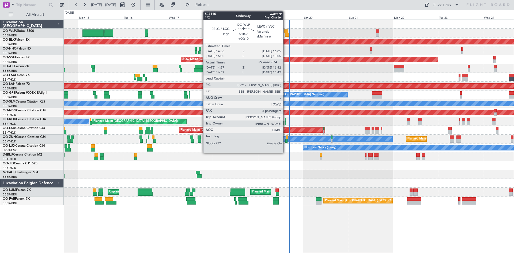
click at [286, 36] on div at bounding box center [287, 35] width 4 height 4
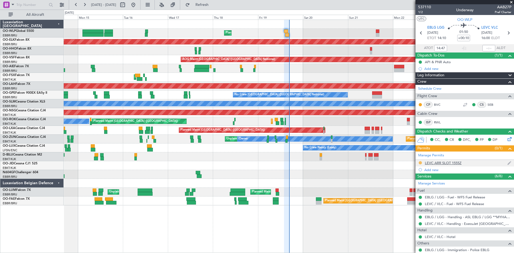
click at [421, 162] on button at bounding box center [420, 162] width 3 height 3
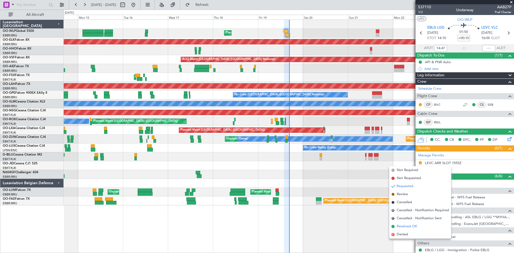
click at [405, 227] on span "Received OK" at bounding box center [407, 226] width 20 height 5
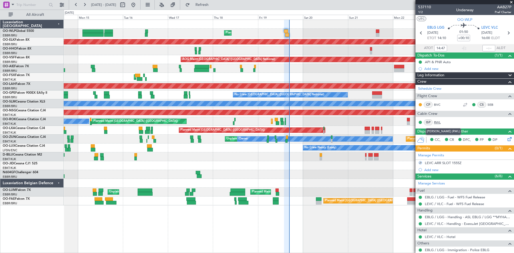
click at [438, 122] on link "RWL" at bounding box center [440, 122] width 12 height 5
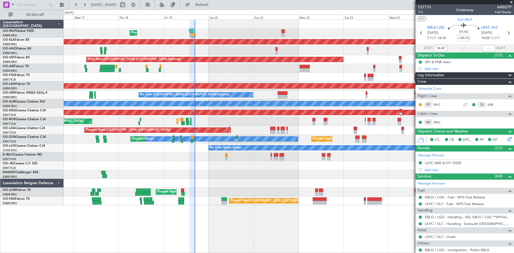
click at [277, 121] on div "Planned Maint Paris (Le Bourget) Planned Maint Kortrijk-Wevelgem Owner Kortrijk…" at bounding box center [289, 121] width 450 height 9
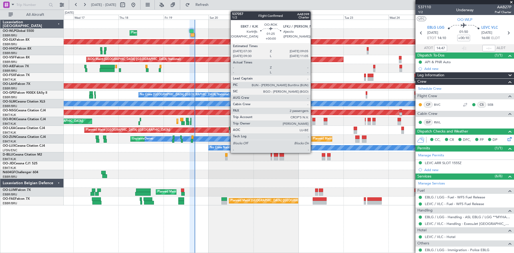
click at [313, 124] on div at bounding box center [313, 123] width 3 height 4
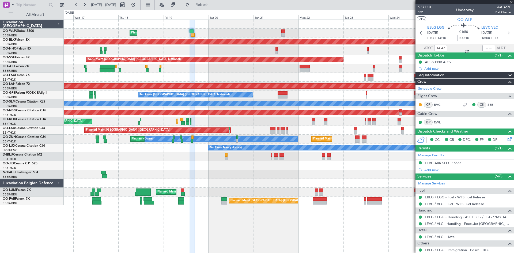
type input "2"
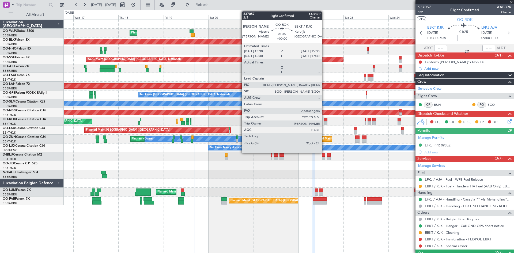
click at [324, 123] on div at bounding box center [326, 123] width 4 height 4
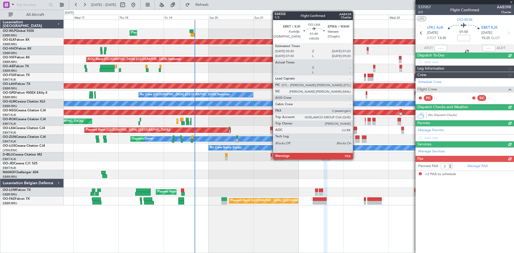
click at [355, 129] on div at bounding box center [354, 129] width 3 height 4
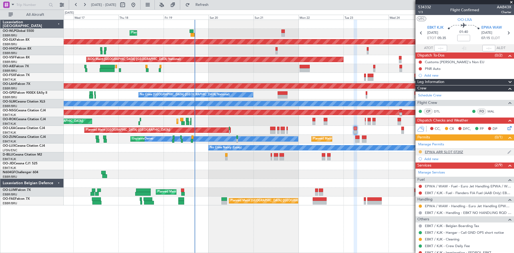
click at [420, 153] on mat-tooltip-component "Requested" at bounding box center [420, 160] width 24 height 14
click at [419, 153] on button at bounding box center [420, 151] width 3 height 3
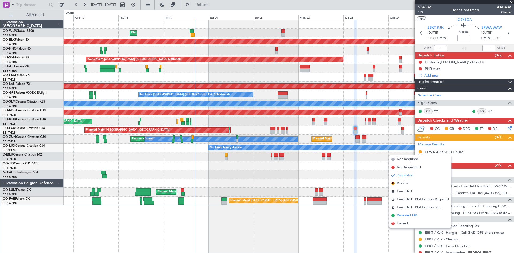
click at [408, 214] on span "Received OK" at bounding box center [407, 215] width 20 height 5
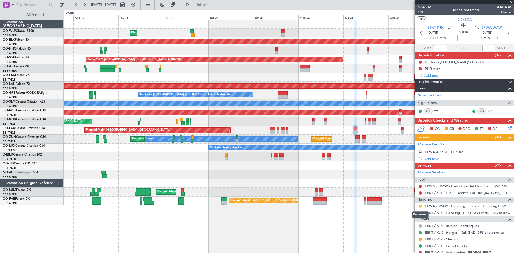
click at [421, 205] on button at bounding box center [420, 205] width 3 height 3
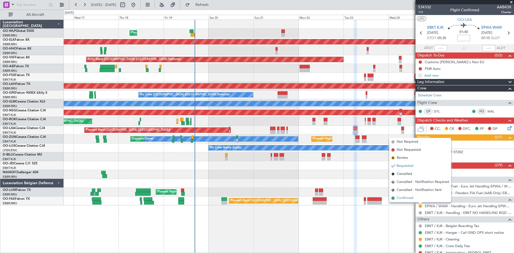
click at [405, 199] on span "Confirmed" at bounding box center [405, 197] width 17 height 5
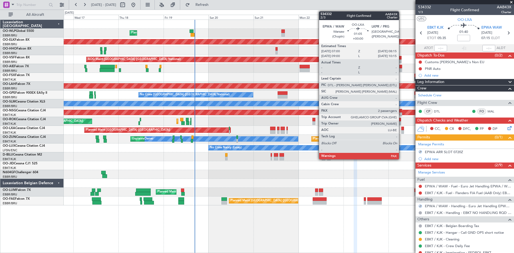
click at [401, 130] on div at bounding box center [402, 132] width 2 height 4
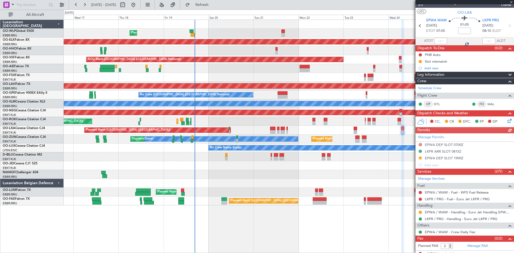
scroll to position [12, 0]
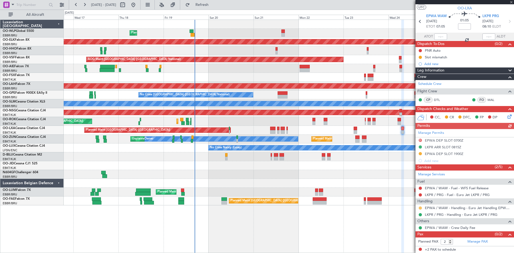
click at [420, 207] on button at bounding box center [420, 207] width 3 height 3
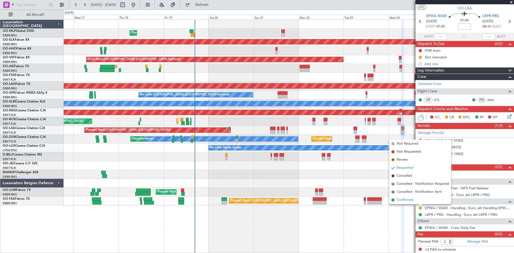
click at [411, 200] on span "Confirmed" at bounding box center [405, 199] width 17 height 5
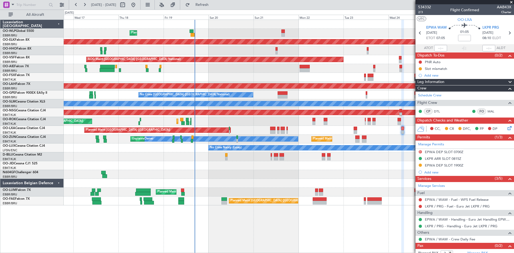
scroll to position [12, 0]
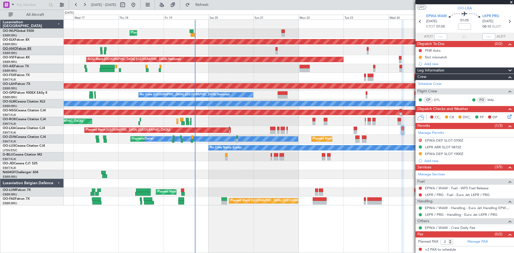
click at [26, 48] on link "OO-HHO Falcon 8X" at bounding box center [17, 48] width 29 height 3
click at [211, 5] on span "Refresh" at bounding box center [202, 5] width 22 height 4
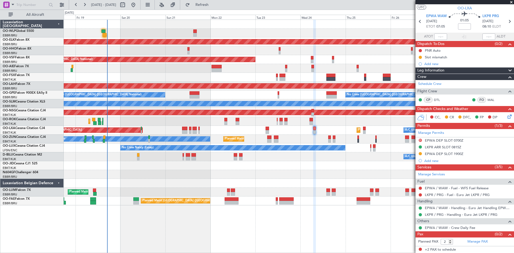
click at [351, 184] on div "Planned Maint Liege Planned Maint [GEOGRAPHIC_DATA]-[GEOGRAPHIC_DATA] AOG Maint…" at bounding box center [289, 112] width 450 height 185
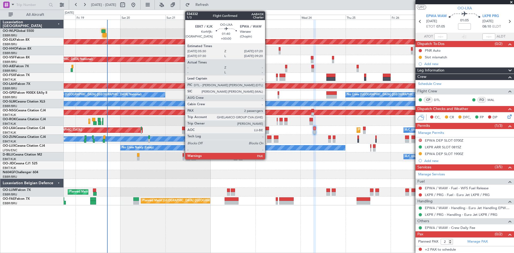
click at [267, 129] on div at bounding box center [266, 129] width 3 height 4
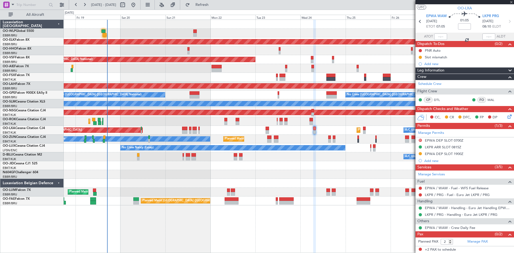
scroll to position [0, 0]
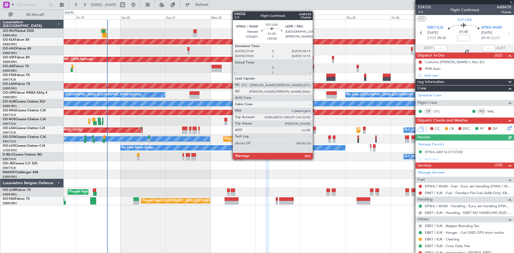
click at [315, 127] on div at bounding box center [314, 129] width 2 height 4
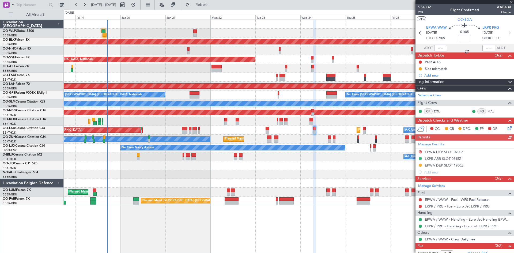
click at [468, 198] on link "EPWA / WAW - Fuel - WFS Fuel Release" at bounding box center [457, 199] width 64 height 5
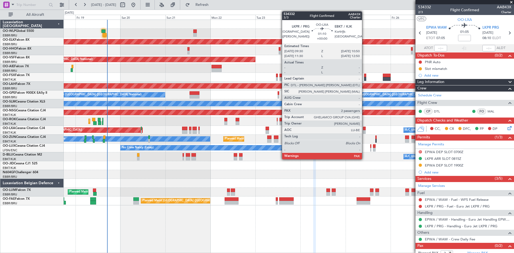
click at [364, 130] on div at bounding box center [364, 129] width 3 height 4
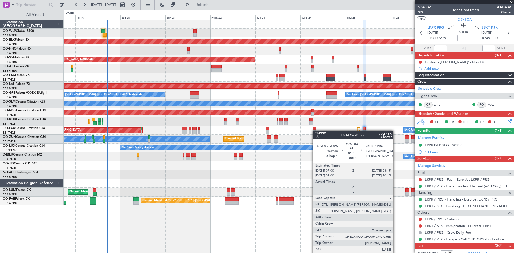
click at [314, 131] on div "A/C Unavailable [GEOGRAPHIC_DATA] ([GEOGRAPHIC_DATA] National) A/C Unavailable …" at bounding box center [289, 130] width 450 height 9
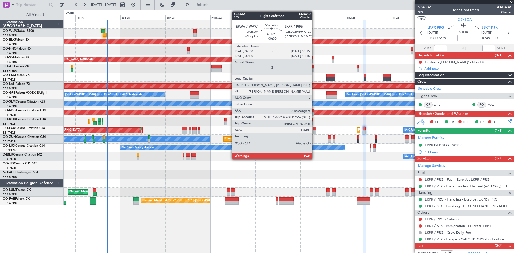
click at [314, 131] on div at bounding box center [314, 132] width 2 height 4
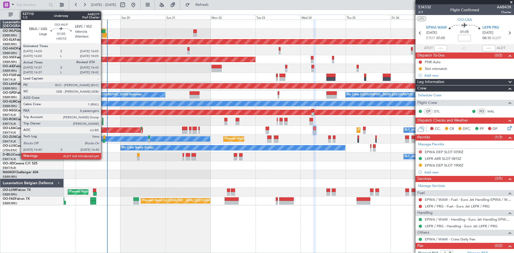
click at [103, 34] on div at bounding box center [104, 35] width 4 height 4
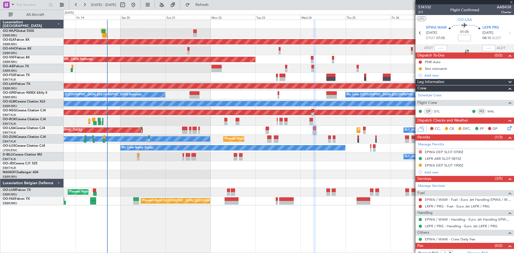
type input "+00:10"
type input "14:47"
type input "8"
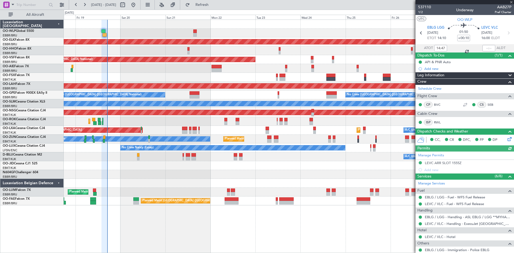
click at [482, 48] on div at bounding box center [488, 48] width 13 height 6
click at [485, 48] on div at bounding box center [488, 48] width 13 height 6
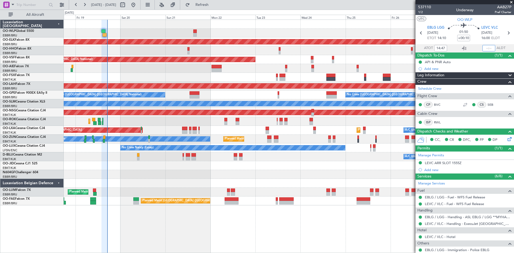
click at [485, 48] on input "text" at bounding box center [488, 48] width 13 height 6
click at [355, 13] on div "0 0 Thu 18 Fri 19 Sat 20 Sun 21 Mon 22 Tue 23 [DATE] Thu 25 Fri 26 Sat 27 Sun 28" at bounding box center [289, 15] width 450 height 10
type input "16:35"
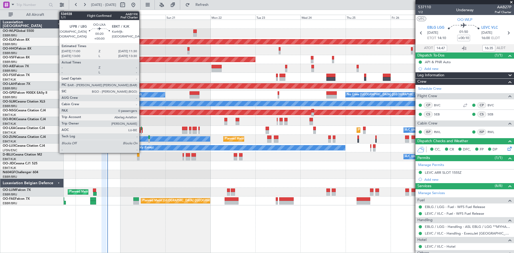
click at [142, 129] on div at bounding box center [141, 129] width 1 height 4
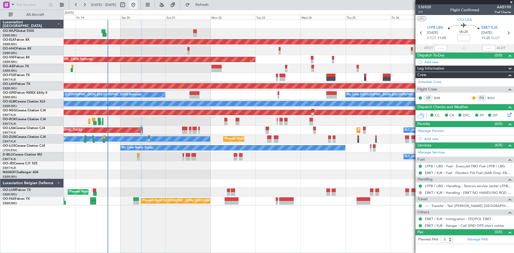
click at [138, 7] on button at bounding box center [133, 5] width 9 height 9
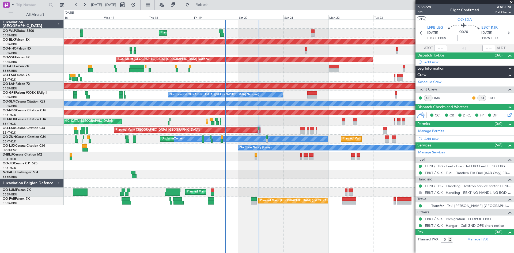
click at [247, 178] on div "Planned Maint Liege Planned Maint [GEOGRAPHIC_DATA]-[GEOGRAPHIC_DATA] AOG Maint…" at bounding box center [289, 112] width 450 height 185
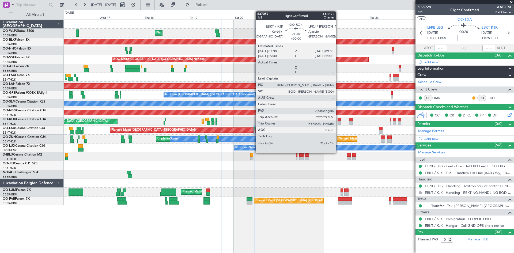
click at [338, 121] on div at bounding box center [338, 120] width 3 height 4
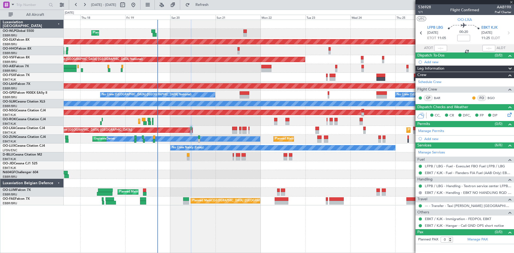
click at [304, 142] on div "Planned Maint Liege Planned Maint [GEOGRAPHIC_DATA]-[GEOGRAPHIC_DATA] AOG Maint…" at bounding box center [289, 112] width 450 height 185
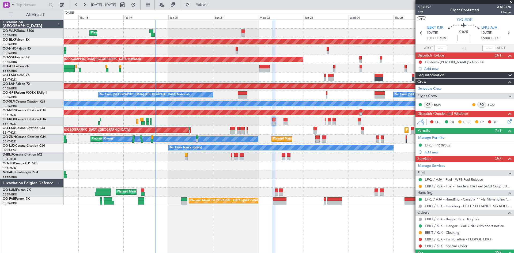
click at [326, 123] on div "Planned Maint Kortrijk-[GEOGRAPHIC_DATA] Planned Maint [GEOGRAPHIC_DATA] ([GEOG…" at bounding box center [289, 121] width 450 height 9
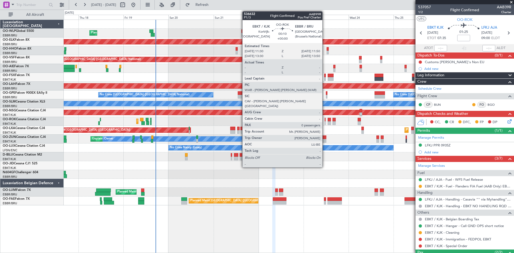
click at [325, 122] on div at bounding box center [325, 123] width 1 height 4
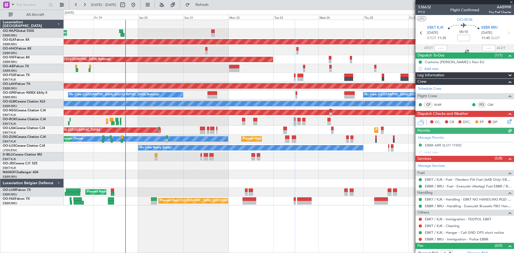
click at [315, 130] on div "Planned Maint Liege Planned Maint [GEOGRAPHIC_DATA]-[GEOGRAPHIC_DATA] AOG Maint…" at bounding box center [289, 112] width 450 height 185
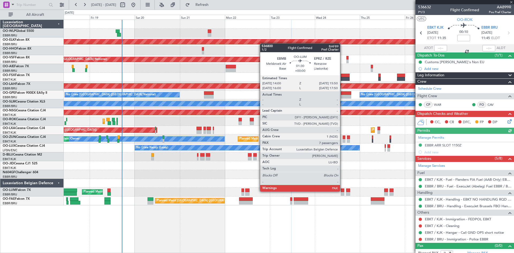
click at [343, 191] on div at bounding box center [342, 190] width 3 height 4
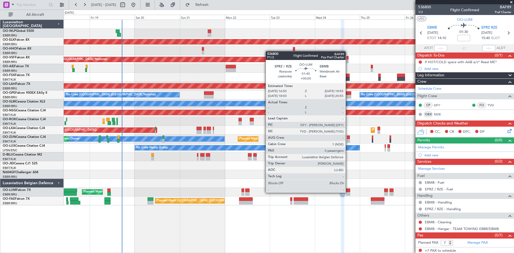
click at [348, 192] on div at bounding box center [348, 194] width 4 height 4
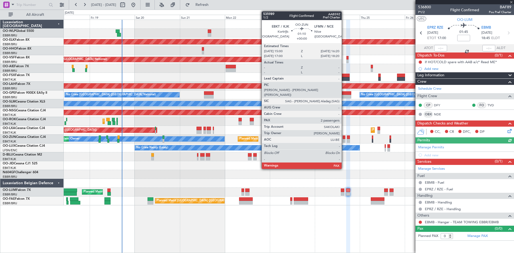
click at [344, 140] on div at bounding box center [344, 141] width 3 height 4
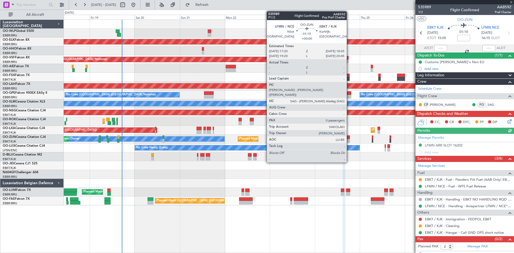
click at [349, 139] on div at bounding box center [348, 141] width 3 height 4
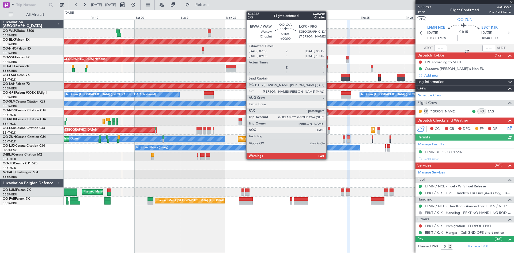
click at [329, 128] on div at bounding box center [329, 129] width 2 height 4
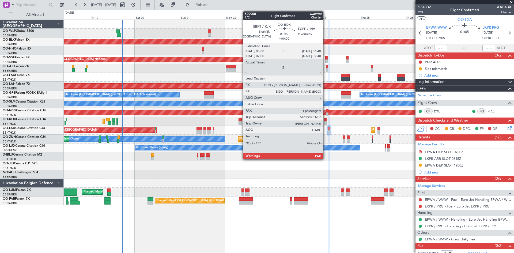
click at [325, 120] on div at bounding box center [325, 120] width 3 height 4
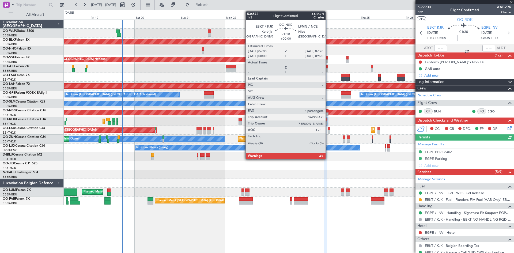
click at [328, 112] on div at bounding box center [327, 111] width 3 height 4
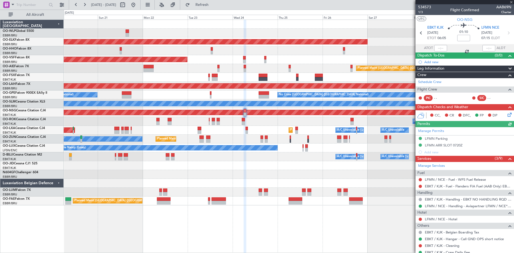
click at [280, 134] on div "Planned Maint Liege Planned Maint [GEOGRAPHIC_DATA]-[GEOGRAPHIC_DATA] AOG Maint…" at bounding box center [289, 112] width 450 height 185
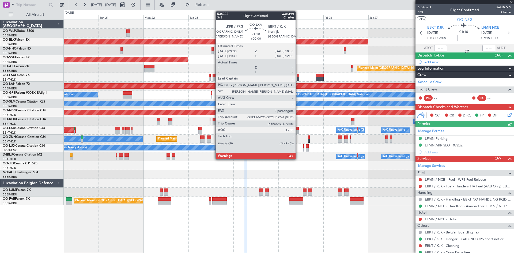
click at [298, 130] on div at bounding box center [297, 132] width 3 height 4
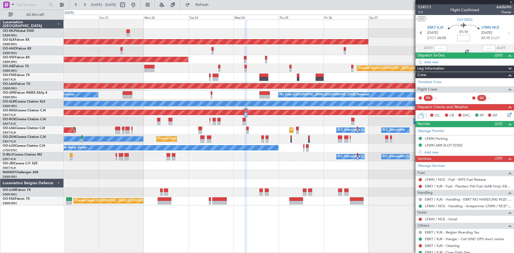
type input "2"
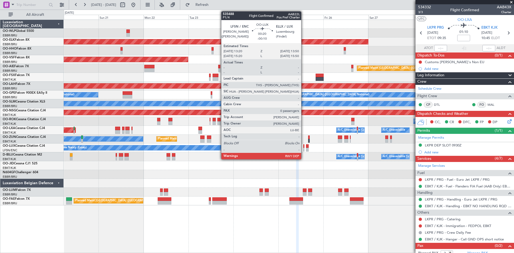
click at [303, 147] on div at bounding box center [303, 146] width 1 height 4
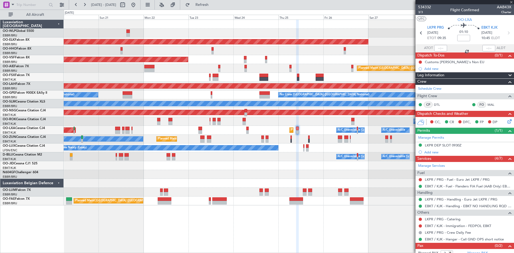
type input "-00:10"
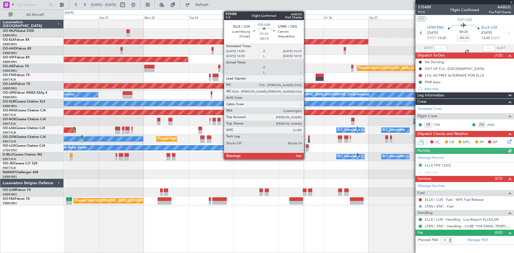
click at [306, 147] on div at bounding box center [307, 146] width 3 height 4
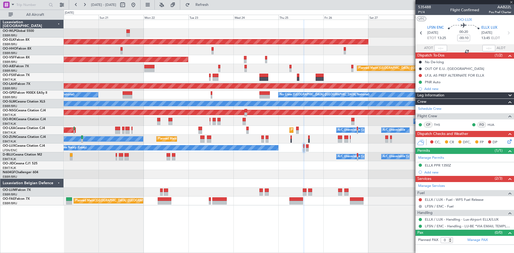
type input "2"
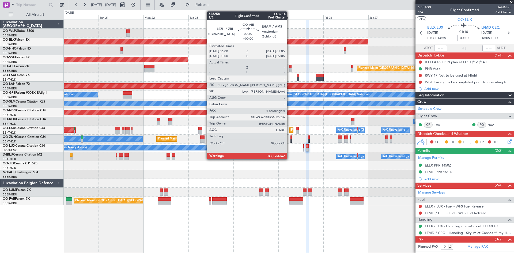
click at [289, 68] on div at bounding box center [290, 67] width 2 height 4
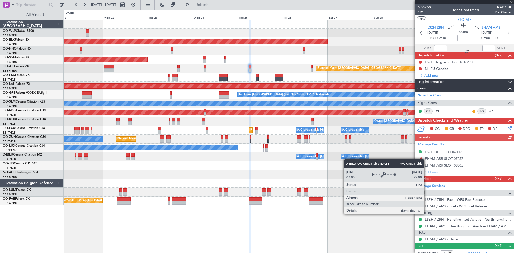
click at [314, 159] on div "A/C Unavailable [GEOGRAPHIC_DATA] ([GEOGRAPHIC_DATA] National) A/C Unavailable …" at bounding box center [289, 156] width 450 height 9
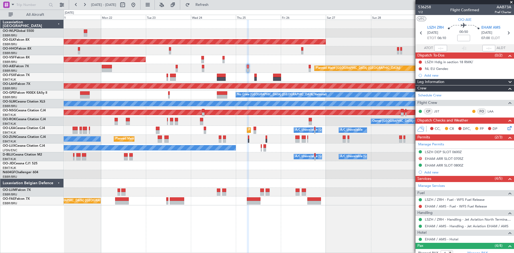
click at [301, 51] on div at bounding box center [289, 50] width 450 height 9
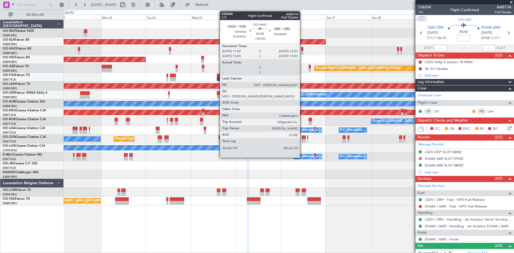
click at [302, 52] on div at bounding box center [302, 53] width 2 height 4
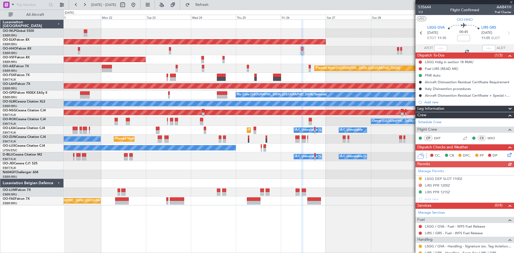
scroll to position [27, 0]
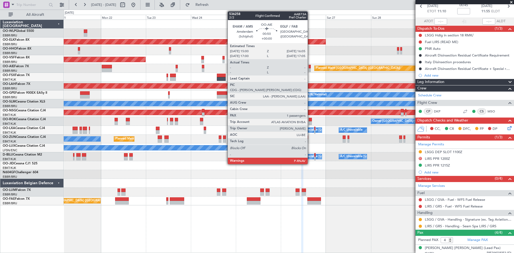
click at [310, 68] on div at bounding box center [310, 67] width 2 height 4
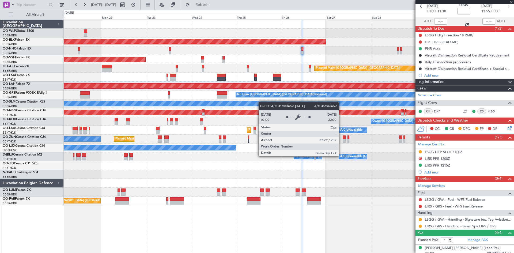
scroll to position [0, 0]
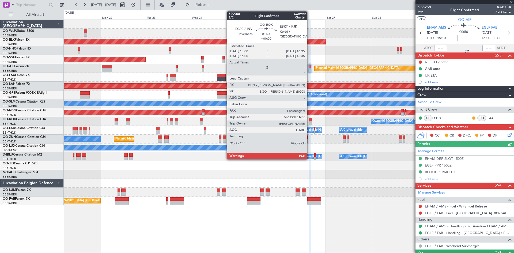
click at [309, 119] on div at bounding box center [310, 120] width 3 height 4
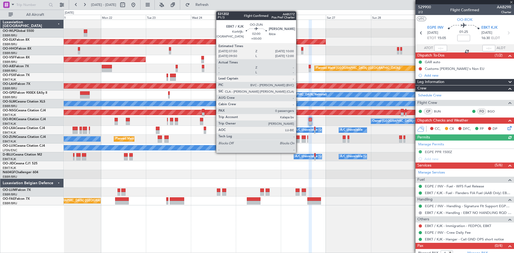
click at [298, 139] on div at bounding box center [297, 141] width 4 height 4
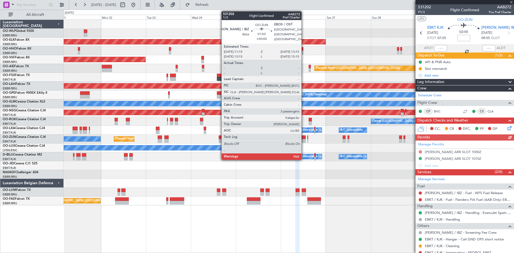
click at [304, 139] on div at bounding box center [304, 141] width 4 height 4
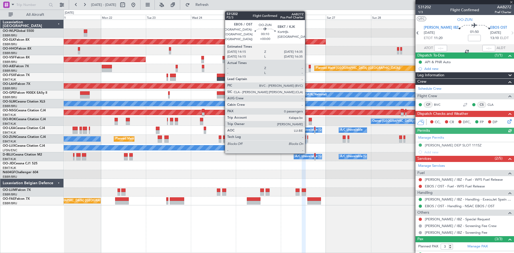
click at [307, 139] on div at bounding box center [307, 141] width 1 height 4
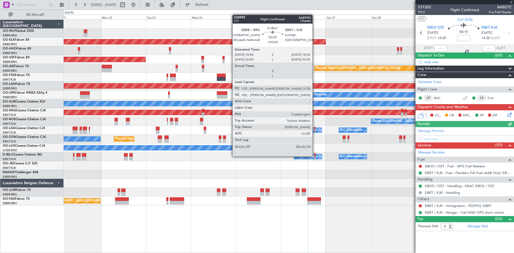
click at [315, 156] on div at bounding box center [314, 155] width 1 height 4
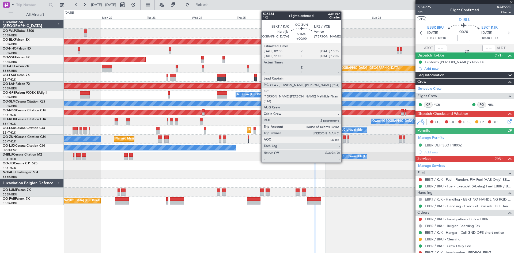
click at [344, 140] on div at bounding box center [344, 141] width 3 height 4
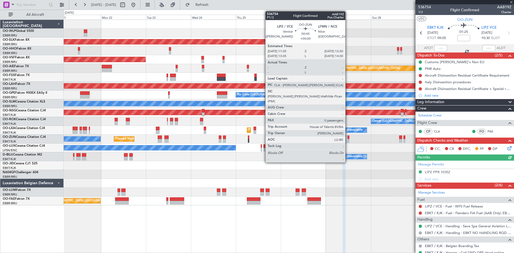
click at [348, 140] on div at bounding box center [348, 141] width 2 height 4
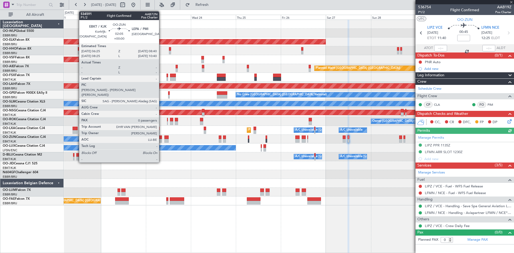
click at [161, 136] on div at bounding box center [160, 137] width 4 height 4
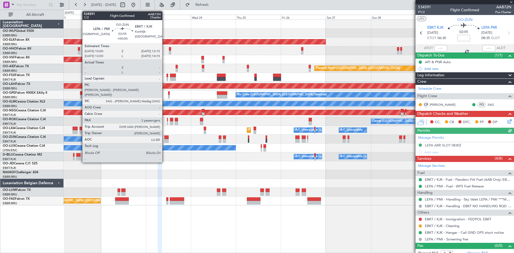
click at [165, 136] on div at bounding box center [166, 137] width 4 height 4
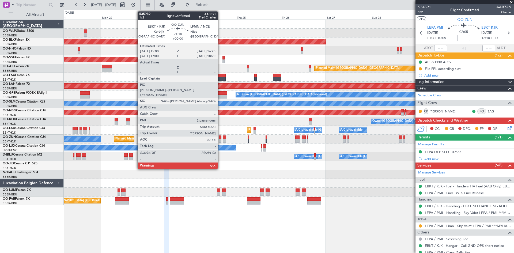
click at [220, 140] on div at bounding box center [220, 141] width 3 height 4
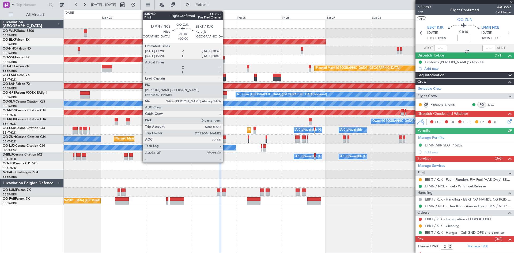
click at [225, 140] on div at bounding box center [224, 141] width 3 height 4
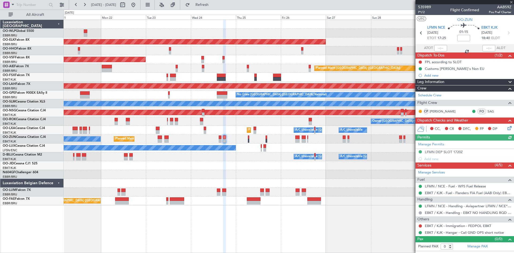
click at [295, 139] on div at bounding box center [297, 141] width 4 height 4
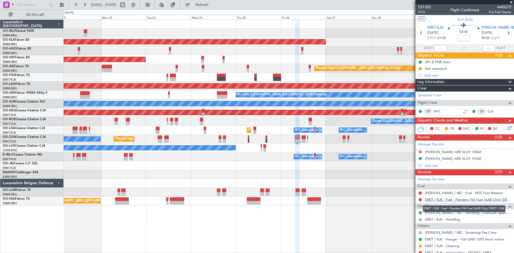
click at [452, 201] on link "EBKT / KJK - Fuel - Flanders FIA Fuel (AAB Only) EBKT / KJK" at bounding box center [468, 199] width 86 height 5
click at [197, 5] on fb-refresh-button "Refresh" at bounding box center [198, 5] width 37 height 10
click at [202, 3] on button "Refresh" at bounding box center [199, 5] width 32 height 9
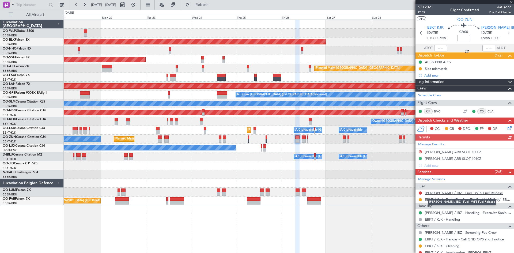
click at [447, 193] on link "[PERSON_NAME] / IBZ - Fuel - WFS Fuel Release" at bounding box center [464, 193] width 78 height 5
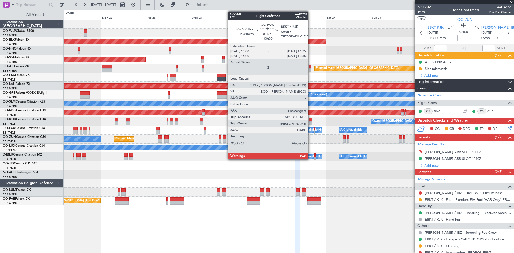
click at [310, 120] on div at bounding box center [310, 120] width 3 height 4
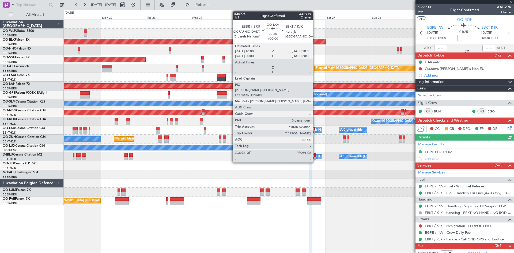
click at [315, 131] on div "A/C Unavailable [GEOGRAPHIC_DATA] ([GEOGRAPHIC_DATA] National)" at bounding box center [345, 130] width 100 height 8
click at [315, 131] on div at bounding box center [314, 132] width 1 height 4
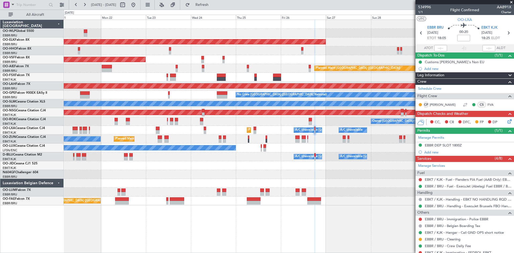
click at [256, 131] on div "A/C Unavailable Brussels (Brussels National) A/C Unavailable Planned Maint Kort…" at bounding box center [289, 130] width 450 height 9
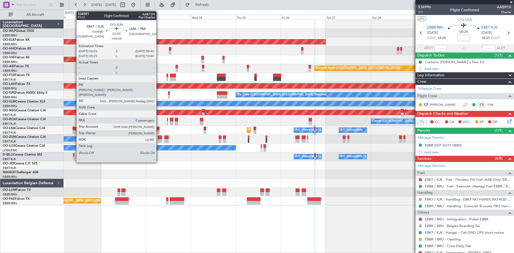
click at [159, 138] on div at bounding box center [160, 137] width 4 height 4
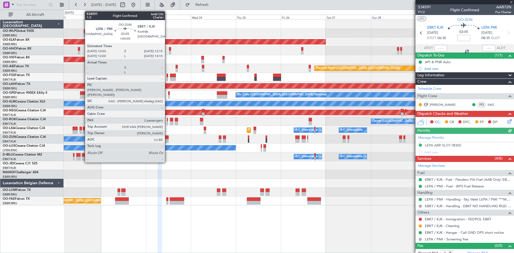
click at [169, 138] on div "Planned Maint Kortrijk-Wevelgem Owner" at bounding box center [289, 139] width 450 height 9
click at [167, 139] on div at bounding box center [166, 137] width 4 height 4
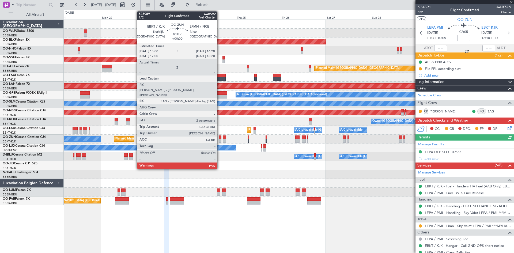
click at [219, 140] on div at bounding box center [220, 141] width 3 height 4
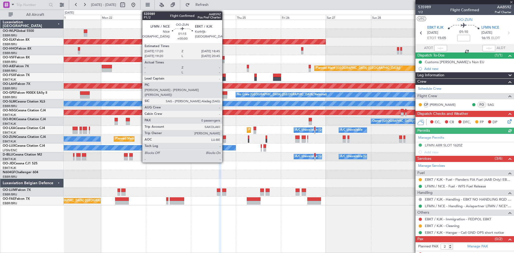
click at [225, 140] on div at bounding box center [224, 141] width 3 height 4
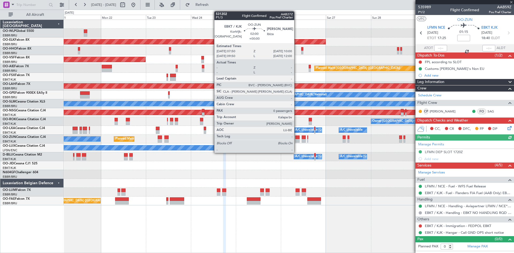
click at [296, 139] on div at bounding box center [297, 141] width 4 height 4
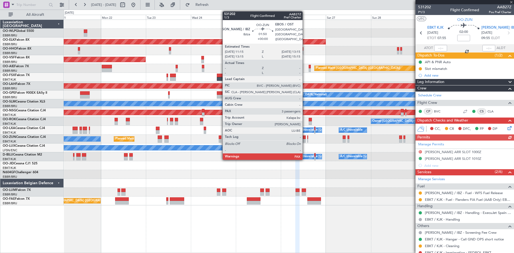
click at [305, 137] on div at bounding box center [304, 137] width 4 height 4
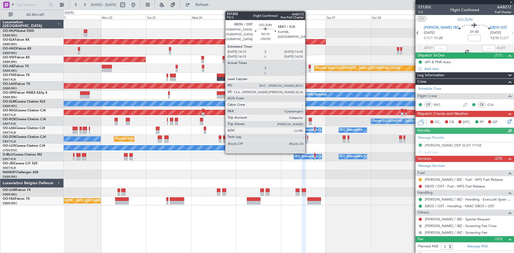
click at [307, 140] on div at bounding box center [307, 141] width 1 height 4
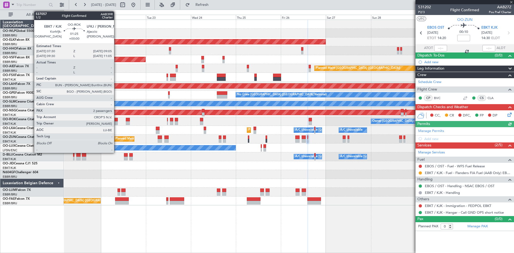
click at [116, 123] on div at bounding box center [116, 123] width 3 height 4
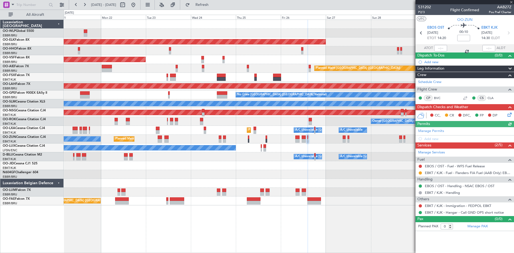
type input "2"
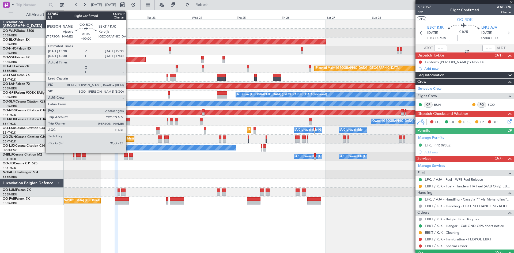
click at [128, 120] on div at bounding box center [128, 120] width 4 height 4
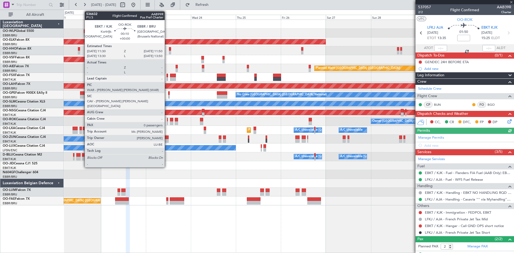
click at [167, 122] on div at bounding box center [167, 123] width 1 height 4
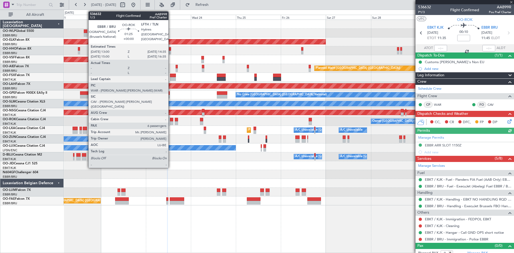
click at [171, 120] on div at bounding box center [171, 120] width 3 height 4
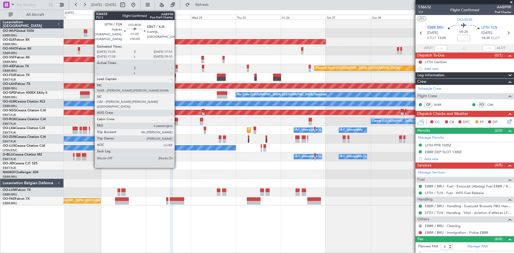
click at [177, 121] on div at bounding box center [176, 120] width 3 height 4
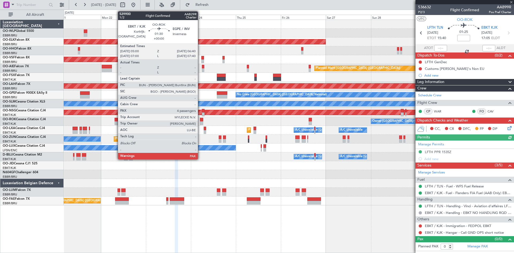
click at [200, 122] on div at bounding box center [201, 123] width 3 height 4
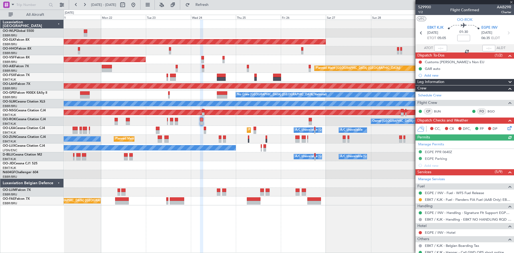
click at [312, 121] on div "Owner [GEOGRAPHIC_DATA]-[GEOGRAPHIC_DATA] Planned Maint [GEOGRAPHIC_DATA]-[GEOG…" at bounding box center [289, 121] width 450 height 9
click at [306, 121] on div "Owner [GEOGRAPHIC_DATA]-[GEOGRAPHIC_DATA] Planned Maint [GEOGRAPHIC_DATA]-[GEOG…" at bounding box center [289, 121] width 450 height 9
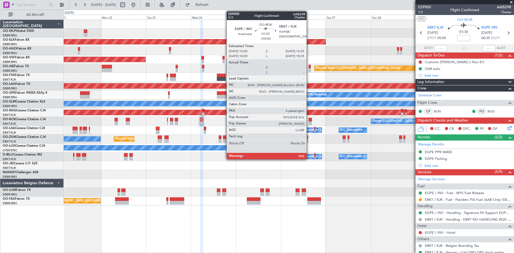
click at [309, 121] on div at bounding box center [310, 123] width 3 height 4
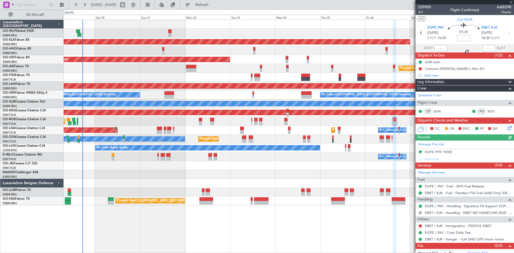
click at [265, 176] on div "Planned Maint Liege Planned Maint [GEOGRAPHIC_DATA]-[GEOGRAPHIC_DATA] AOG Maint…" at bounding box center [289, 112] width 450 height 185
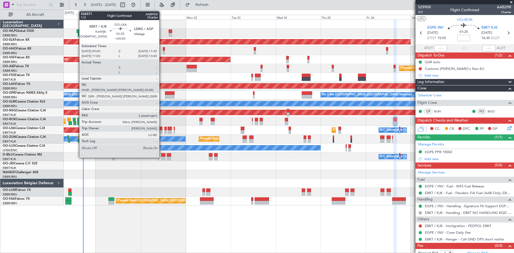
click at [162, 130] on div at bounding box center [159, 132] width 5 height 4
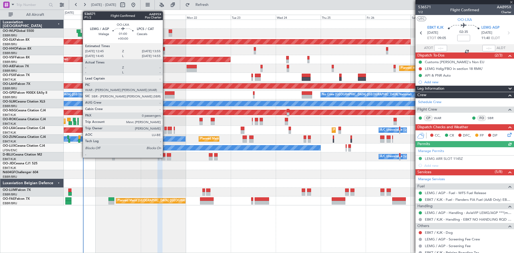
click at [165, 130] on div at bounding box center [165, 129] width 2 height 4
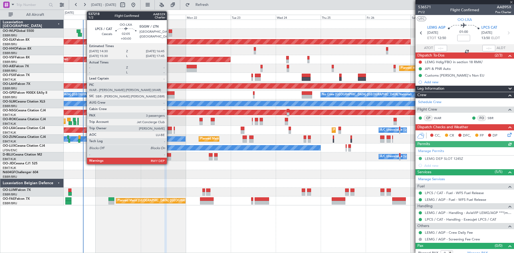
click at [169, 130] on div at bounding box center [170, 129] width 4 height 4
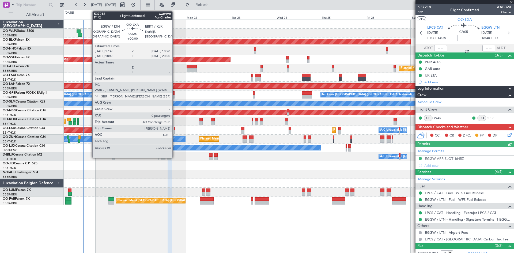
click at [175, 129] on div at bounding box center [174, 129] width 1 height 4
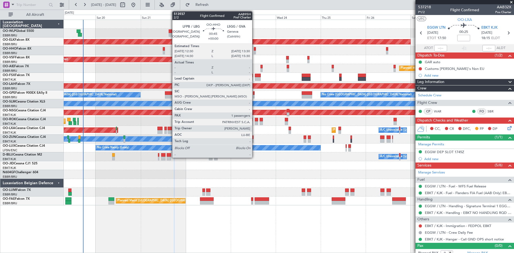
click at [254, 48] on div at bounding box center [255, 49] width 2 height 4
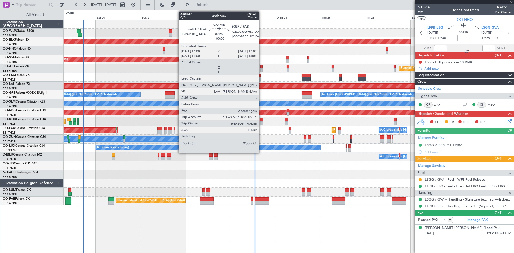
click at [261, 66] on div at bounding box center [261, 67] width 2 height 4
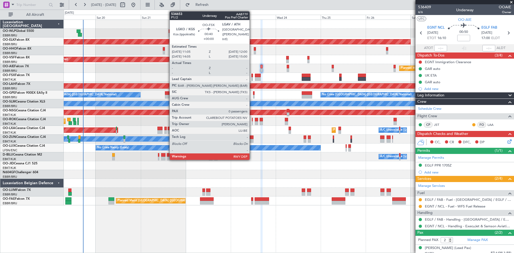
click at [252, 77] on div at bounding box center [252, 76] width 2 height 4
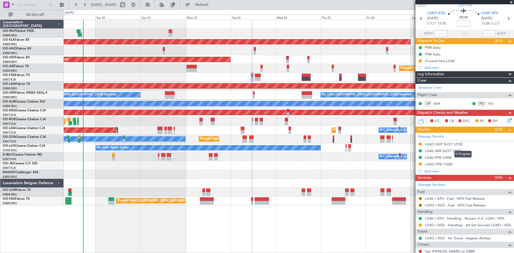
scroll to position [27, 0]
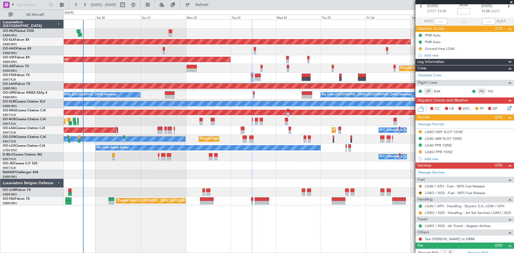
click at [419, 187] on button "R" at bounding box center [420, 186] width 3 height 3
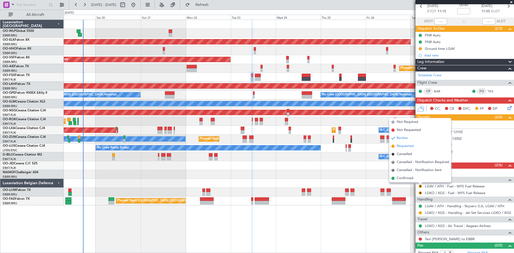
click at [399, 144] on span "Requested" at bounding box center [405, 145] width 17 height 5
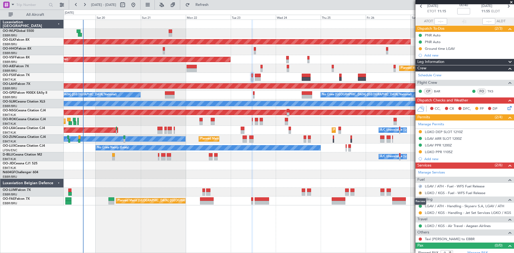
click at [420, 191] on button "R" at bounding box center [420, 192] width 3 height 3
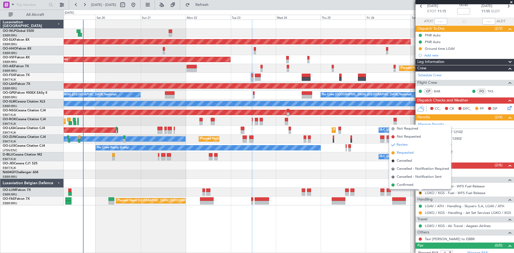
click at [400, 154] on span "Requested" at bounding box center [405, 152] width 17 height 5
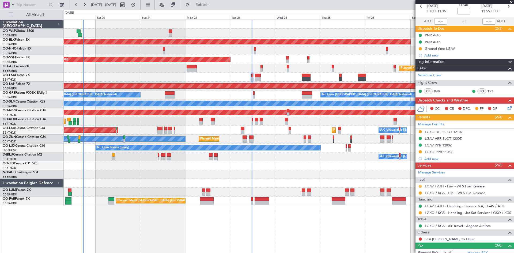
click at [419, 186] on button at bounding box center [420, 186] width 3 height 3
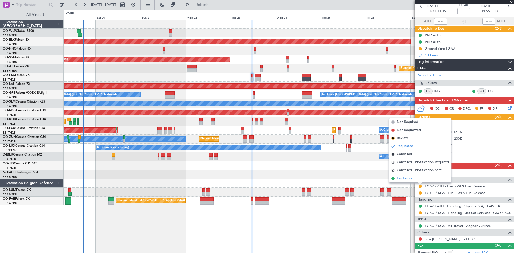
click at [409, 180] on span "Confirmed" at bounding box center [405, 178] width 17 height 5
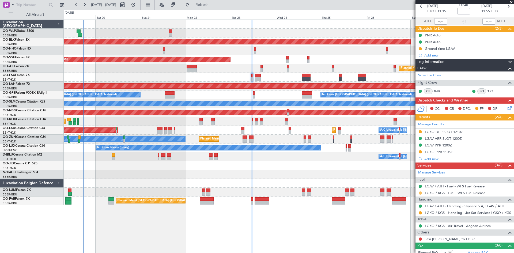
click at [419, 193] on button at bounding box center [420, 192] width 3 height 3
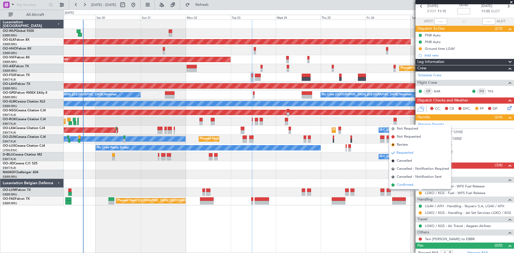
click at [406, 186] on span "Confirmed" at bounding box center [405, 184] width 17 height 5
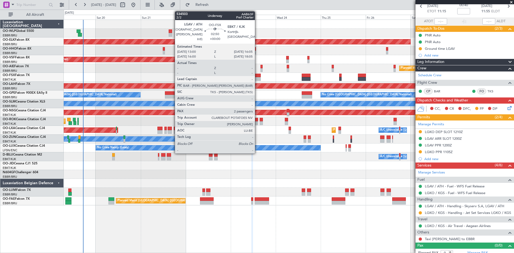
click at [257, 79] on div at bounding box center [258, 79] width 6 height 4
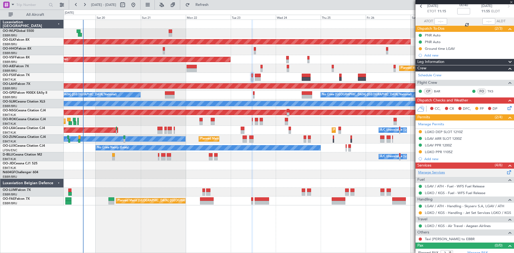
scroll to position [0, 0]
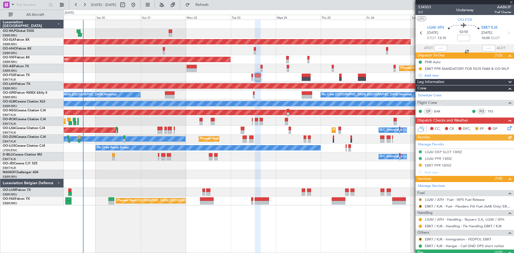
click at [420, 198] on button "R" at bounding box center [420, 199] width 3 height 3
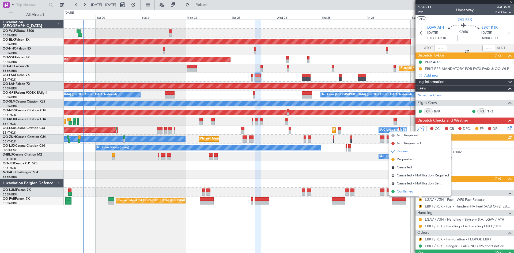
click at [413, 192] on span "Confirmed" at bounding box center [405, 191] width 17 height 5
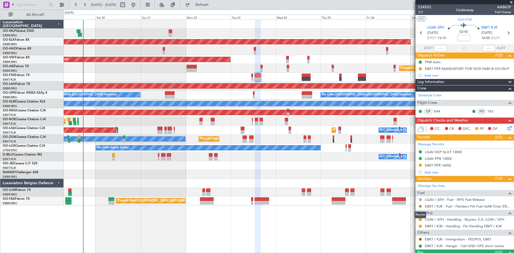
click at [419, 206] on button "R" at bounding box center [420, 206] width 3 height 3
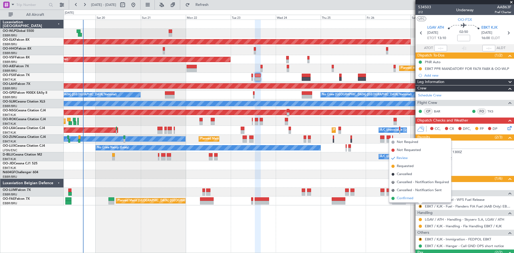
click at [408, 197] on span "Confirmed" at bounding box center [405, 198] width 17 height 5
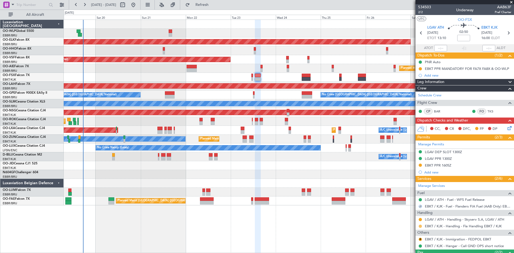
click at [420, 227] on button at bounding box center [420, 226] width 3 height 3
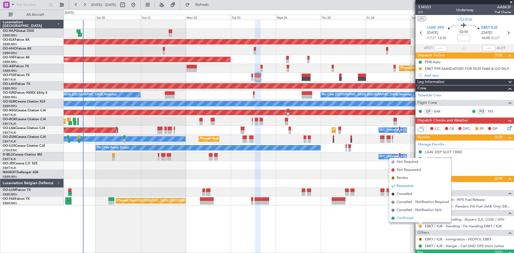
click at [415, 219] on li "Confirmed" at bounding box center [420, 218] width 62 height 8
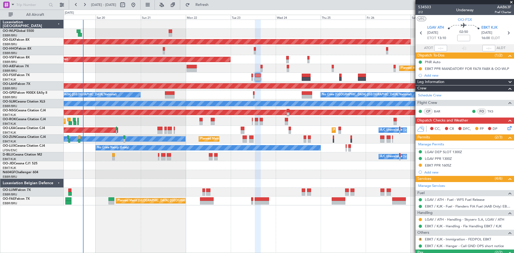
click at [420, 239] on button "R" at bounding box center [420, 239] width 3 height 3
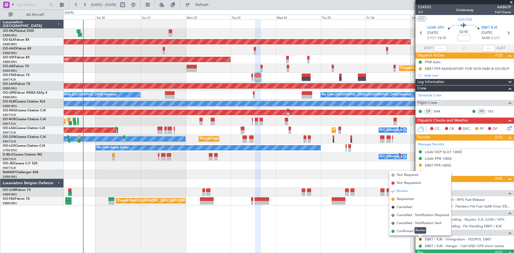
click at [414, 230] on mat-tooltip-component "Review" at bounding box center [419, 230] width 19 height 14
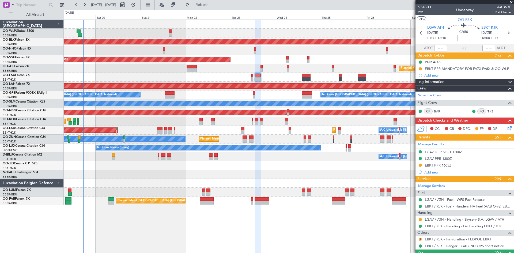
click at [420, 239] on button "R" at bounding box center [420, 239] width 3 height 3
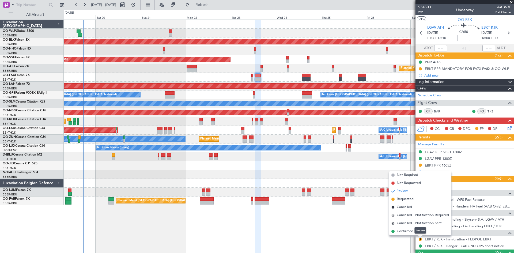
click at [414, 233] on div "Review" at bounding box center [420, 230] width 12 height 7
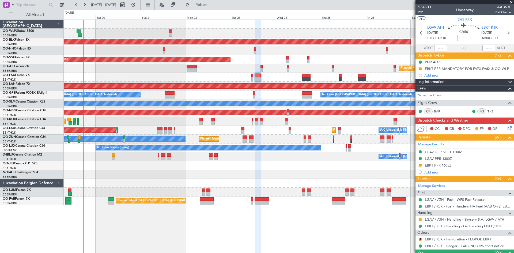
click at [421, 241] on div "R" at bounding box center [420, 239] width 4 height 4
click at [420, 239] on button "R" at bounding box center [420, 239] width 3 height 3
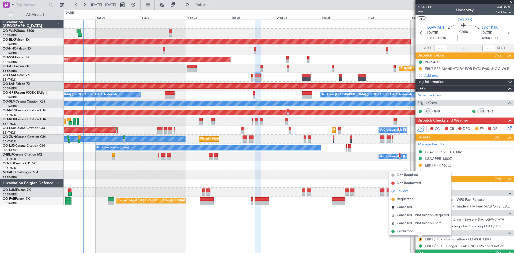
click at [412, 230] on mat-tooltip-component "Review" at bounding box center [419, 230] width 19 height 14
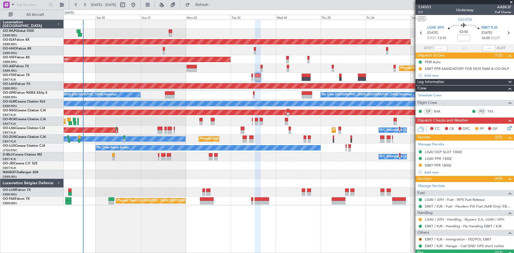
click at [420, 239] on mat-tooltip-component "Confirmed" at bounding box center [420, 237] width 24 height 14
click at [420, 239] on button "R" at bounding box center [420, 239] width 3 height 3
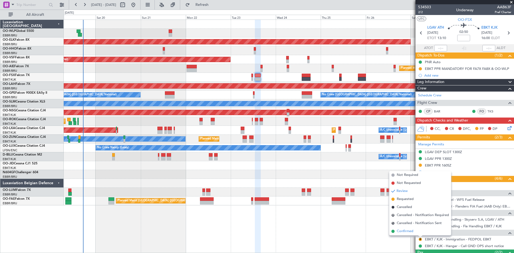
click at [402, 232] on span "Confirmed" at bounding box center [405, 231] width 17 height 5
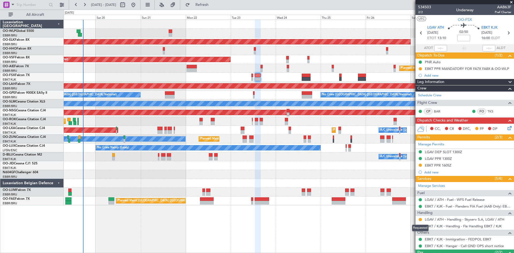
click at [420, 226] on div "Requested" at bounding box center [420, 228] width 17 height 7
click at [420, 225] on button at bounding box center [420, 226] width 3 height 3
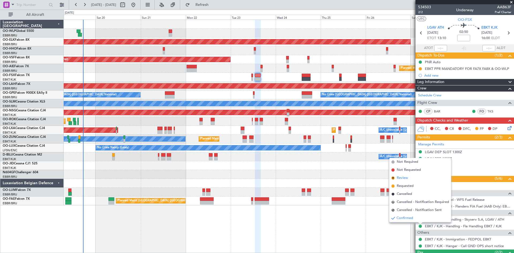
click at [409, 178] on li "R Review" at bounding box center [420, 178] width 62 height 8
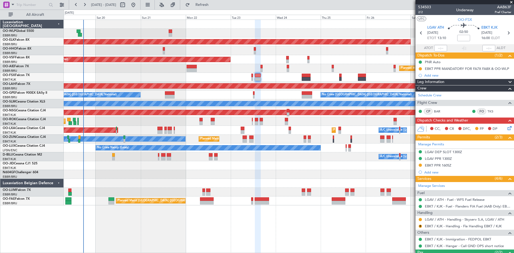
click at [252, 95] on div "No Crew Brussels (Brussels National) No Crew Brussels (Brussels National) Plann…" at bounding box center [289, 94] width 450 height 9
click at [420, 227] on mat-tooltip-component "Review" at bounding box center [419, 234] width 19 height 14
click at [420, 226] on button "R" at bounding box center [420, 226] width 3 height 3
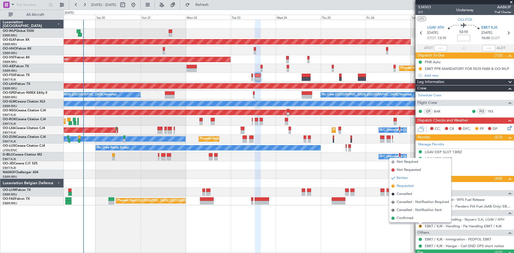
click at [403, 183] on span "Requested" at bounding box center [405, 185] width 17 height 5
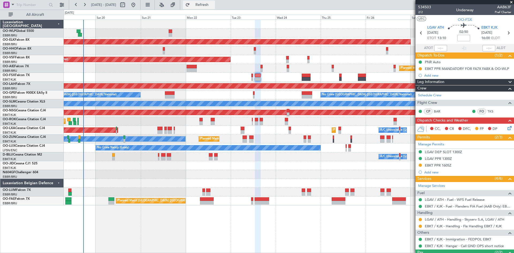
click at [203, 6] on button "Refresh" at bounding box center [199, 5] width 32 height 9
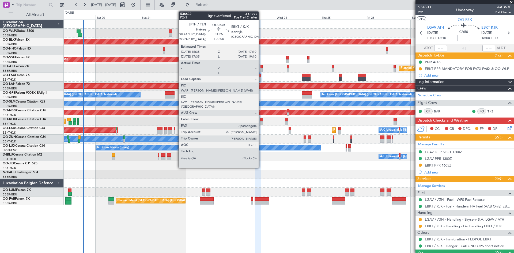
click at [261, 121] on div at bounding box center [261, 120] width 3 height 4
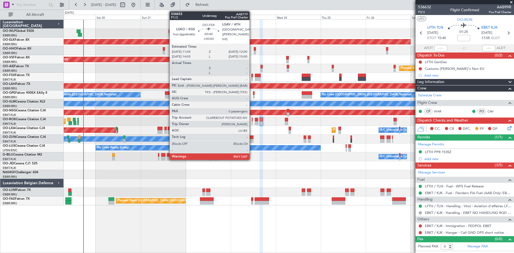
click at [252, 80] on div at bounding box center [252, 79] width 2 height 4
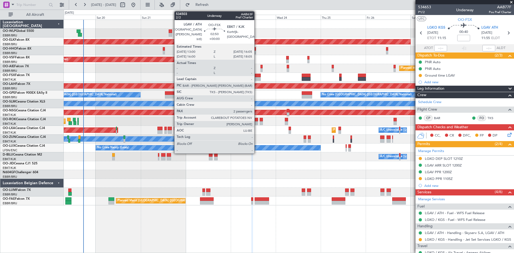
click at [257, 77] on div at bounding box center [258, 79] width 6 height 4
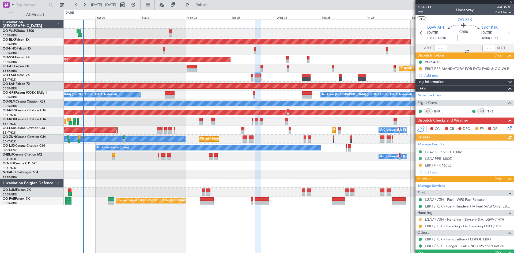
click at [420, 219] on button at bounding box center [420, 219] width 3 height 3
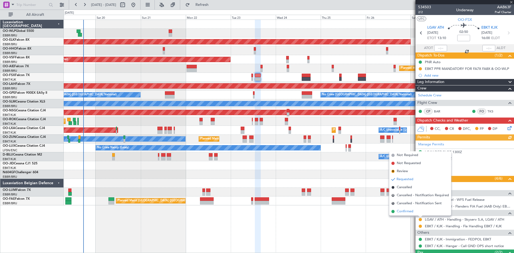
click at [417, 211] on li "Confirmed" at bounding box center [420, 211] width 62 height 8
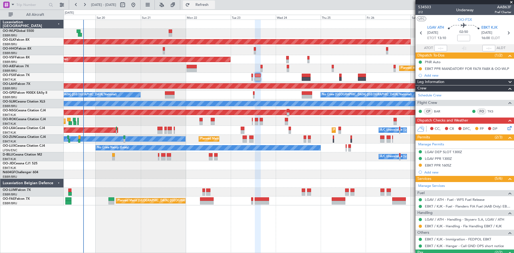
click at [209, 4] on span "Refresh" at bounding box center [202, 5] width 22 height 4
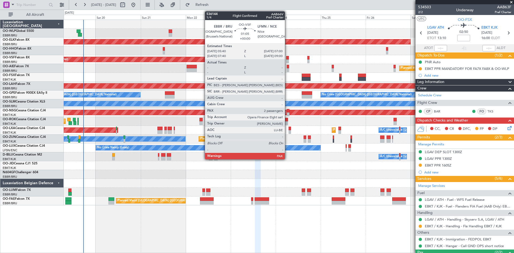
click at [287, 59] on div at bounding box center [287, 58] width 3 height 4
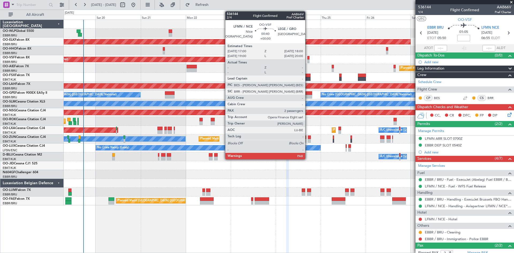
click at [307, 59] on div at bounding box center [308, 58] width 2 height 4
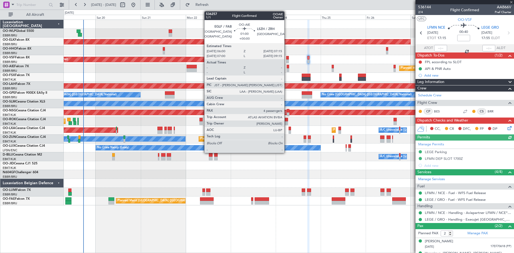
click at [287, 68] on div at bounding box center [288, 70] width 2 height 4
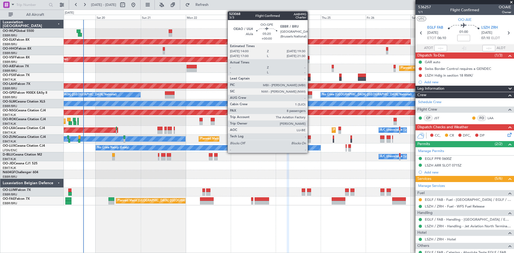
click at [309, 93] on div at bounding box center [307, 93] width 10 height 4
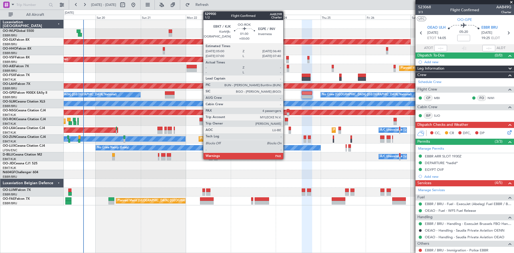
click at [286, 121] on div at bounding box center [286, 120] width 3 height 4
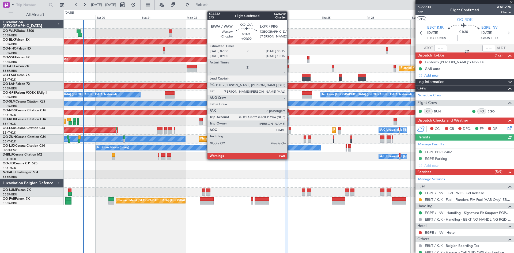
click at [290, 129] on div at bounding box center [289, 129] width 2 height 4
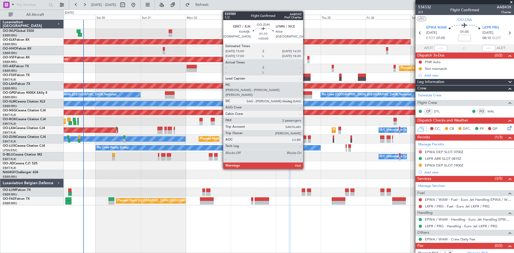
click at [305, 138] on div at bounding box center [304, 137] width 3 height 4
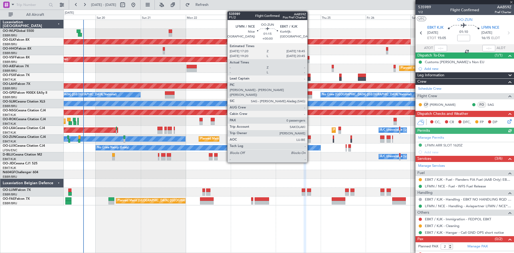
click at [310, 139] on div at bounding box center [309, 137] width 3 height 4
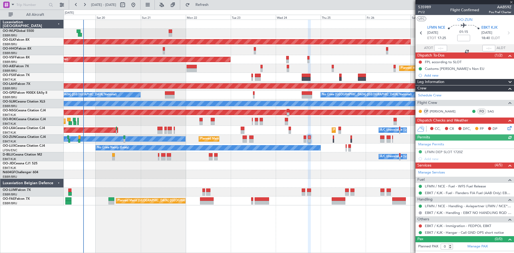
click at [299, 191] on div "Owner Melsbroek Air Base Planned Maint Brussels (Brussels National)" at bounding box center [289, 192] width 450 height 9
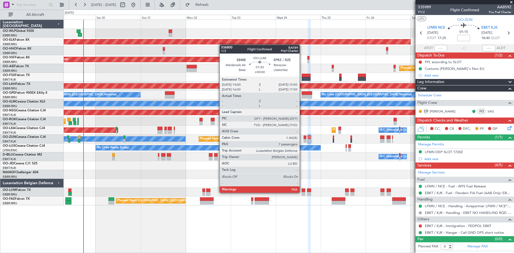
click at [302, 192] on div at bounding box center [303, 194] width 3 height 4
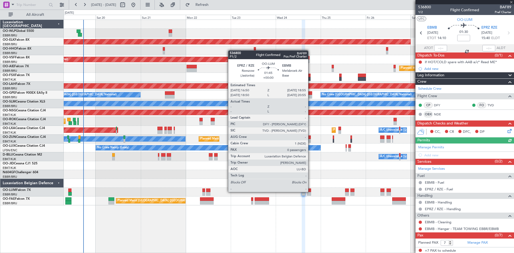
click at [310, 191] on div at bounding box center [309, 190] width 4 height 4
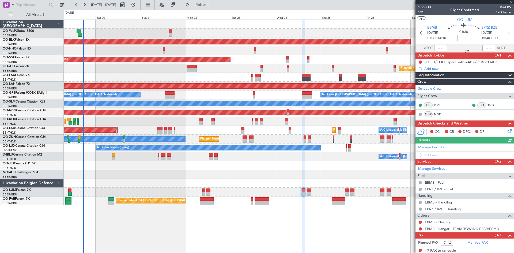
type input "0"
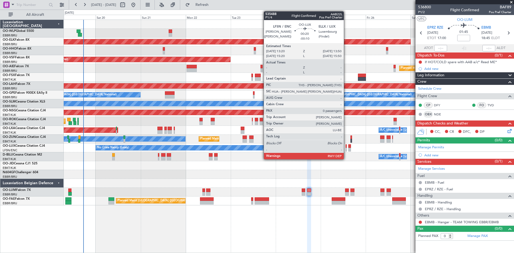
click at [346, 151] on div at bounding box center [345, 150] width 1 height 4
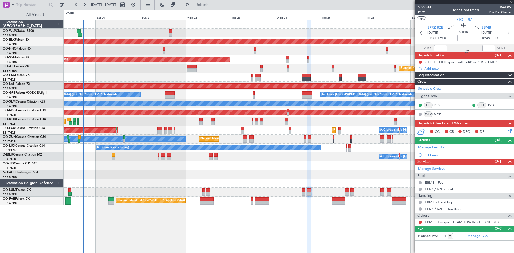
type input "-00:10"
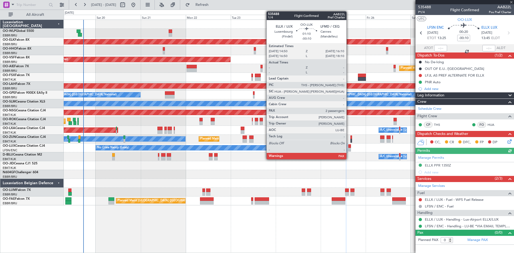
click at [349, 149] on div at bounding box center [349, 150] width 3 height 4
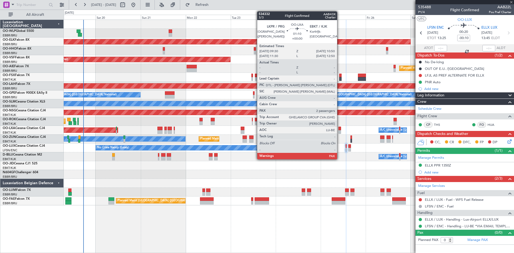
type input "2"
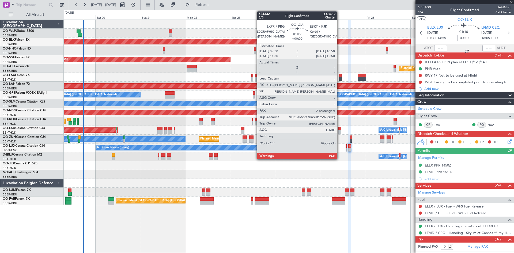
click at [339, 132] on div at bounding box center [339, 132] width 3 height 4
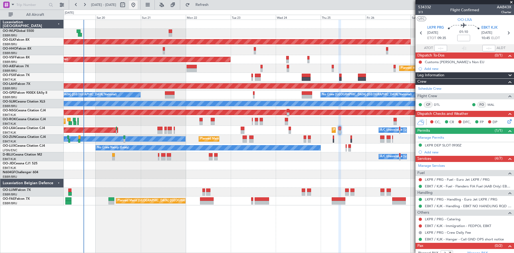
click at [138, 4] on button at bounding box center [133, 5] width 9 height 9
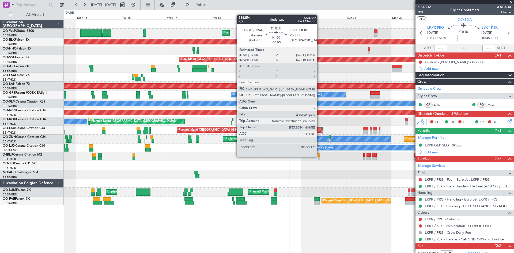
click at [319, 156] on div at bounding box center [319, 155] width 2 height 4
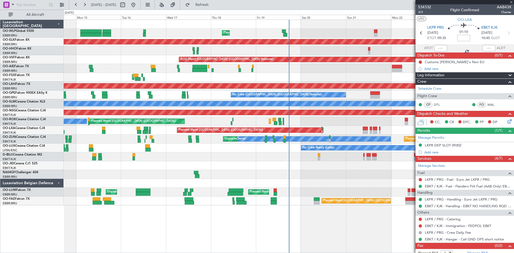
type input "-00:05"
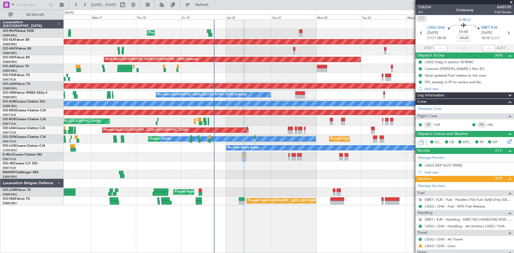
click at [281, 183] on div "Planned Maint Liege Planned Maint Kortrijk-Wevelgem AOG Maint Brussels (Brussel…" at bounding box center [289, 112] width 450 height 185
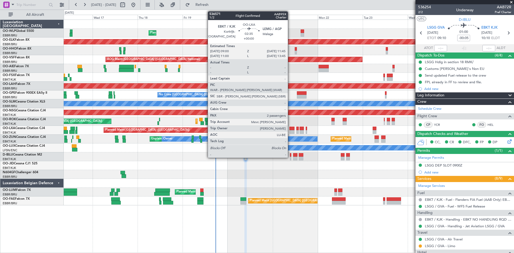
click at [290, 132] on div at bounding box center [291, 132] width 5 height 4
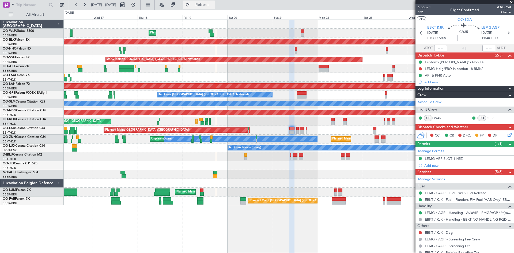
click at [212, 7] on button "Refresh" at bounding box center [199, 5] width 32 height 9
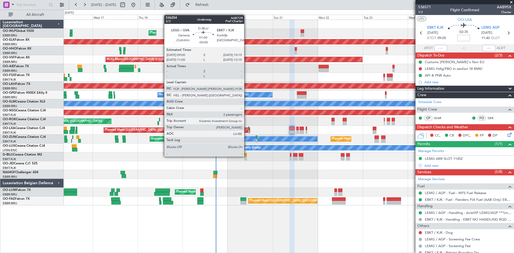
click at [246, 156] on div at bounding box center [245, 155] width 2 height 4
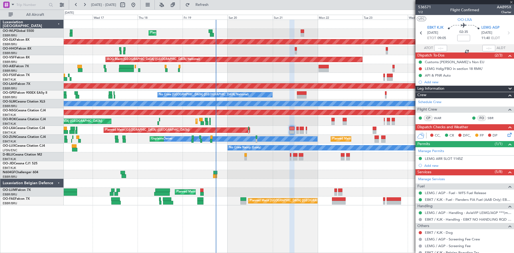
type input "-00:05"
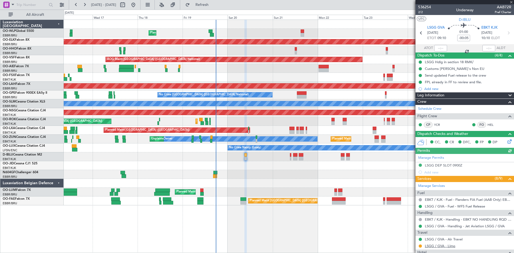
click at [442, 246] on link "LSGG / GVA - Limo" at bounding box center [440, 246] width 31 height 5
click at [451, 247] on link "LSGG / GVA - Limo" at bounding box center [440, 246] width 31 height 5
click at [213, 4] on span "Refresh" at bounding box center [202, 5] width 22 height 4
click at [210, 6] on span "Refresh" at bounding box center [202, 5] width 22 height 4
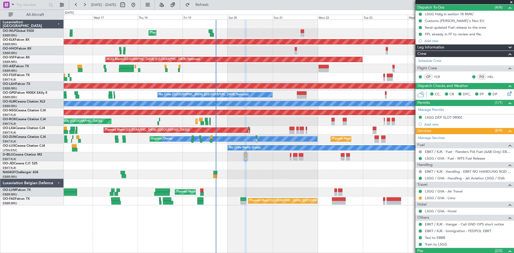
scroll to position [54, 0]
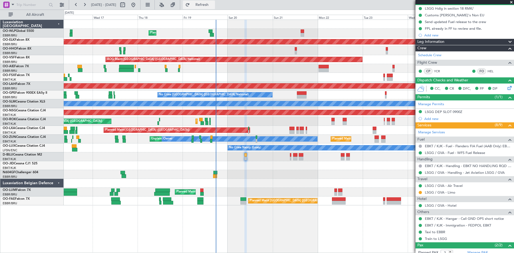
click at [213, 6] on span "Refresh" at bounding box center [202, 5] width 22 height 4
click at [453, 195] on div "LSGG / GVA - Air Travel" at bounding box center [444, 194] width 34 height 7
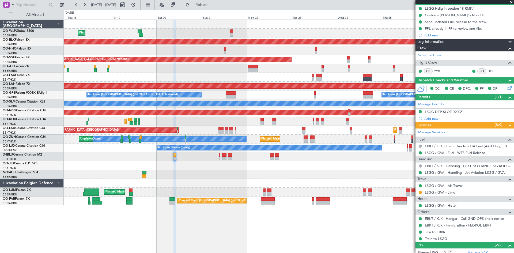
click at [312, 175] on div "Planned Maint Liege Planned Maint Kortrijk-Wevelgem AOG Maint Brussels (Brussel…" at bounding box center [289, 112] width 450 height 185
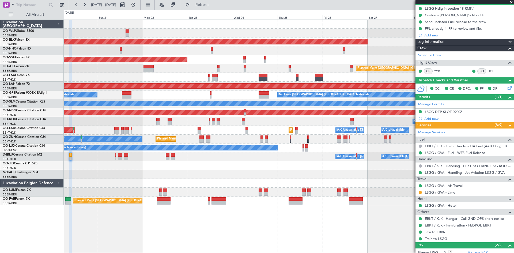
click at [254, 202] on div "Planned Maint Liege Planned Maint Kortrijk-Wevelgem AOG Maint Brussels (Brussel…" at bounding box center [289, 112] width 450 height 185
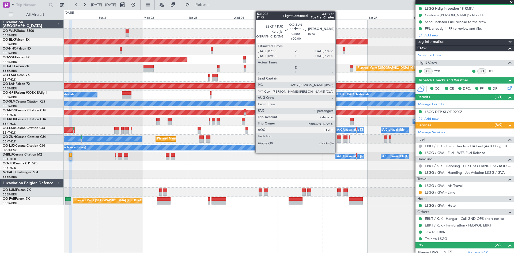
click at [338, 141] on div at bounding box center [339, 141] width 4 height 4
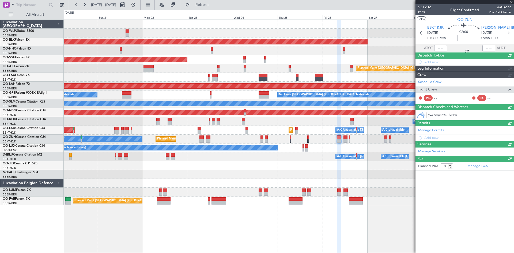
scroll to position [0, 0]
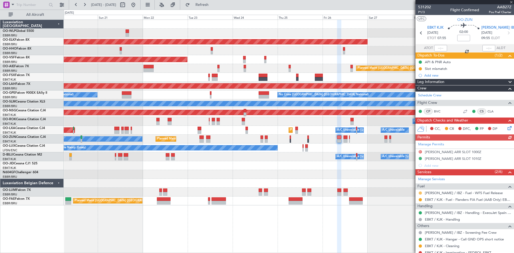
click at [421, 193] on button at bounding box center [420, 192] width 3 height 3
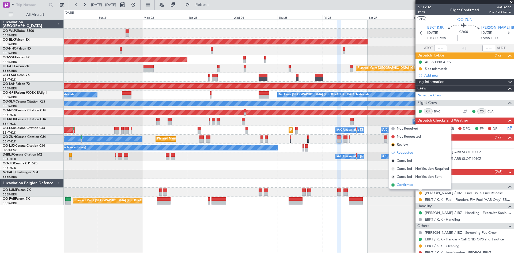
click at [414, 187] on li "Confirmed" at bounding box center [420, 185] width 62 height 8
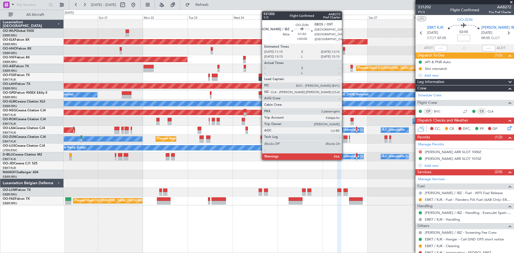
click at [345, 142] on div at bounding box center [345, 141] width 4 height 4
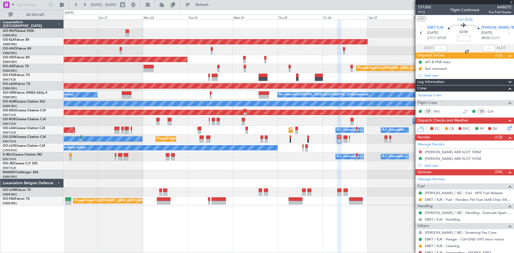
type input "3"
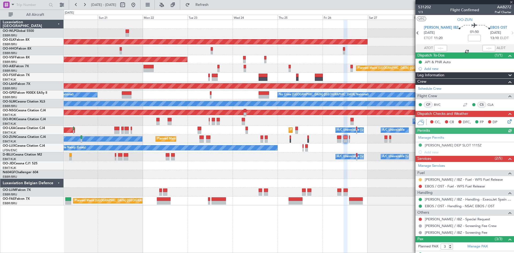
click at [419, 180] on button at bounding box center [420, 179] width 3 height 3
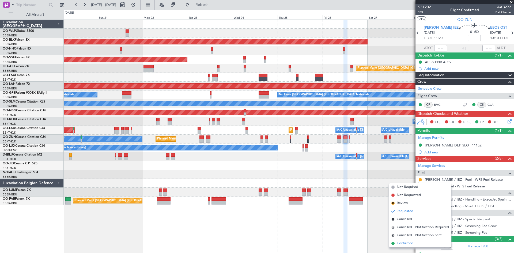
click at [407, 244] on span "Confirmed" at bounding box center [405, 243] width 17 height 5
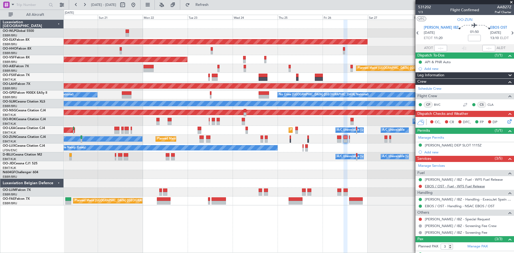
click at [447, 186] on link "EBOS / OST - Fuel - WFS Fuel Release" at bounding box center [455, 186] width 60 height 5
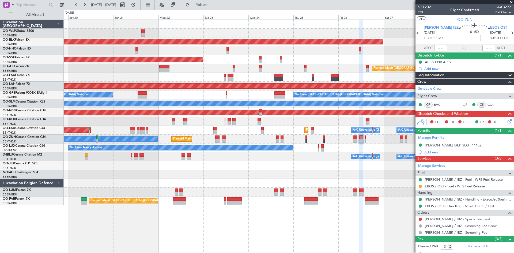
click at [221, 174] on div at bounding box center [289, 174] width 450 height 9
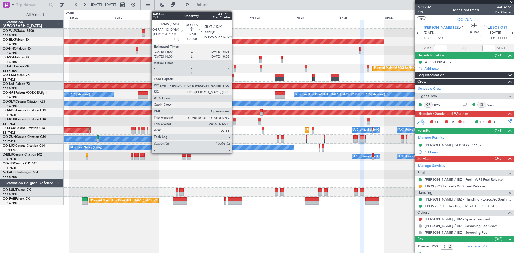
click at [234, 77] on div at bounding box center [231, 79] width 6 height 4
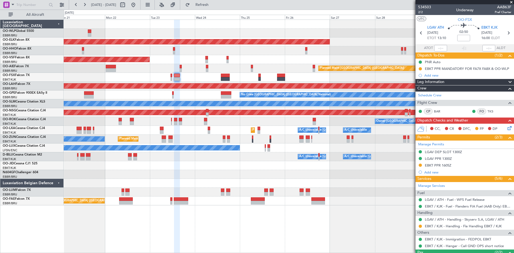
click at [310, 82] on div "Planned Maint Kortrijk-[GEOGRAPHIC_DATA] AOG Maint [GEOGRAPHIC_DATA] ([GEOGRAPH…" at bounding box center [289, 112] width 450 height 185
click at [201, 3] on button "Refresh" at bounding box center [199, 5] width 32 height 9
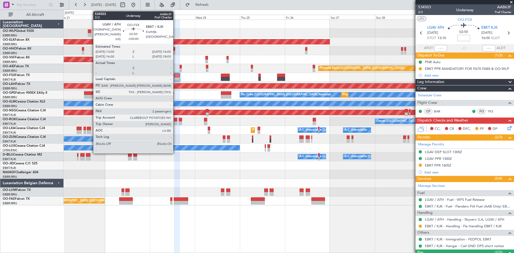
click at [176, 79] on div at bounding box center [177, 79] width 6 height 4
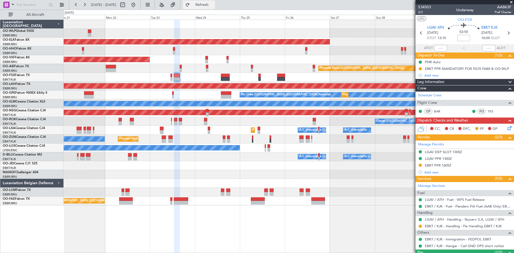
click at [204, 5] on button "Refresh" at bounding box center [199, 5] width 32 height 9
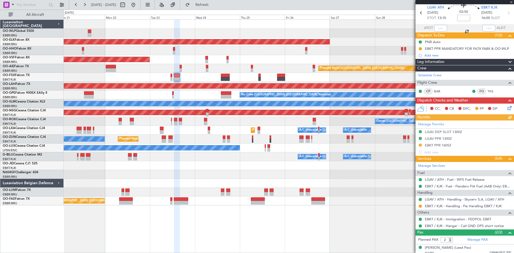
scroll to position [35, 0]
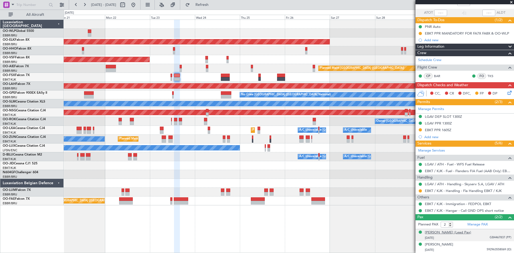
click at [464, 232] on div "[PERSON_NAME] (Lead Pax)" at bounding box center [448, 232] width 46 height 5
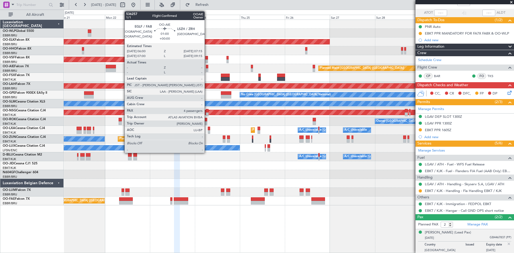
click at [207, 67] on div at bounding box center [207, 67] width 2 height 4
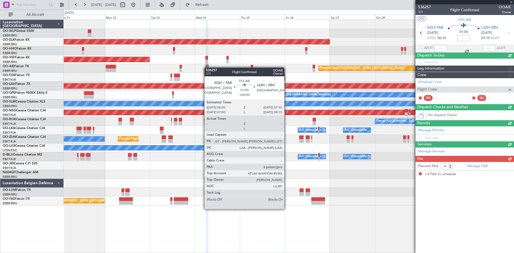
scroll to position [0, 0]
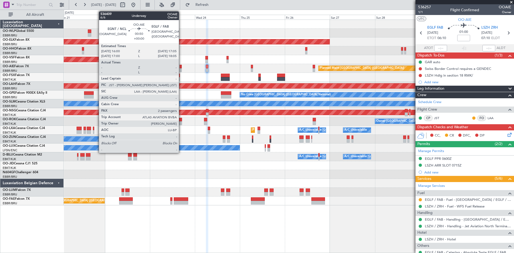
click at [181, 70] on div at bounding box center [181, 70] width 2 height 4
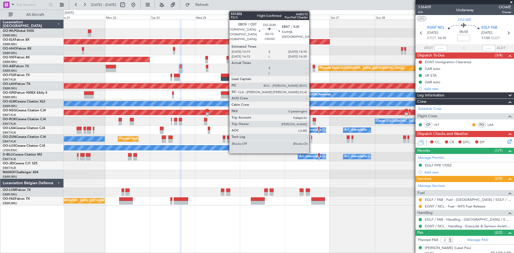
click at [311, 141] on div at bounding box center [311, 141] width 1 height 4
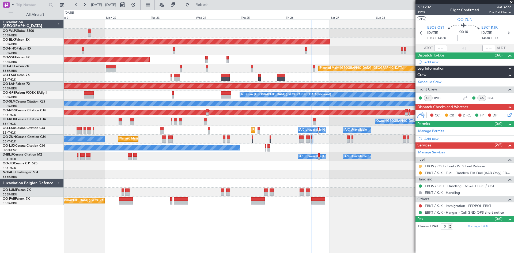
click at [420, 165] on button at bounding box center [420, 166] width 3 height 3
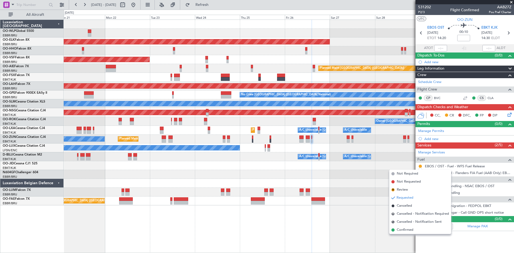
drag, startPoint x: 405, startPoint y: 231, endPoint x: 400, endPoint y: 223, distance: 9.7
click at [405, 231] on span "Confirmed" at bounding box center [405, 229] width 17 height 5
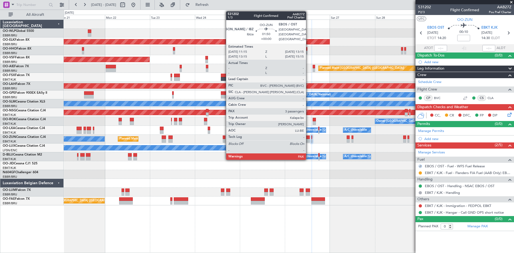
click at [308, 142] on div at bounding box center [308, 141] width 4 height 4
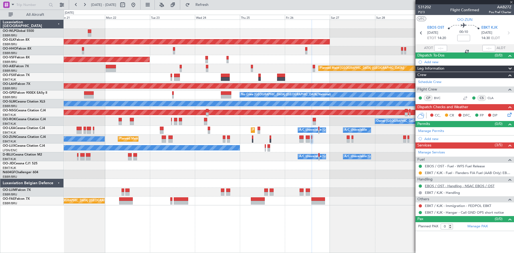
type input "3"
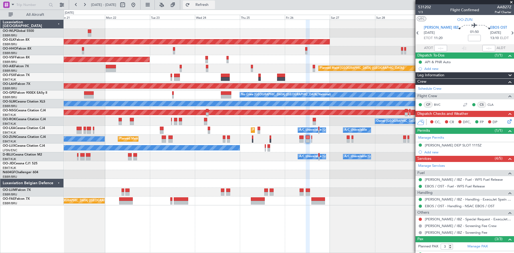
click at [213, 4] on span "Refresh" at bounding box center [202, 5] width 22 height 4
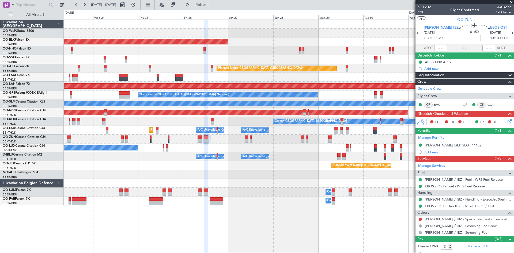
click at [272, 164] on div "Planned Maint Kortrijk-[GEOGRAPHIC_DATA] AOG Maint [GEOGRAPHIC_DATA] ([GEOGRAPH…" at bounding box center [289, 112] width 450 height 185
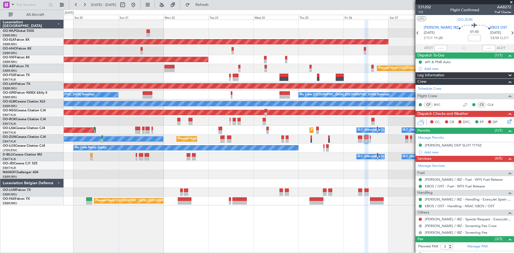
click at [343, 172] on div "Planned Maint Liege Planned Maint [GEOGRAPHIC_DATA]-[GEOGRAPHIC_DATA] AOG Maint…" at bounding box center [289, 112] width 450 height 185
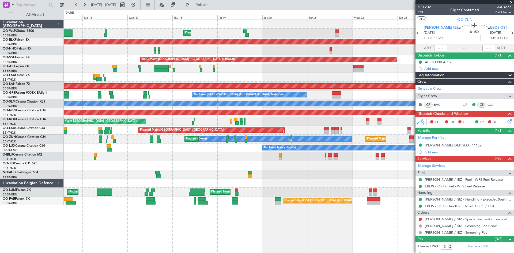
click at [294, 188] on div "Planned Maint Liege Planned Maint [GEOGRAPHIC_DATA]-[GEOGRAPHIC_DATA] AOG Maint…" at bounding box center [289, 112] width 450 height 185
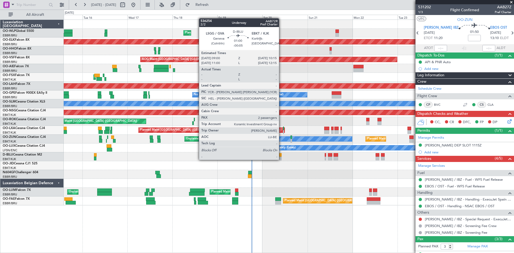
click at [281, 159] on div at bounding box center [280, 159] width 2 height 4
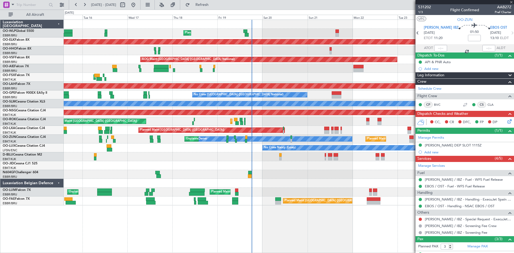
type input "-00:05"
type input "2"
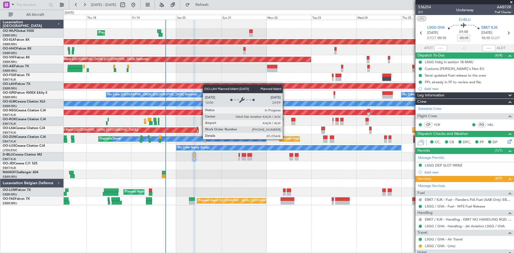
click at [198, 85] on div "Planned Maint Liege Planned Maint Kortrijk-Wevelgem AOG Maint Brussels (Brussel…" at bounding box center [289, 112] width 450 height 185
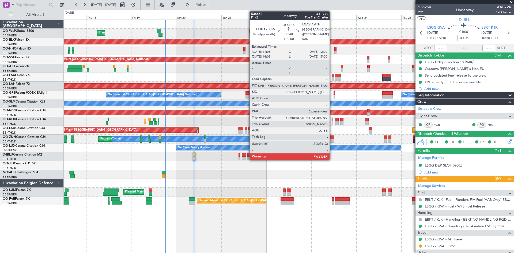
click at [332, 77] on div at bounding box center [333, 76] width 2 height 4
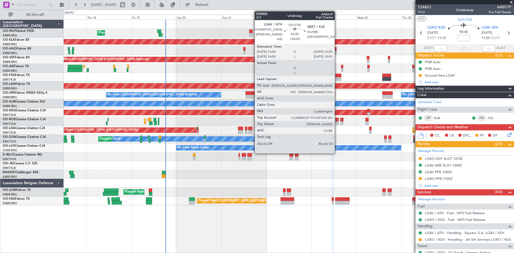
click at [337, 76] on div at bounding box center [338, 76] width 6 height 4
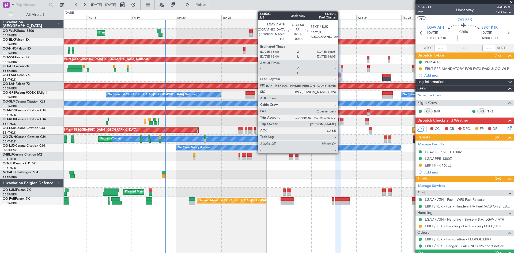
click at [340, 74] on div at bounding box center [338, 76] width 6 height 4
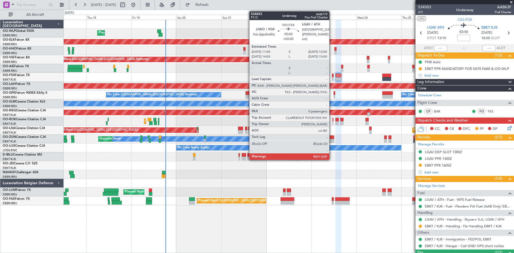
click at [332, 77] on div at bounding box center [333, 79] width 2 height 4
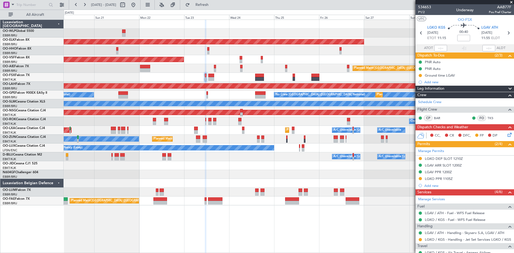
click at [263, 63] on div "AOG Maint [GEOGRAPHIC_DATA] ([GEOGRAPHIC_DATA] National)" at bounding box center [289, 59] width 450 height 9
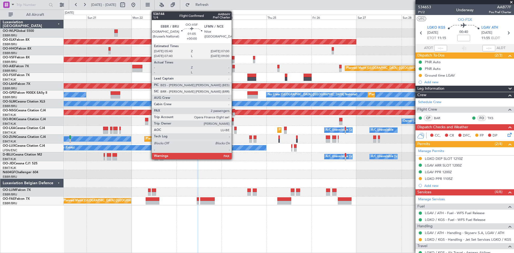
click at [234, 60] on div at bounding box center [233, 61] width 3 height 4
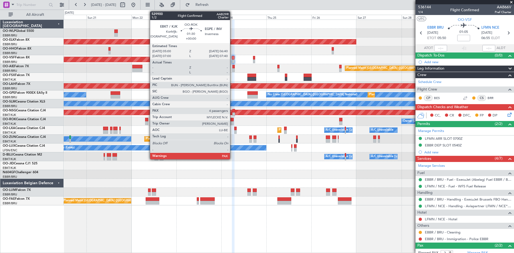
click at [232, 123] on div at bounding box center [231, 123] width 3 height 4
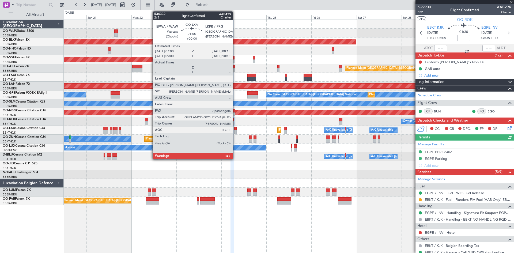
click at [235, 128] on div at bounding box center [235, 129] width 2 height 4
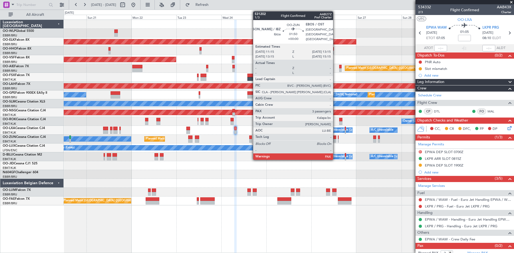
click at [335, 140] on div at bounding box center [334, 141] width 4 height 4
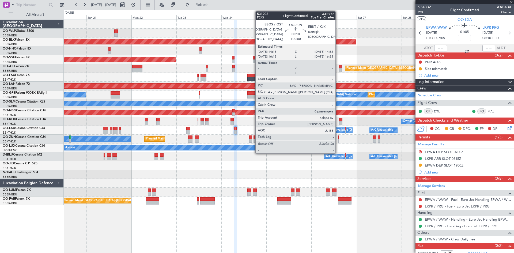
click at [338, 142] on div at bounding box center [338, 141] width 1 height 4
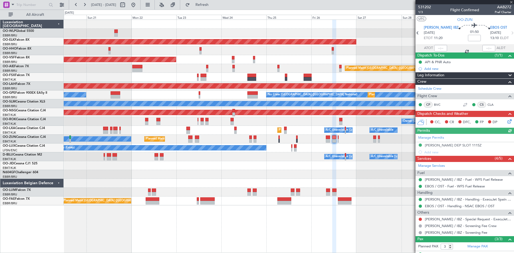
type input "0"
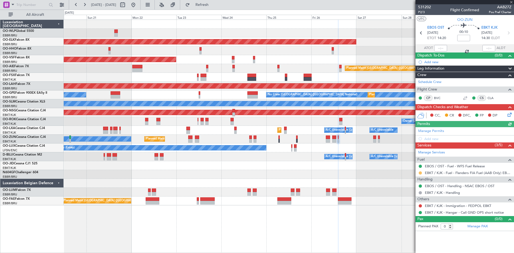
click at [420, 172] on button at bounding box center [420, 172] width 3 height 3
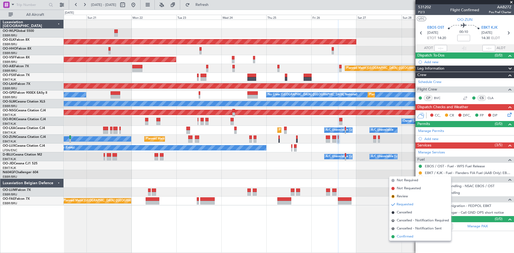
click at [407, 234] on span "Confirmed" at bounding box center [405, 236] width 17 height 5
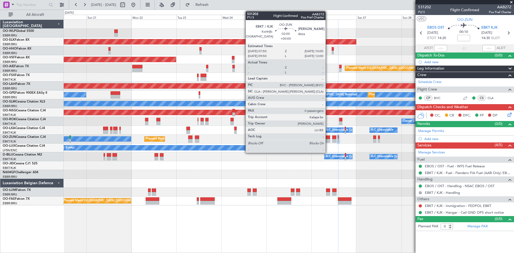
click at [328, 139] on div at bounding box center [328, 137] width 4 height 4
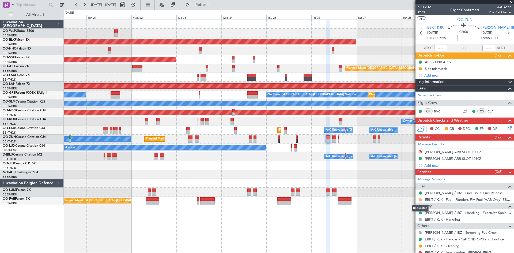
click at [421, 200] on button at bounding box center [420, 199] width 3 height 3
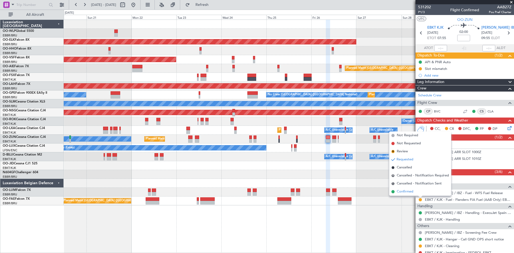
click at [416, 193] on li "Confirmed" at bounding box center [420, 192] width 62 height 8
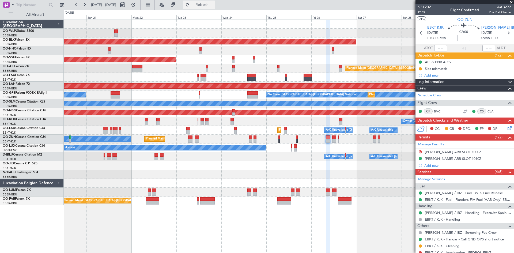
click at [213, 5] on span "Refresh" at bounding box center [202, 5] width 22 height 4
click at [138, 4] on button at bounding box center [133, 5] width 9 height 9
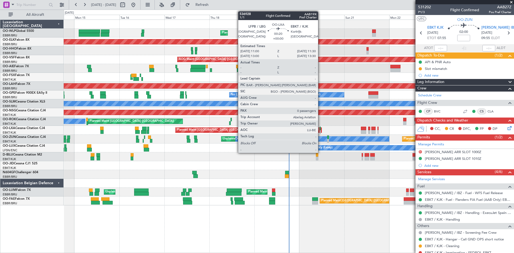
click at [320, 132] on div at bounding box center [320, 132] width 1 height 4
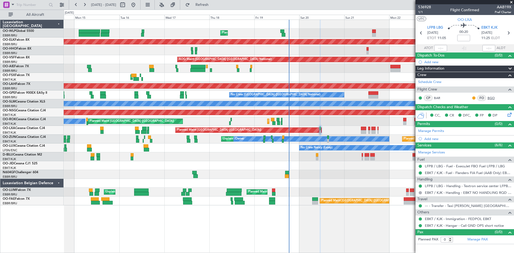
click at [495, 98] on link "BGO" at bounding box center [493, 98] width 12 height 5
click at [213, 3] on span "Refresh" at bounding box center [202, 5] width 22 height 4
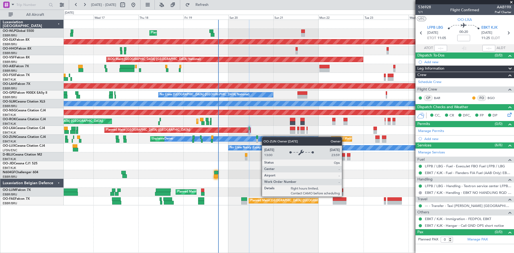
click at [264, 137] on div "Planned Maint Liege Planned Maint Kortrijk-Wevelgem AOG Maint Brussels (Brussel…" at bounding box center [289, 112] width 450 height 185
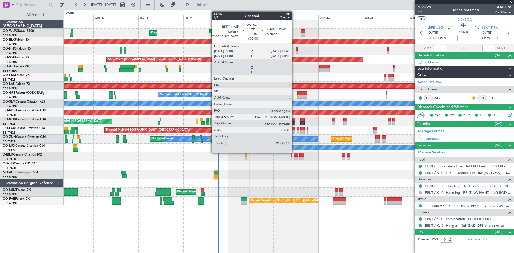
click at [294, 120] on div at bounding box center [292, 120] width 5 height 4
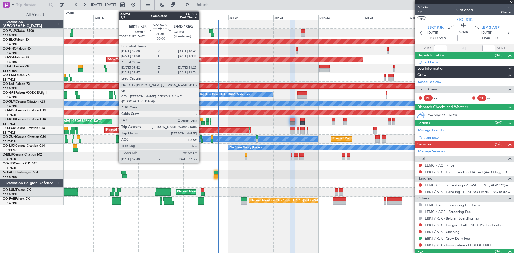
click at [201, 122] on div at bounding box center [202, 123] width 3 height 4
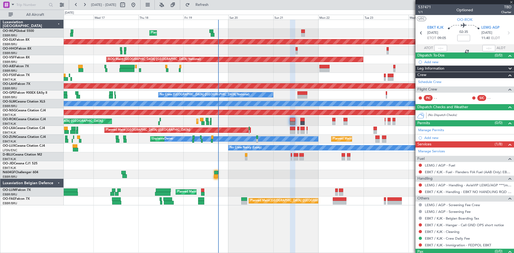
type input "09:47"
type input "11:22"
type input "2"
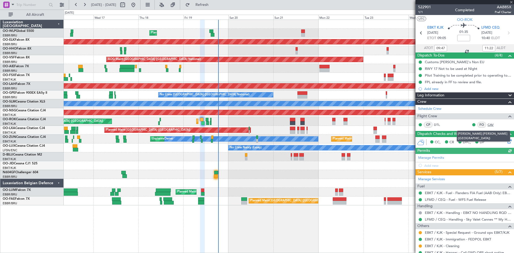
click at [487, 123] on link "CAV" at bounding box center [493, 124] width 12 height 5
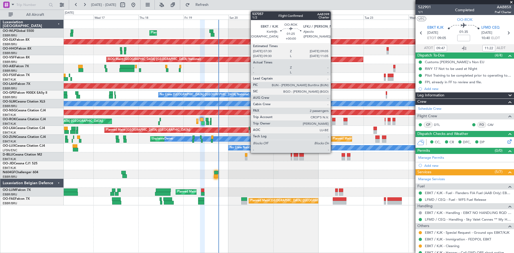
click at [333, 119] on div at bounding box center [333, 120] width 3 height 4
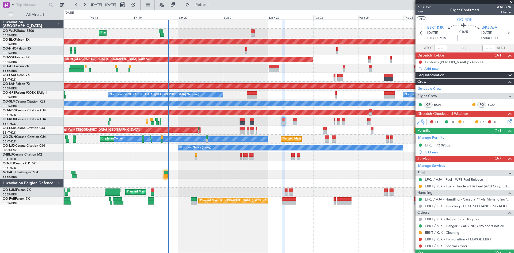
click at [286, 57] on div "Planned Maint Liege Planned Maint Kortrijk-Wevelgem AOG Maint Brussels (Brussel…" at bounding box center [289, 112] width 450 height 185
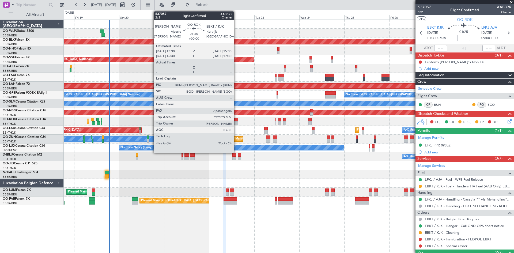
click at [236, 121] on div at bounding box center [236, 120] width 4 height 4
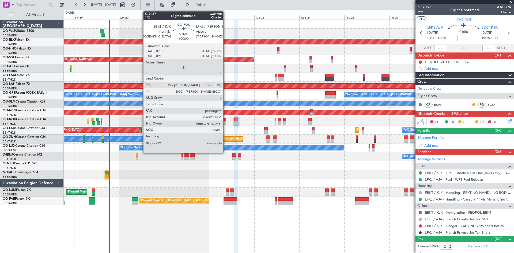
click at [226, 121] on div at bounding box center [224, 123] width 3 height 4
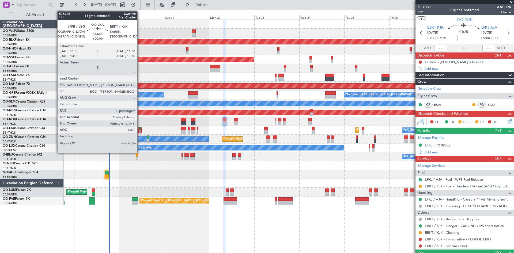
click at [140, 128] on div at bounding box center [139, 129] width 1 height 4
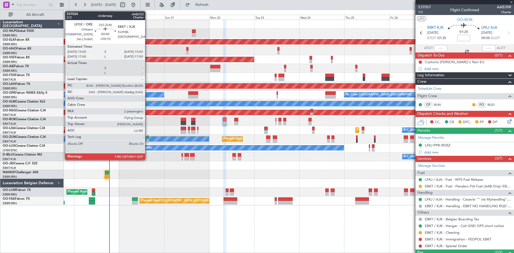
type input "0"
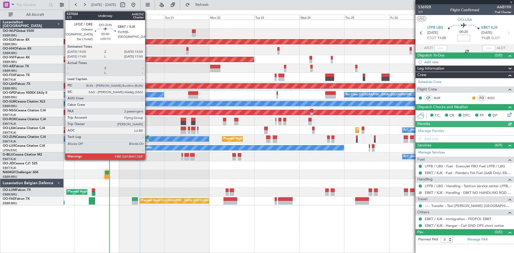
click at [147, 139] on div at bounding box center [148, 137] width 2 height 4
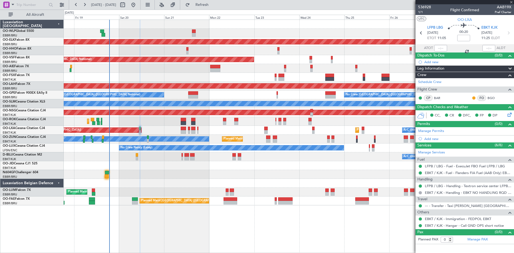
type input "+00:10"
type input "2"
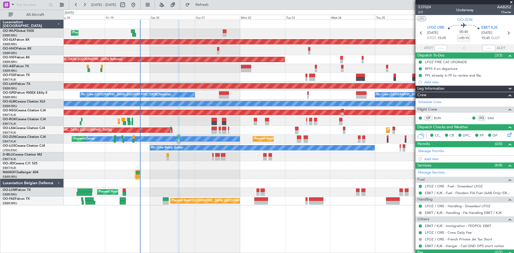
click at [160, 73] on div "Planned Maint Liege Planned Maint [GEOGRAPHIC_DATA]-[GEOGRAPHIC_DATA] AOG Maint…" at bounding box center [289, 112] width 450 height 185
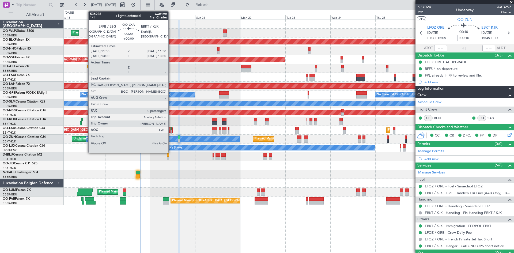
click at [171, 130] on div at bounding box center [170, 132] width 1 height 4
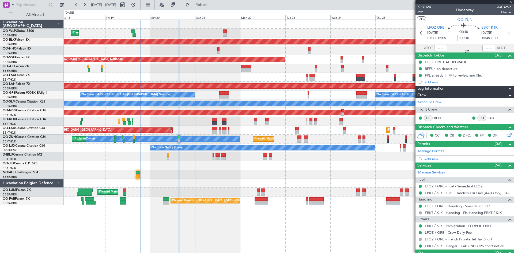
type input "0"
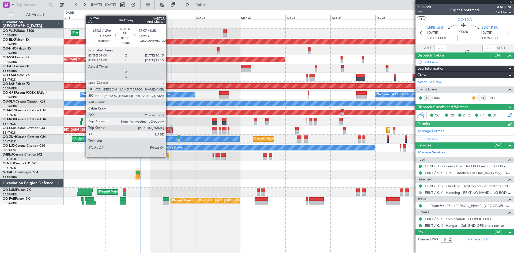
click at [168, 157] on div at bounding box center [168, 159] width 2 height 4
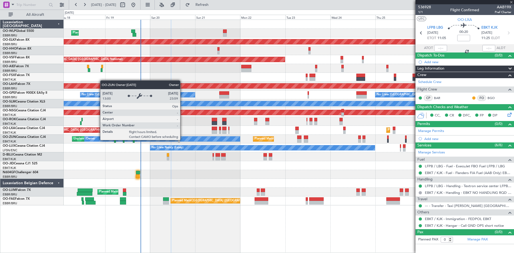
type input "-00:05"
type input "2"
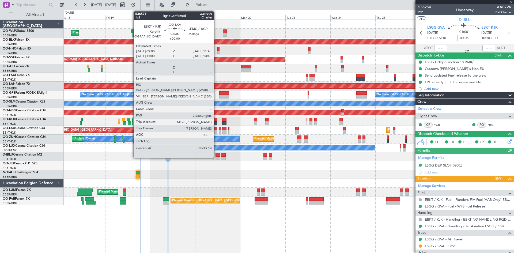
click at [216, 130] on div at bounding box center [214, 129] width 5 height 4
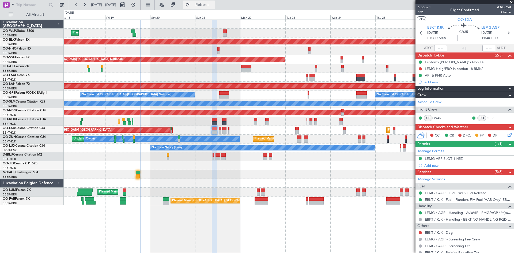
click at [212, 6] on span "Refresh" at bounding box center [202, 5] width 22 height 4
click at [138, 3] on button at bounding box center [133, 5] width 9 height 9
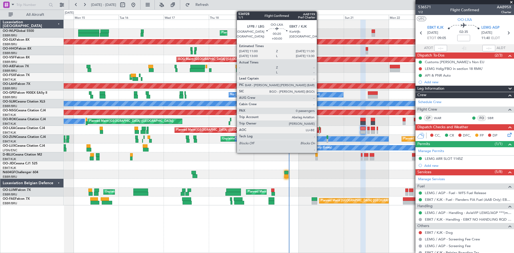
click at [319, 130] on div at bounding box center [319, 132] width 1 height 4
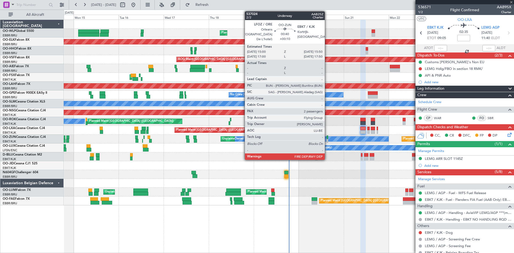
type input "0"
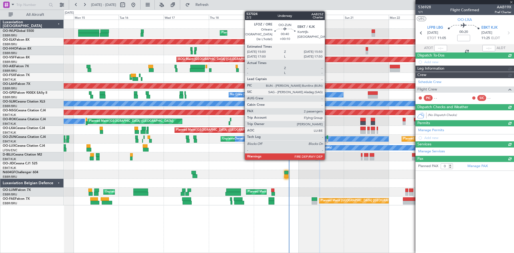
click at [327, 138] on div at bounding box center [327, 137] width 2 height 4
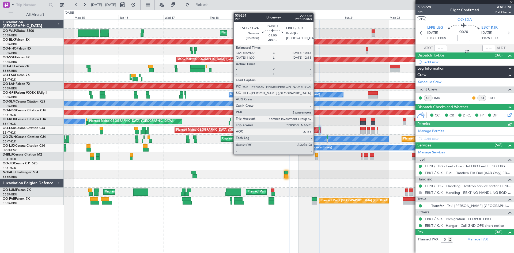
type input "+00:10"
type input "2"
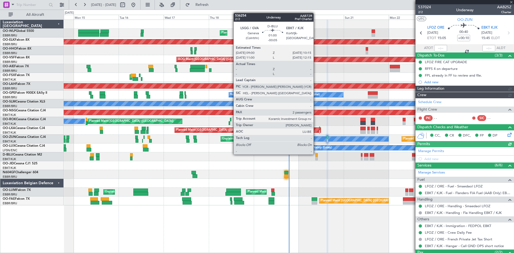
click at [316, 154] on div at bounding box center [316, 155] width 2 height 4
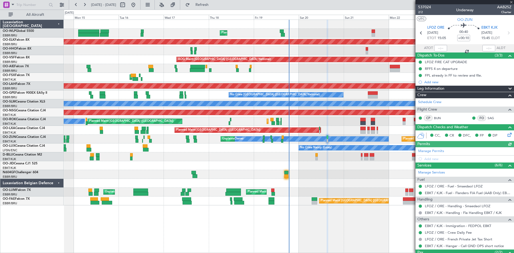
type input "-00:05"
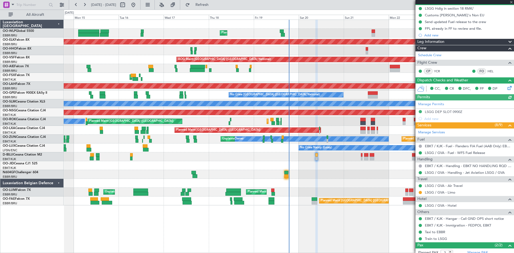
scroll to position [80, 0]
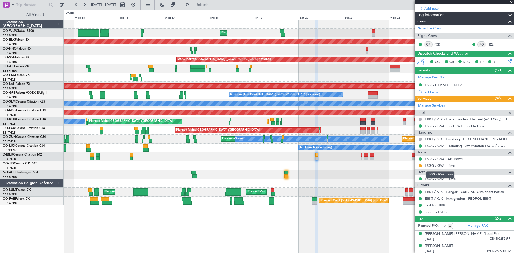
click at [436, 166] on link "LSGG / GVA - Limo" at bounding box center [440, 165] width 31 height 5
click at [203, 4] on button "Refresh" at bounding box center [199, 5] width 32 height 9
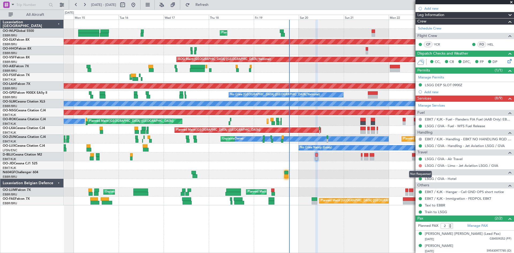
click at [421, 166] on button at bounding box center [420, 165] width 3 height 3
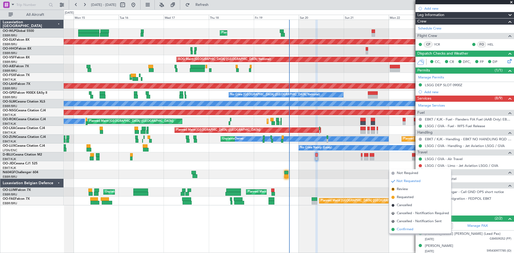
click at [408, 228] on span "Confirmed" at bounding box center [405, 229] width 17 height 5
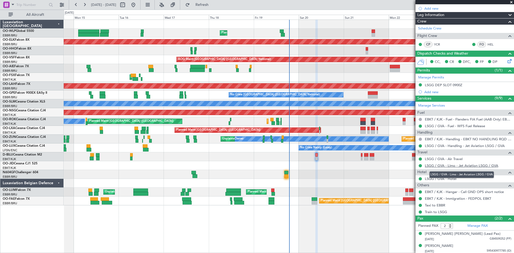
click at [454, 165] on link "LSGG / GVA - Limo - Jet Aviation LSGG / GVA" at bounding box center [461, 165] width 73 height 5
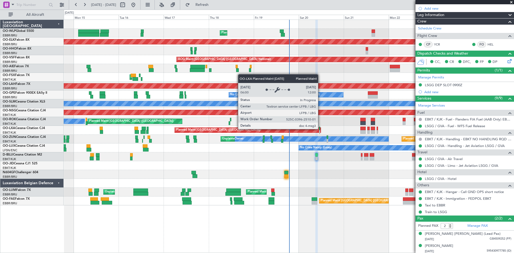
click at [319, 129] on div "Planned Maint [GEOGRAPHIC_DATA] ([GEOGRAPHIC_DATA]) Planned Maint [GEOGRAPHIC_D…" at bounding box center [289, 130] width 450 height 9
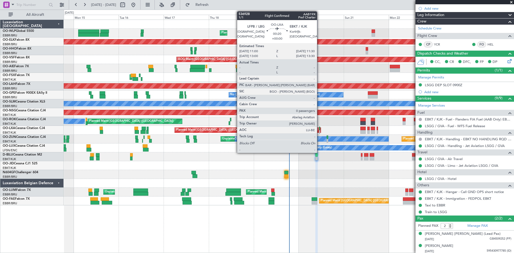
click at [319, 129] on div at bounding box center [319, 129] width 1 height 4
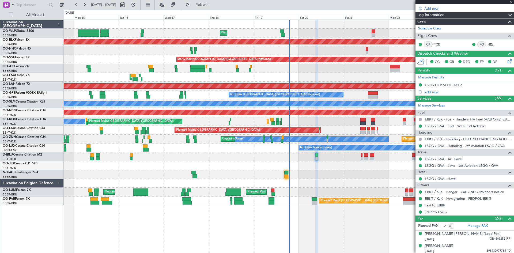
type input "0"
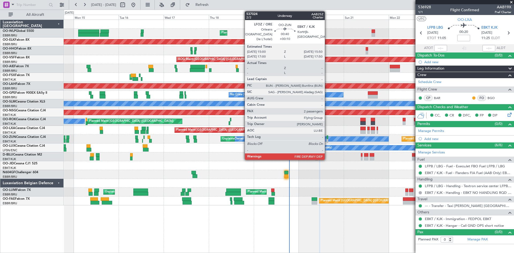
click at [327, 137] on div at bounding box center [327, 137] width 2 height 4
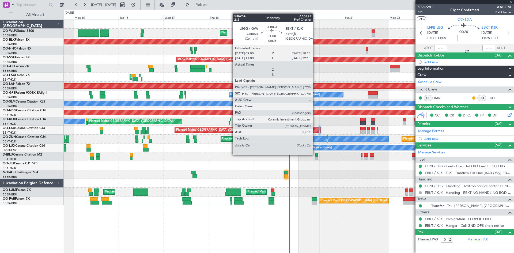
type input "+00:10"
type input "2"
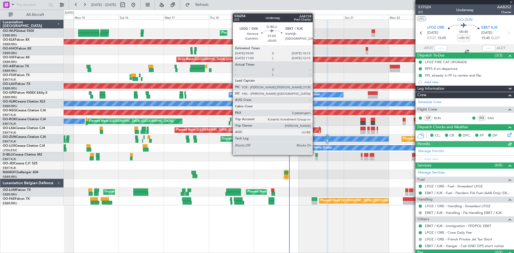
click at [315, 154] on div at bounding box center [316, 155] width 2 height 4
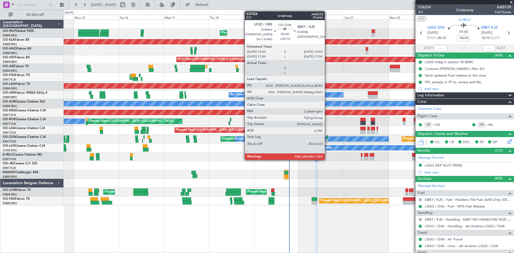
click at [327, 138] on div at bounding box center [327, 137] width 2 height 4
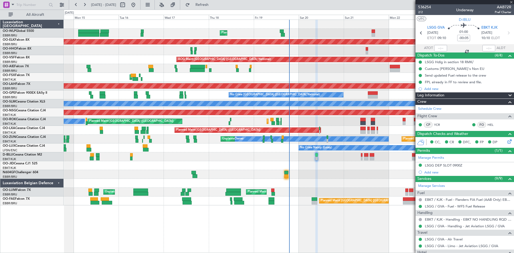
type input "+00:10"
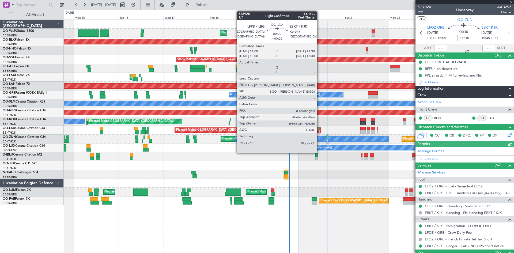
click at [319, 132] on div at bounding box center [319, 132] width 1 height 4
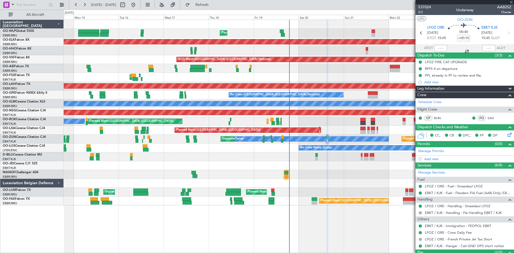
type input "0"
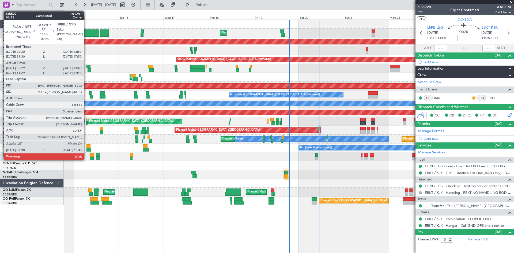
click at [86, 30] on div at bounding box center [88, 31] width 21 height 4
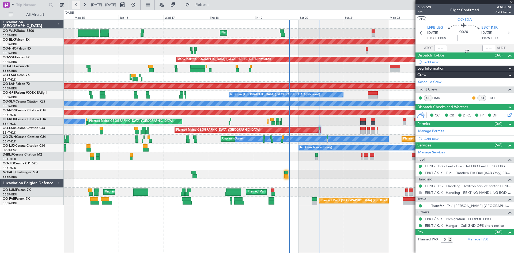
type input "+02:30"
type input "02:39"
type input "13:38"
type input "5"
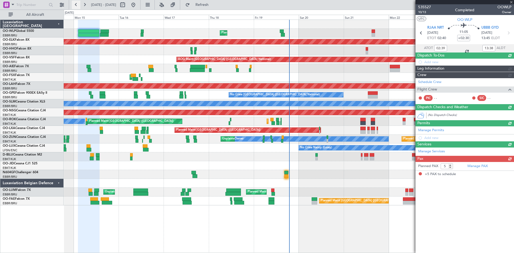
click at [77, 4] on button at bounding box center [76, 5] width 9 height 9
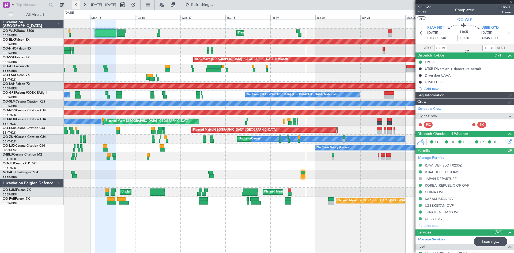
click at [77, 4] on button at bounding box center [76, 5] width 9 height 9
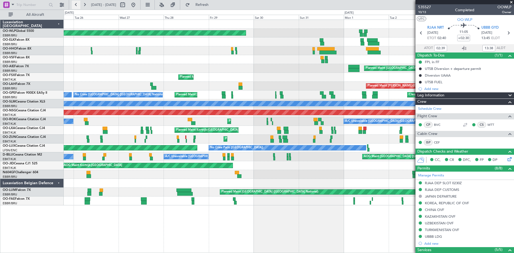
click at [77, 4] on button at bounding box center [76, 5] width 9 height 9
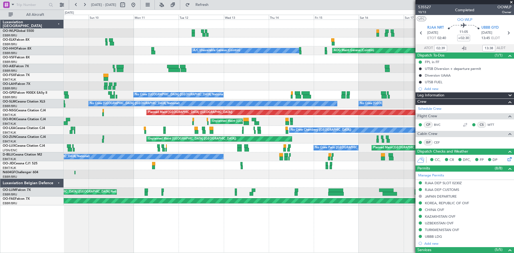
click at [367, 37] on div "Planned Maint Milan (Linate) AOG Maint Geneva ([GEOGRAPHIC_DATA]) A/C Unavailab…" at bounding box center [289, 112] width 450 height 185
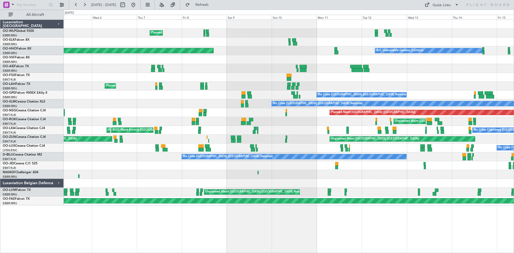
click at [308, 37] on div "Planned Maint Milan (Linate)" at bounding box center [289, 33] width 450 height 9
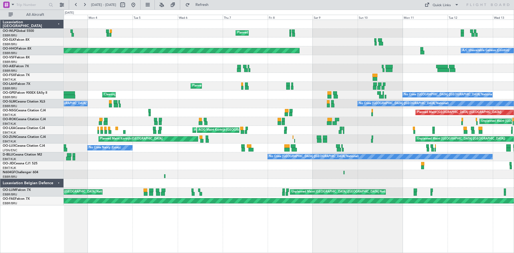
click at [274, 38] on div at bounding box center [289, 41] width 450 height 9
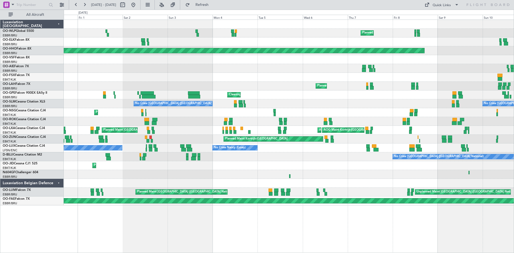
click at [219, 38] on div "Planned Maint Milan (Linate) Planned Maint Geneva ([GEOGRAPHIC_DATA]) A/C Unava…" at bounding box center [289, 112] width 450 height 185
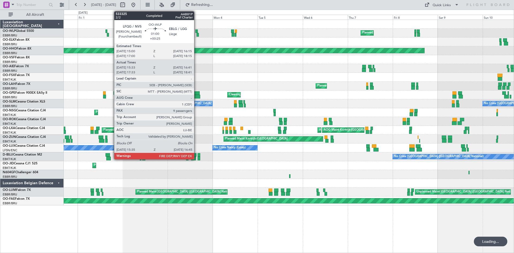
click at [196, 35] on div at bounding box center [197, 35] width 2 height 4
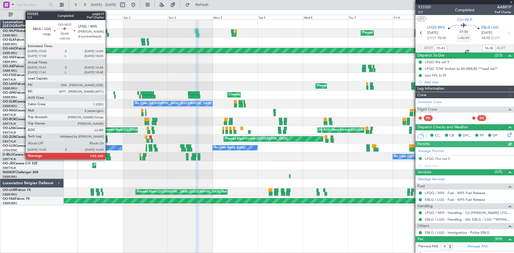
click at [108, 35] on div at bounding box center [108, 35] width 2 height 4
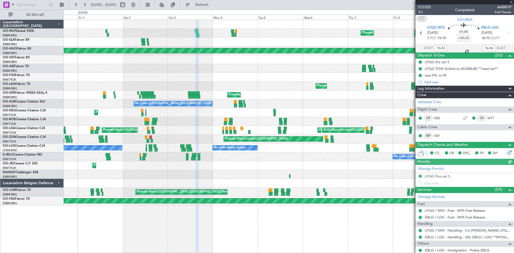
type input "+00:10"
type input "15:51"
type input "16:43"
type input "8"
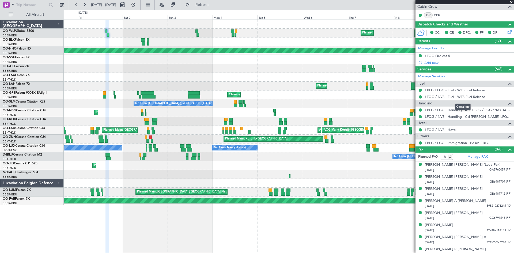
scroll to position [125, 0]
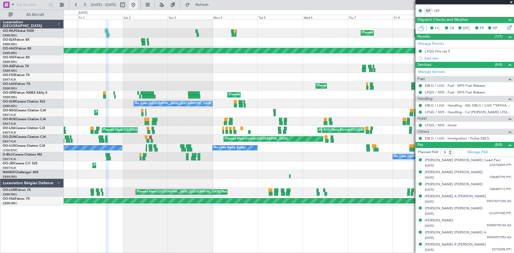
click at [138, 4] on button at bounding box center [133, 5] width 9 height 9
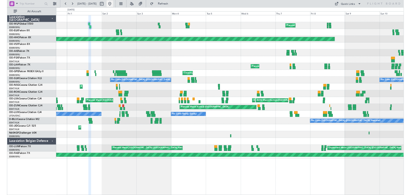
scroll to position [0, 0]
